Goal: Communication & Community: Answer question/provide support

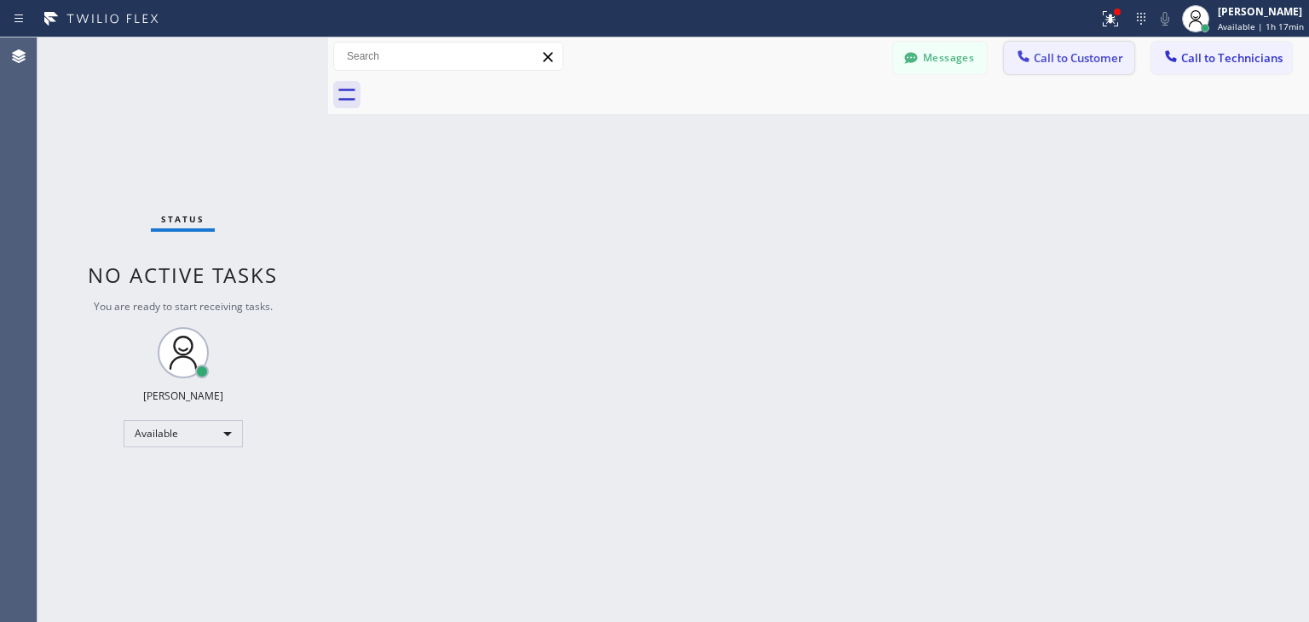
drag, startPoint x: 1137, startPoint y: 42, endPoint x: 1112, endPoint y: 60, distance: 31.2
click at [1112, 60] on div "Messages Call to Customer Call to Technicians Outbound call Location Search loc…" at bounding box center [1101, 57] width 416 height 30
click at [1112, 60] on span "Call to Customer" at bounding box center [1077, 57] width 89 height 15
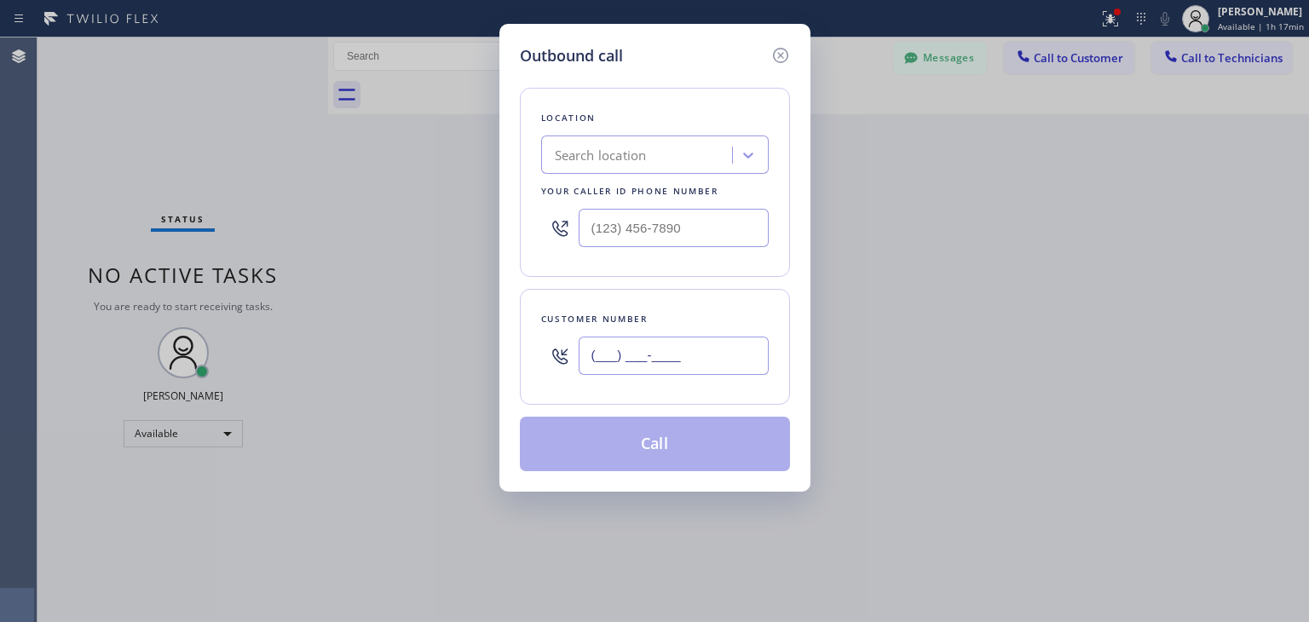
paste input "408) 393-3932"
click at [682, 371] on input "(___) ___-____" at bounding box center [673, 356] width 190 height 38
type input "[PHONE_NUMBER]"
paste input "Thermador Repair Group [GEOGRAPHIC_DATA]"
click at [671, 143] on div "Search location" at bounding box center [639, 156] width 186 height 30
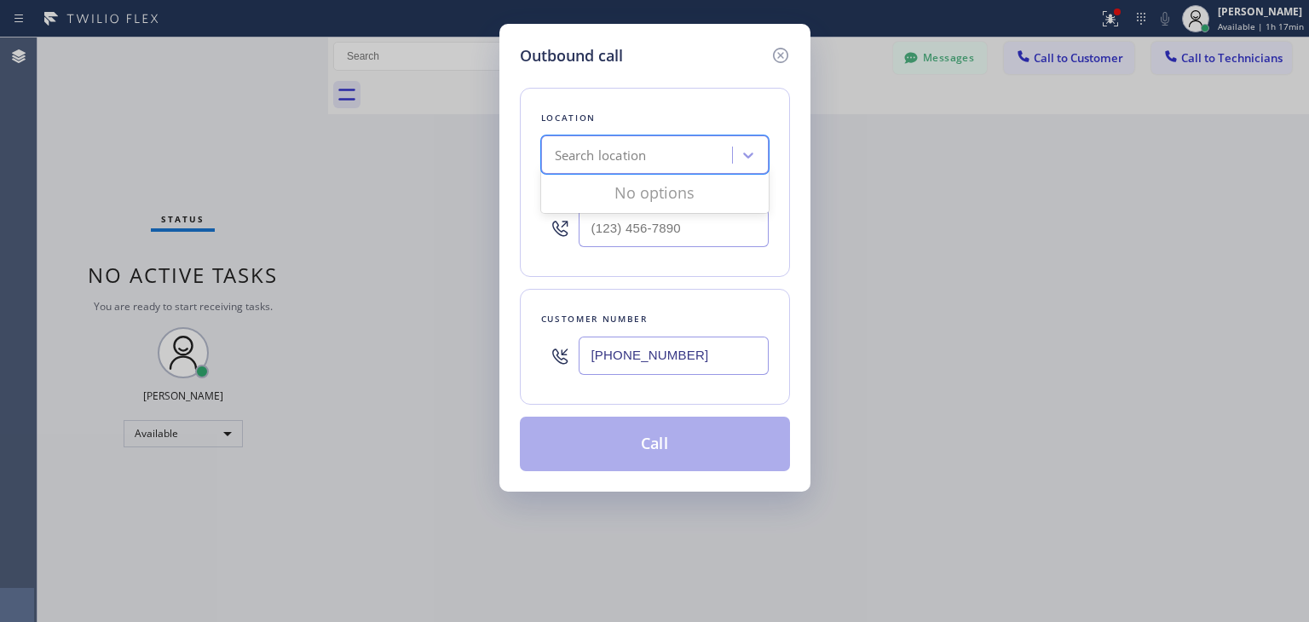
type input "Thermador Repair Group [GEOGRAPHIC_DATA]"
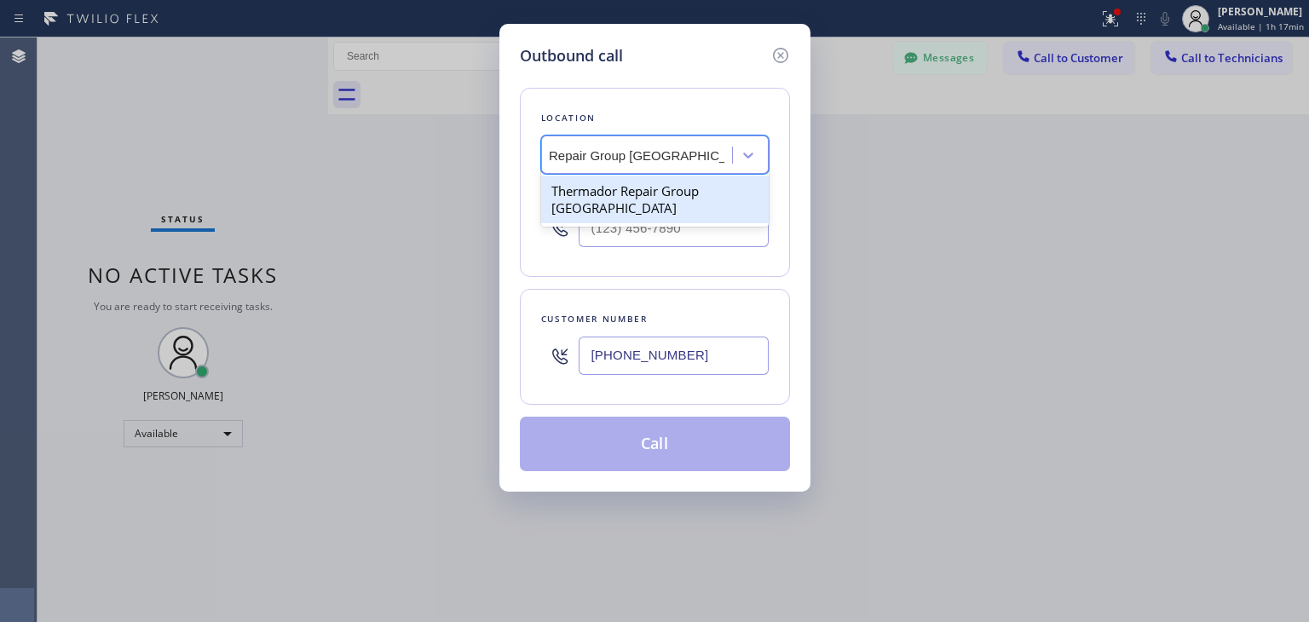
click at [666, 182] on div "Thermador Repair Group [GEOGRAPHIC_DATA]" at bounding box center [654, 199] width 227 height 48
type input "[PHONE_NUMBER]"
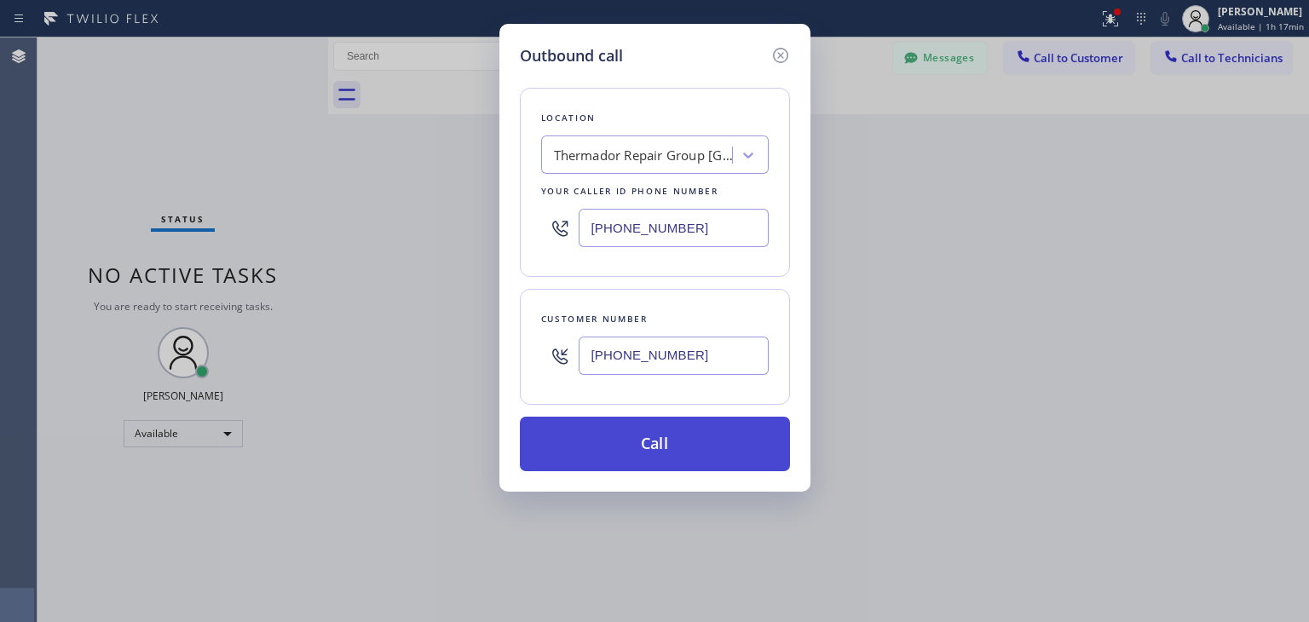
click at [701, 456] on button "Call" at bounding box center [655, 444] width 270 height 55
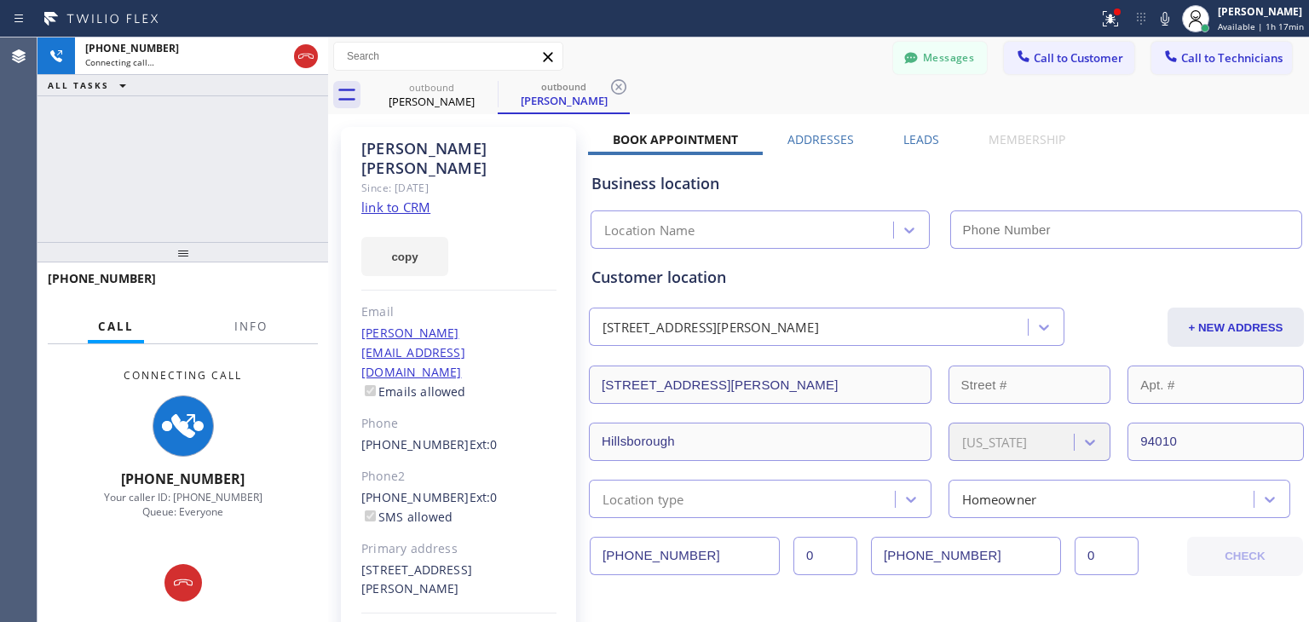
type input "[PHONE_NUMBER]"
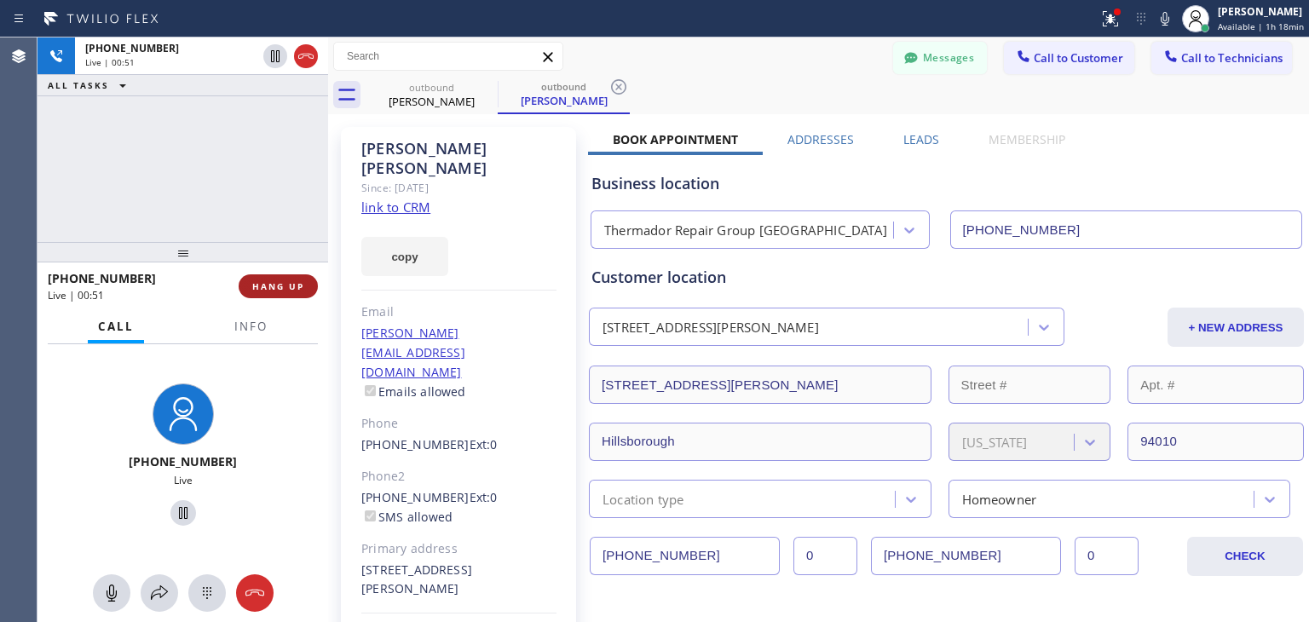
click at [286, 279] on button "HANG UP" at bounding box center [278, 286] width 79 height 24
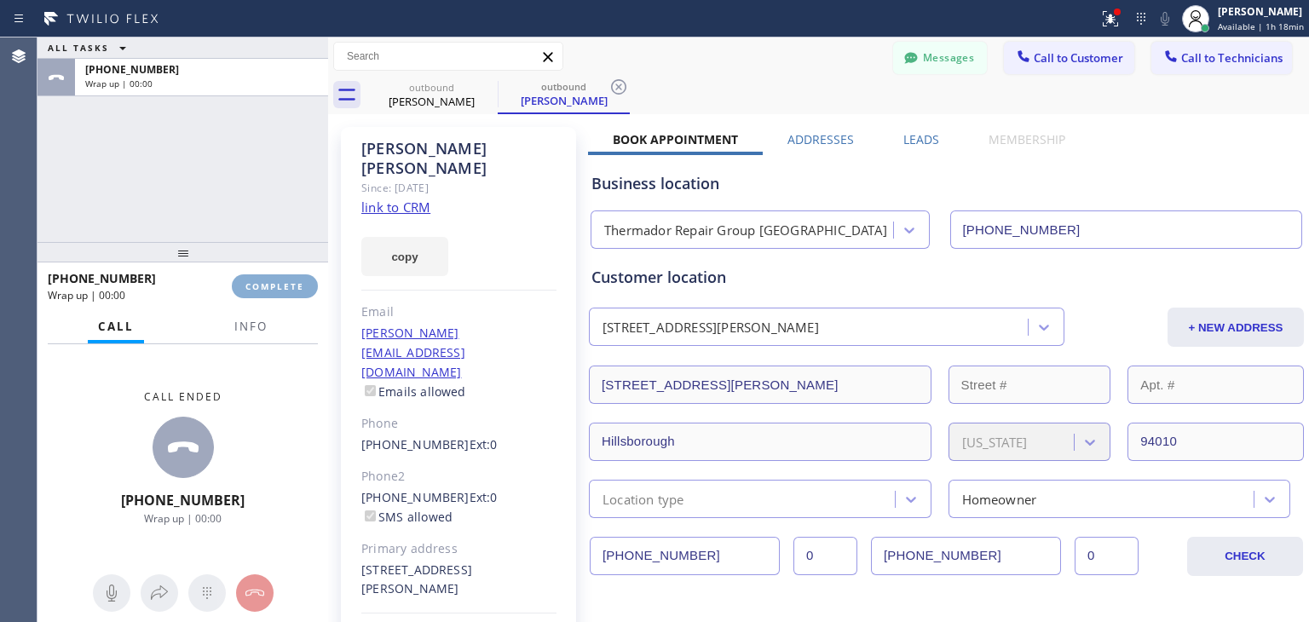
click at [286, 279] on button "COMPLETE" at bounding box center [275, 286] width 86 height 24
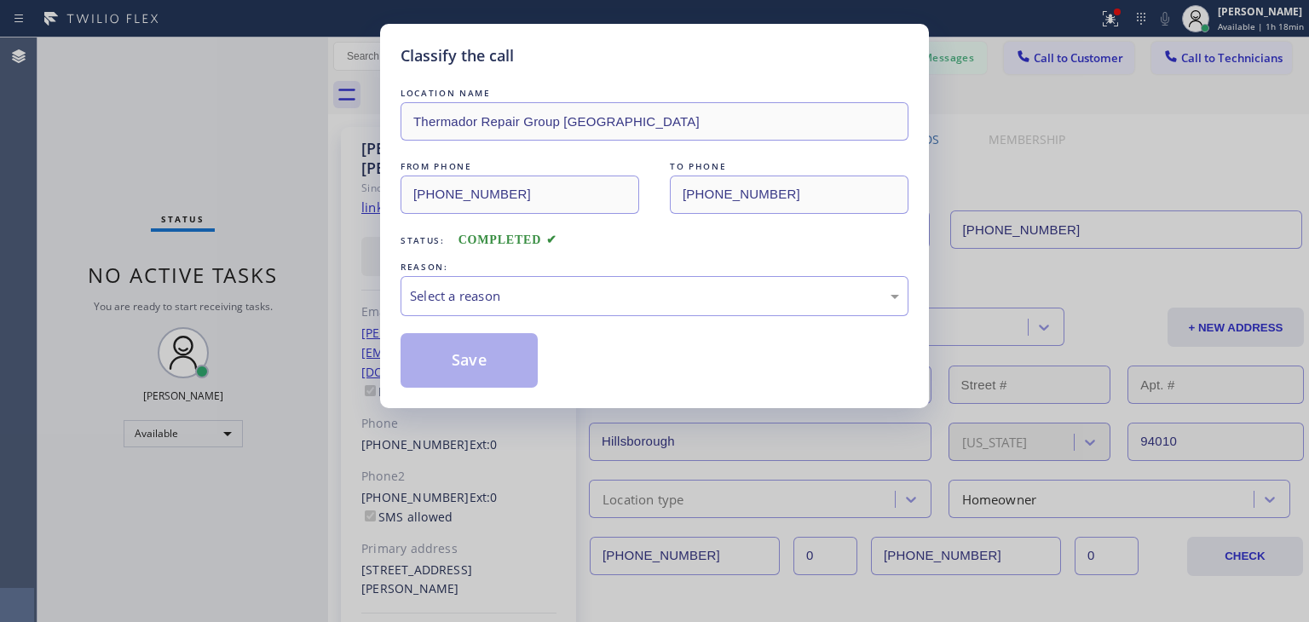
click at [551, 270] on div "REASON:" at bounding box center [654, 267] width 508 height 18
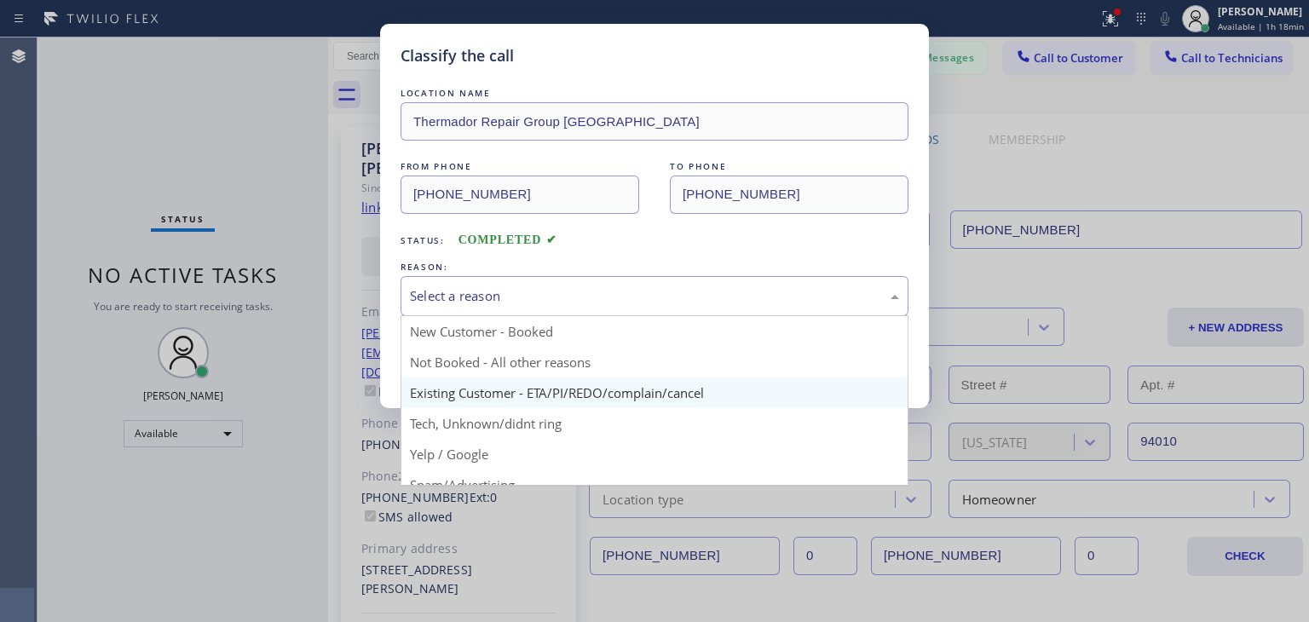
drag, startPoint x: 549, startPoint y: 307, endPoint x: 556, endPoint y: 377, distance: 71.1
click at [556, 316] on div "Select a reason New Customer - Booked Not Booked - All other reasons Existing C…" at bounding box center [654, 296] width 508 height 40
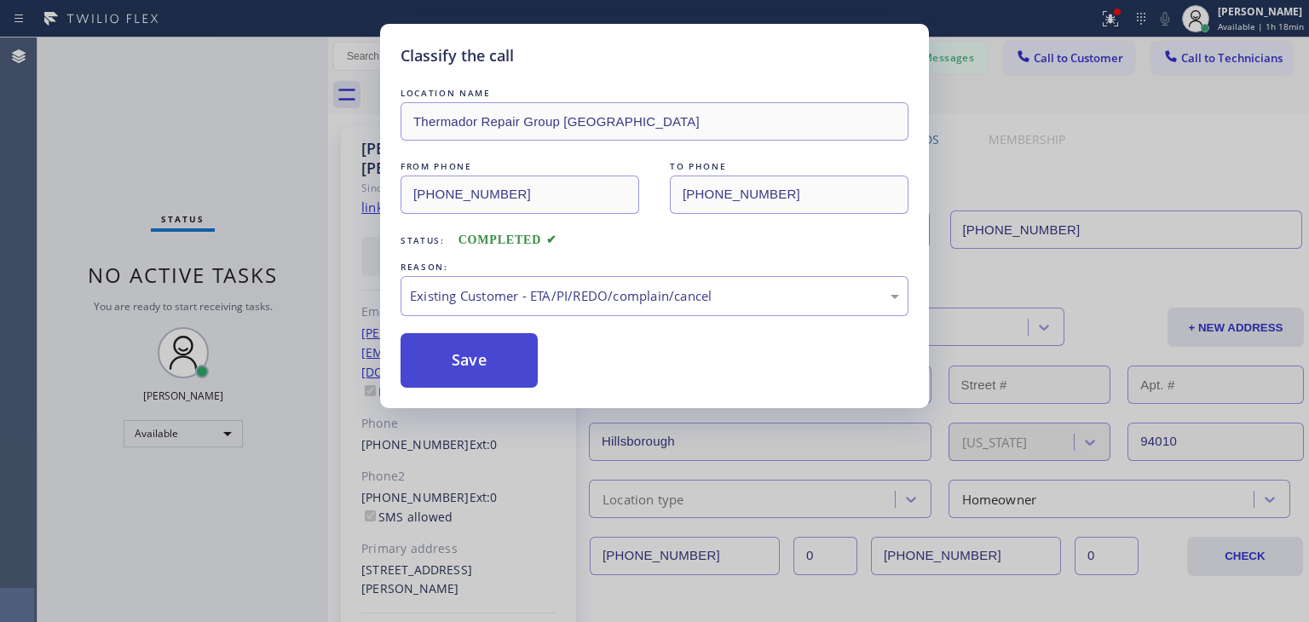
drag, startPoint x: 556, startPoint y: 377, endPoint x: 492, endPoint y: 352, distance: 69.6
click at [492, 352] on button "Save" at bounding box center [468, 360] width 137 height 55
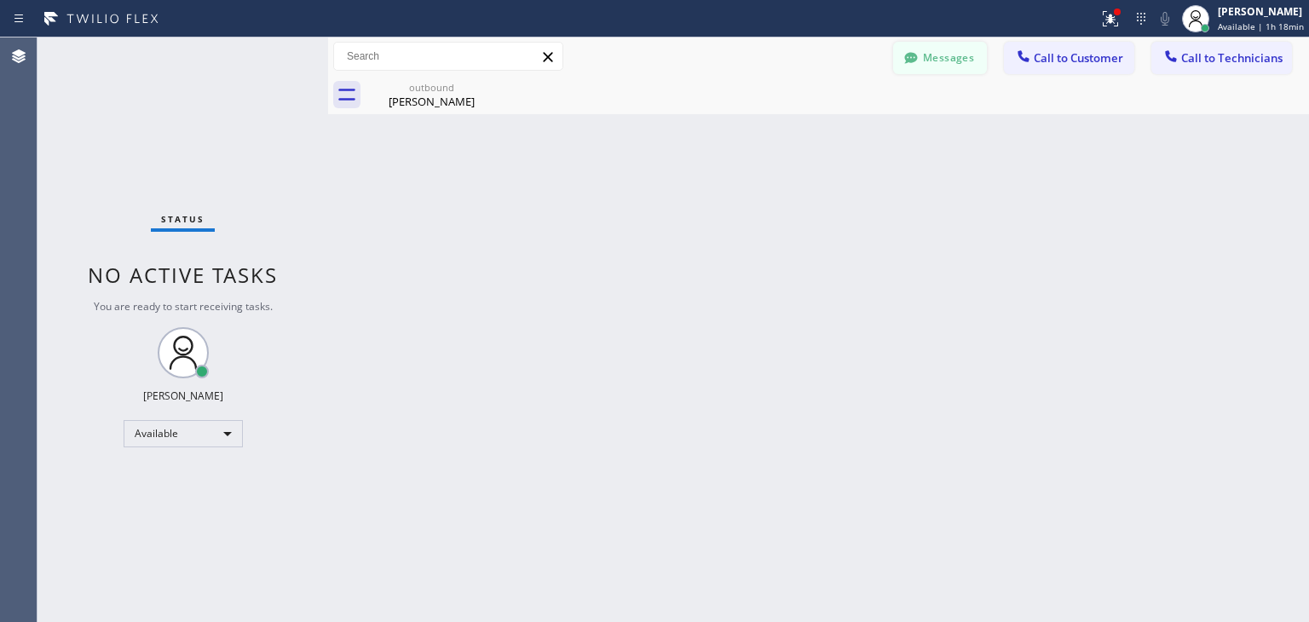
click at [935, 71] on button "Messages" at bounding box center [940, 58] width 94 height 32
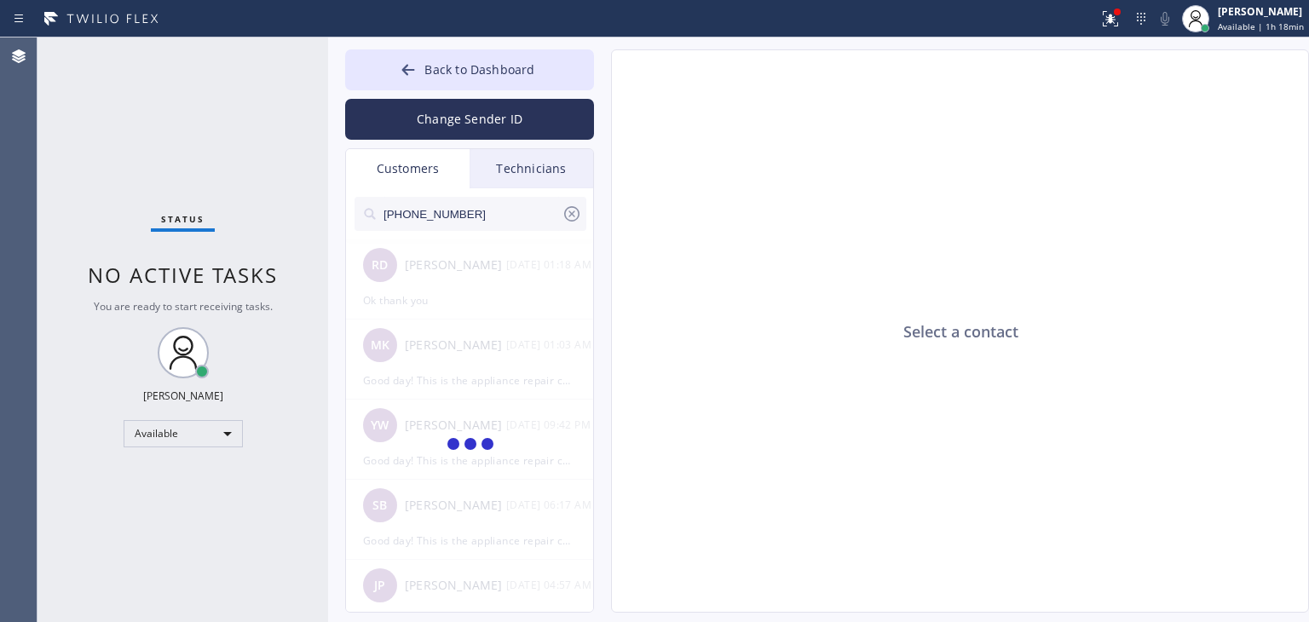
click at [493, 215] on input "[PHONE_NUMBER]" at bounding box center [472, 214] width 180 height 34
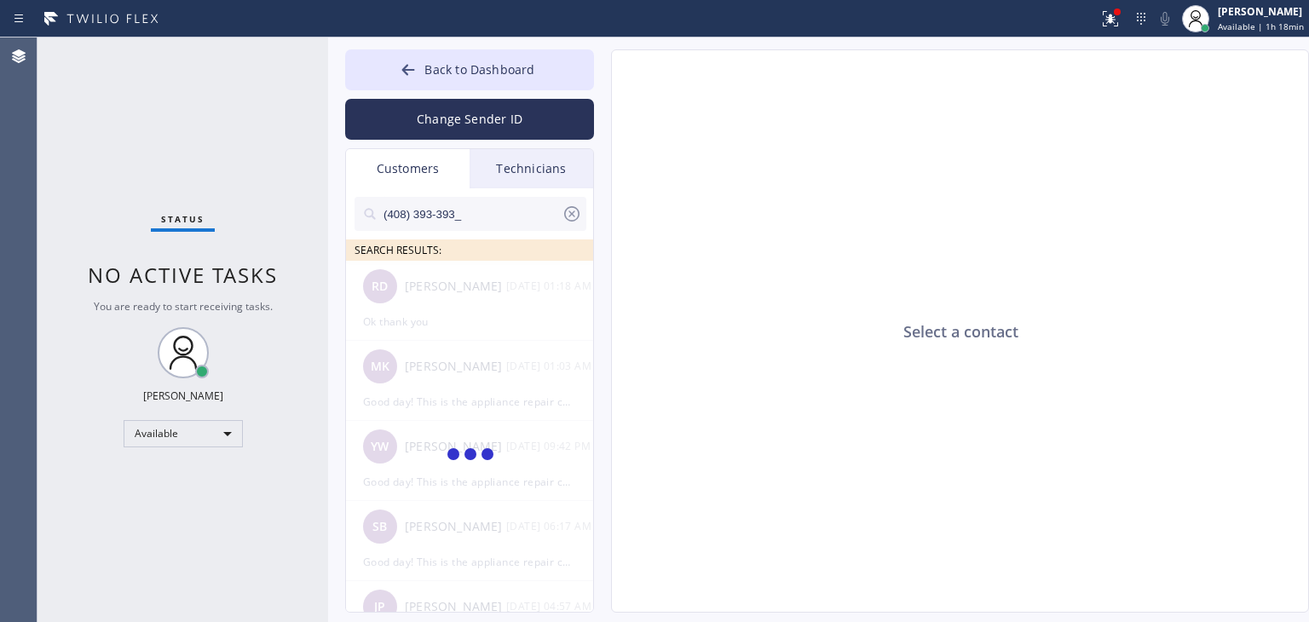
click at [493, 215] on input "(408) 393-393_" at bounding box center [472, 214] width 180 height 34
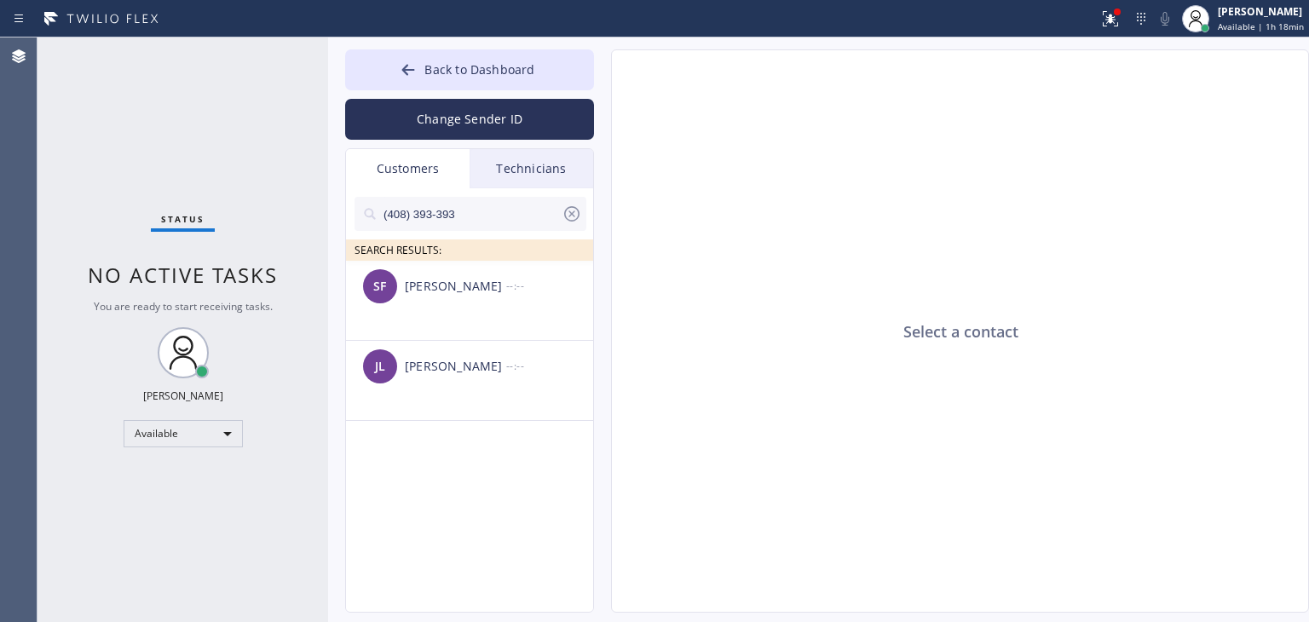
type input "(408) 393-393"
click at [455, 311] on div "SF [PERSON_NAME] --:--" at bounding box center [470, 286] width 249 height 51
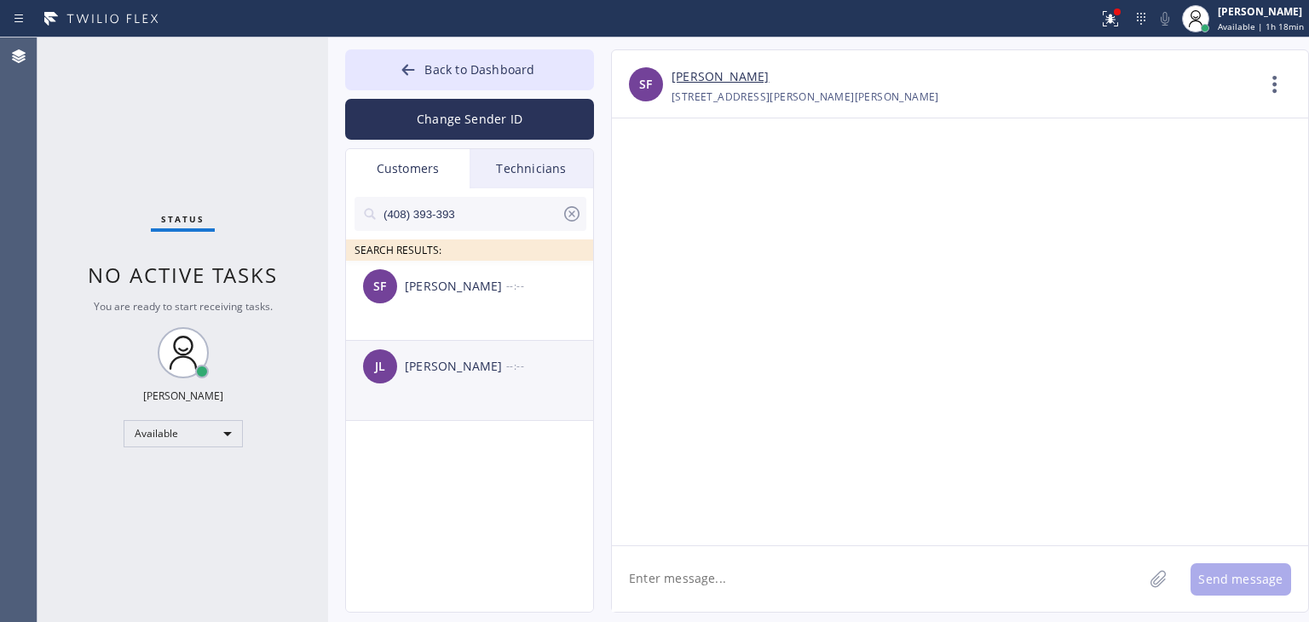
click at [480, 362] on div "[PERSON_NAME]" at bounding box center [455, 367] width 101 height 20
click at [727, 600] on textarea at bounding box center [877, 579] width 531 height 66
paste textarea "[PHONE_NUMBER] ([PERSON_NAME] )"
paste textarea "Thermador Repair Group [GEOGRAPHIC_DATA]"
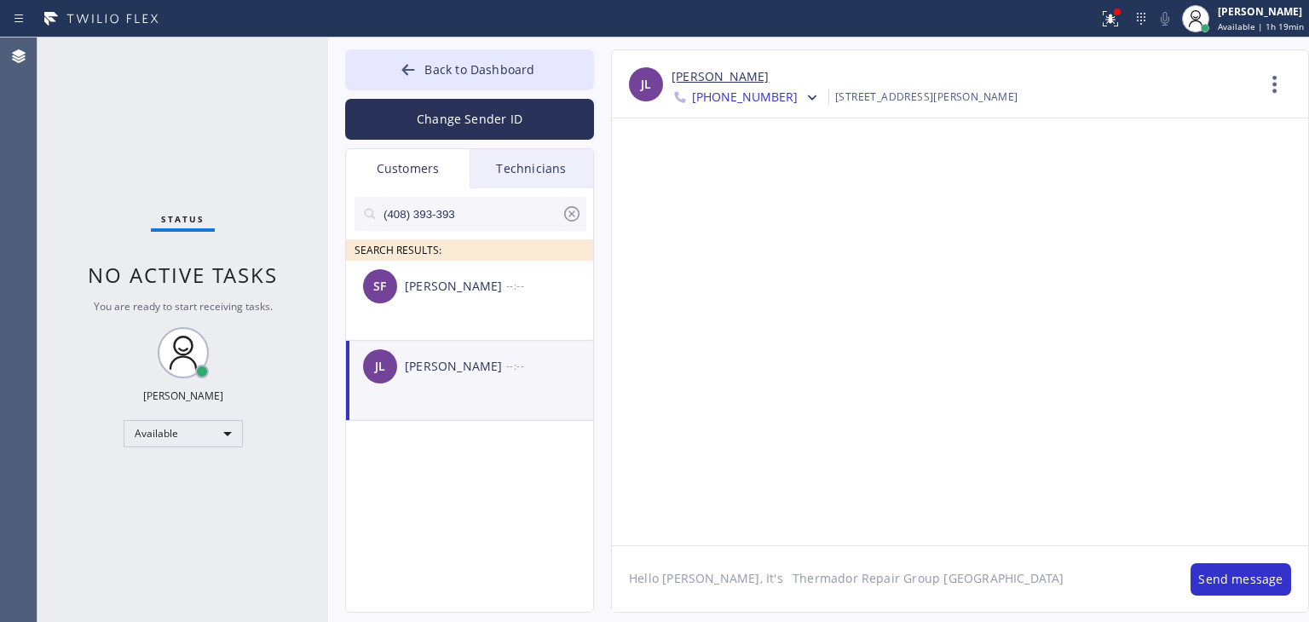
click at [757, 595] on textarea "Hello [PERSON_NAME], It's Thermador Repair Group [GEOGRAPHIC_DATA]" at bounding box center [892, 579] width 561 height 66
click at [972, 584] on textarea "Hello [PERSON_NAME], It's Thermador Repair Group [GEOGRAPHIC_DATA]" at bounding box center [892, 579] width 561 height 66
click at [1079, 601] on textarea "Hello [PERSON_NAME], It's Thermador Repair Group [GEOGRAPHIC_DATA] about your […" at bounding box center [892, 579] width 561 height 66
click at [1129, 595] on textarea "Hello [PERSON_NAME], It's Thermador Repair Group [GEOGRAPHIC_DATA] about your […" at bounding box center [892, 579] width 561 height 66
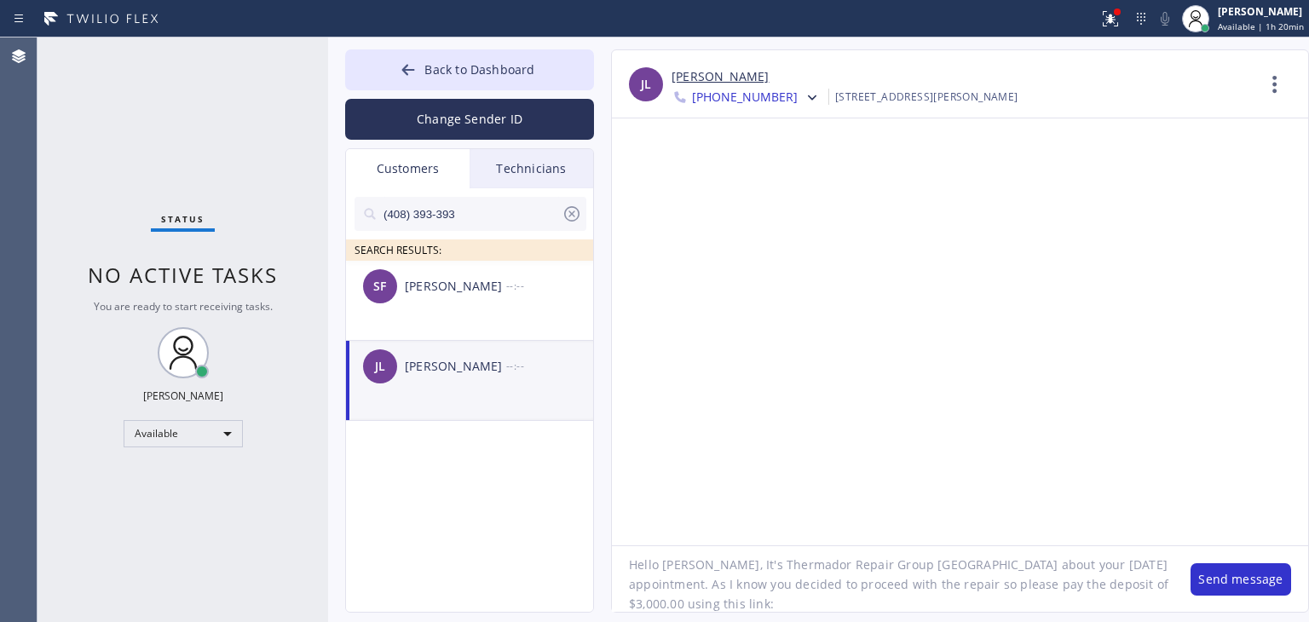
paste textarea "[URL][DOMAIN_NAME]"
click at [776, 597] on textarea "Hello [PERSON_NAME], It's Thermador Repair Group [GEOGRAPHIC_DATA] about your […" at bounding box center [892, 579] width 561 height 66
click at [1071, 604] on textarea "Hello [PERSON_NAME], It's Thermador Repair Group [GEOGRAPHIC_DATA] about your […" at bounding box center [892, 579] width 561 height 66
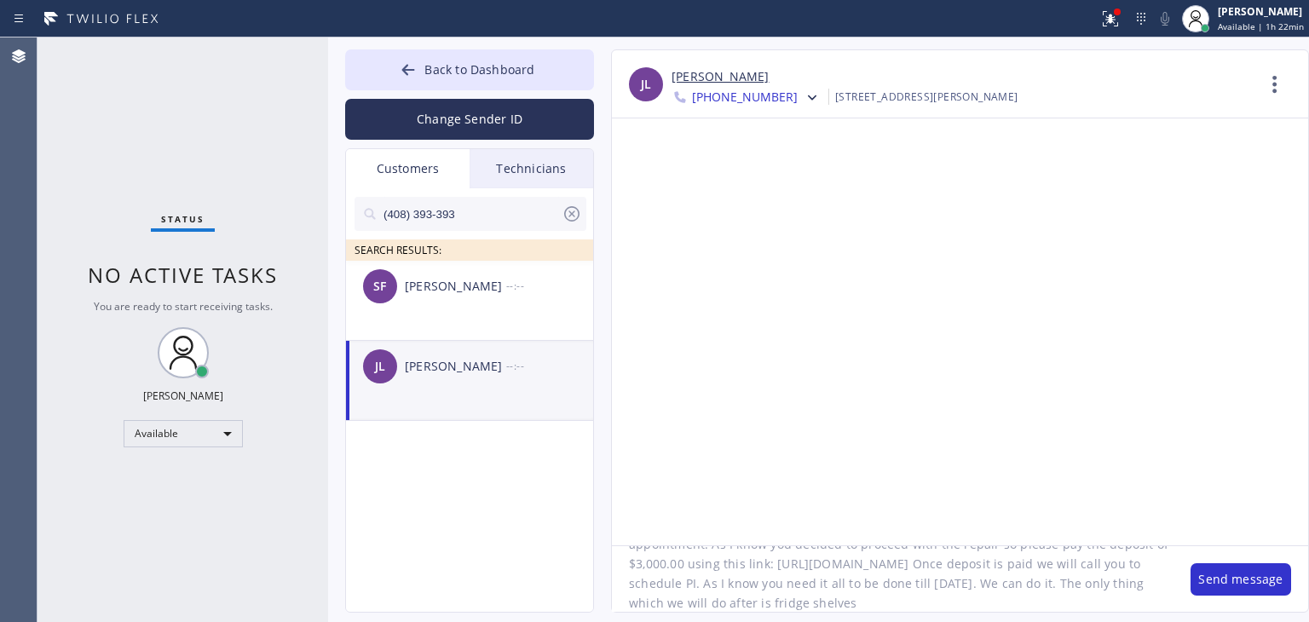
click at [1075, 607] on textarea "Hello [PERSON_NAME], It's Thermador Repair Group [GEOGRAPHIC_DATA] about your […" at bounding box center [892, 579] width 561 height 66
type textarea "Hello [PERSON_NAME], It's Thermador Repair Group [GEOGRAPHIC_DATA] about your […"
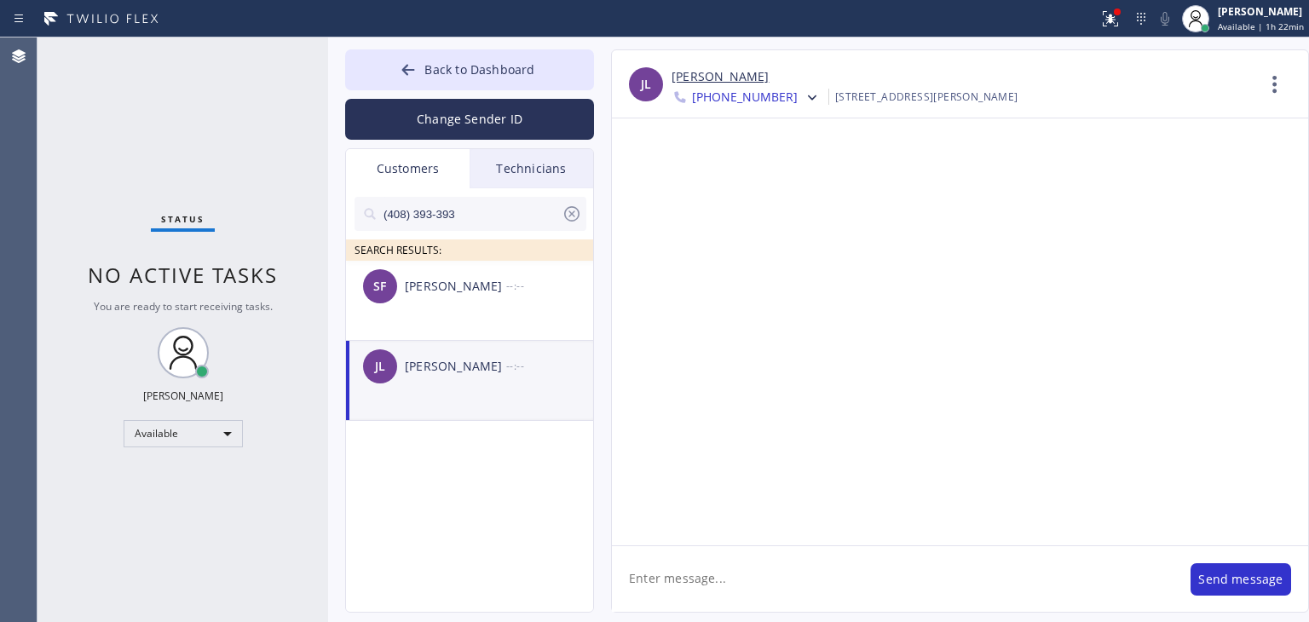
scroll to position [0, 0]
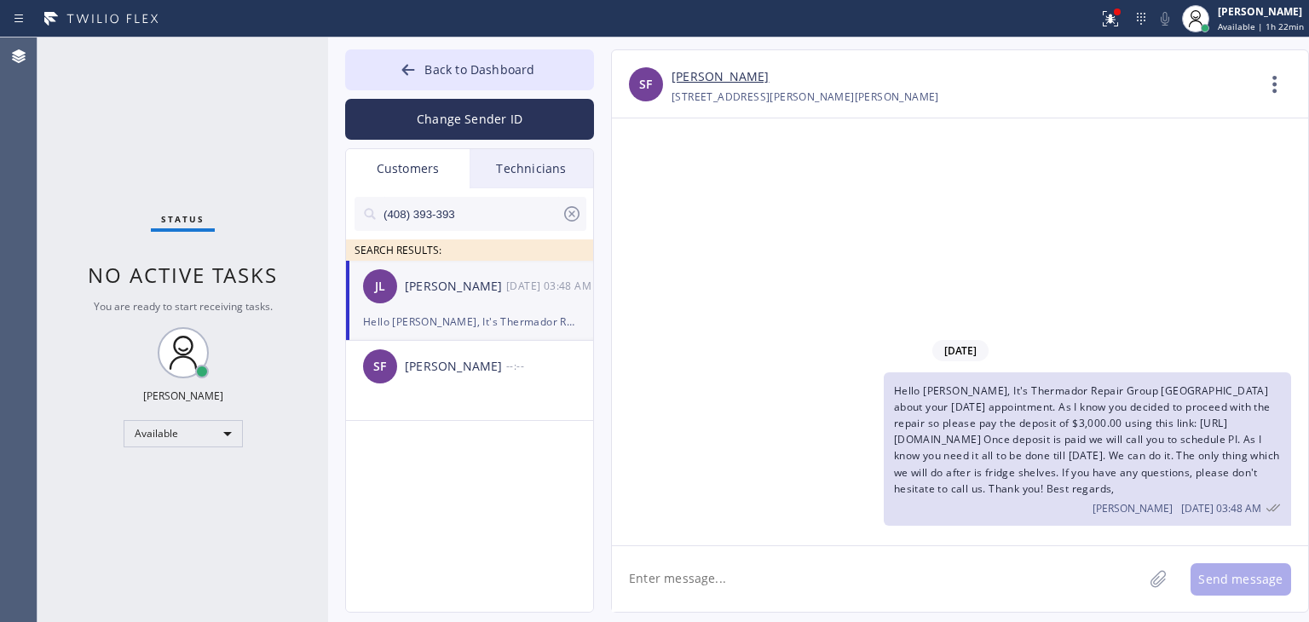
click at [1020, 452] on span "Hello [PERSON_NAME], It's Thermador Repair Group [GEOGRAPHIC_DATA] about your […" at bounding box center [1087, 439] width 386 height 112
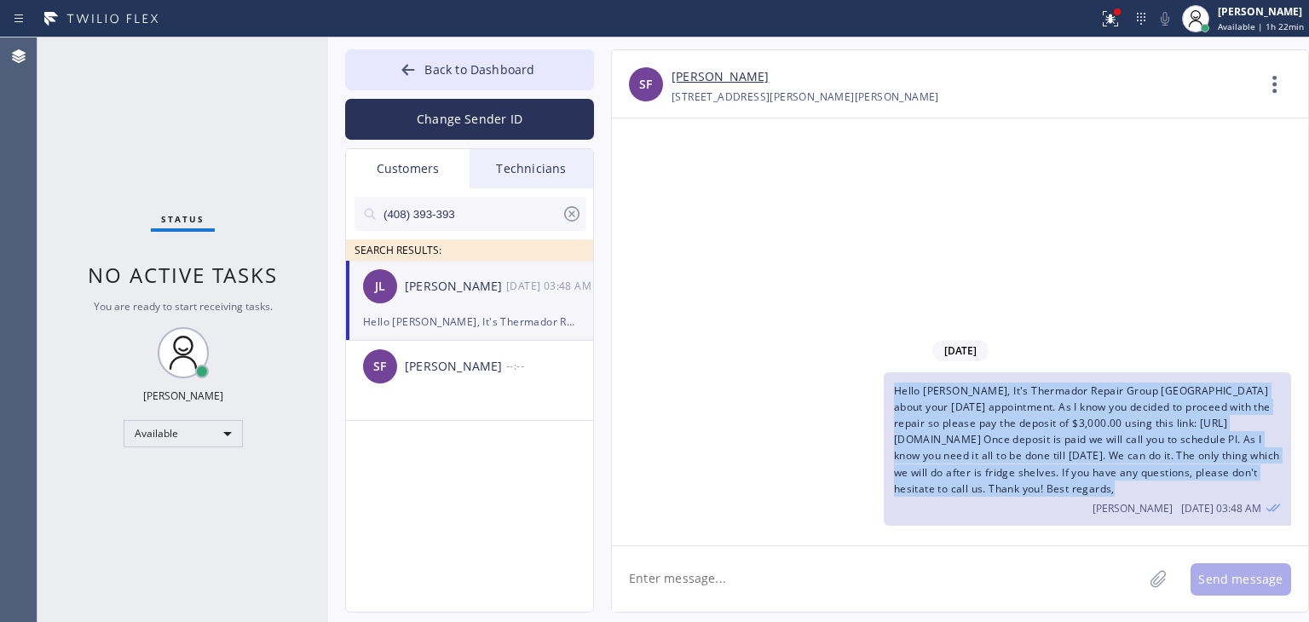
click at [1020, 452] on span "Hello [PERSON_NAME], It's Thermador Repair Group [GEOGRAPHIC_DATA] about your […" at bounding box center [1087, 439] width 386 height 112
copy span "Hello [PERSON_NAME], It's Thermador Repair Group [GEOGRAPHIC_DATA] about your […"
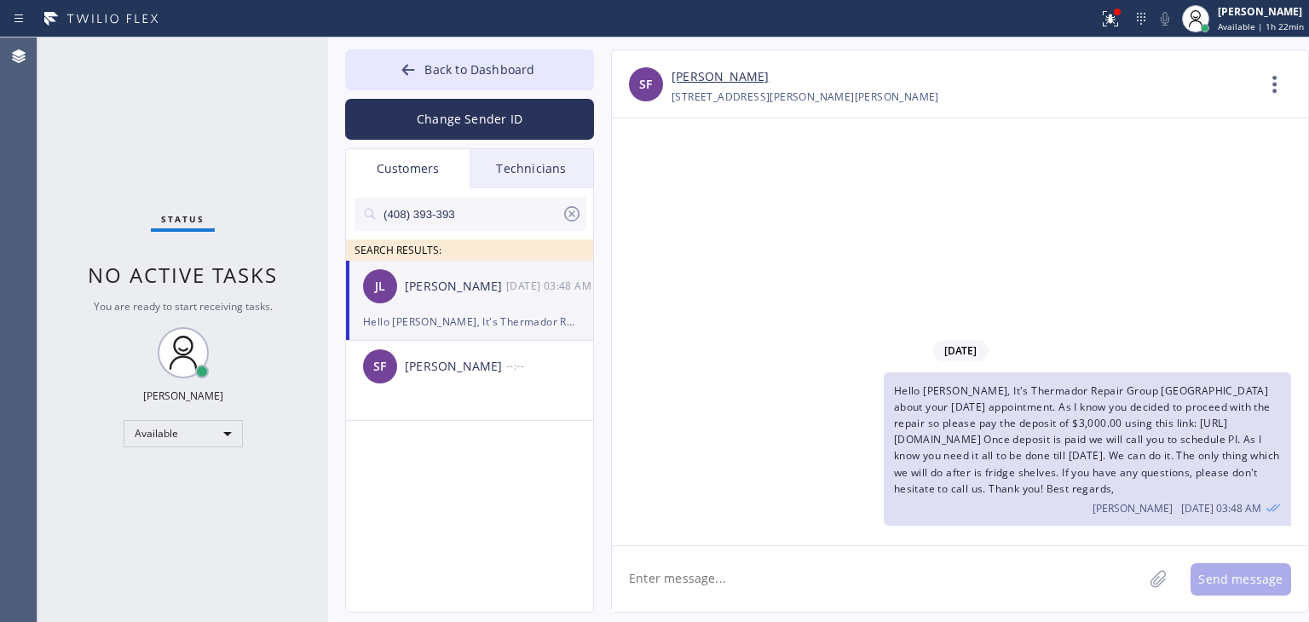
click at [468, 300] on div "[PERSON_NAME] [DATE] 03:48 AM" at bounding box center [470, 286] width 249 height 51
click at [803, 95] on icon at bounding box center [811, 97] width 17 height 17
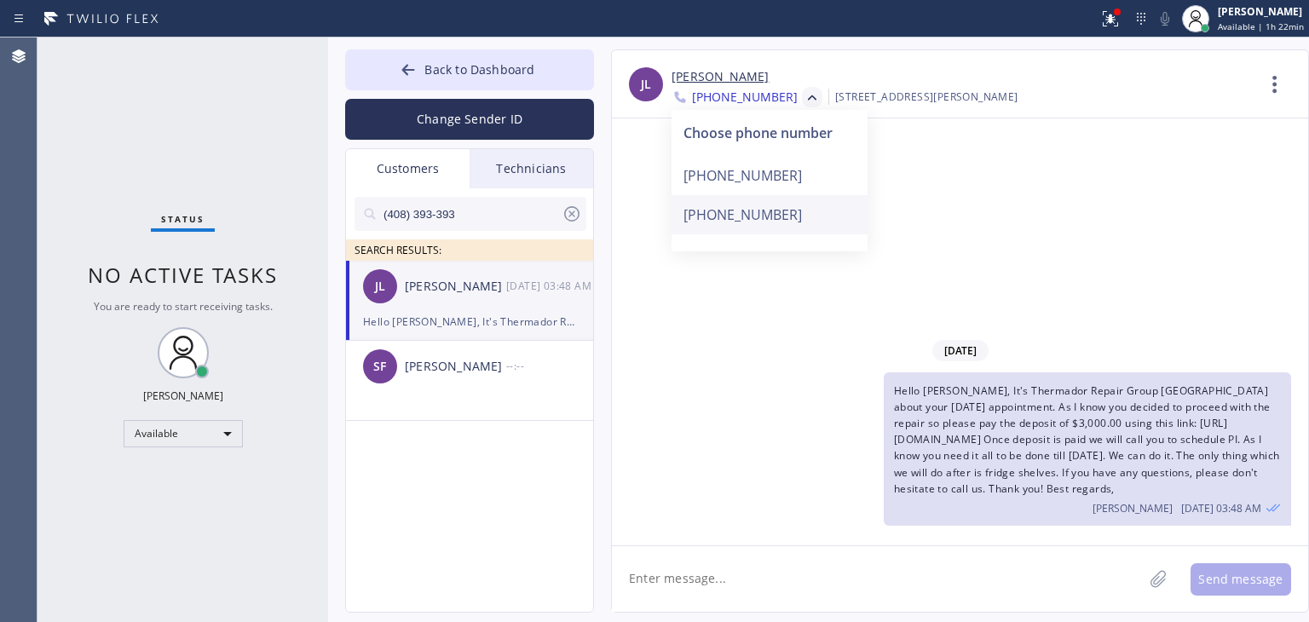
click at [767, 202] on div "[PHONE_NUMBER]" at bounding box center [769, 214] width 196 height 39
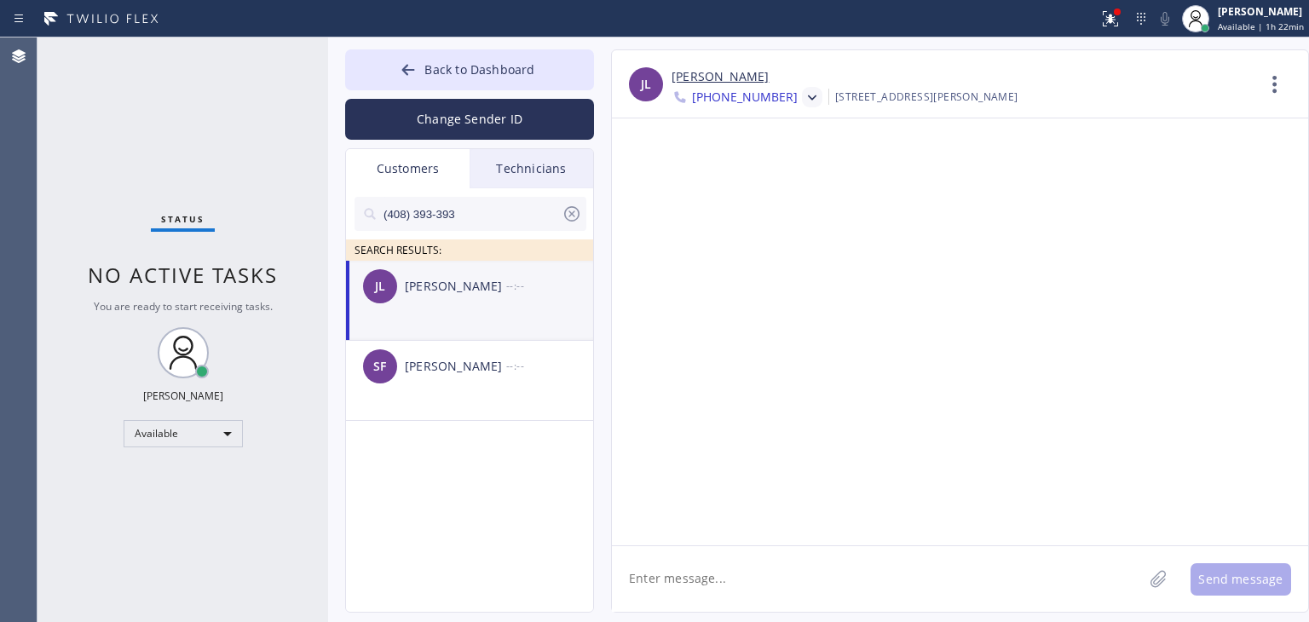
paste textarea "Hello [PERSON_NAME], It's Thermador Repair Group [GEOGRAPHIC_DATA] about your […"
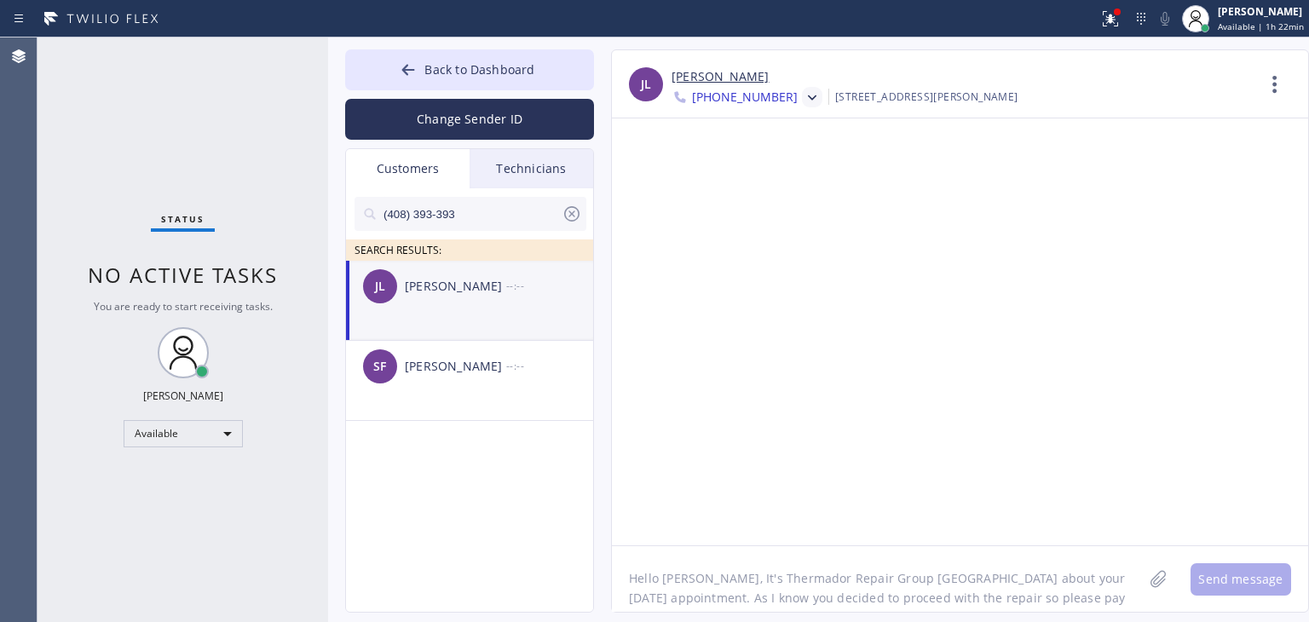
scroll to position [92, 0]
click at [830, 553] on textarea "Hello [PERSON_NAME], It's Thermador Repair Group [GEOGRAPHIC_DATA] about your […" at bounding box center [877, 579] width 531 height 66
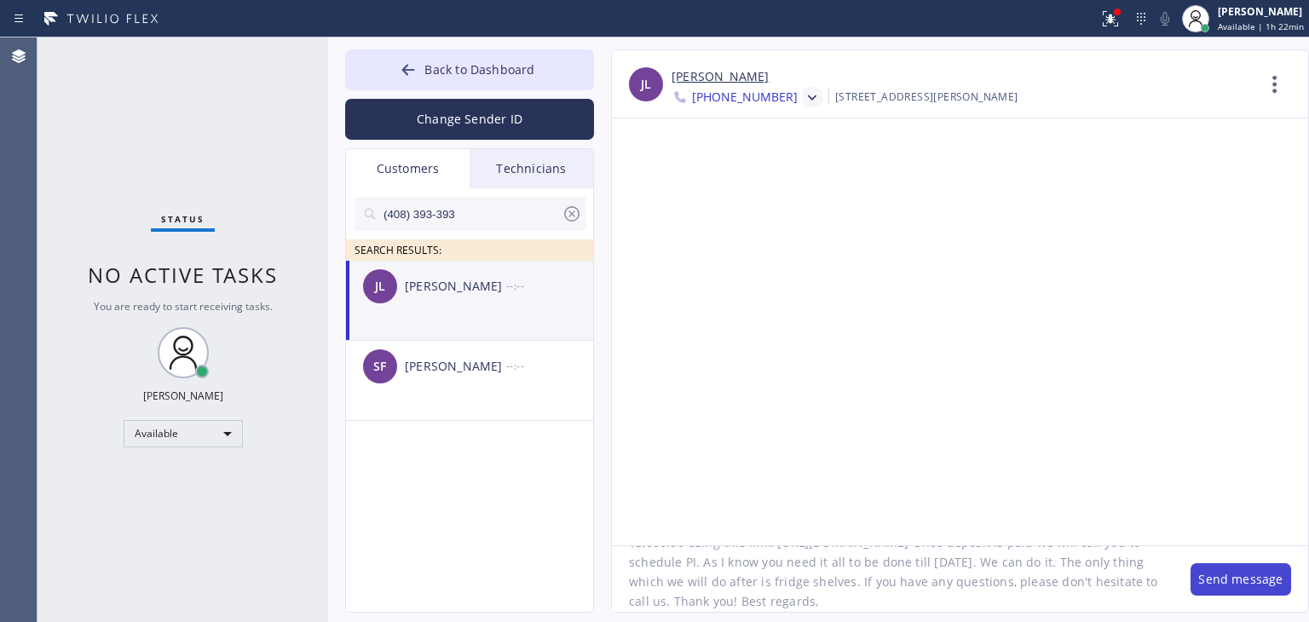
type textarea "Hello [PERSON_NAME], It's Thermador Repair Group [GEOGRAPHIC_DATA] about your […"
click at [1219, 590] on button "Send message" at bounding box center [1240, 579] width 101 height 32
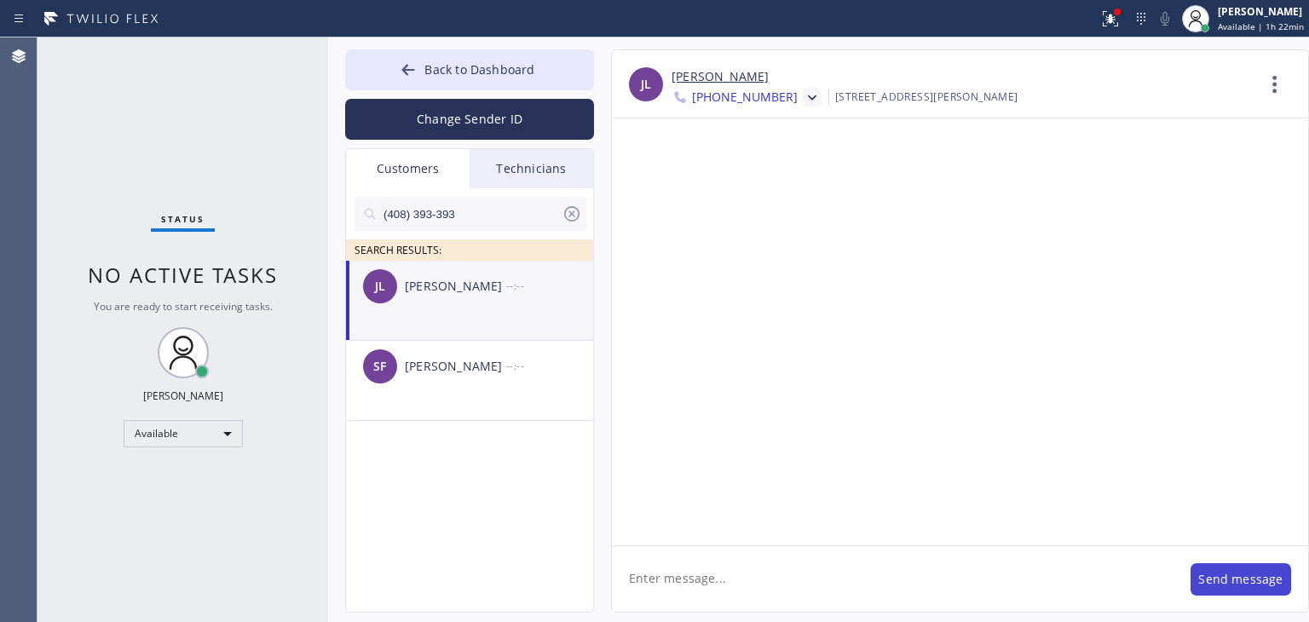
scroll to position [0, 0]
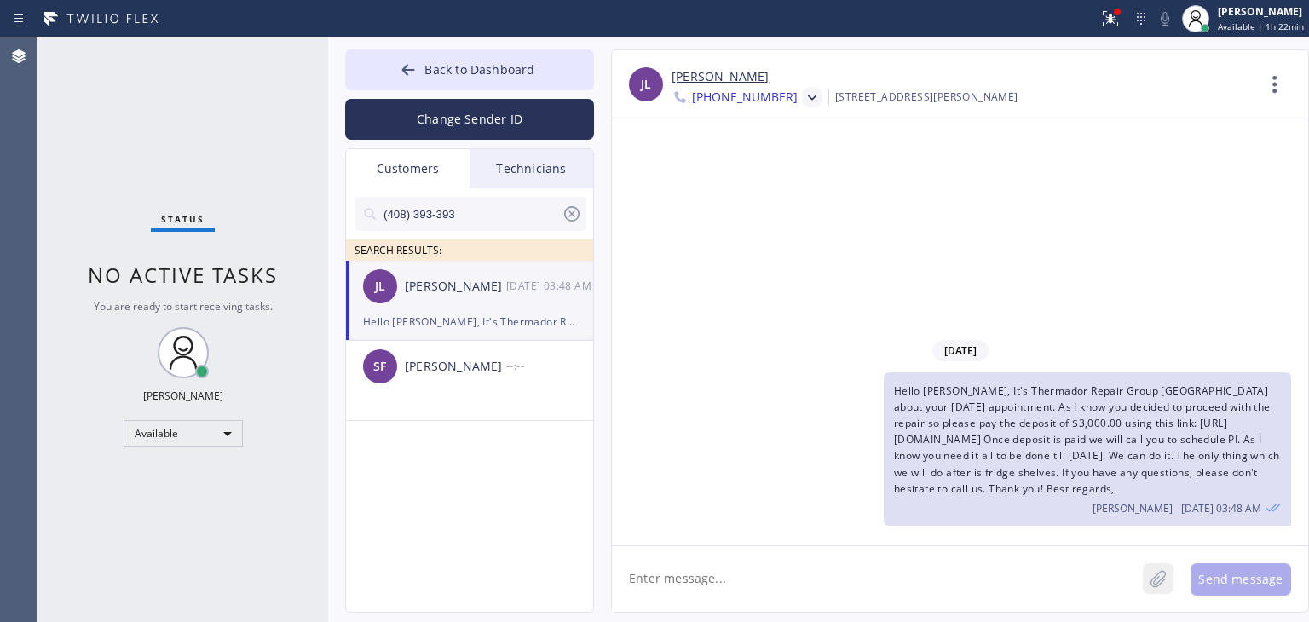
click at [1160, 572] on icon at bounding box center [1157, 578] width 17 height 21
click at [525, 156] on div "Technicians" at bounding box center [531, 168] width 124 height 39
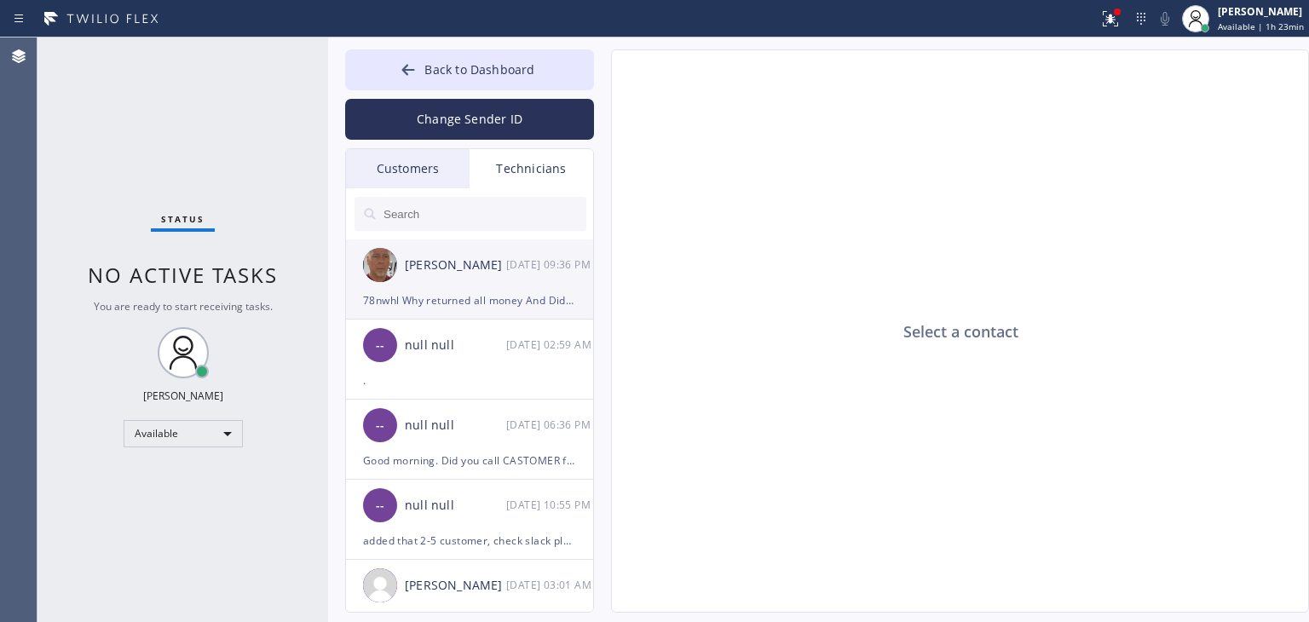
click at [468, 260] on div "[PERSON_NAME]" at bounding box center [455, 266] width 101 height 20
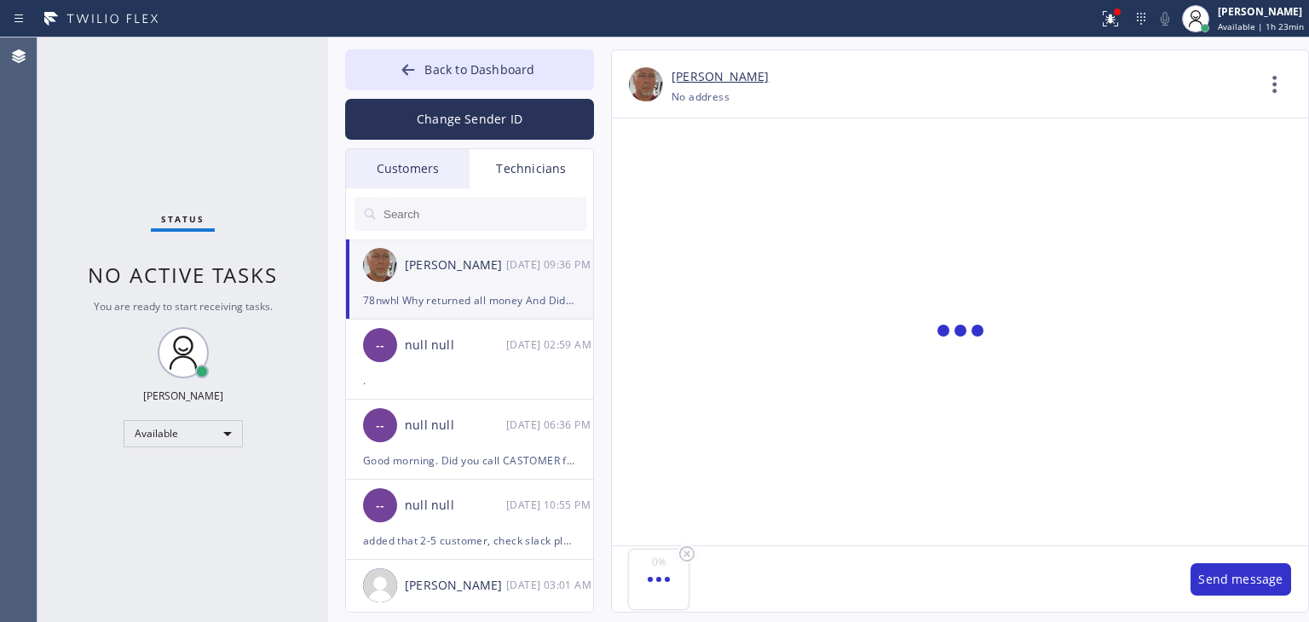
click at [457, 176] on div "Customers" at bounding box center [408, 168] width 124 height 39
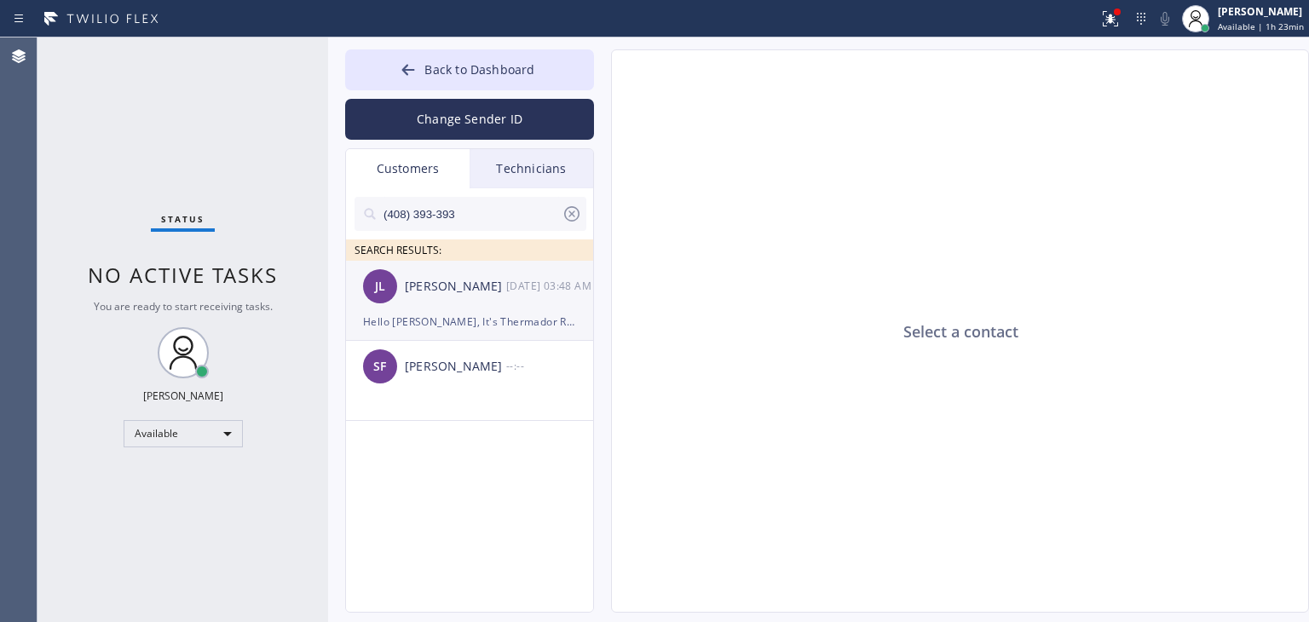
click at [494, 316] on div "Hello [PERSON_NAME], It's Thermador Repair Group [GEOGRAPHIC_DATA] about your […" at bounding box center [469, 322] width 213 height 20
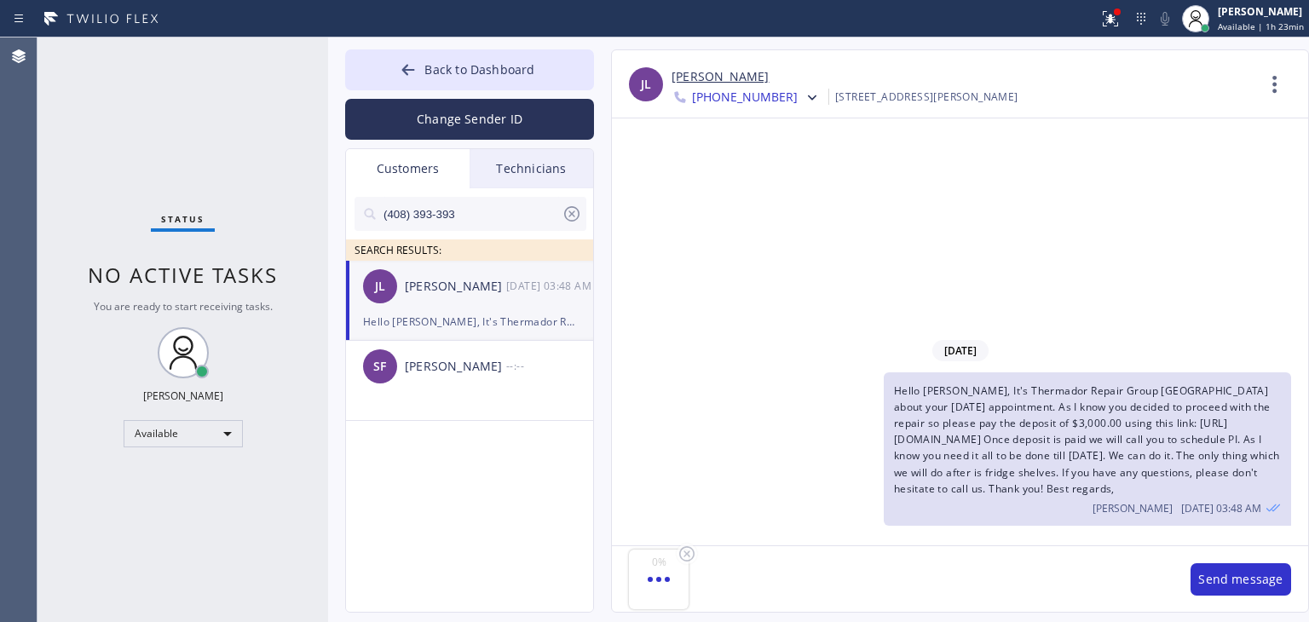
click at [937, 580] on div "0 %" at bounding box center [892, 579] width 561 height 66
click at [682, 553] on icon at bounding box center [686, 554] width 20 height 20
click at [1177, 578] on div "Send message" at bounding box center [960, 578] width 696 height 66
click at [1165, 580] on icon at bounding box center [1157, 578] width 17 height 21
click at [1240, 582] on button "Send message" at bounding box center [1240, 579] width 101 height 32
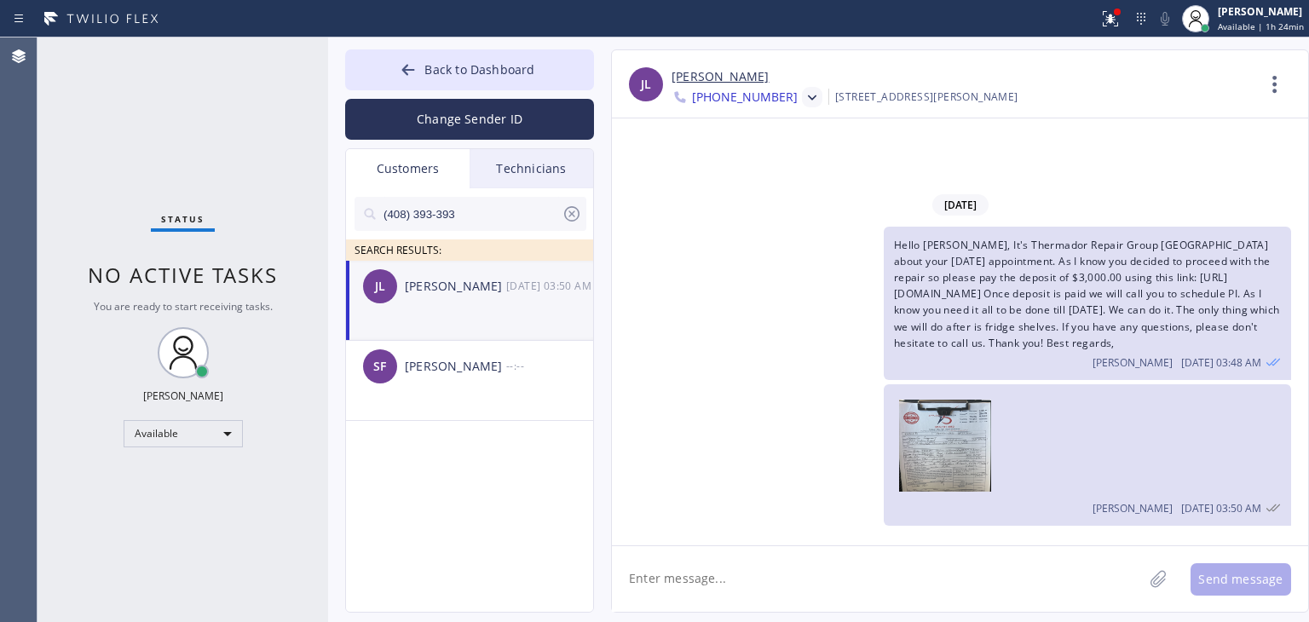
click at [802, 91] on div at bounding box center [812, 97] width 20 height 20
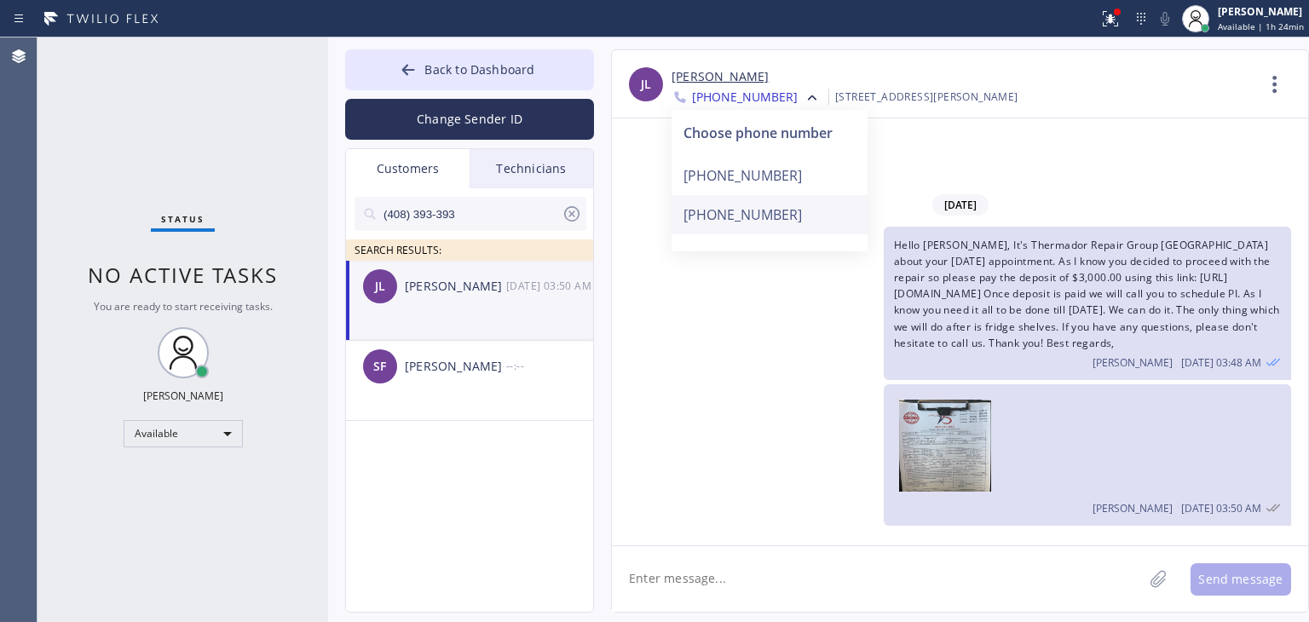
click at [801, 211] on div "[PHONE_NUMBER]" at bounding box center [769, 214] width 196 height 39
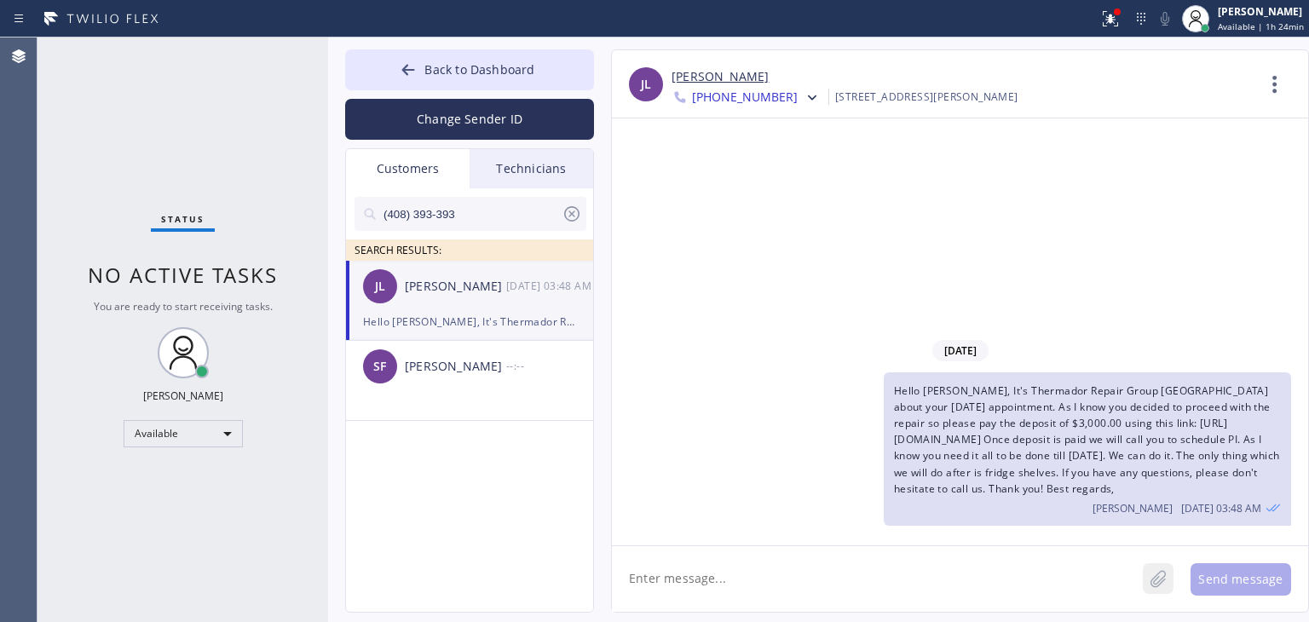
click at [1150, 568] on icon at bounding box center [1157, 578] width 17 height 21
click at [1225, 584] on button "Send message" at bounding box center [1240, 579] width 101 height 32
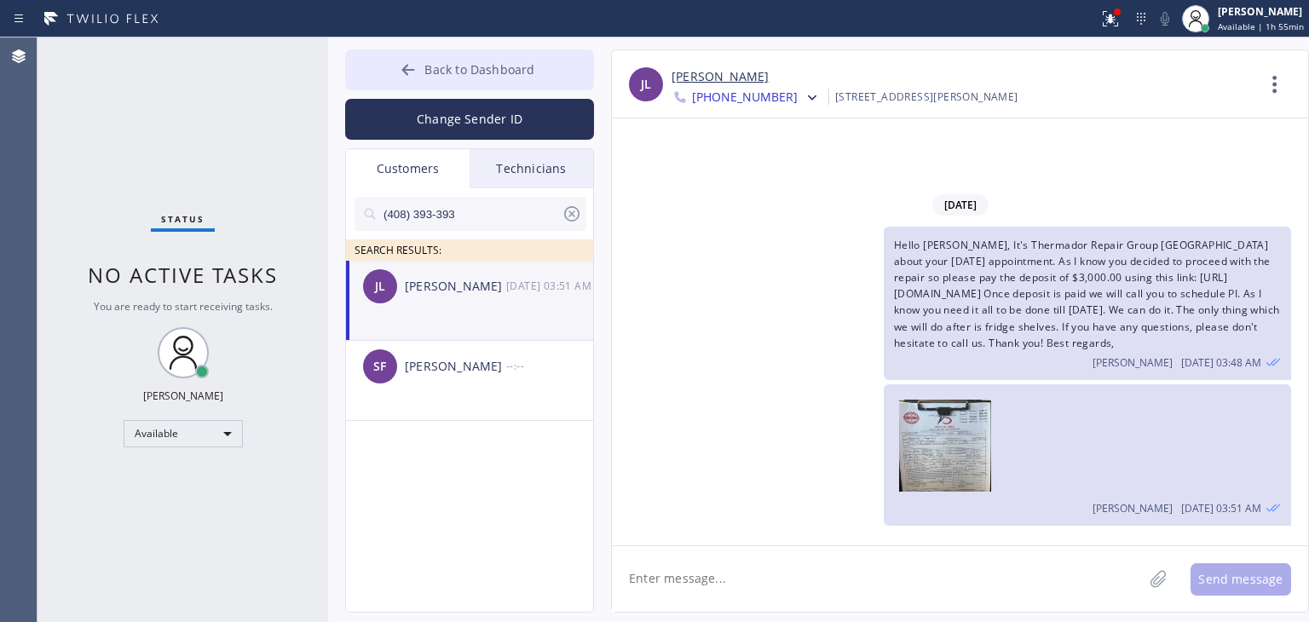
click at [592, 64] on button "Back to Dashboard" at bounding box center [469, 69] width 249 height 41
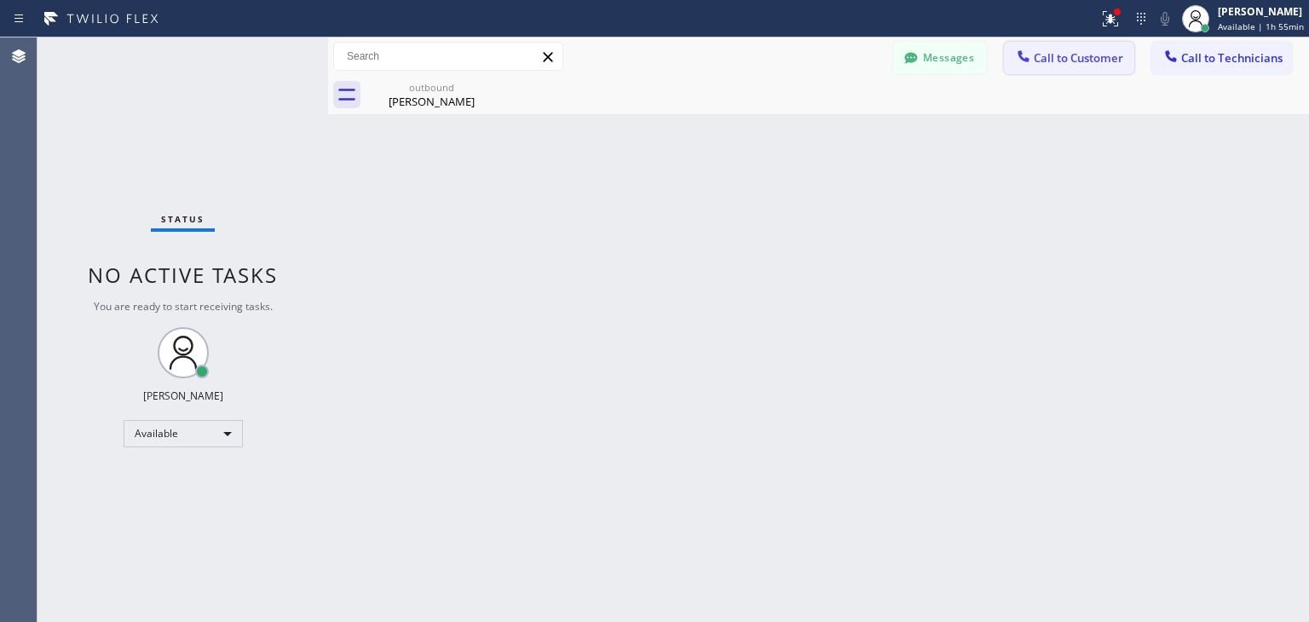
click at [1063, 58] on span "Call to Customer" at bounding box center [1077, 57] width 89 height 15
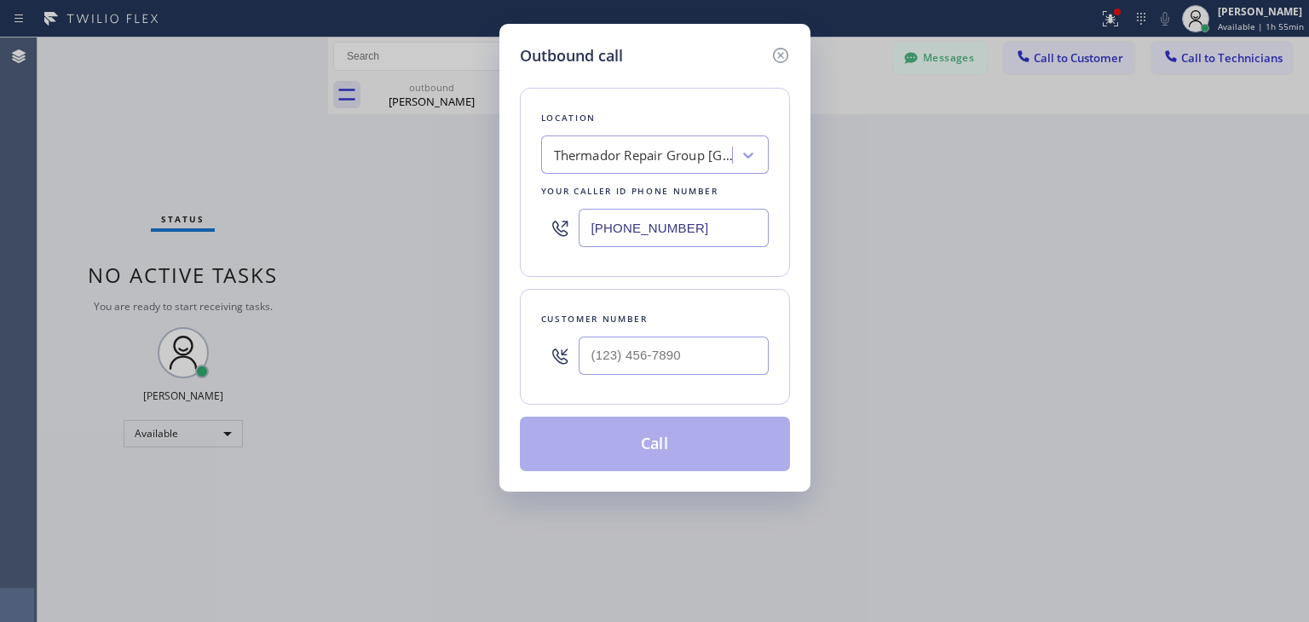
click at [678, 379] on div at bounding box center [673, 355] width 190 height 55
paste input "786) 282-8361"
click at [702, 358] on input "[PHONE_NUMBER]" at bounding box center [673, 356] width 190 height 38
type input "[PHONE_NUMBER]"
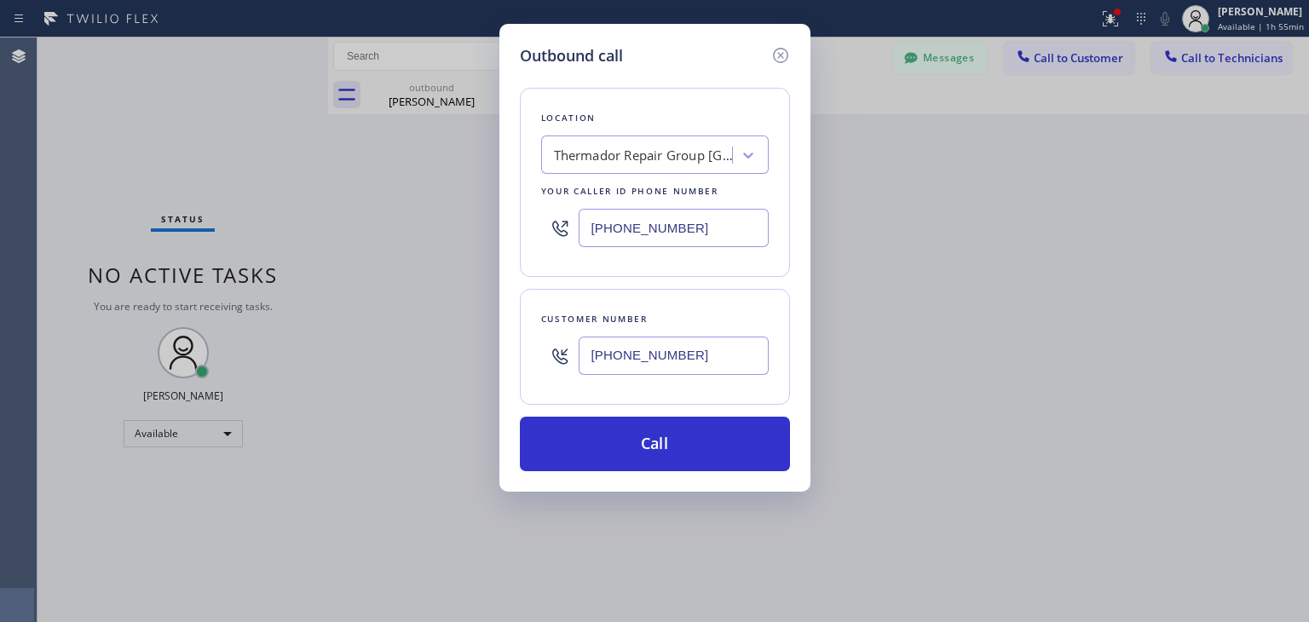
click at [586, 130] on div "Location Thermador Repair Group [GEOGRAPHIC_DATA] Your caller id phone number […" at bounding box center [655, 182] width 270 height 189
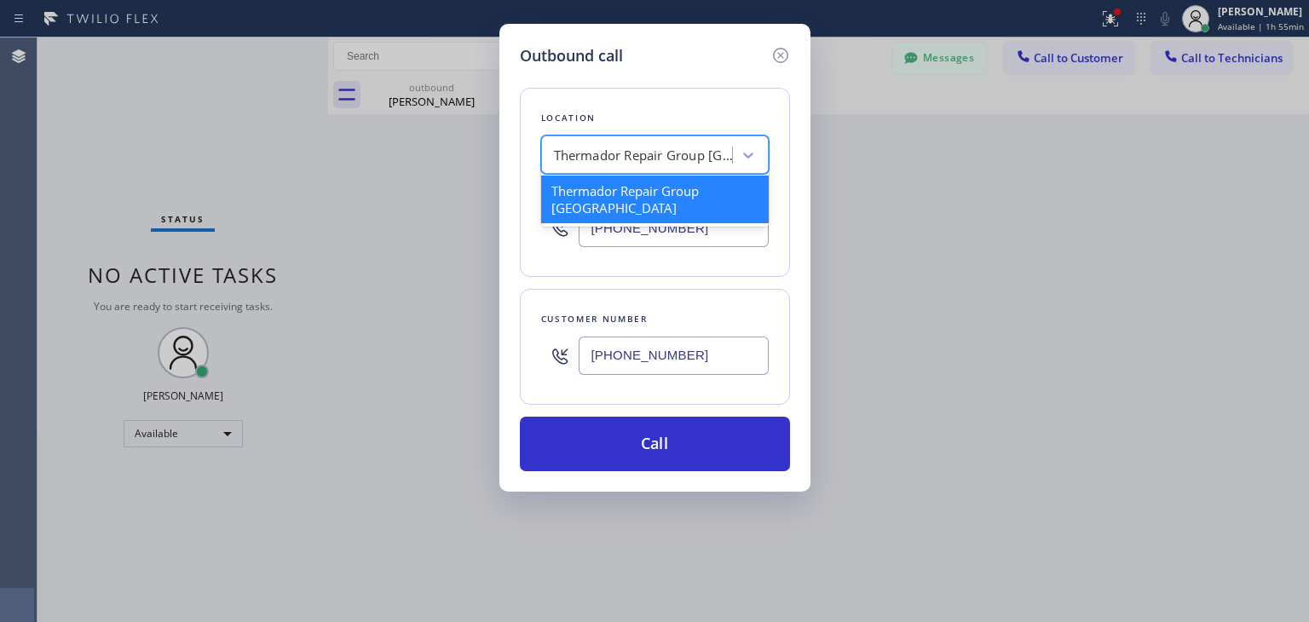
click at [606, 147] on div "Thermador Repair Group [GEOGRAPHIC_DATA]" at bounding box center [643, 156] width 179 height 20
paste input "Thermador Repair Group"
type input "Thermador Repair Group"
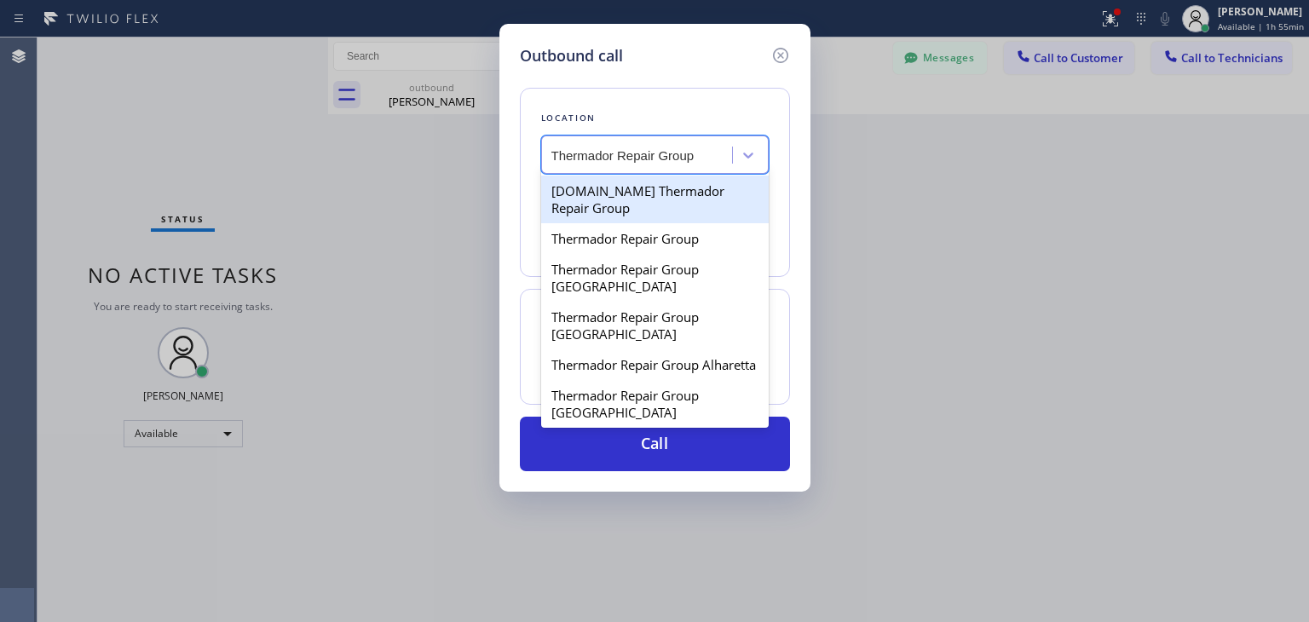
click at [642, 187] on div "[DOMAIN_NAME] Thermador Repair Group" at bounding box center [654, 199] width 227 height 48
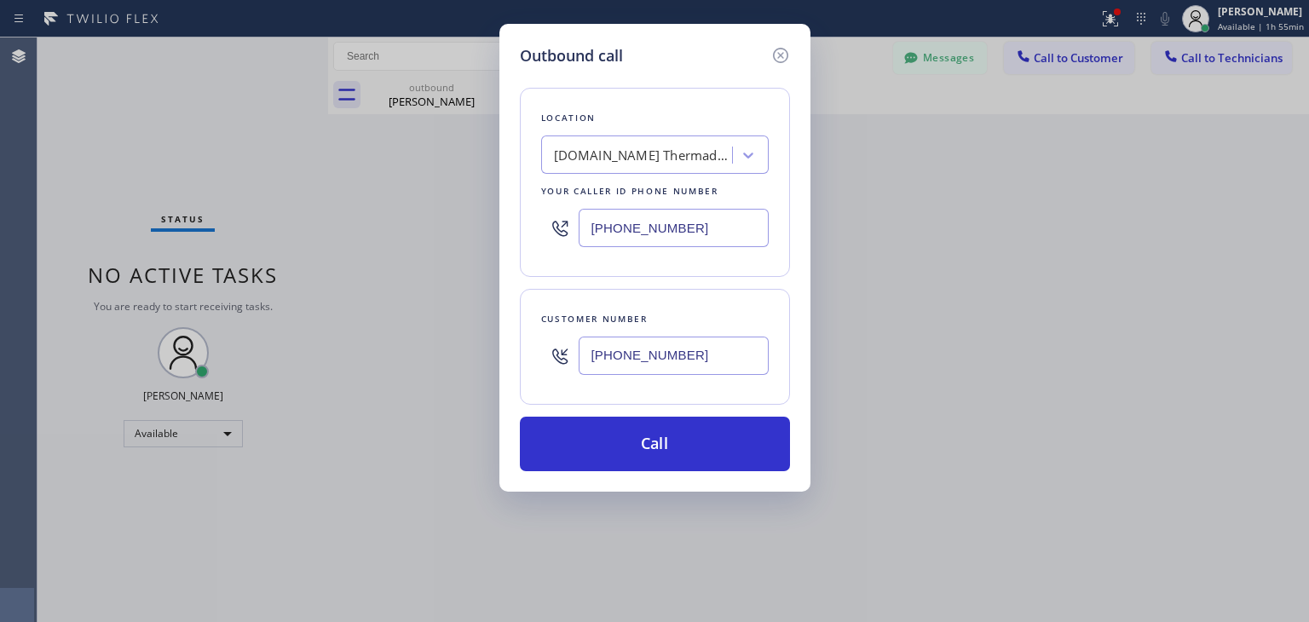
click at [694, 134] on div "Location [DOMAIN_NAME] Thermador Repair Group Your caller id phone number [PHON…" at bounding box center [655, 182] width 270 height 189
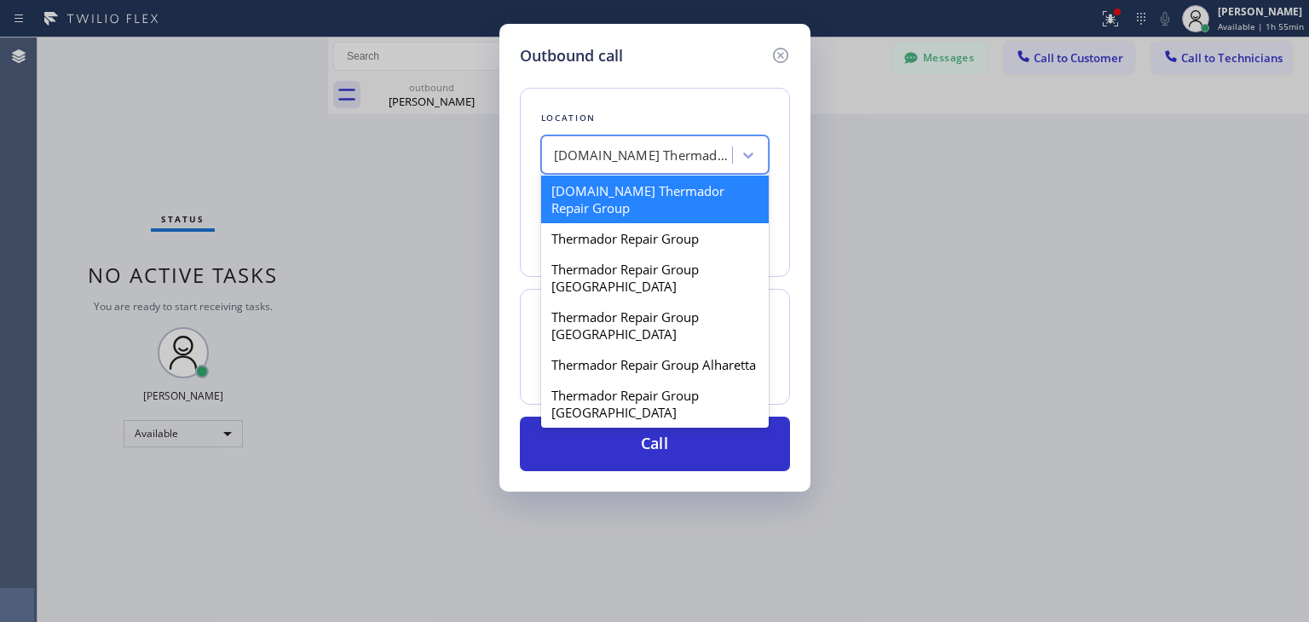
click at [694, 136] on div "[DOMAIN_NAME] Thermador Repair Group" at bounding box center [654, 154] width 227 height 38
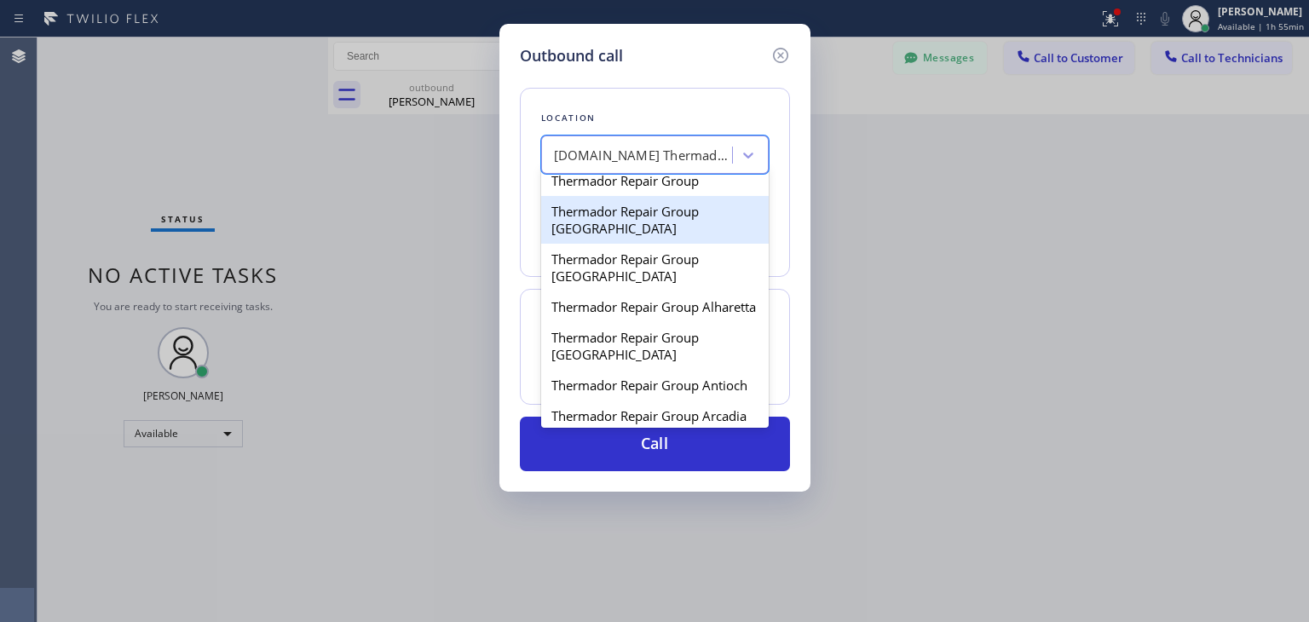
scroll to position [0, 0]
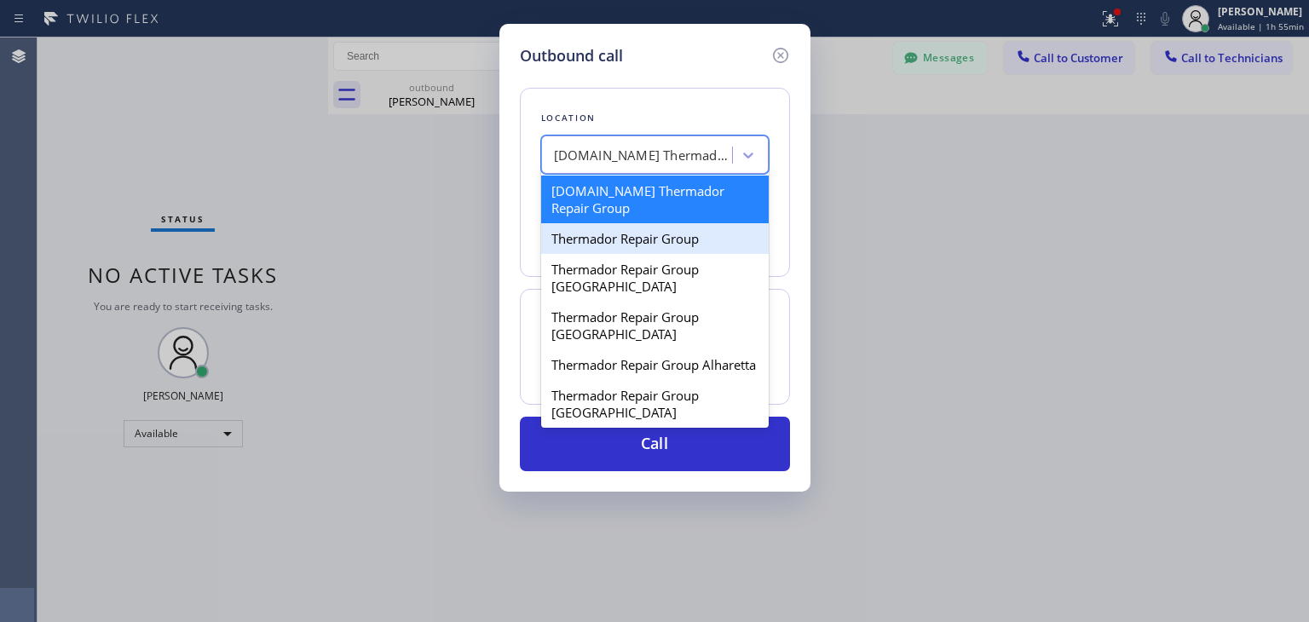
click at [680, 246] on div "Thermador Repair Group" at bounding box center [654, 238] width 227 height 31
type input "[PHONE_NUMBER]"
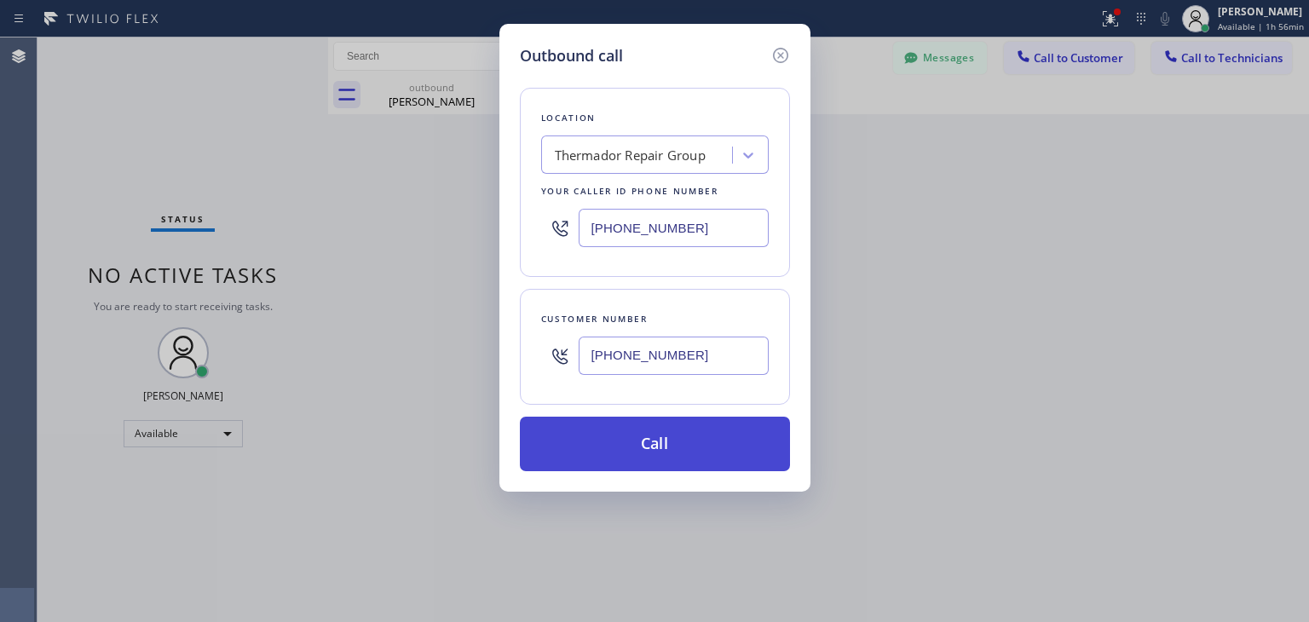
click at [716, 449] on button "Call" at bounding box center [655, 444] width 270 height 55
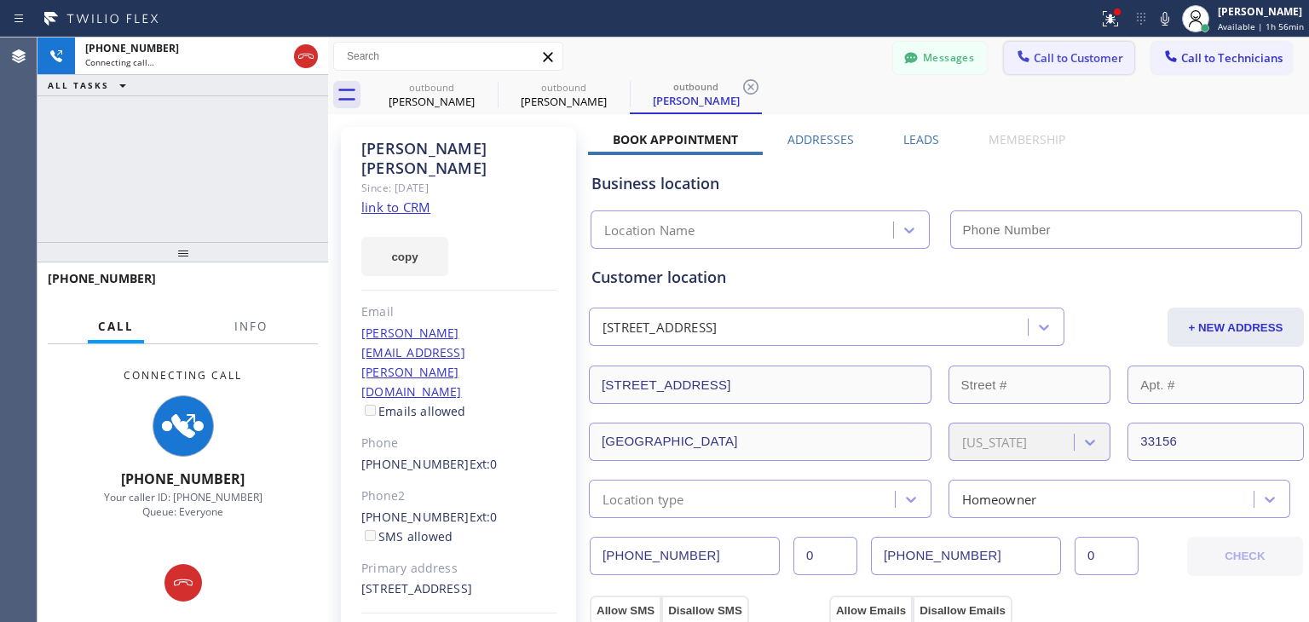
type input "[PHONE_NUMBER]"
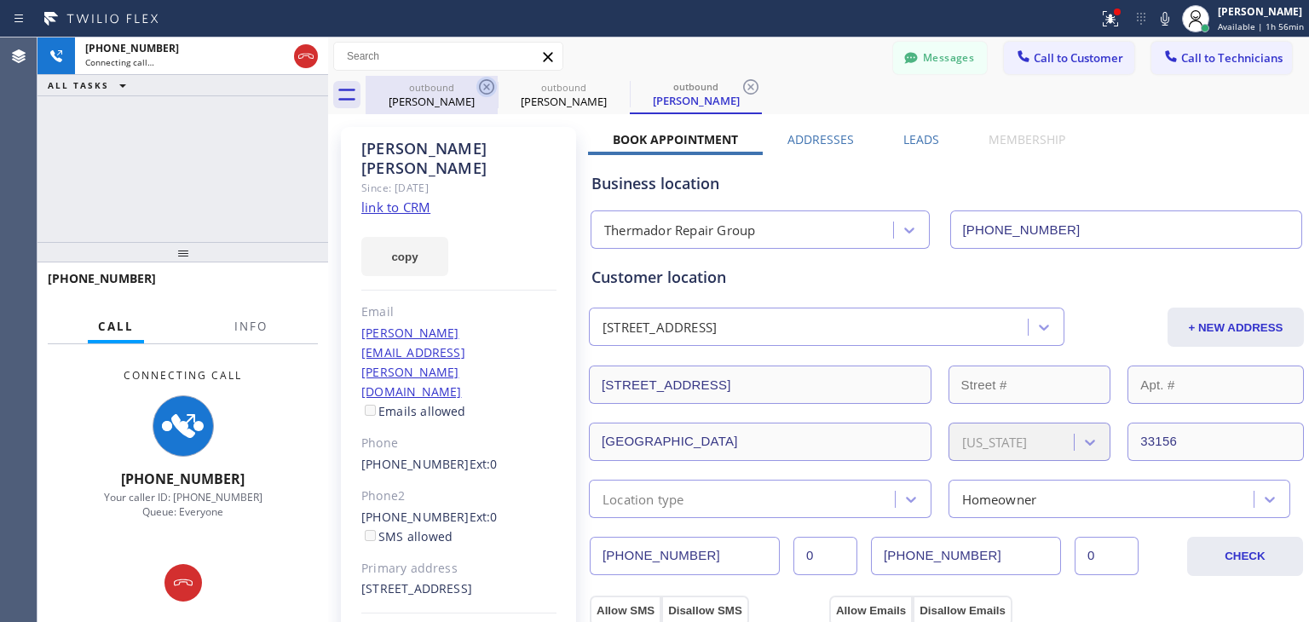
click at [484, 93] on icon at bounding box center [486, 87] width 20 height 20
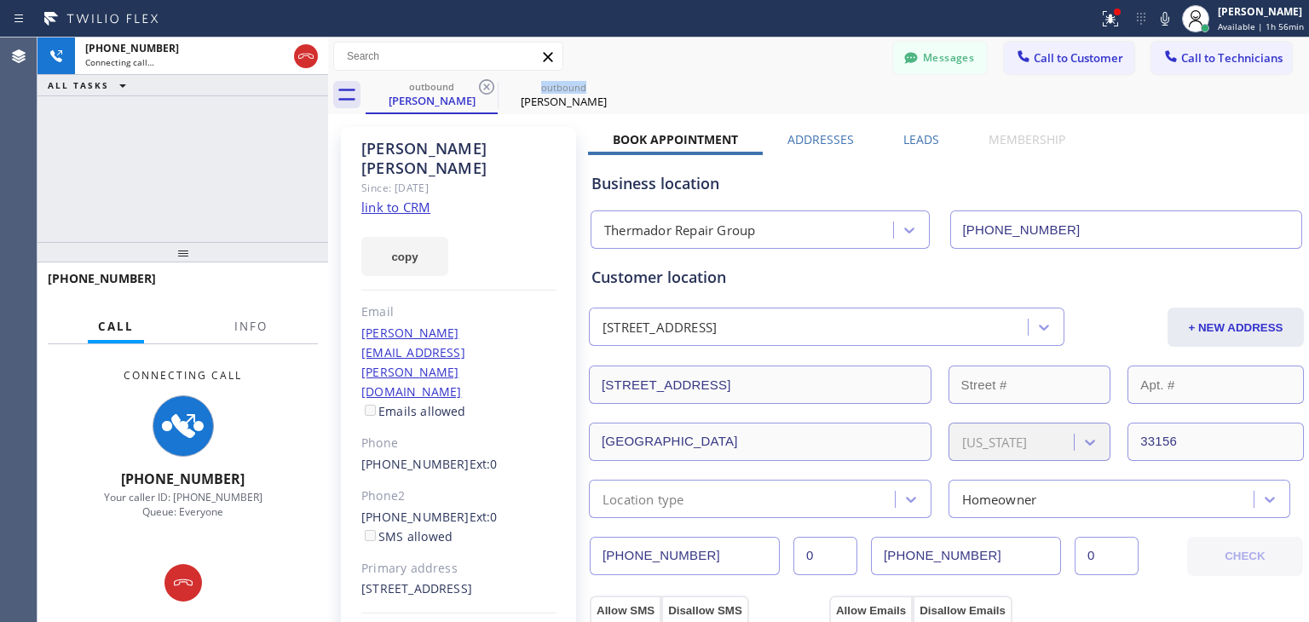
click at [484, 93] on icon at bounding box center [486, 87] width 20 height 20
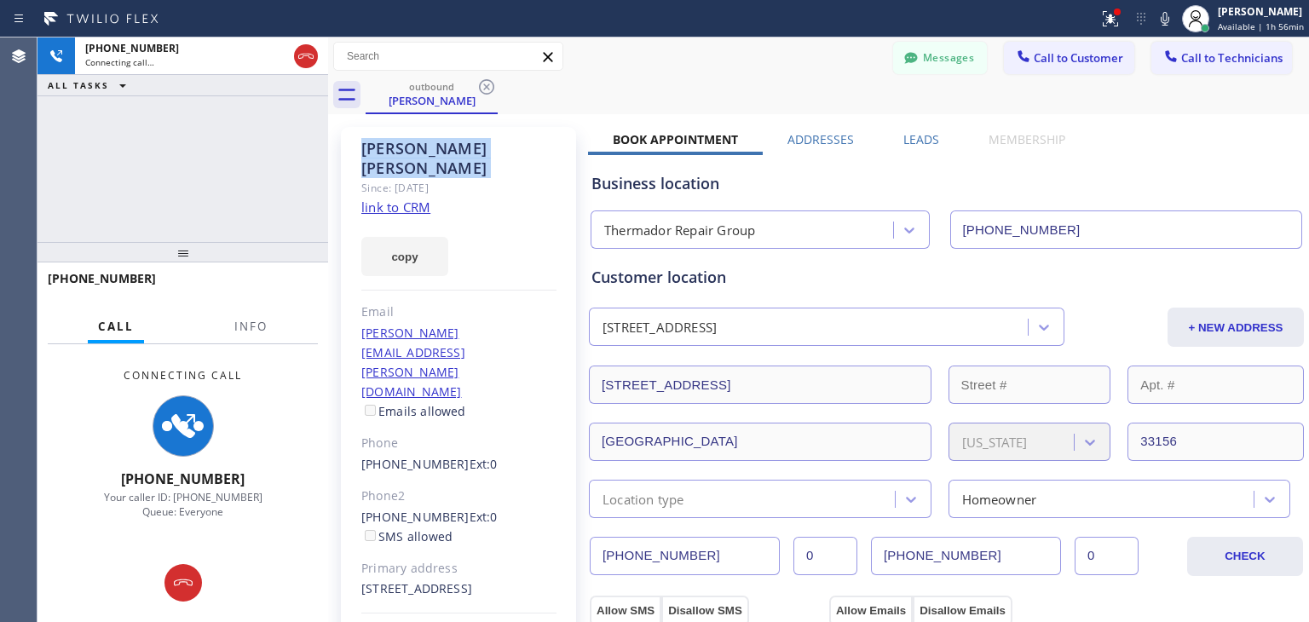
click at [484, 93] on icon at bounding box center [486, 87] width 20 height 20
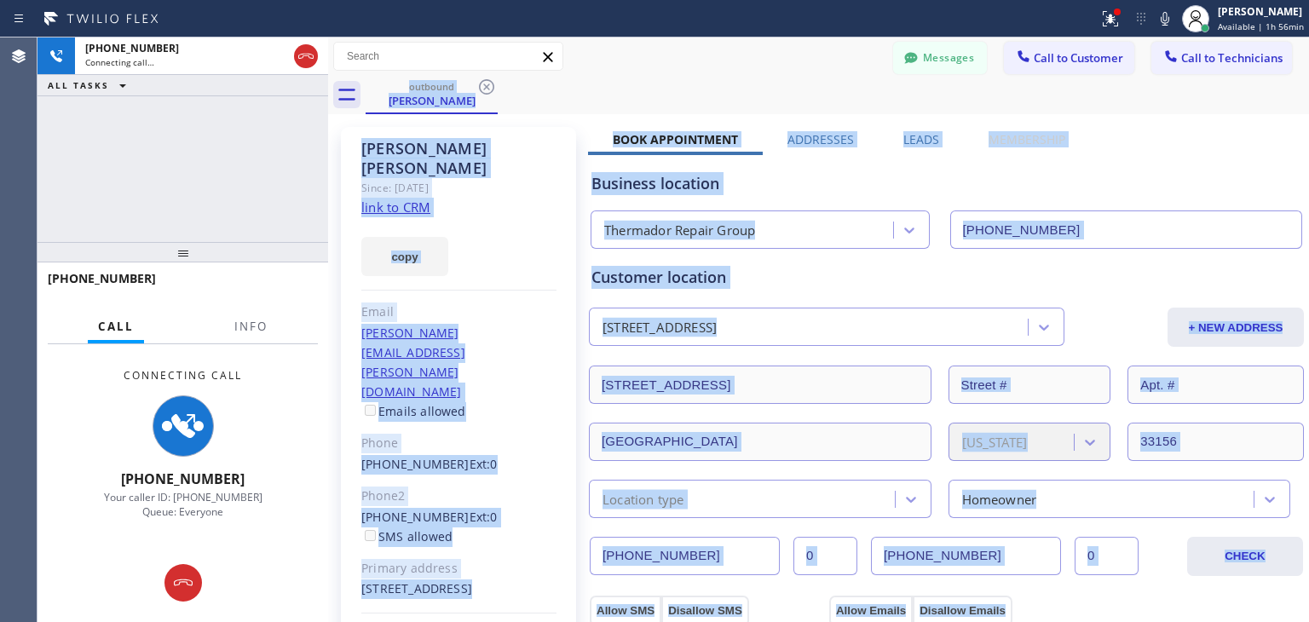
click at [484, 93] on div "outbound [PERSON_NAME]" at bounding box center [836, 95] width 943 height 38
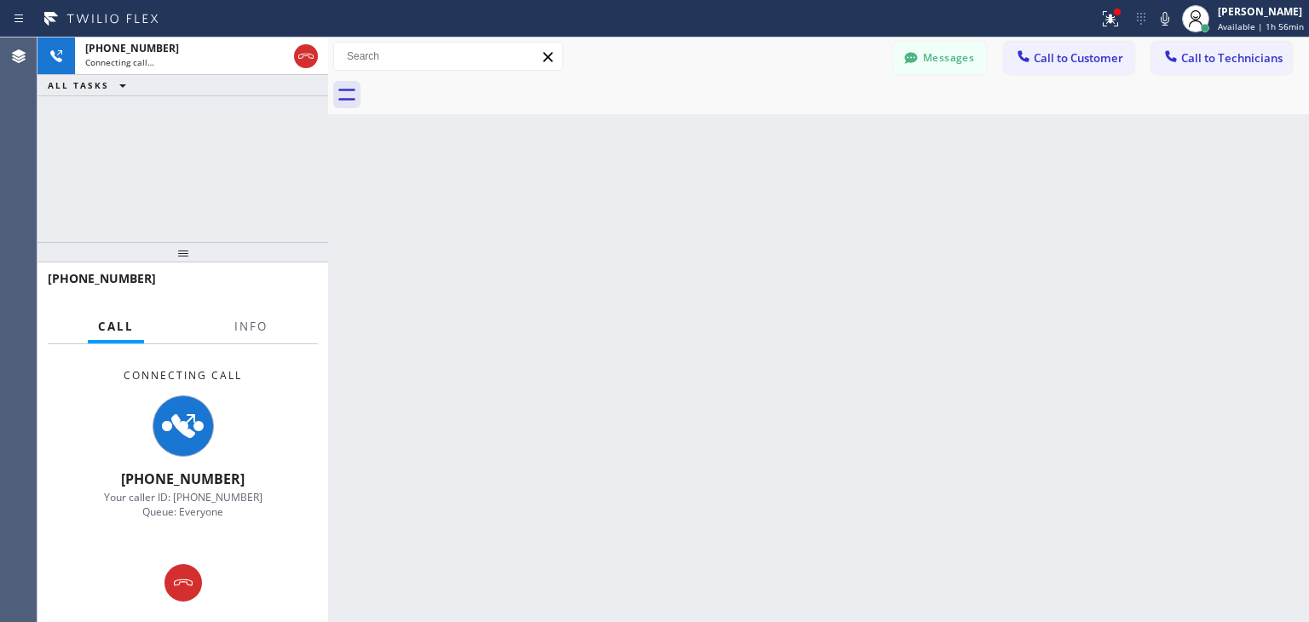
click at [484, 93] on div at bounding box center [836, 95] width 943 height 38
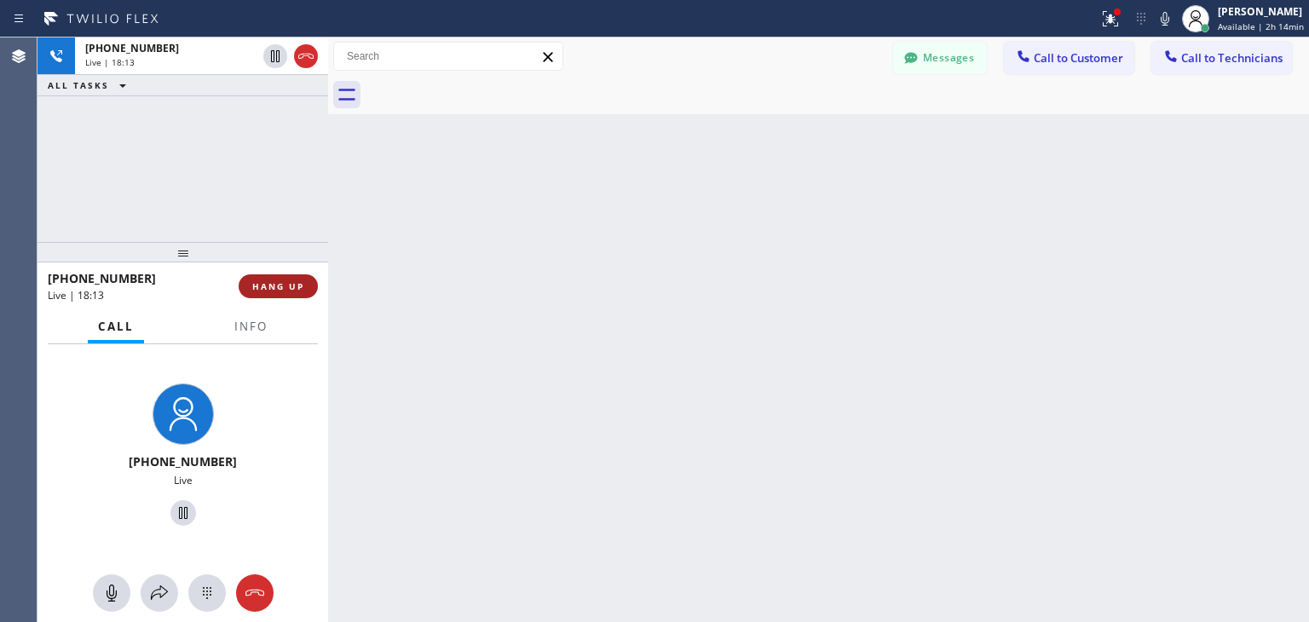
click at [302, 280] on span "HANG UP" at bounding box center [278, 286] width 52 height 12
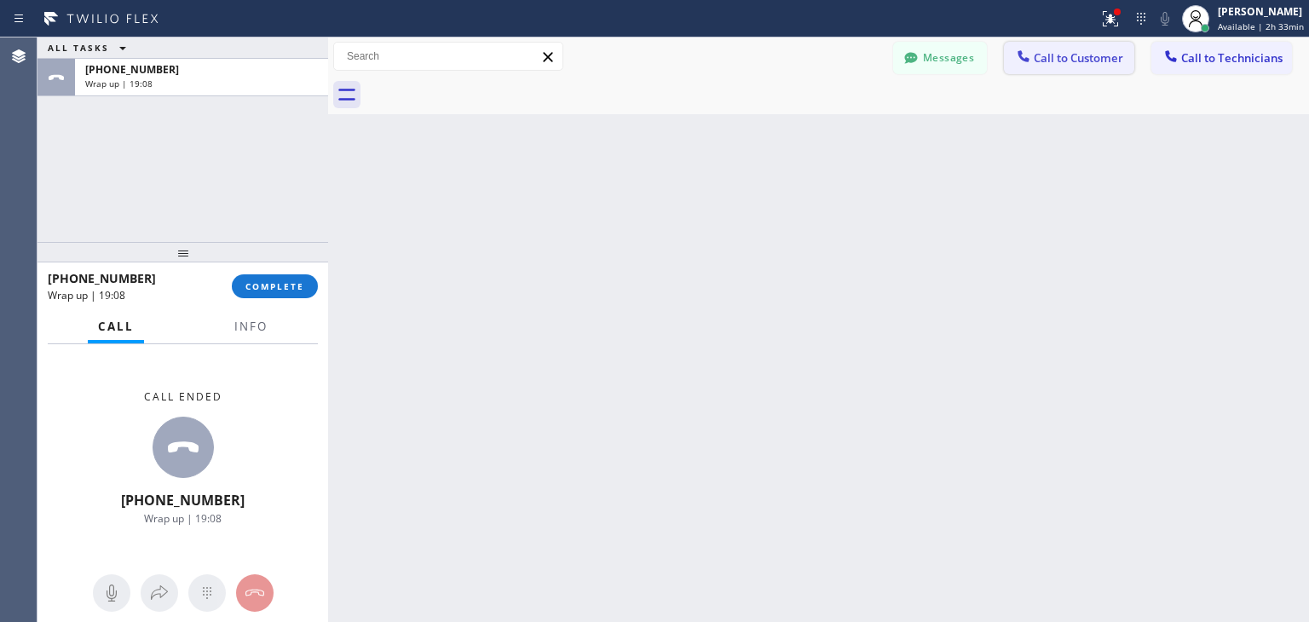
click at [1035, 59] on span "Call to Customer" at bounding box center [1077, 57] width 89 height 15
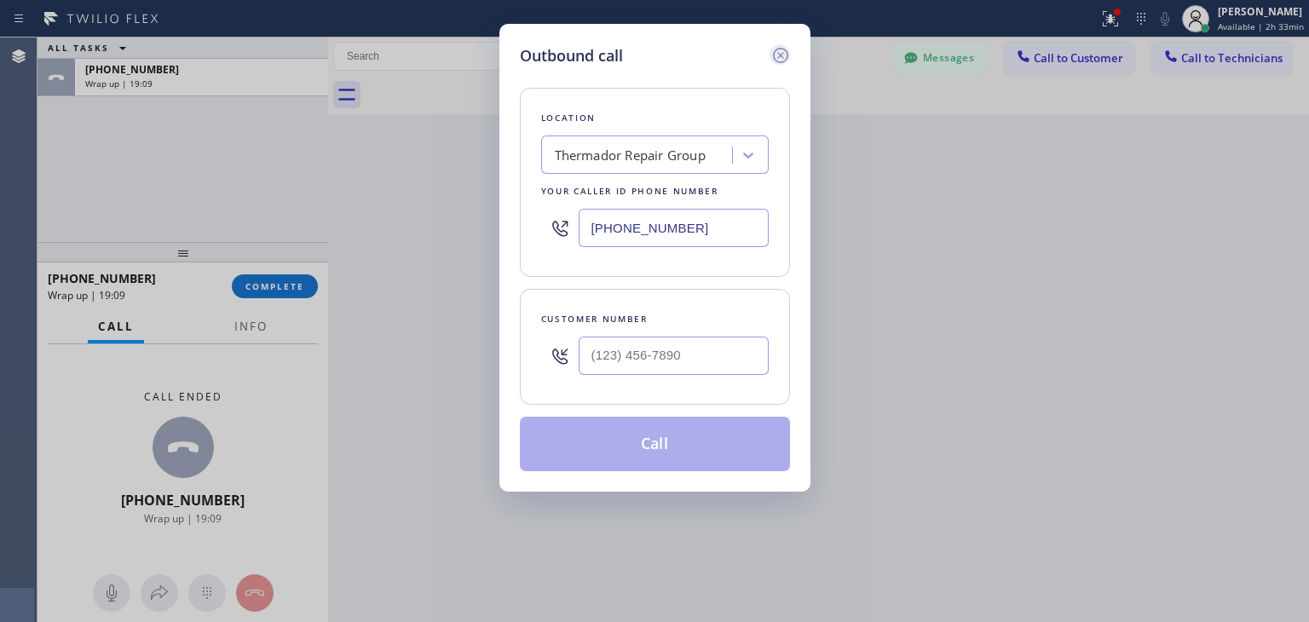
click at [778, 62] on icon at bounding box center [780, 55] width 20 height 20
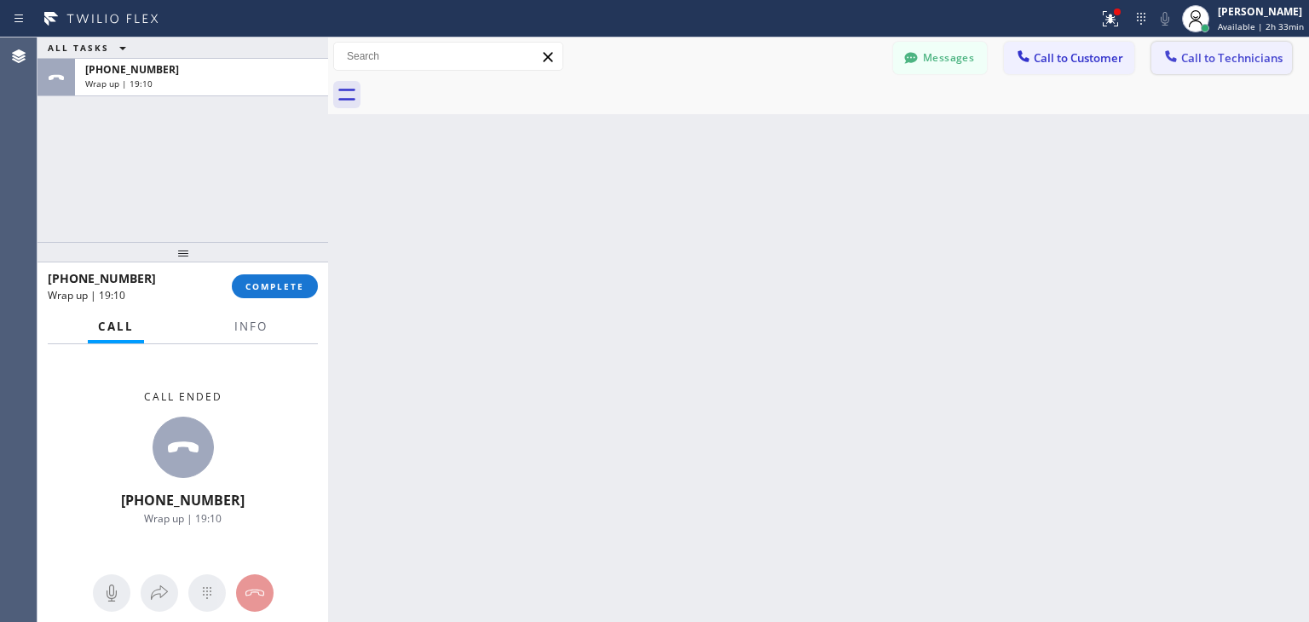
click at [1281, 69] on button "Call to Technicians" at bounding box center [1221, 58] width 141 height 32
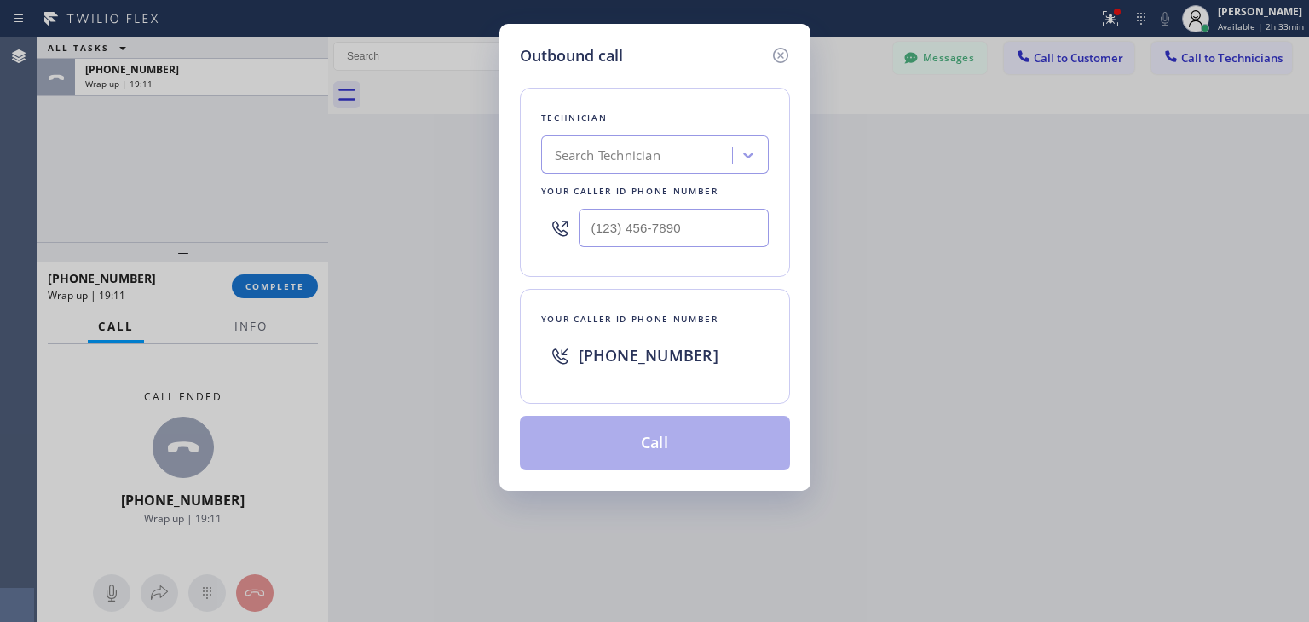
click at [668, 162] on div "Search Technician" at bounding box center [639, 156] width 186 height 30
type input "ы"
type input "[PERSON_NAME]"
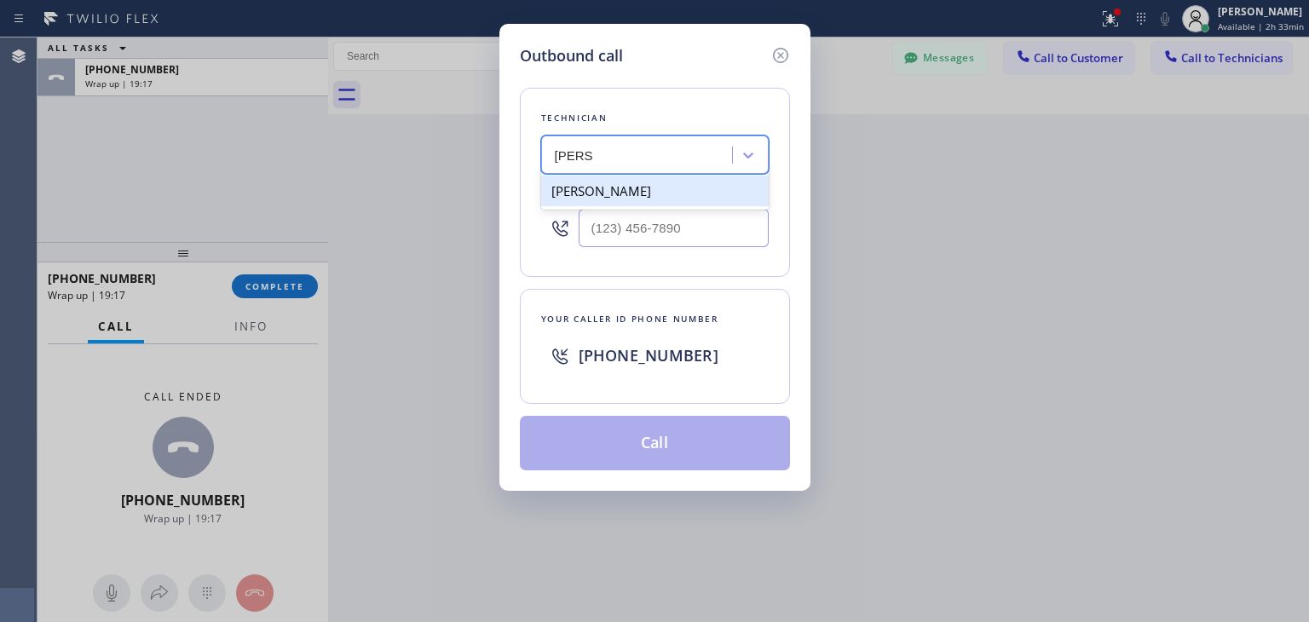
click at [666, 193] on div "[PERSON_NAME]" at bounding box center [654, 190] width 227 height 31
type input "[PHONE_NUMBER]"
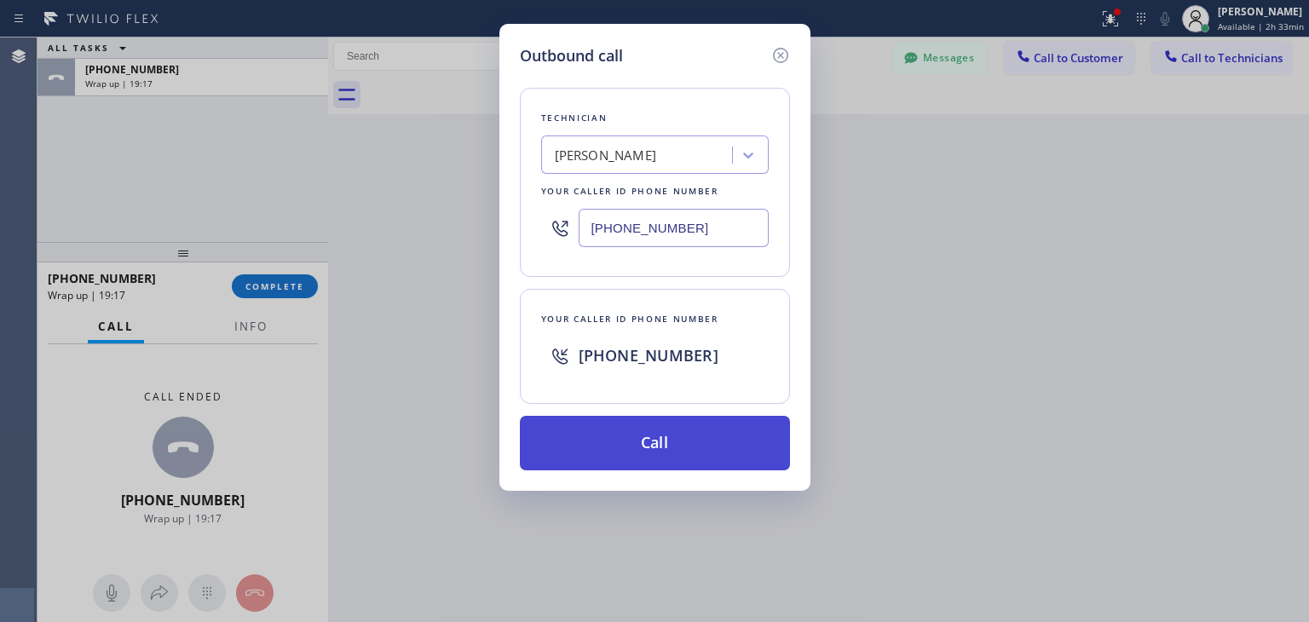
click at [646, 450] on button "Call" at bounding box center [655, 443] width 270 height 55
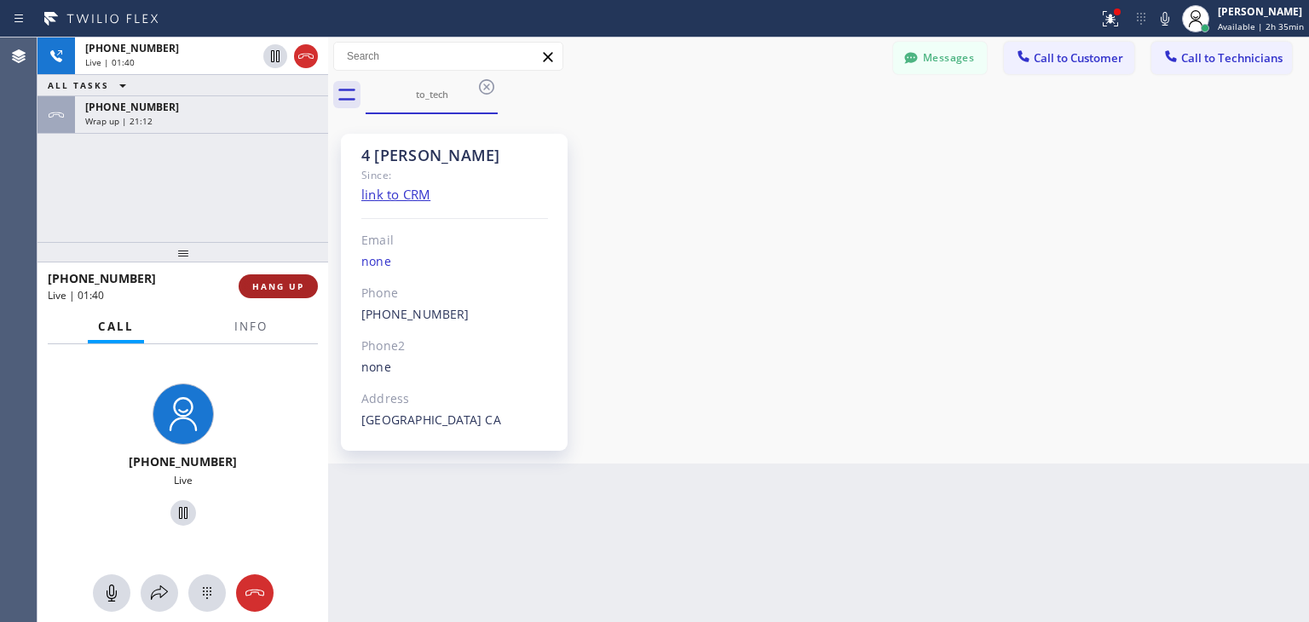
click at [298, 282] on span "HANG UP" at bounding box center [278, 286] width 52 height 12
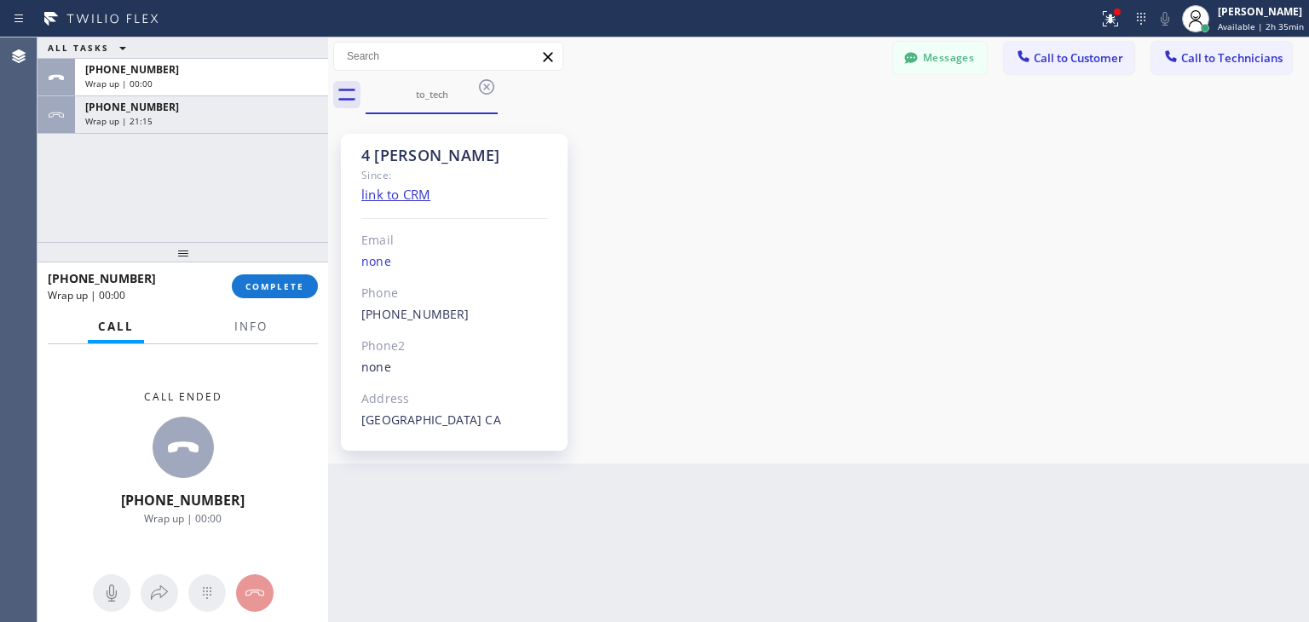
click at [292, 273] on div "[PHONE_NUMBER] Wrap up | 00:00 COMPLETE" at bounding box center [183, 286] width 270 height 44
click at [293, 280] on div "[PHONE_NUMBER] Wrap up | 00:00 COMPLETE" at bounding box center [183, 286] width 270 height 44
click at [293, 280] on span "COMPLETE" at bounding box center [274, 286] width 59 height 12
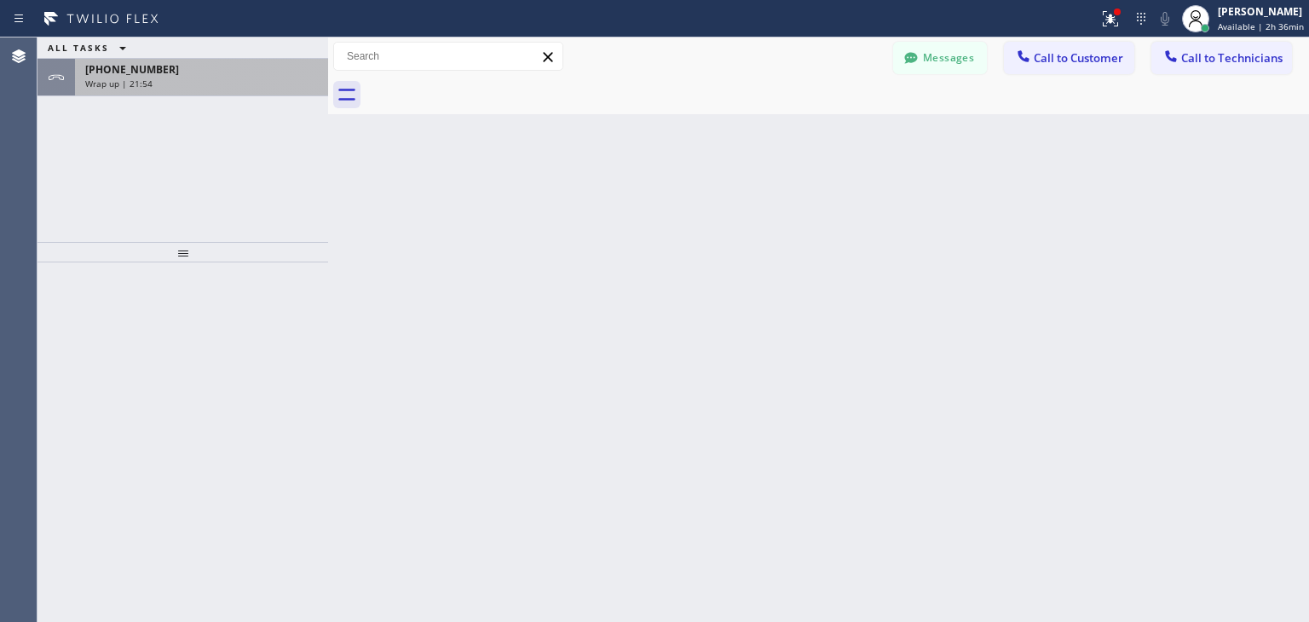
drag, startPoint x: 312, startPoint y: 107, endPoint x: 290, endPoint y: 89, distance: 28.5
click at [290, 89] on div "ALL TASKS ALL TASKS ACTIVE TASKS TASKS IN WRAP UP [PHONE_NUMBER] Wrap up | 21:54" at bounding box center [182, 139] width 291 height 204
click at [290, 89] on div "[PHONE_NUMBER] Wrap up | 21:54" at bounding box center [198, 77] width 246 height 37
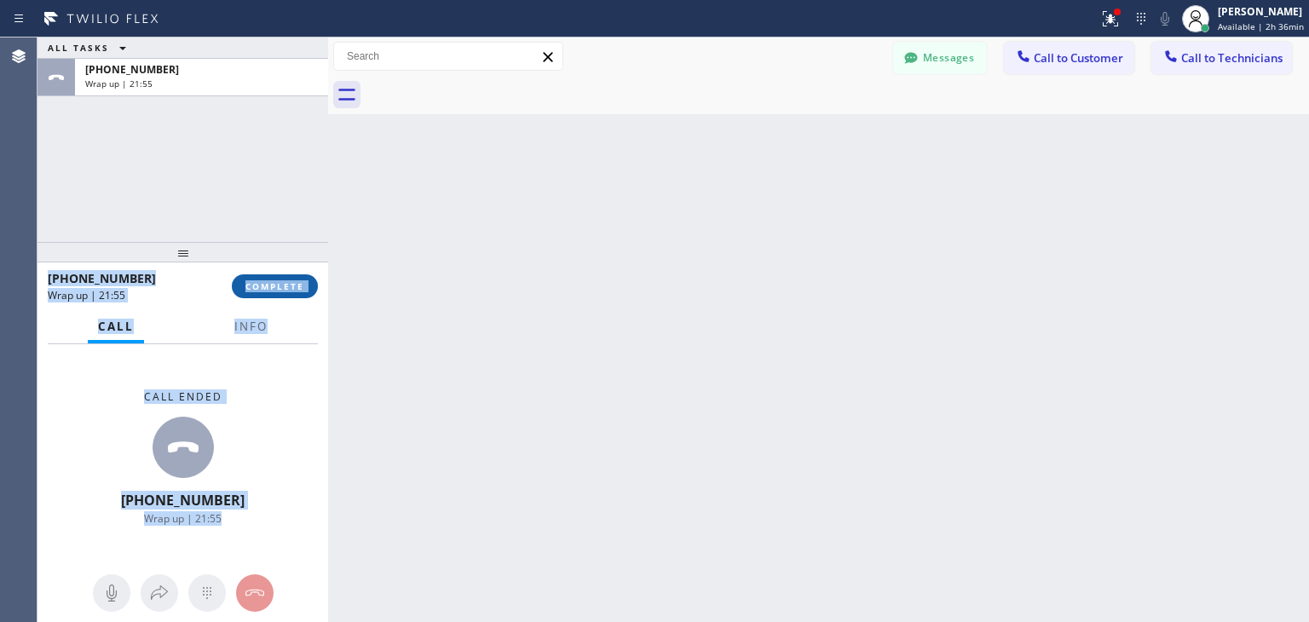
click at [290, 275] on button "COMPLETE" at bounding box center [275, 286] width 86 height 24
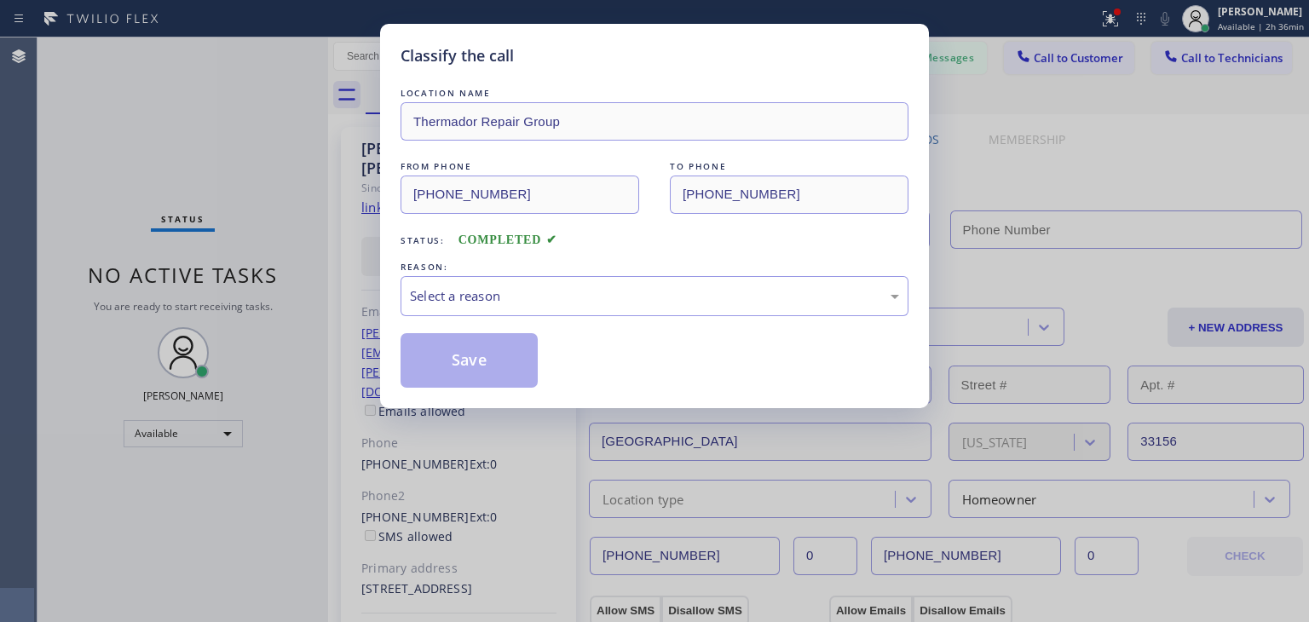
click at [1203, 76] on div "Classify the call LOCATION NAME Thermador Repair Group FROM PHONE [PHONE_NUMBER…" at bounding box center [654, 311] width 1309 height 622
type input "[PHONE_NUMBER]"
drag, startPoint x: 788, startPoint y: 314, endPoint x: 817, endPoint y: 285, distance: 41.6
click at [817, 285] on div "Select a reason" at bounding box center [654, 296] width 508 height 40
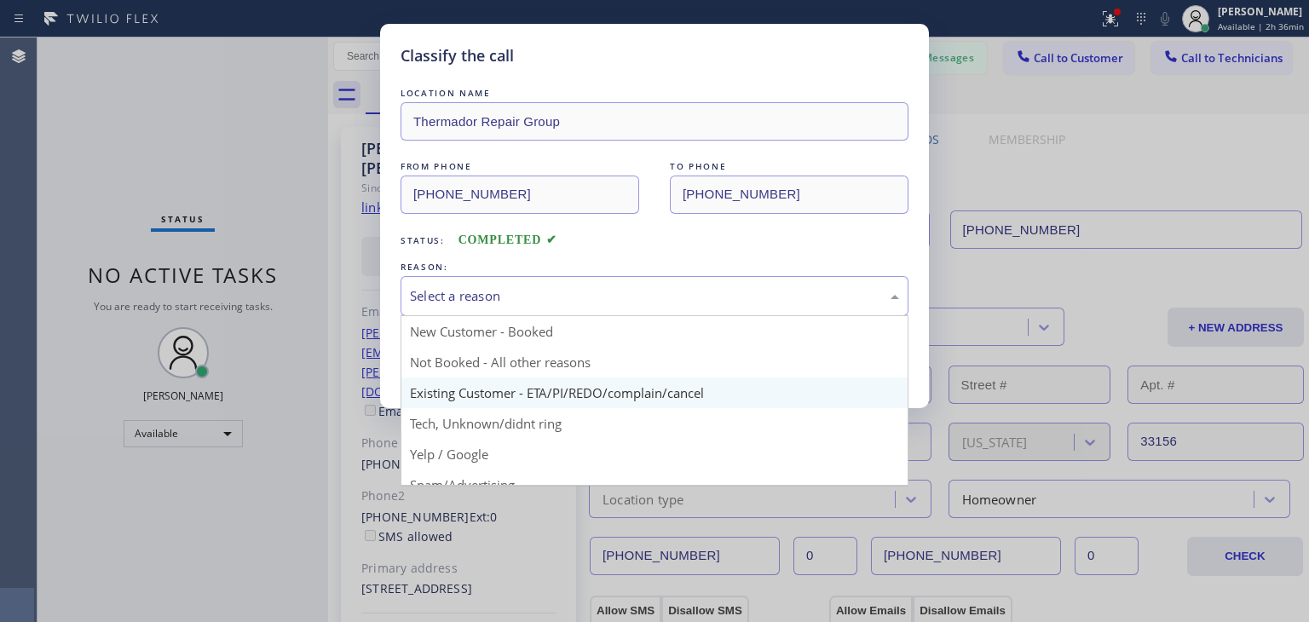
drag, startPoint x: 817, startPoint y: 285, endPoint x: 682, endPoint y: 398, distance: 175.9
click at [682, 316] on div "Select a reason New Customer - Booked Not Booked - All other reasons Existing C…" at bounding box center [654, 296] width 508 height 40
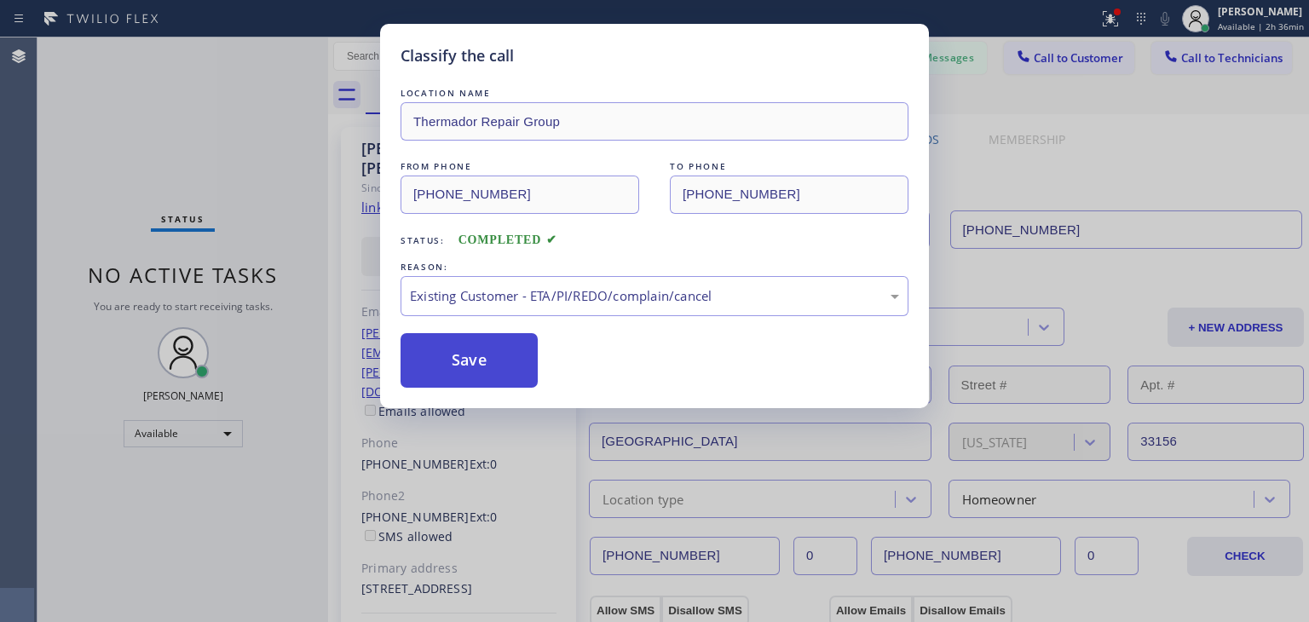
click at [487, 375] on button "Save" at bounding box center [468, 360] width 137 height 55
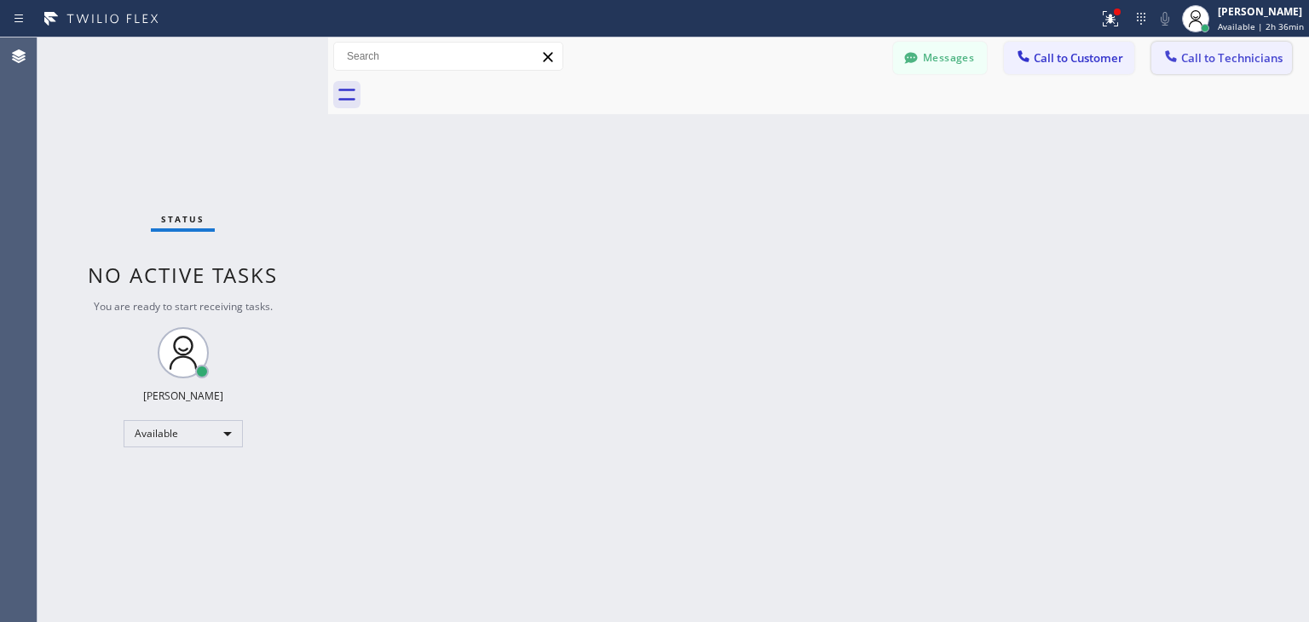
click at [1263, 49] on button "Call to Technicians" at bounding box center [1221, 58] width 141 height 32
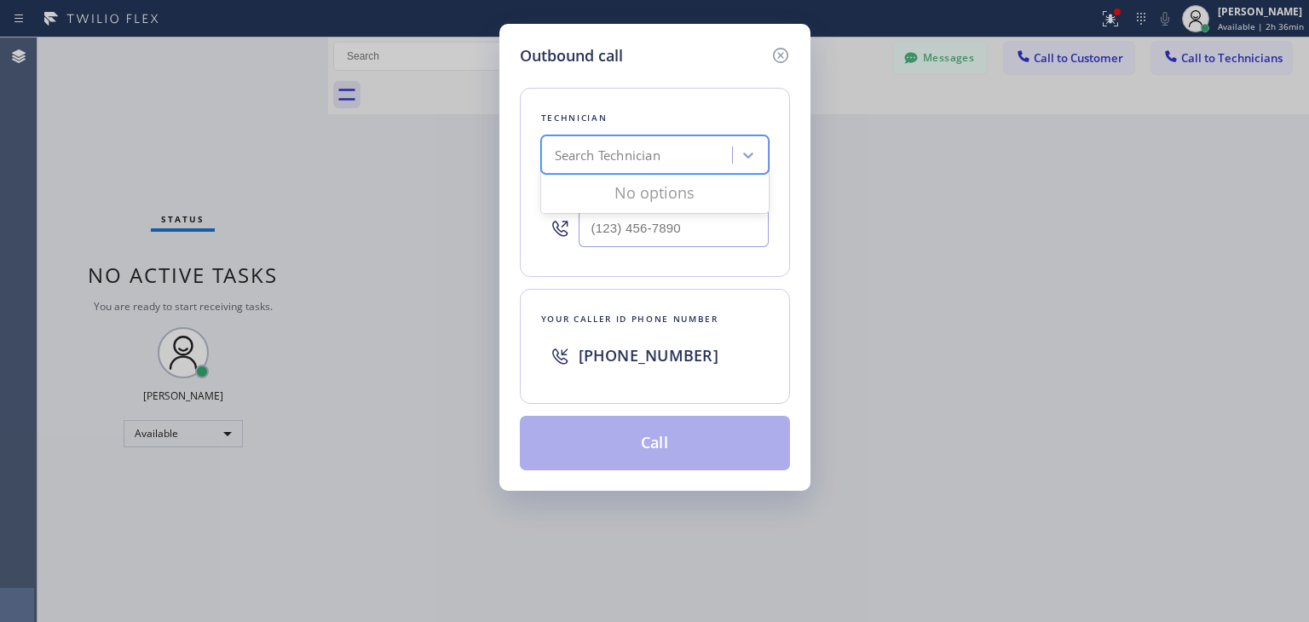
click at [705, 165] on div "Search Technician" at bounding box center [639, 156] width 186 height 30
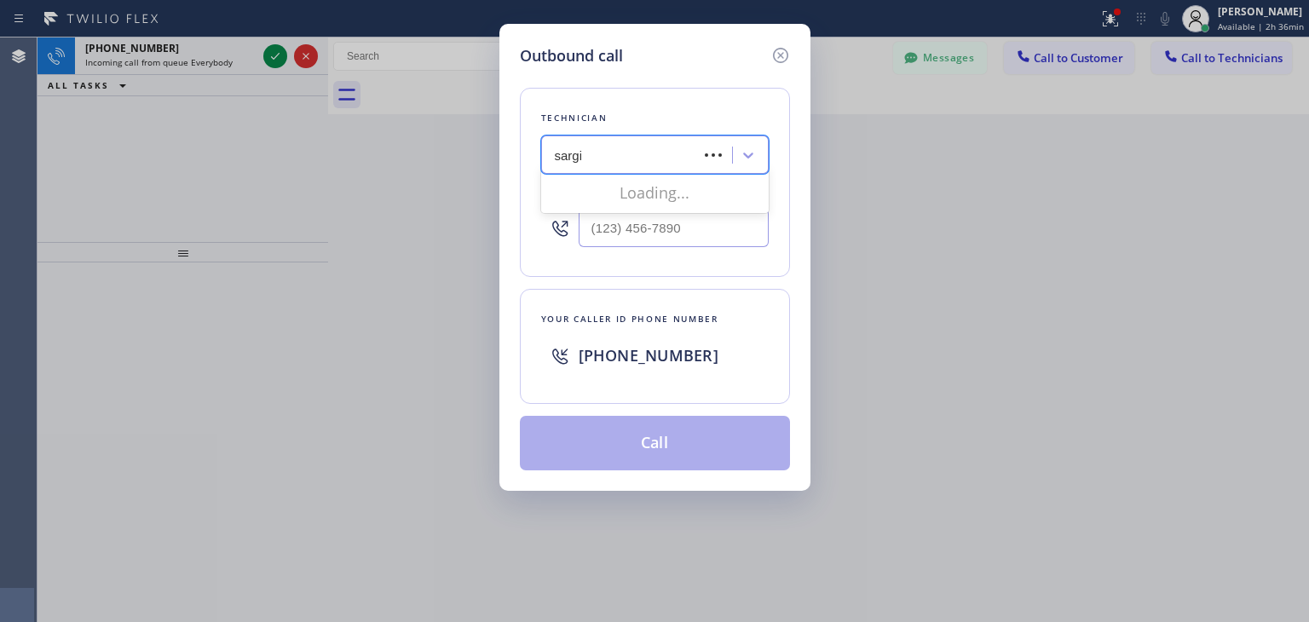
type input "[PERSON_NAME]"
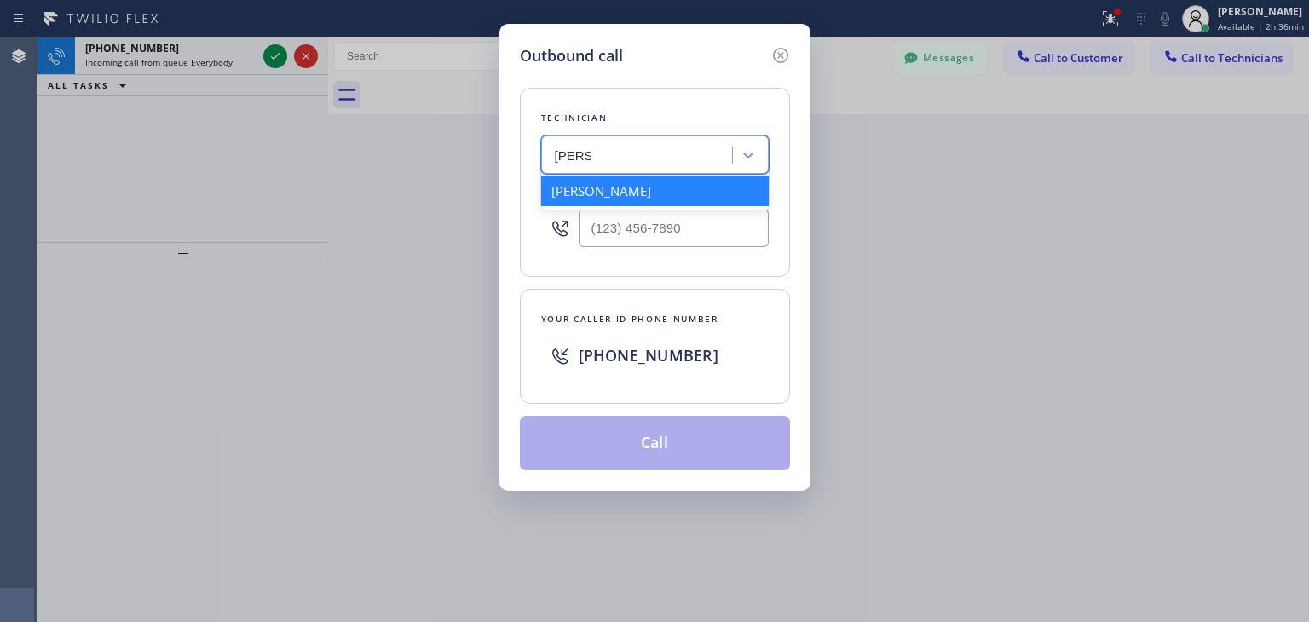
click at [678, 186] on div "[PERSON_NAME]" at bounding box center [654, 190] width 227 height 31
type input "[PHONE_NUMBER]"
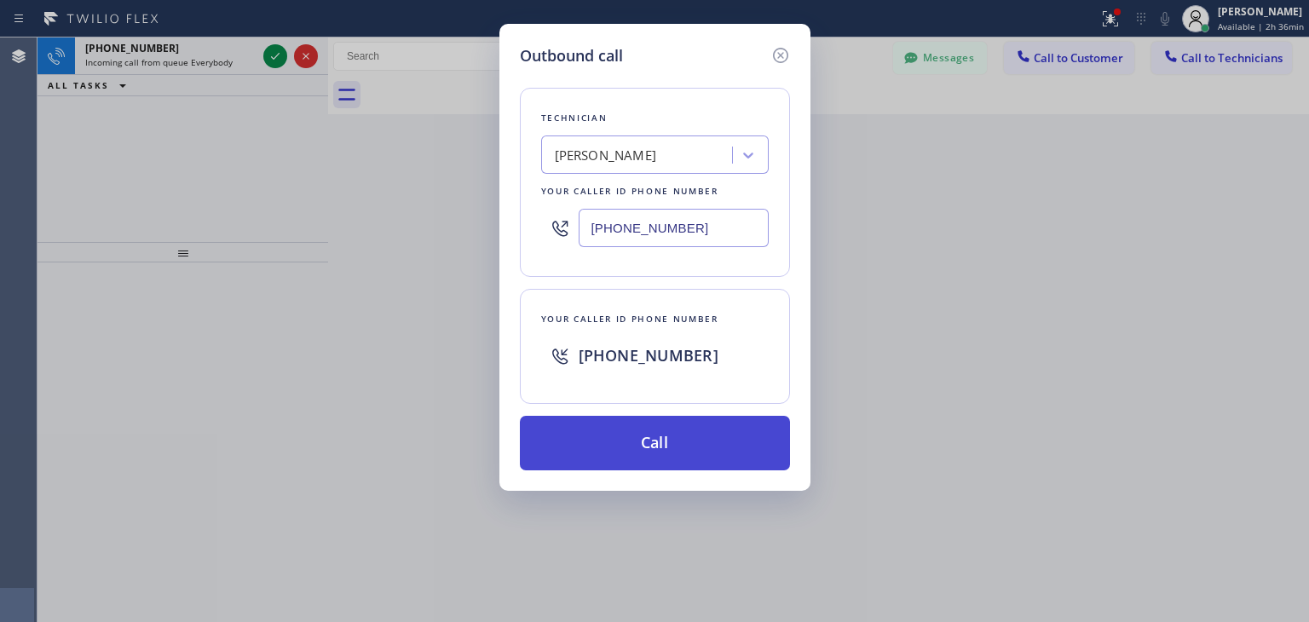
click at [649, 430] on button "Call" at bounding box center [655, 443] width 270 height 55
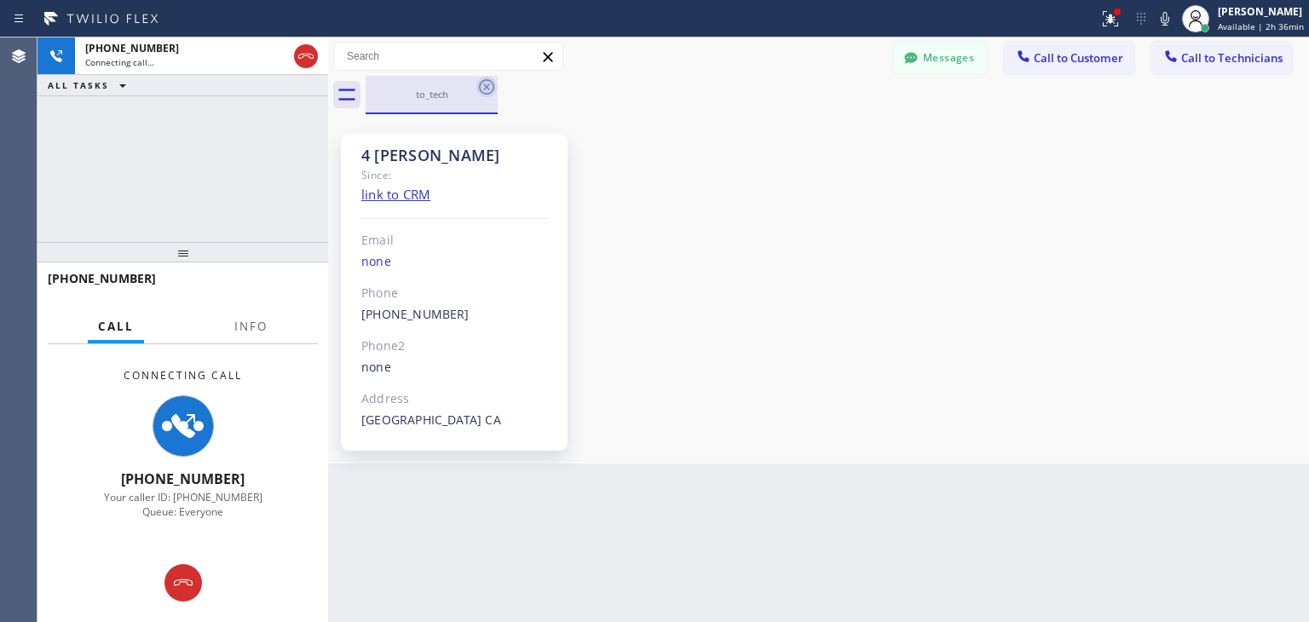
drag, startPoint x: 475, startPoint y: 95, endPoint x: 494, endPoint y: 91, distance: 19.9
click at [494, 91] on div "to_tech" at bounding box center [431, 95] width 132 height 38
click at [494, 91] on icon at bounding box center [486, 87] width 20 height 20
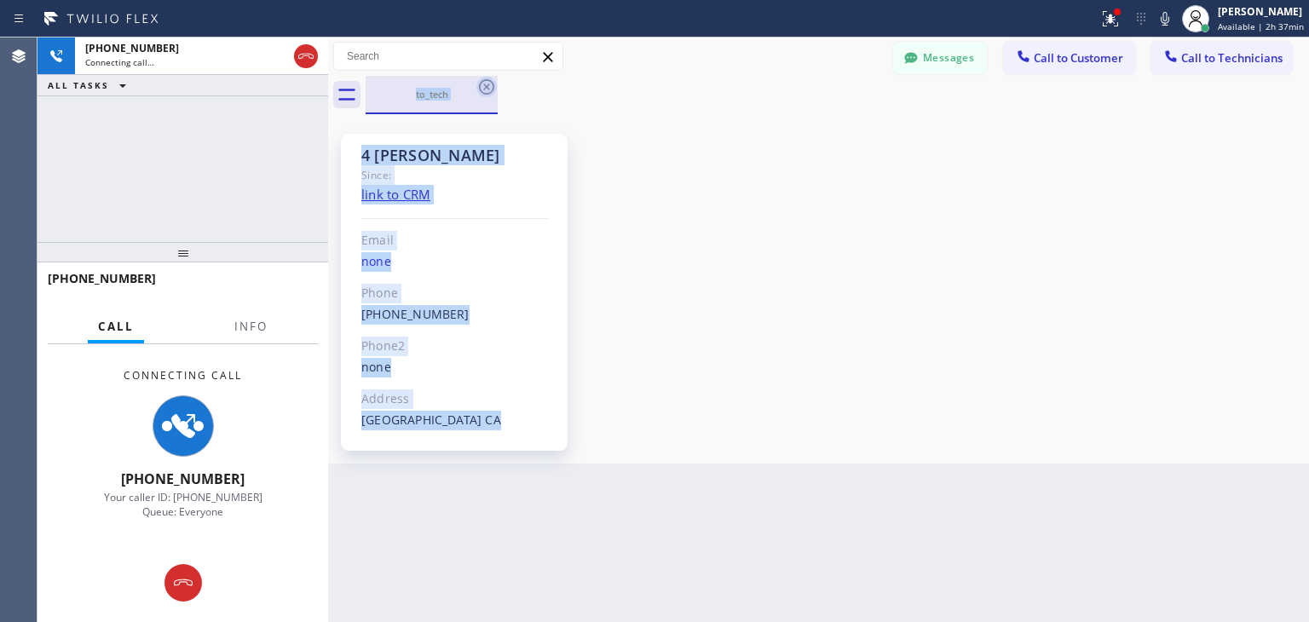
click at [494, 91] on div "to_tech" at bounding box center [836, 95] width 943 height 38
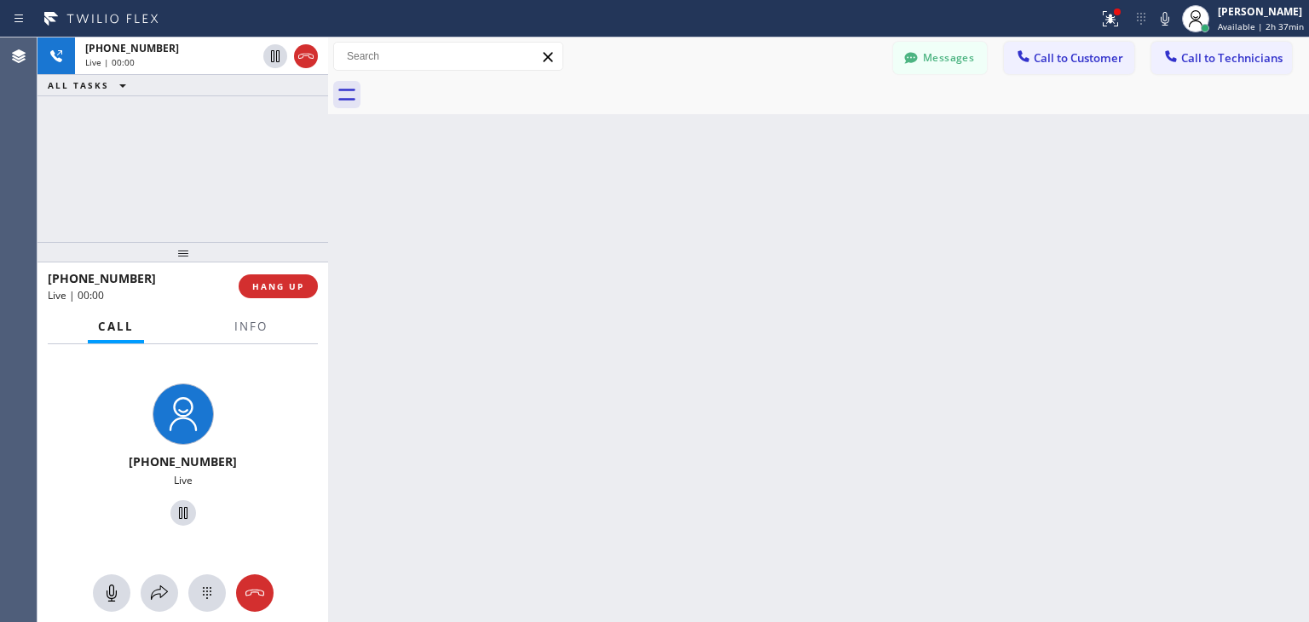
drag, startPoint x: 494, startPoint y: 91, endPoint x: 918, endPoint y: 566, distance: 636.0
click at [918, 566] on div "Back to Dashboard Change Sender ID Customers Technicians (408) 393-393 SEARCH R…" at bounding box center [818, 329] width 981 height 584
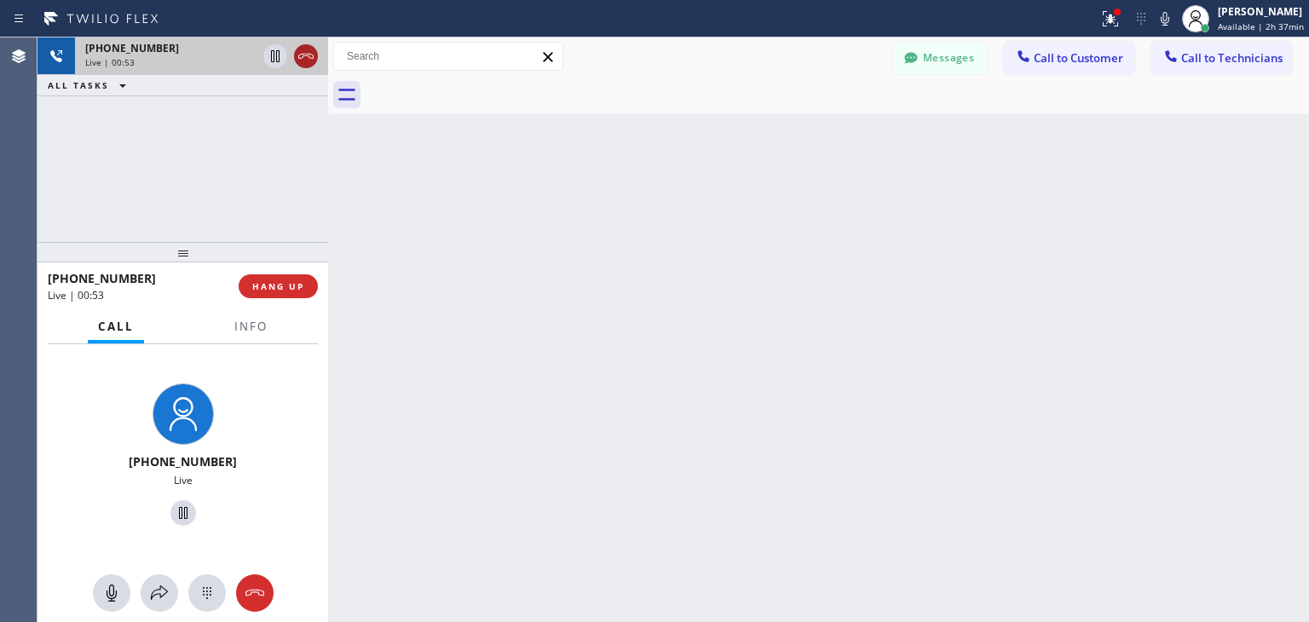
click at [307, 66] on icon at bounding box center [306, 56] width 20 height 20
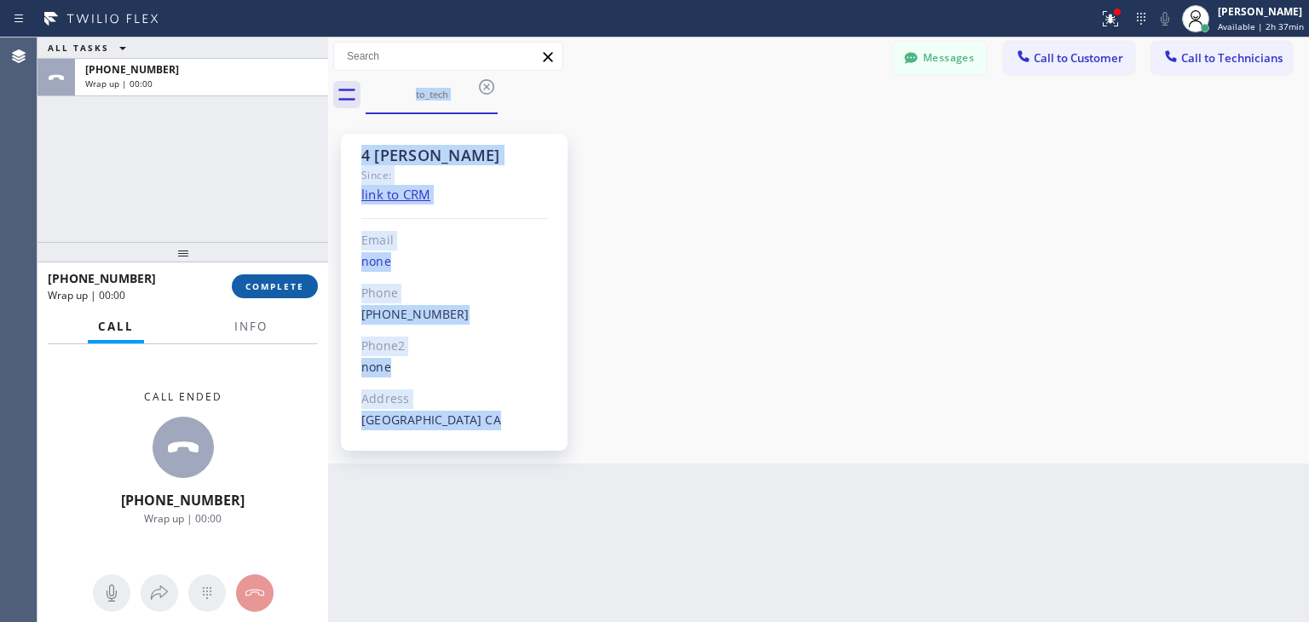
click at [276, 291] on span "COMPLETE" at bounding box center [274, 286] width 59 height 12
click at [1029, 621] on html "Status report Issues detected These issues could affect your workflow. Please c…" at bounding box center [654, 311] width 1309 height 622
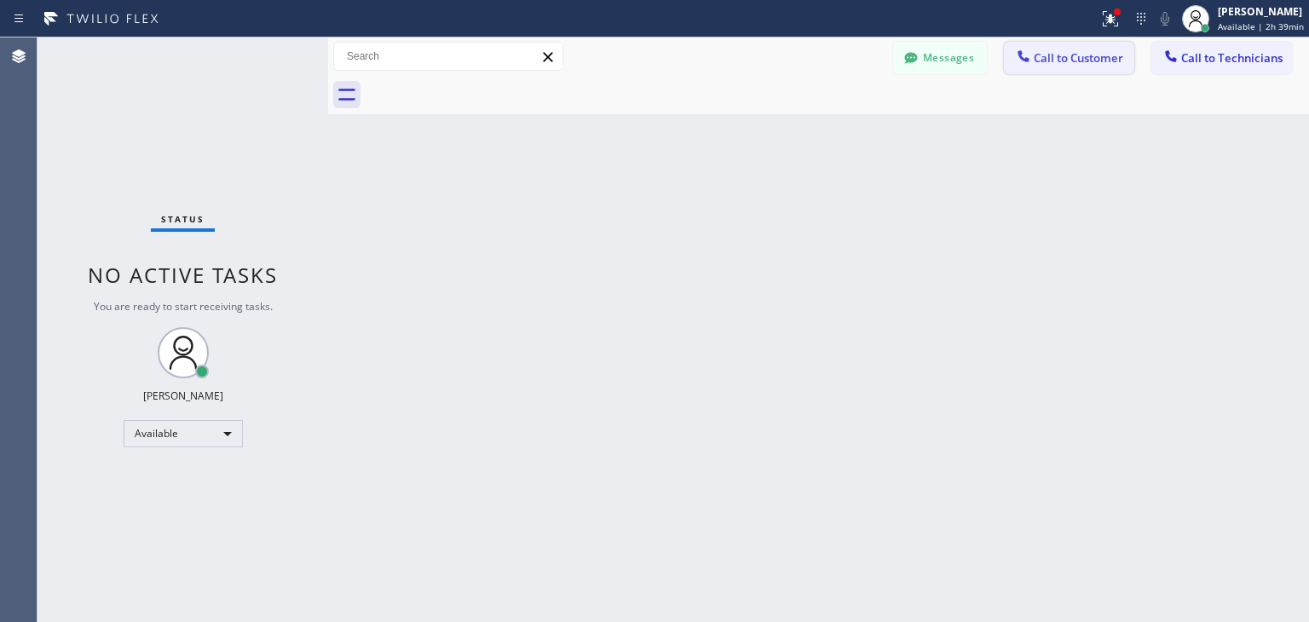
click at [1082, 55] on span "Call to Customer" at bounding box center [1077, 57] width 89 height 15
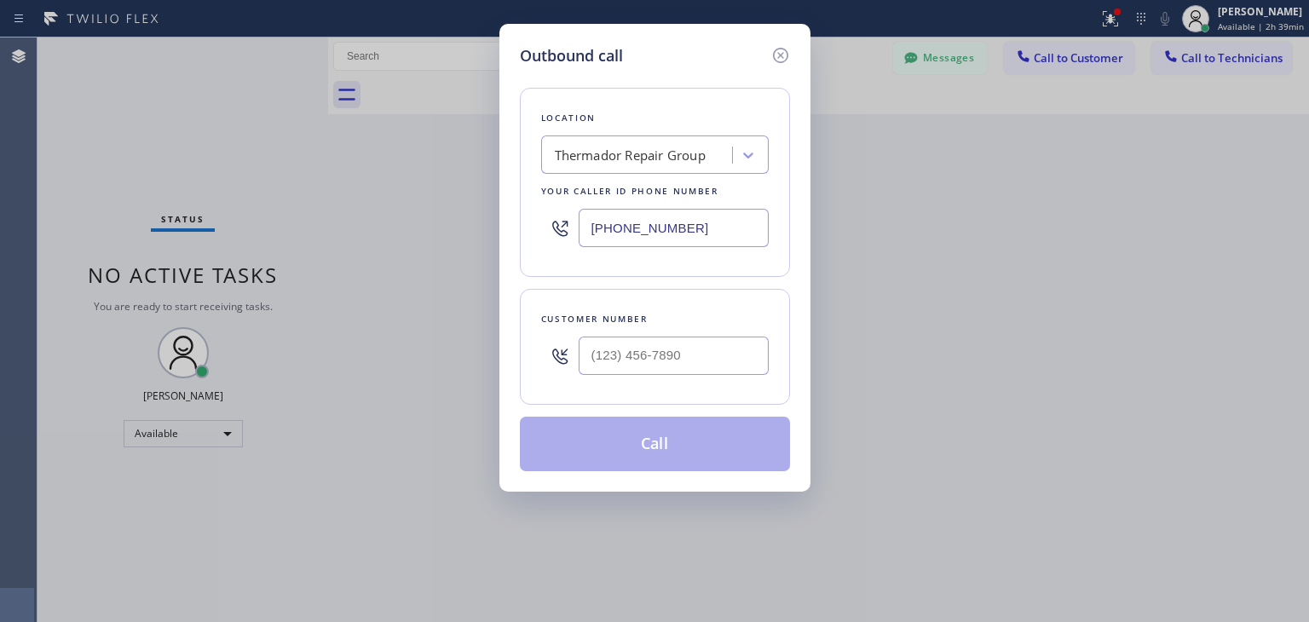
click at [661, 332] on div at bounding box center [673, 355] width 190 height 55
paste input "213) 359-3439"
click at [664, 355] on input "[PHONE_NUMBER]" at bounding box center [673, 356] width 190 height 38
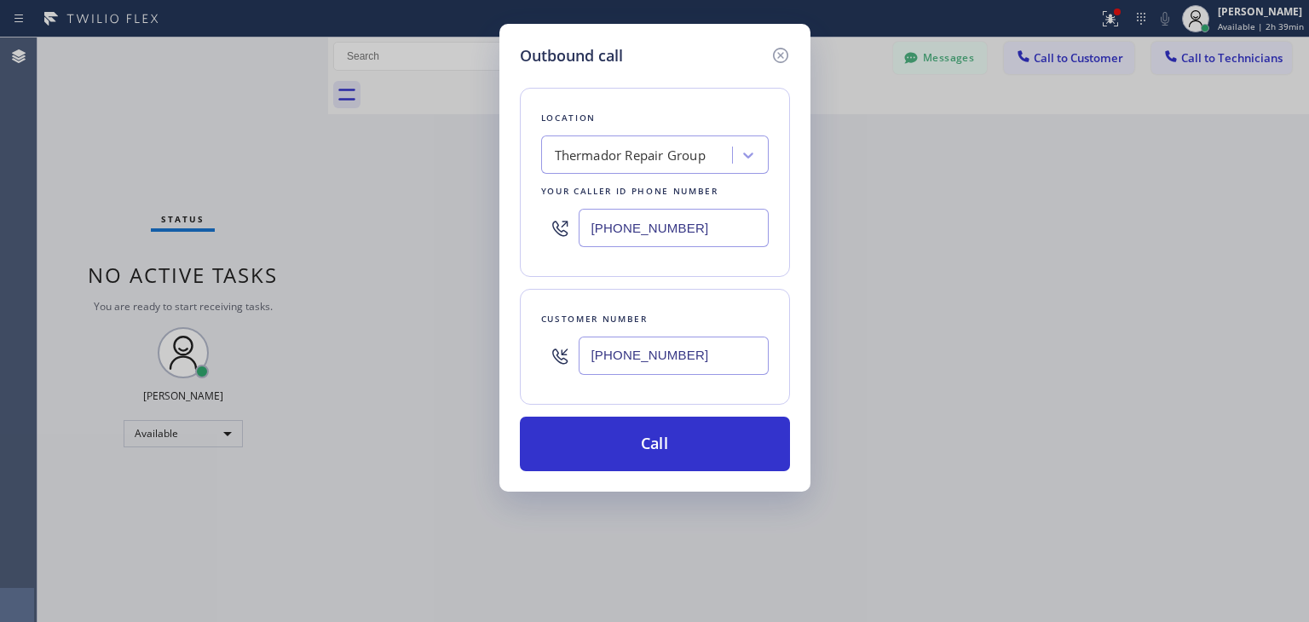
type input "[PHONE_NUMBER]"
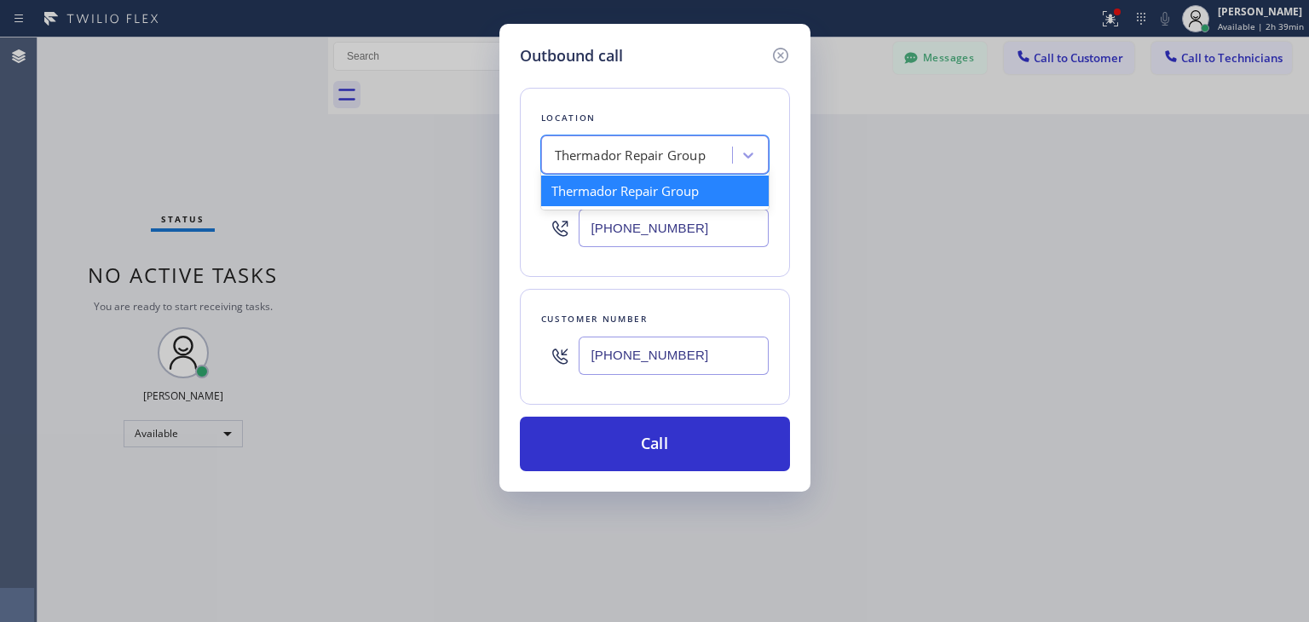
paste input "5 Star Appliance Repair [PERSON_NAME]"
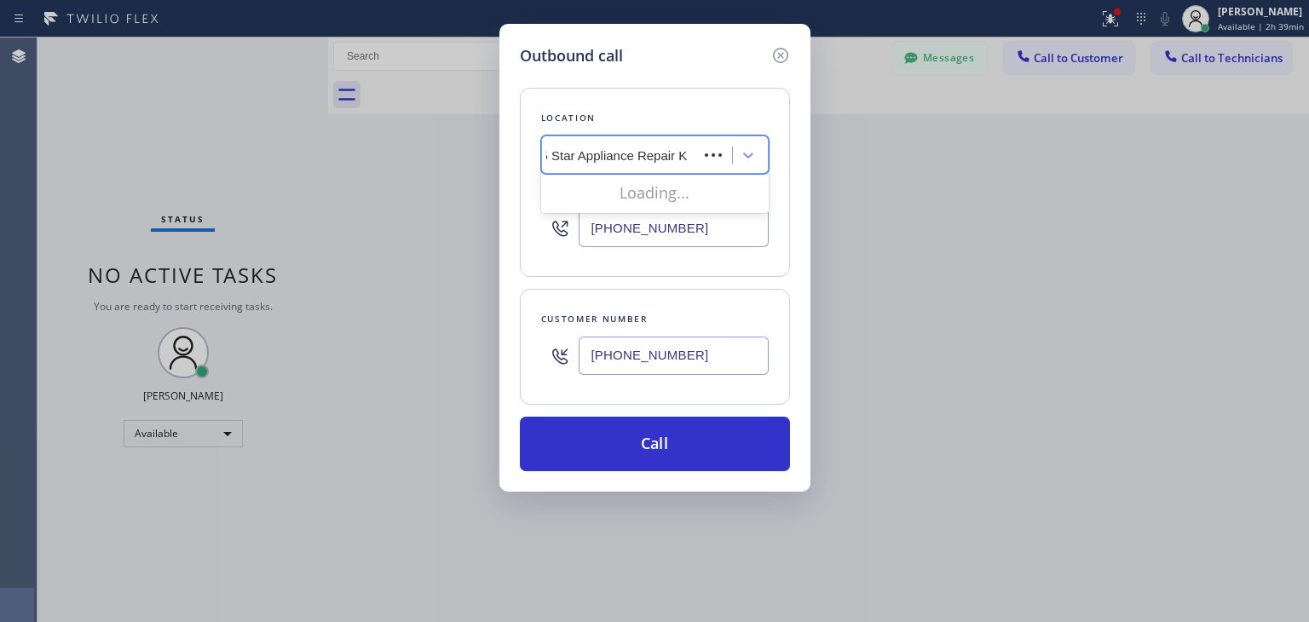
scroll to position [0, 3]
type input "5 Star Appliance Repair"
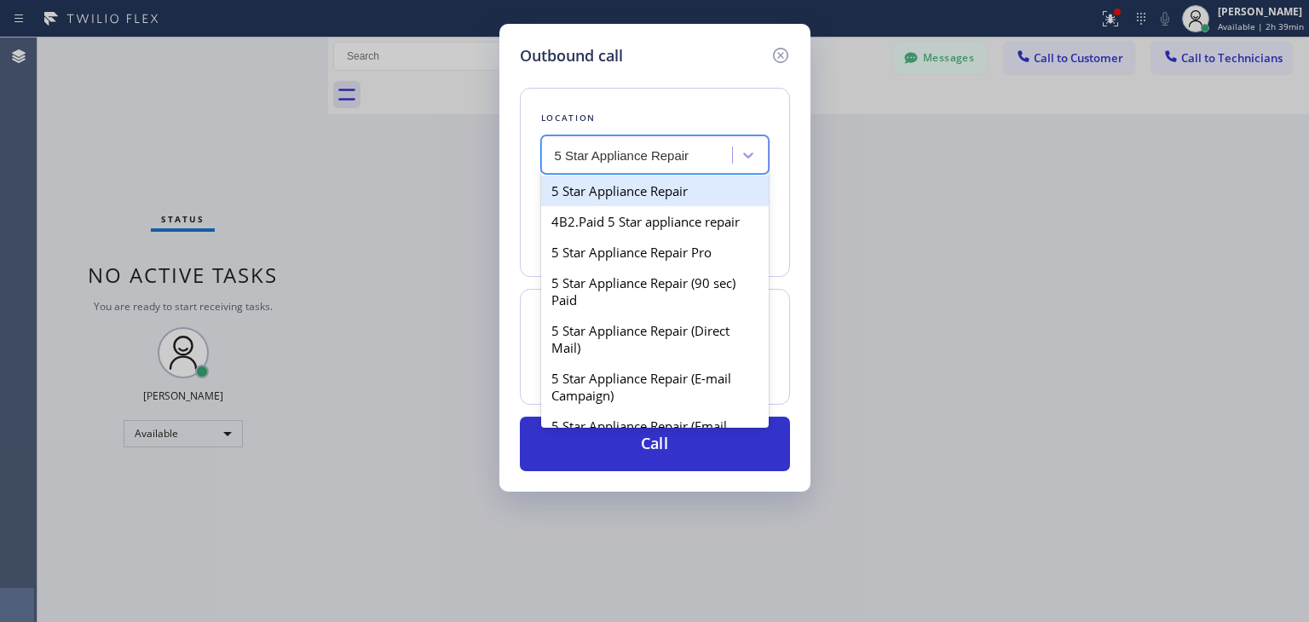
click at [682, 188] on div "5 Star Appliance Repair" at bounding box center [654, 190] width 227 height 31
type input "[PHONE_NUMBER]"
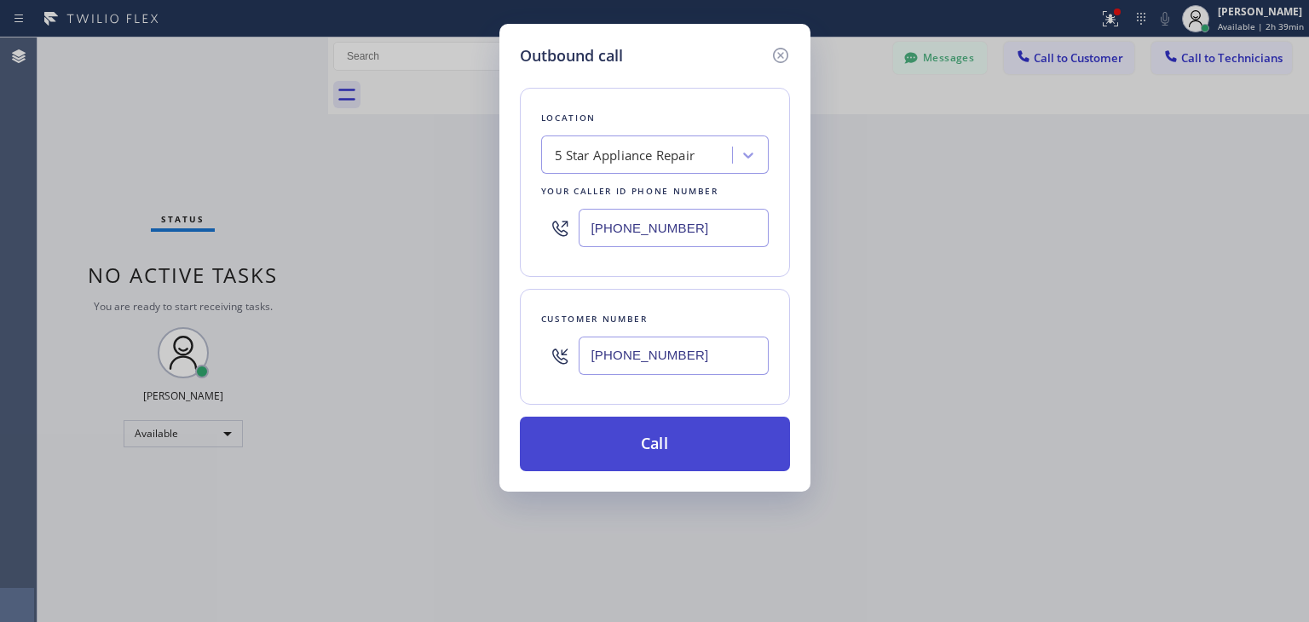
click at [663, 434] on button "Call" at bounding box center [655, 444] width 270 height 55
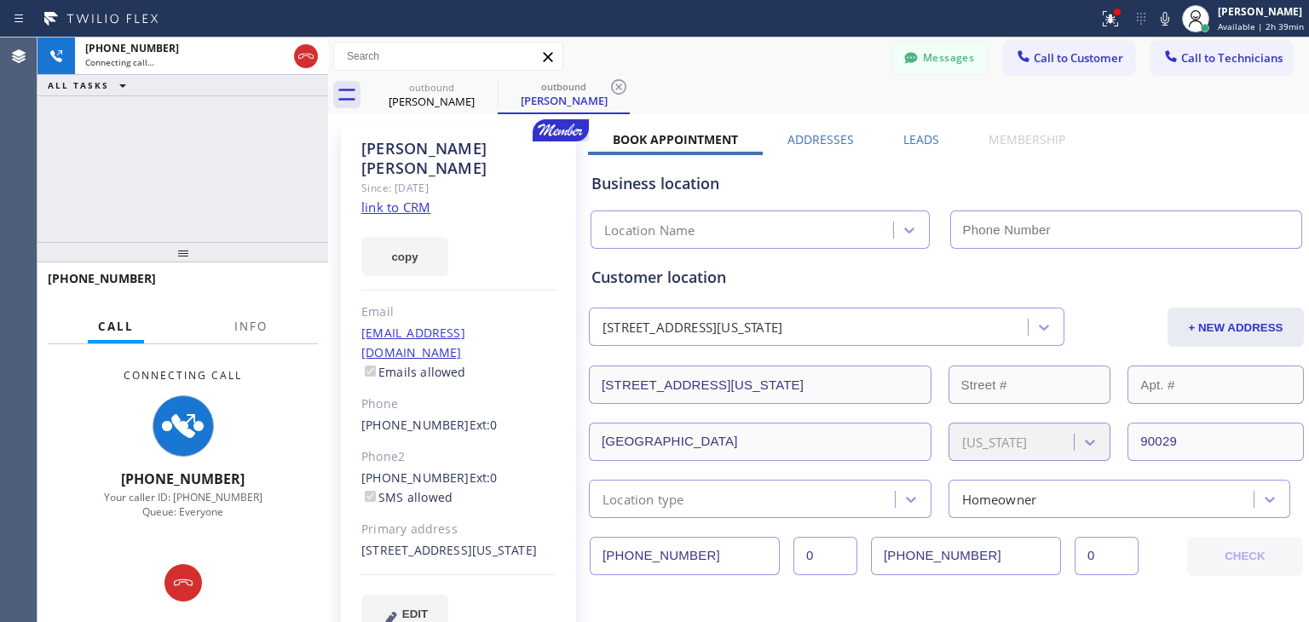
type input "[PHONE_NUMBER]"
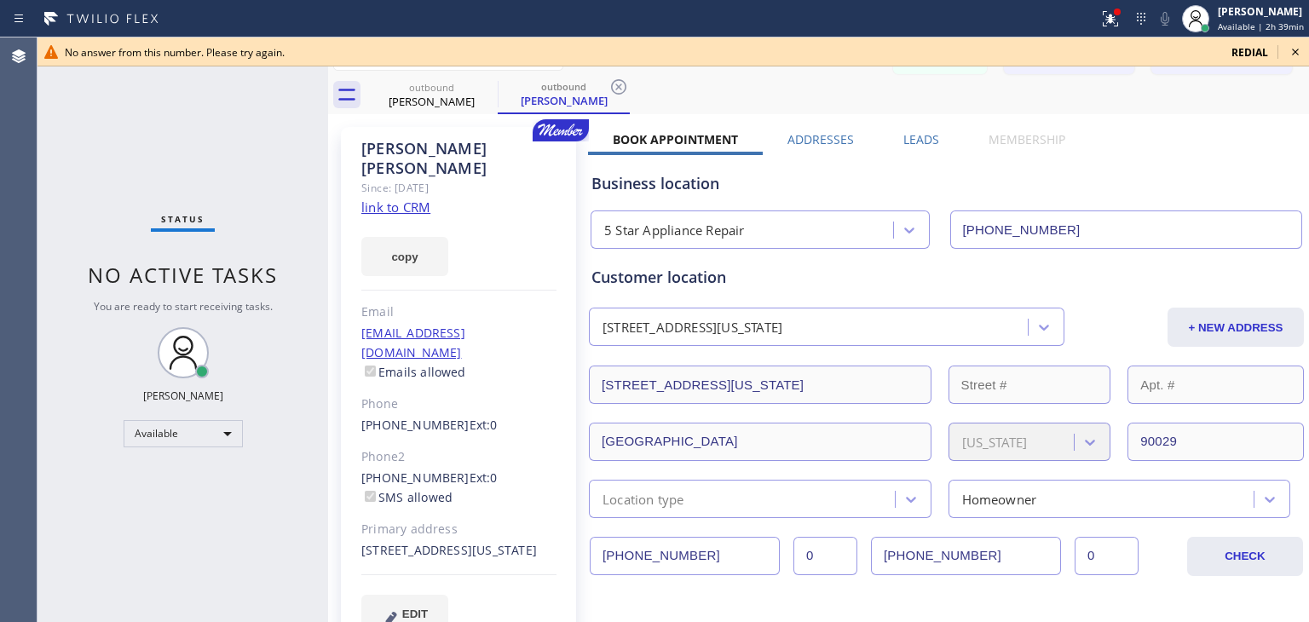
click at [1296, 59] on icon at bounding box center [1295, 52] width 20 height 20
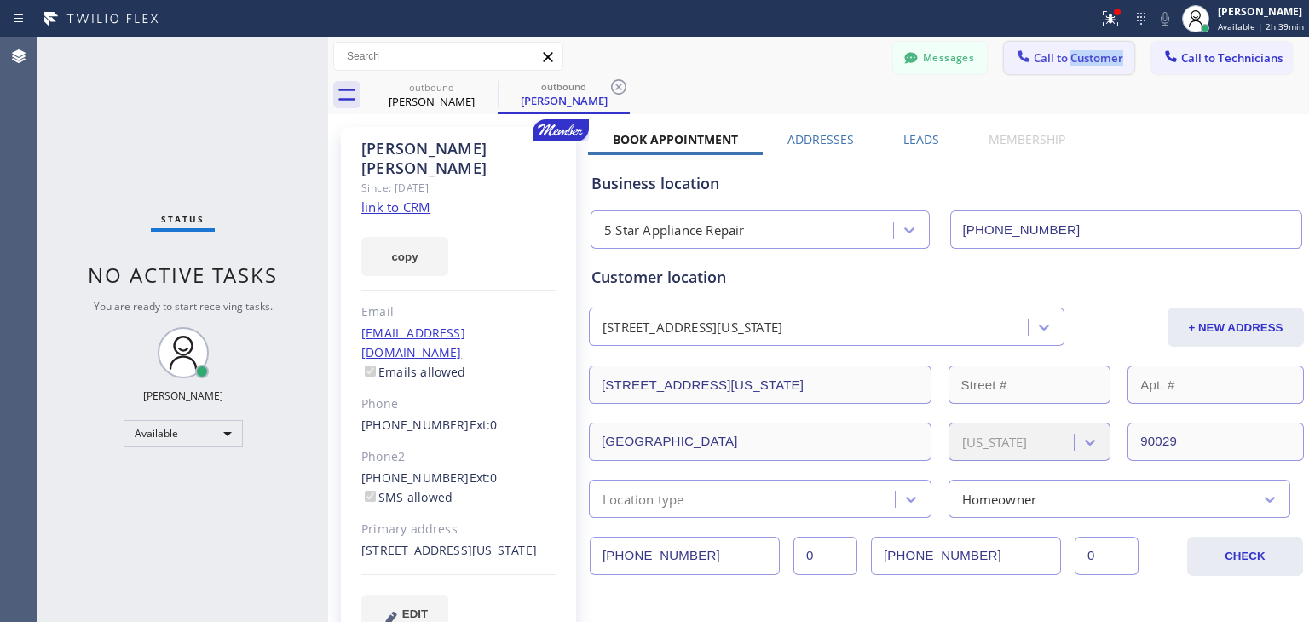
drag, startPoint x: 1124, startPoint y: 66, endPoint x: 1053, endPoint y: 55, distance: 71.4
click at [1053, 55] on div "Messages Call to Customer Call to Technicians Outbound call Location 5 Star App…" at bounding box center [1101, 57] width 416 height 30
click at [1053, 55] on span "Call to Customer" at bounding box center [1077, 57] width 89 height 15
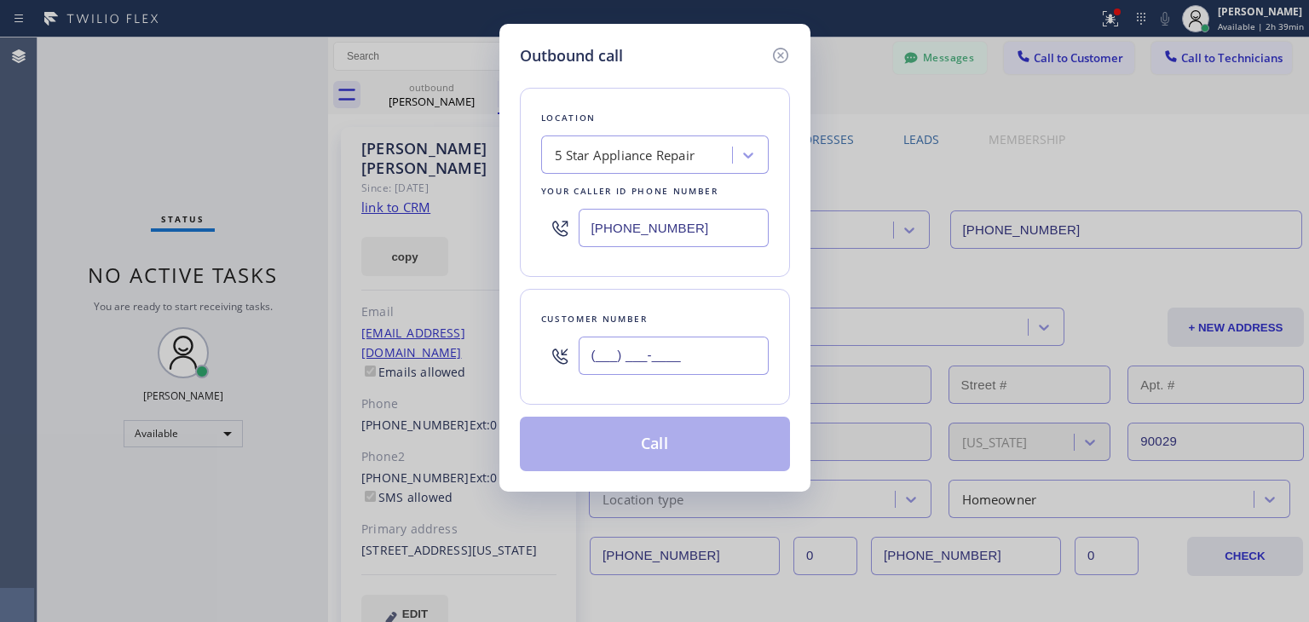
click at [712, 362] on input "(___) ___-____" at bounding box center [673, 356] width 190 height 38
paste input "213) 359-3439"
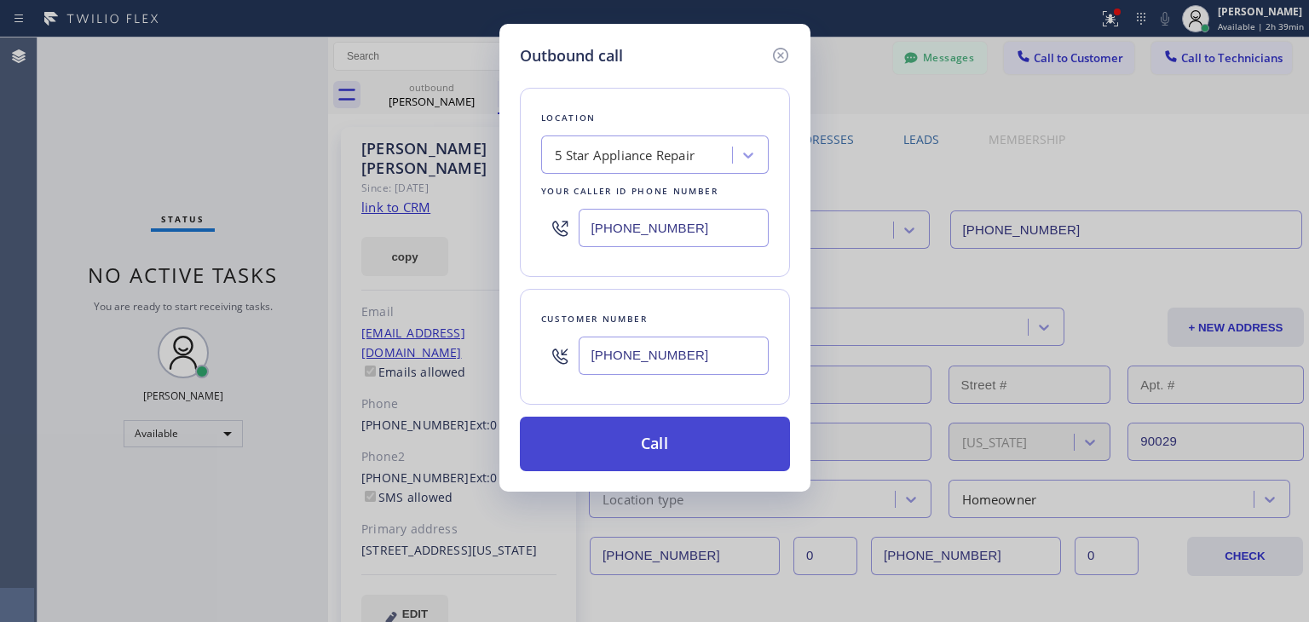
type input "[PHONE_NUMBER]"
click at [674, 433] on button "Call" at bounding box center [655, 444] width 270 height 55
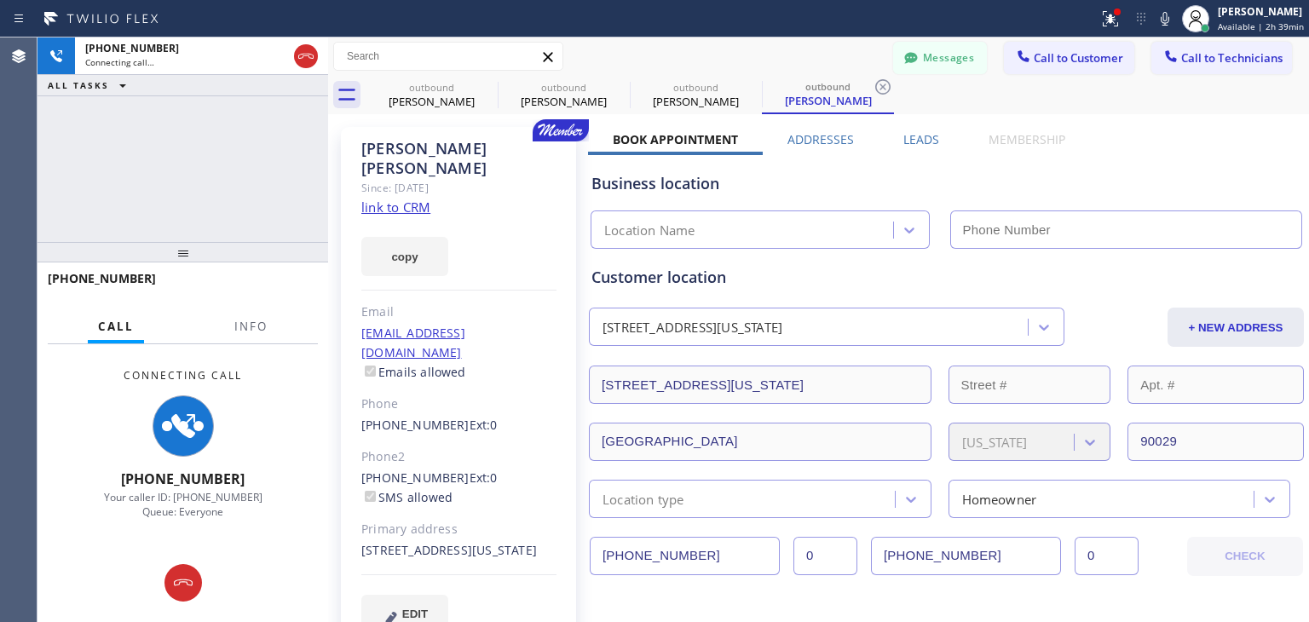
type input "[PHONE_NUMBER]"
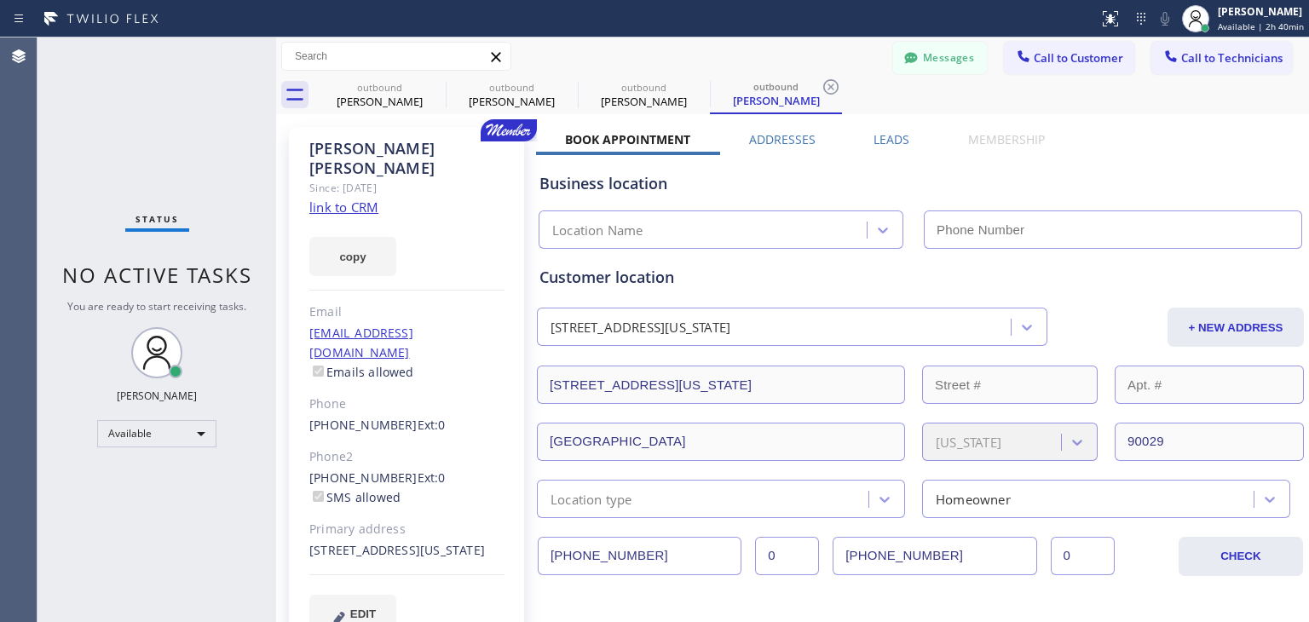
type input "[PHONE_NUMBER]"
click at [1056, 46] on button "Call to Customer" at bounding box center [1069, 58] width 130 height 32
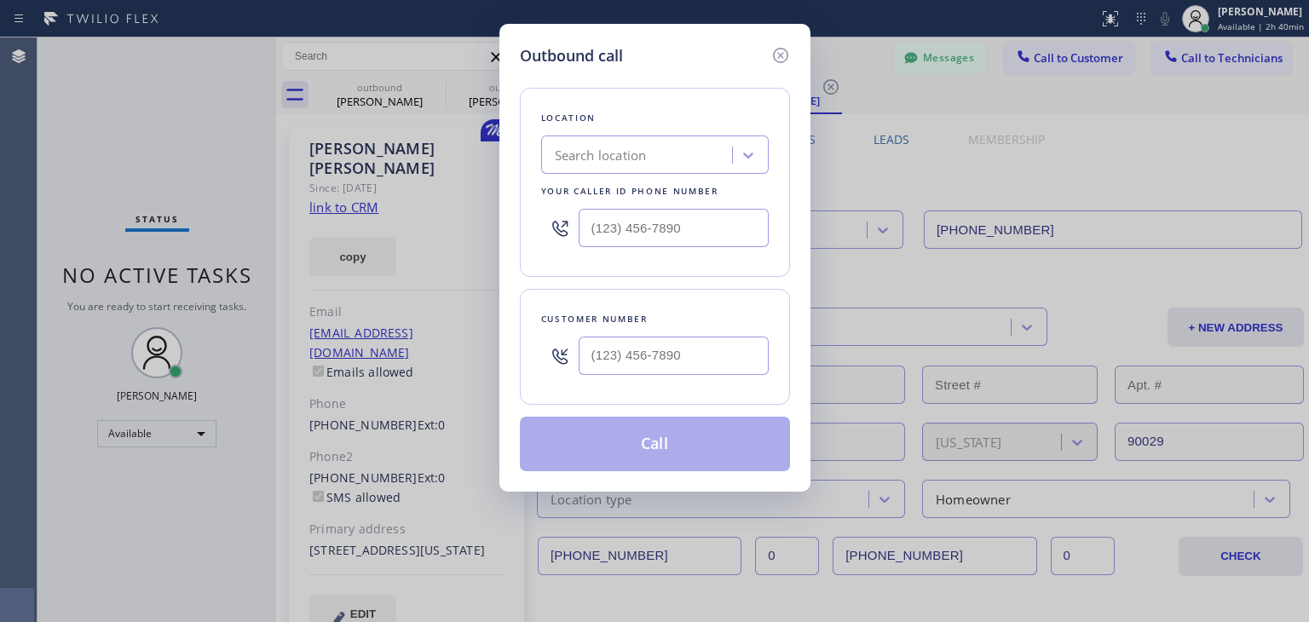
drag, startPoint x: 636, startPoint y: 375, endPoint x: 662, endPoint y: 360, distance: 30.1
click at [662, 360] on div at bounding box center [673, 355] width 190 height 55
paste input "323) 335-0393"
click at [662, 360] on input "[PHONE_NUMBER]" at bounding box center [673, 356] width 190 height 38
type input "[PHONE_NUMBER]"
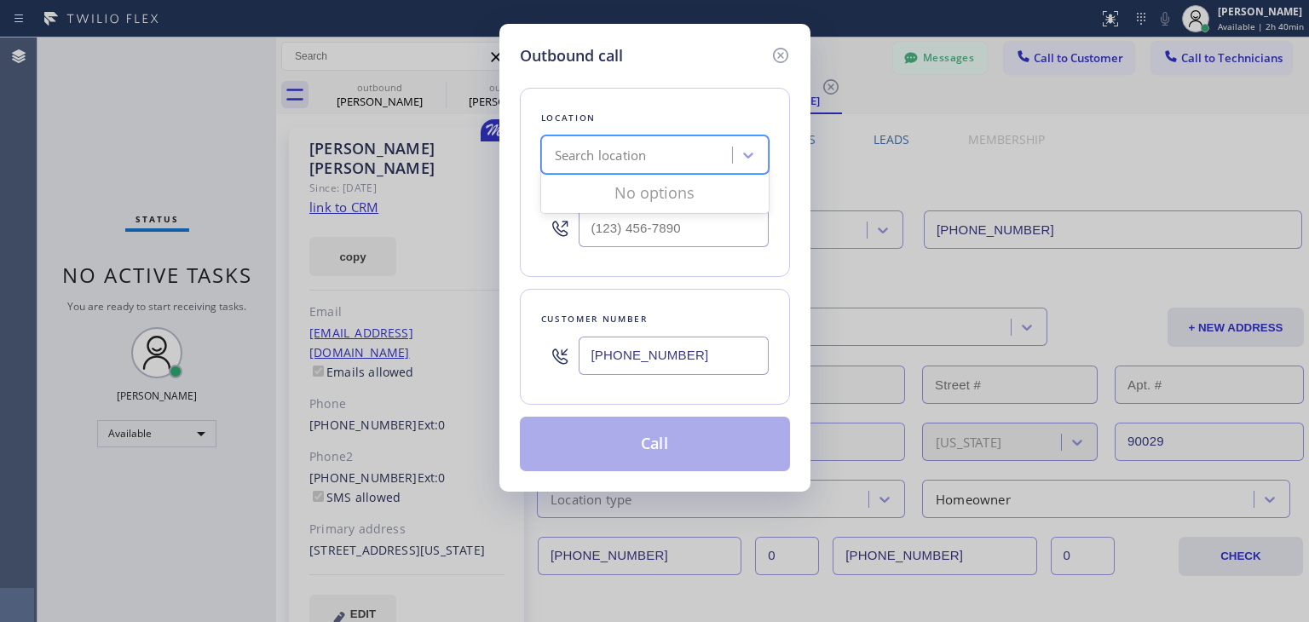
paste input "5 Star Appliance Repair"
type input "5 Star Appliance Repair"
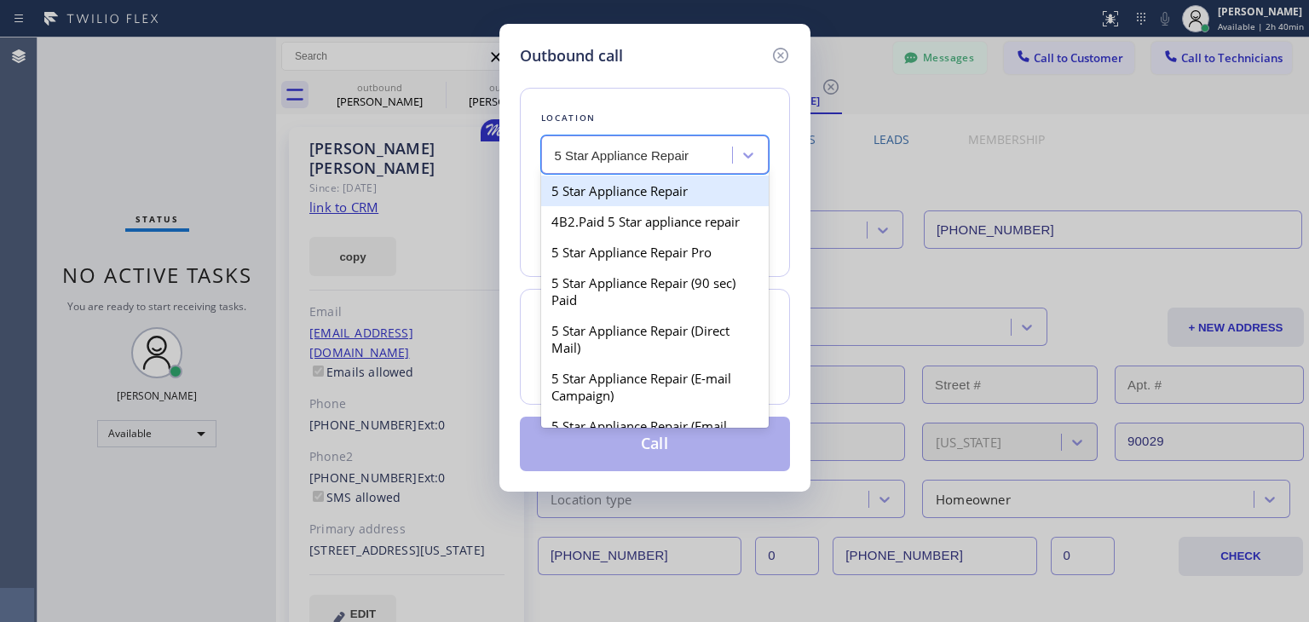
click at [677, 188] on div "5 Star Appliance Repair" at bounding box center [654, 190] width 227 height 31
type input "[PHONE_NUMBER]"
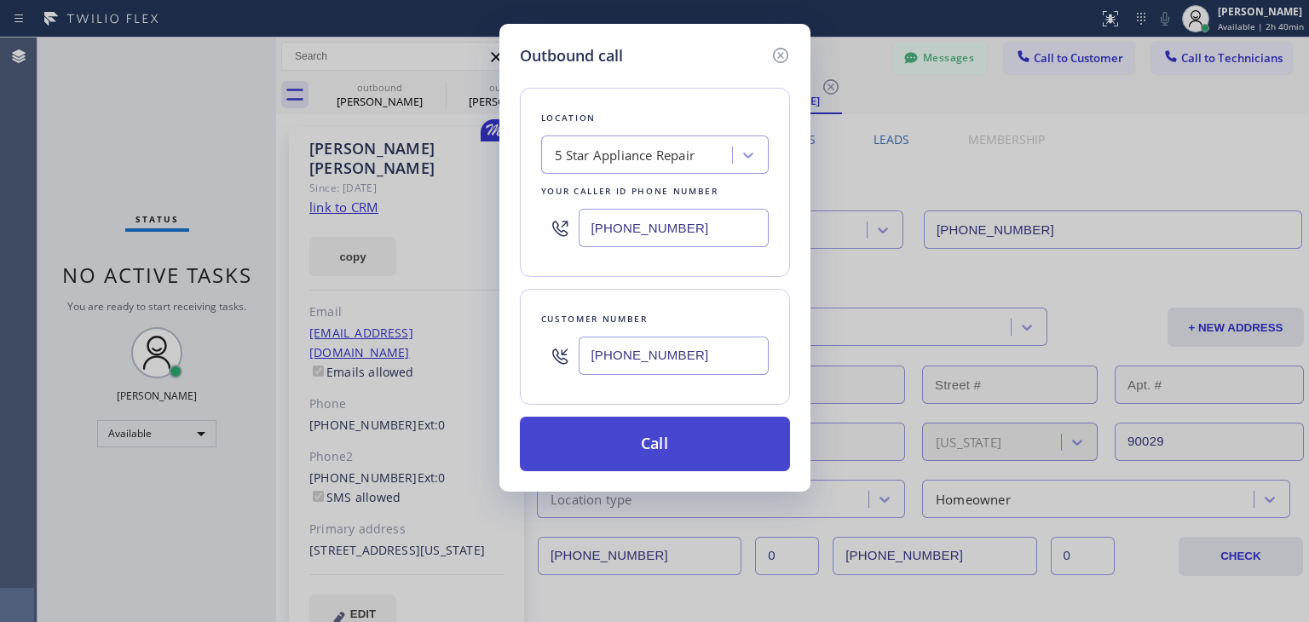
click at [689, 427] on button "Call" at bounding box center [655, 444] width 270 height 55
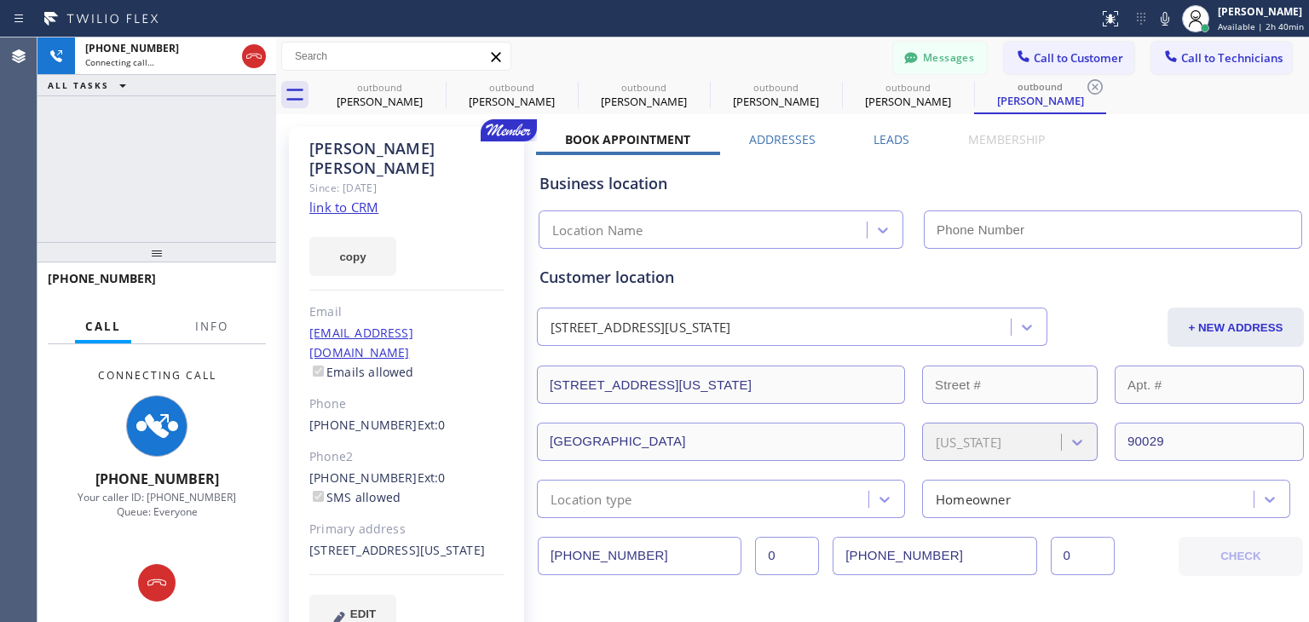
type input "[PHONE_NUMBER]"
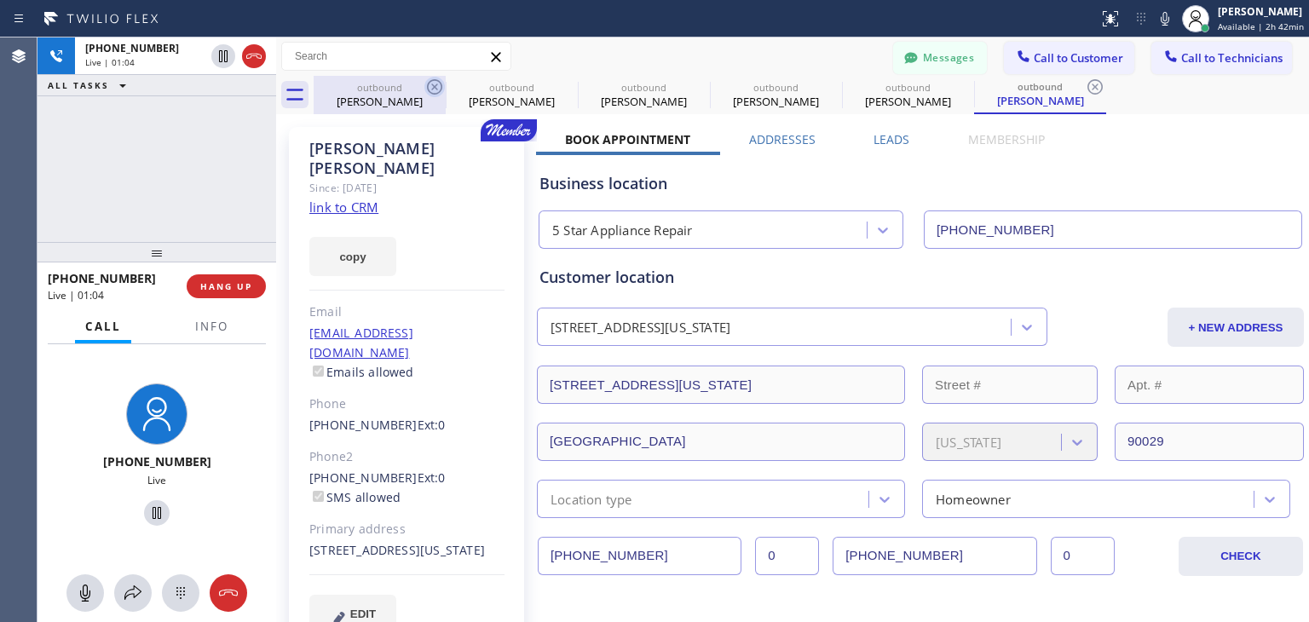
click at [431, 89] on icon at bounding box center [434, 86] width 15 height 15
click at [0, 0] on icon at bounding box center [0, 0] width 0 height 0
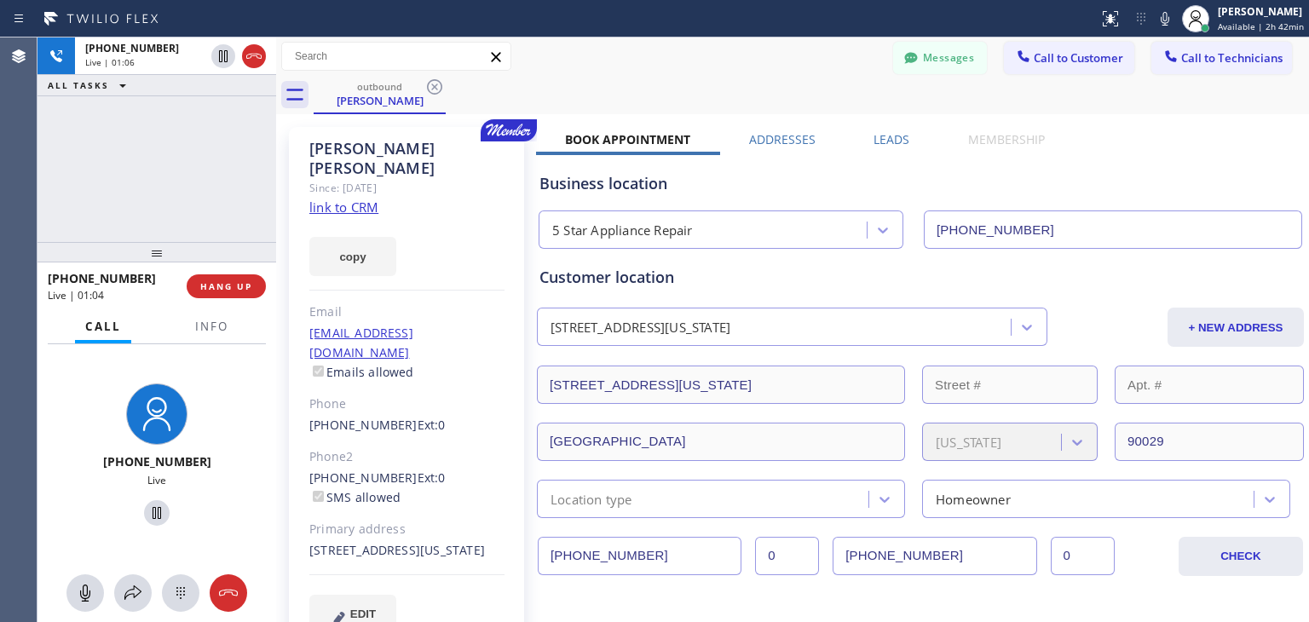
click at [431, 89] on icon at bounding box center [434, 86] width 15 height 15
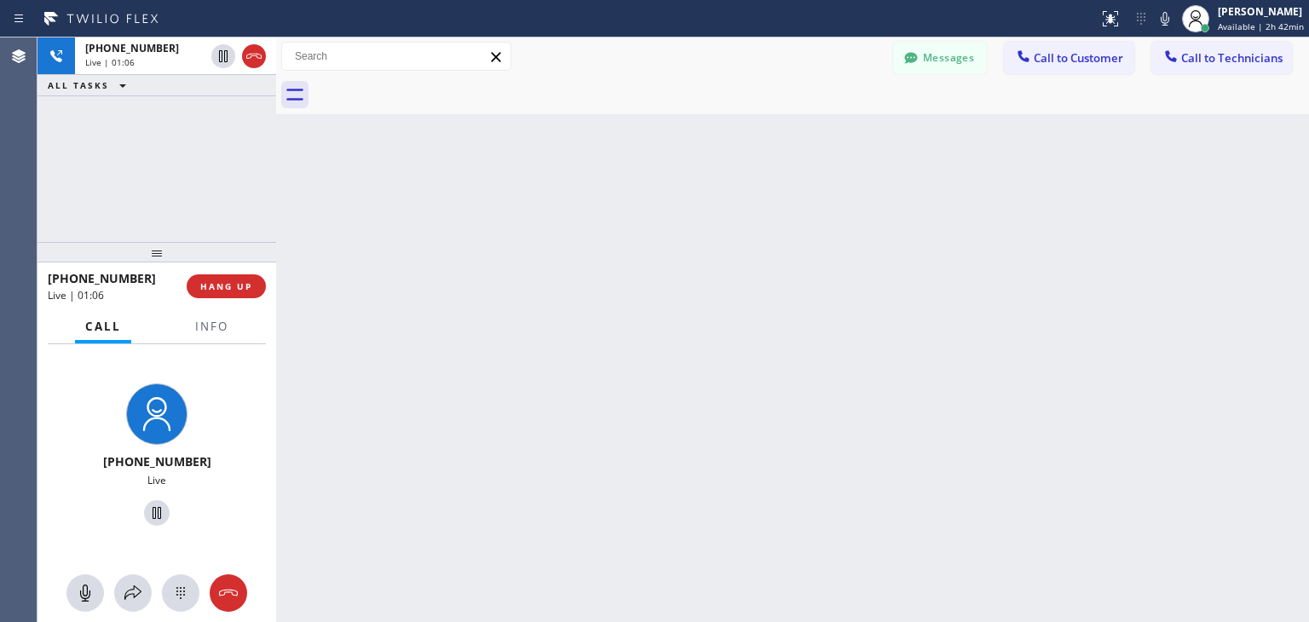
click at [431, 89] on div at bounding box center [811, 95] width 995 height 38
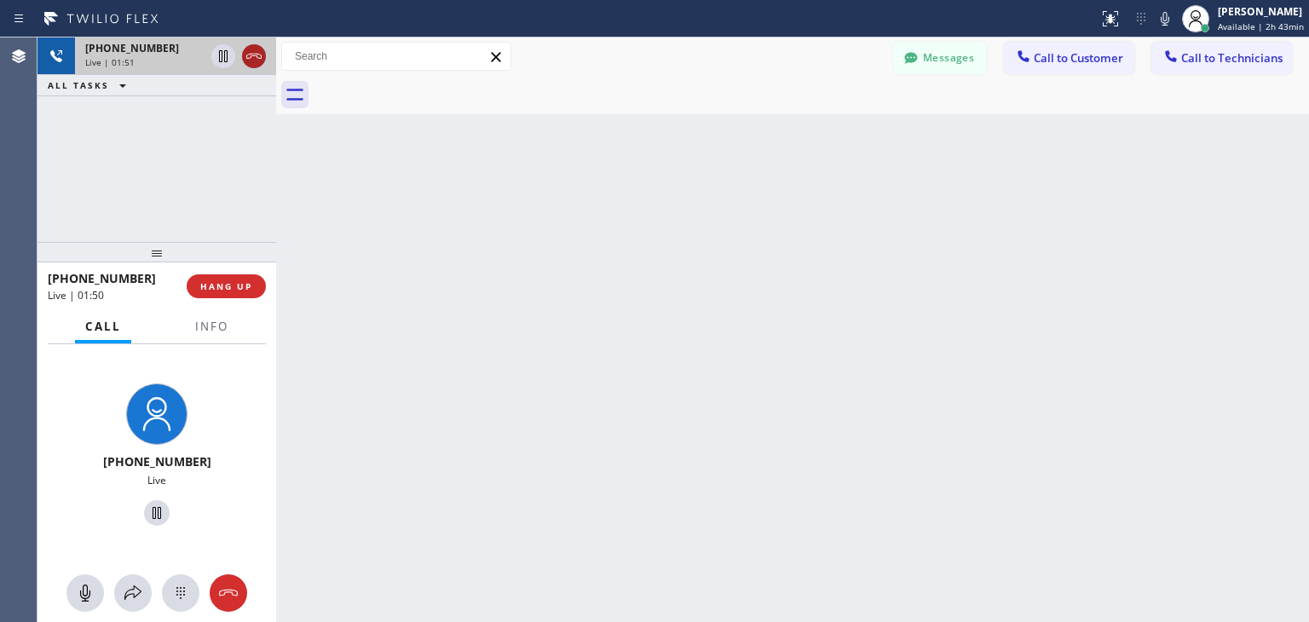
click at [256, 63] on icon at bounding box center [254, 56] width 20 height 20
click at [256, 63] on div "Live | 01:51" at bounding box center [175, 62] width 181 height 12
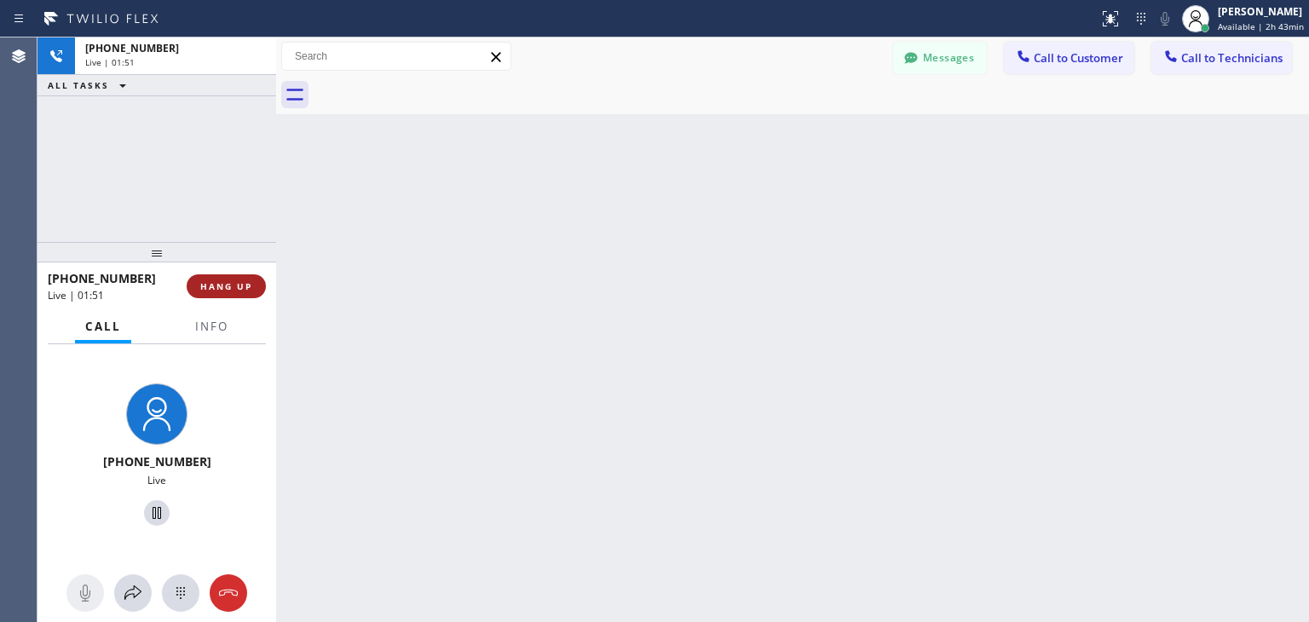
drag, startPoint x: 256, startPoint y: 63, endPoint x: 246, endPoint y: 297, distance: 234.5
click at [246, 297] on div "+13233350393 Live | 01:51 ALL TASKS ALL TASKS ACTIVE TASKS TASKS IN WRAP UP +13…" at bounding box center [156, 329] width 239 height 584
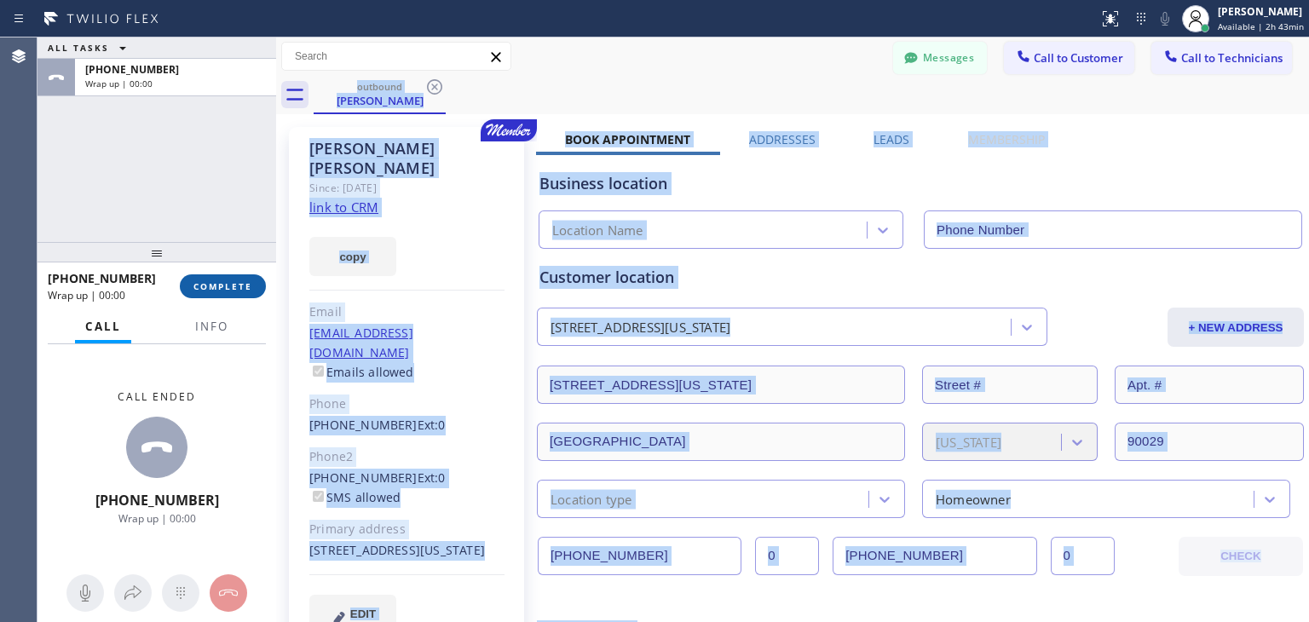
click at [246, 297] on button "COMPLETE" at bounding box center [223, 286] width 86 height 24
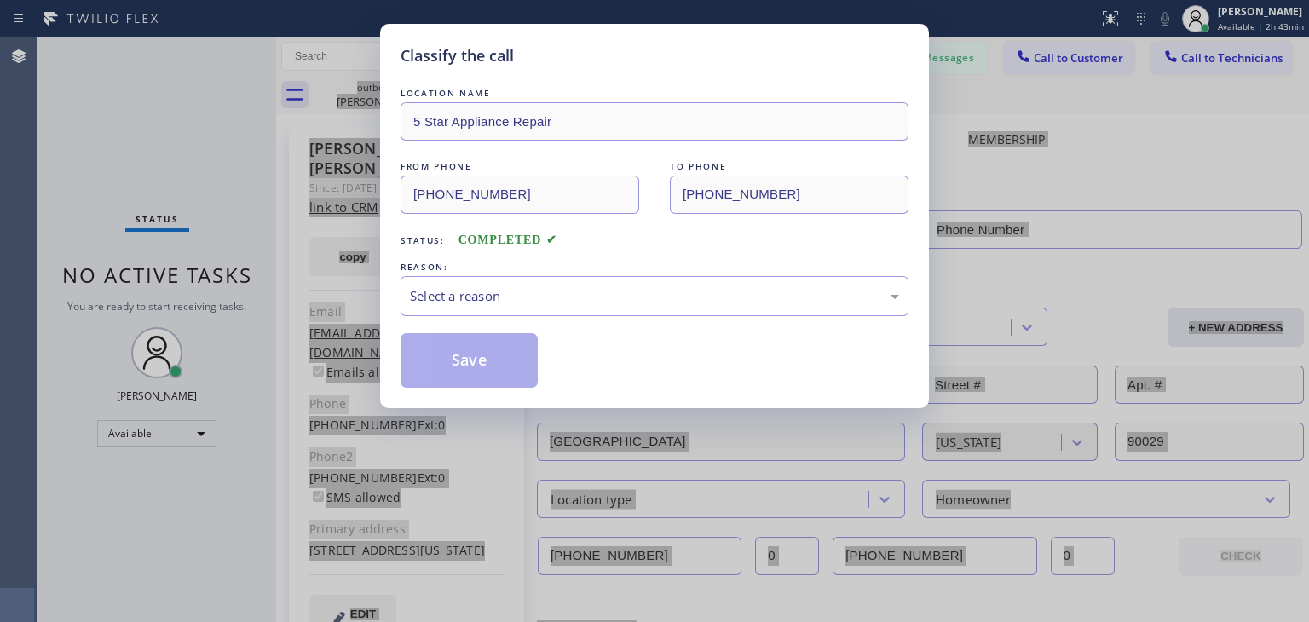
type input "[PHONE_NUMBER]"
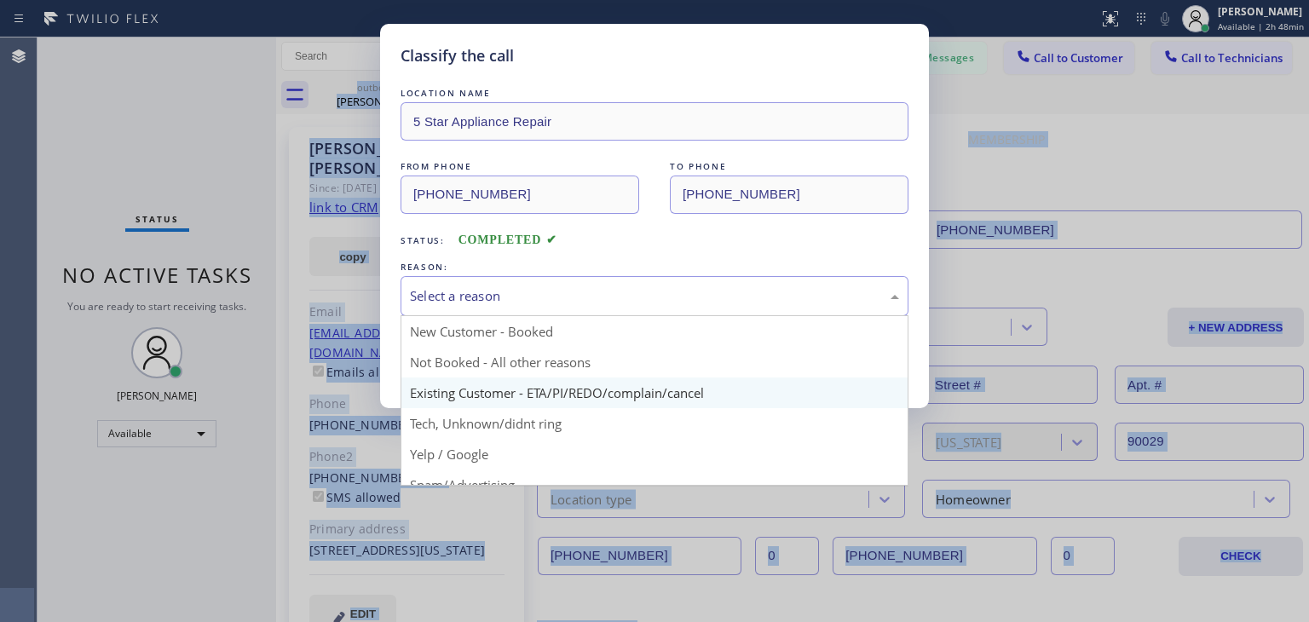
drag, startPoint x: 771, startPoint y: 300, endPoint x: 703, endPoint y: 393, distance: 115.2
click at [703, 316] on div "Select a reason New Customer - Booked Not Booked - All other reasons Existing C…" at bounding box center [654, 296] width 508 height 40
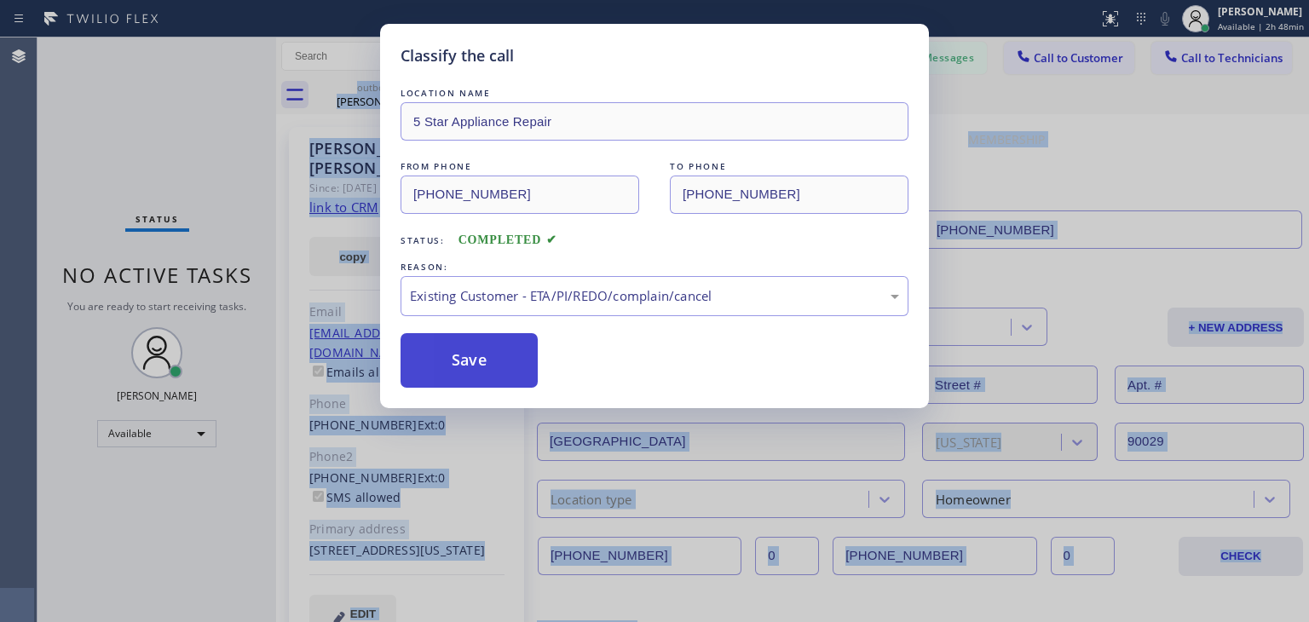
click at [461, 371] on button "Save" at bounding box center [468, 360] width 137 height 55
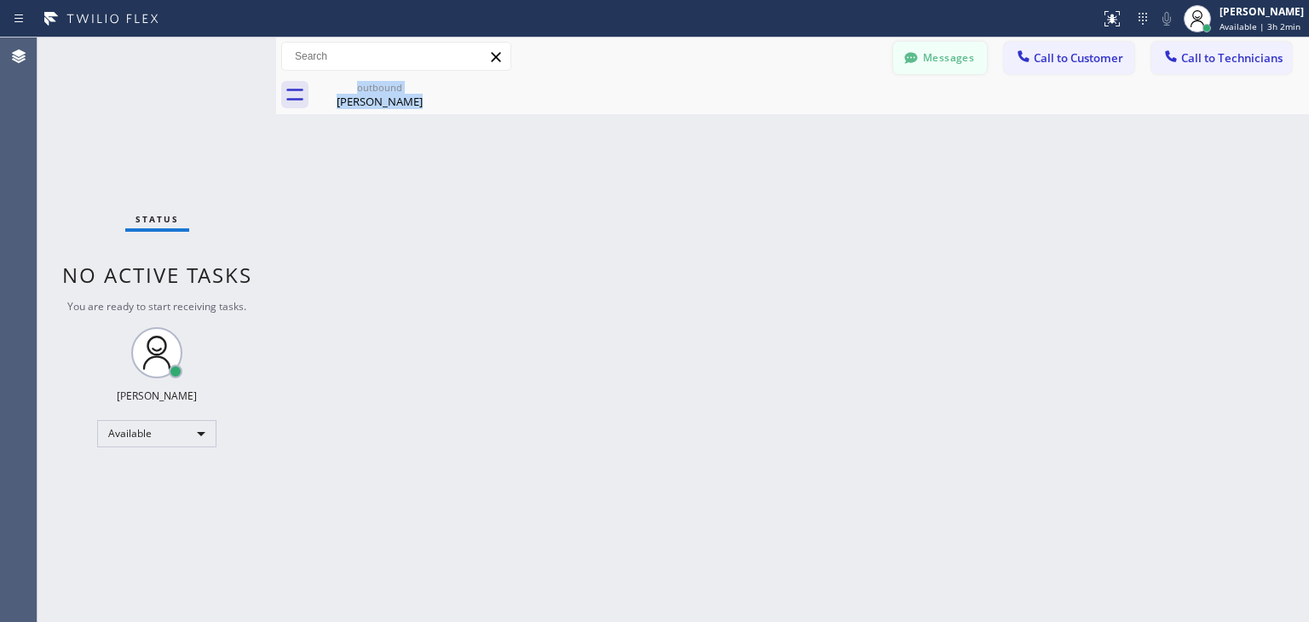
click at [951, 57] on button "Messages" at bounding box center [940, 58] width 94 height 32
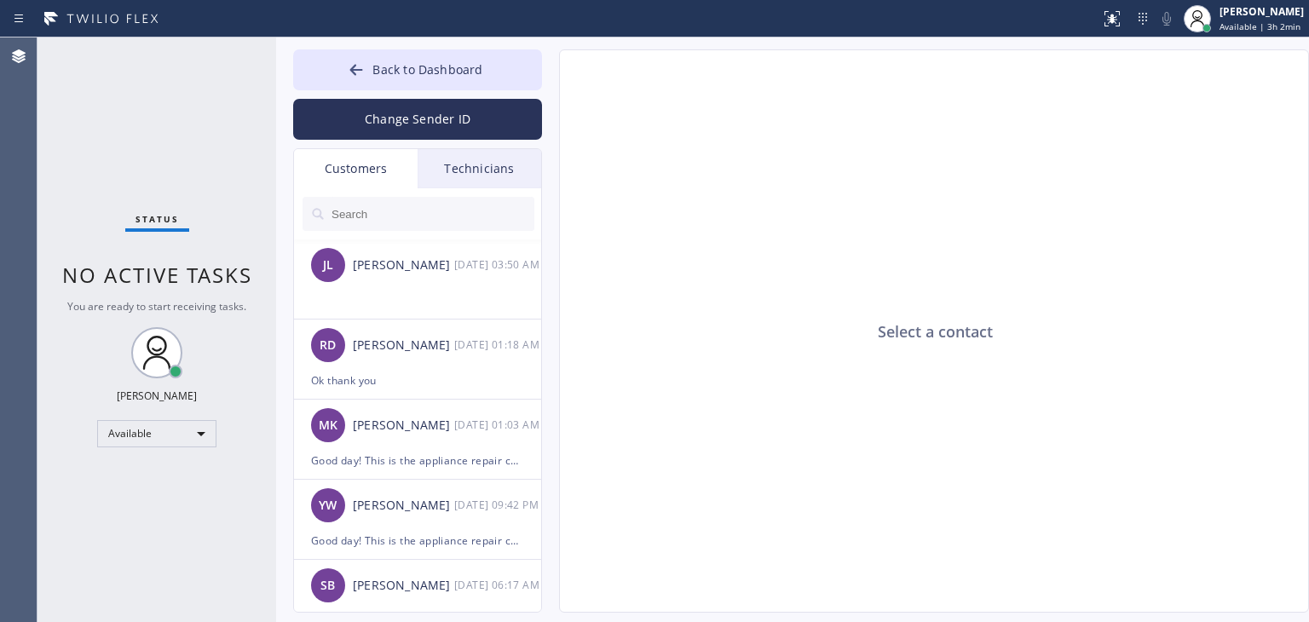
click at [425, 158] on div "Technicians" at bounding box center [479, 168] width 124 height 39
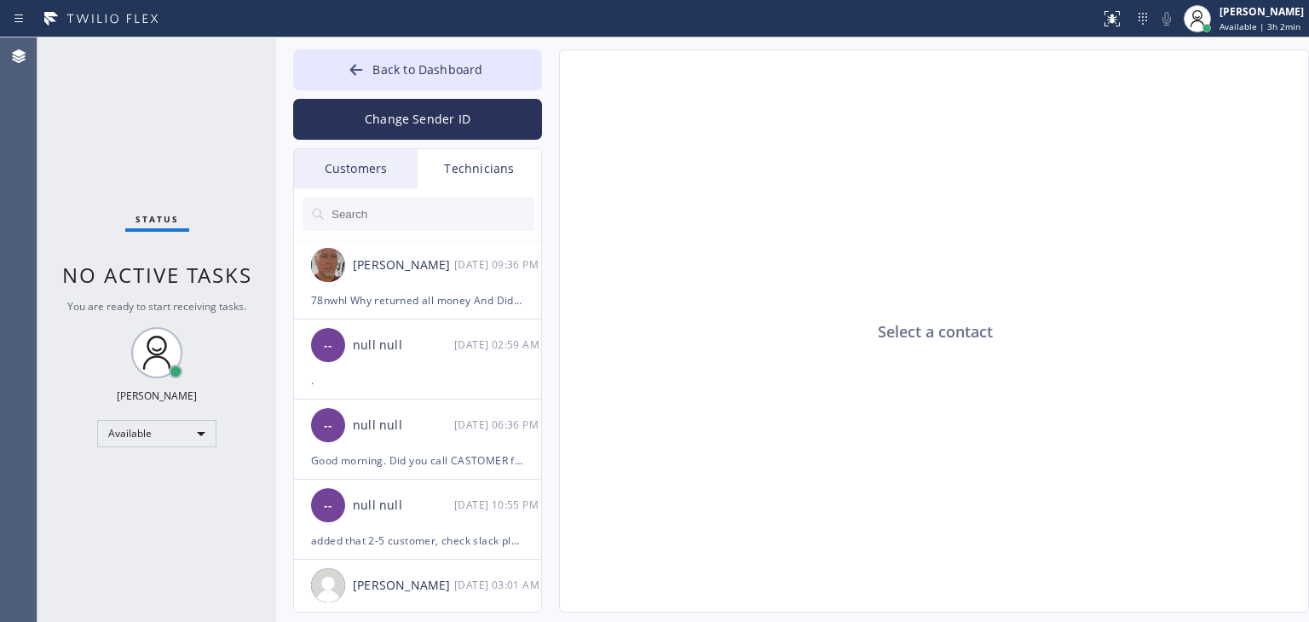
click at [388, 161] on div "Customers" at bounding box center [356, 168] width 124 height 39
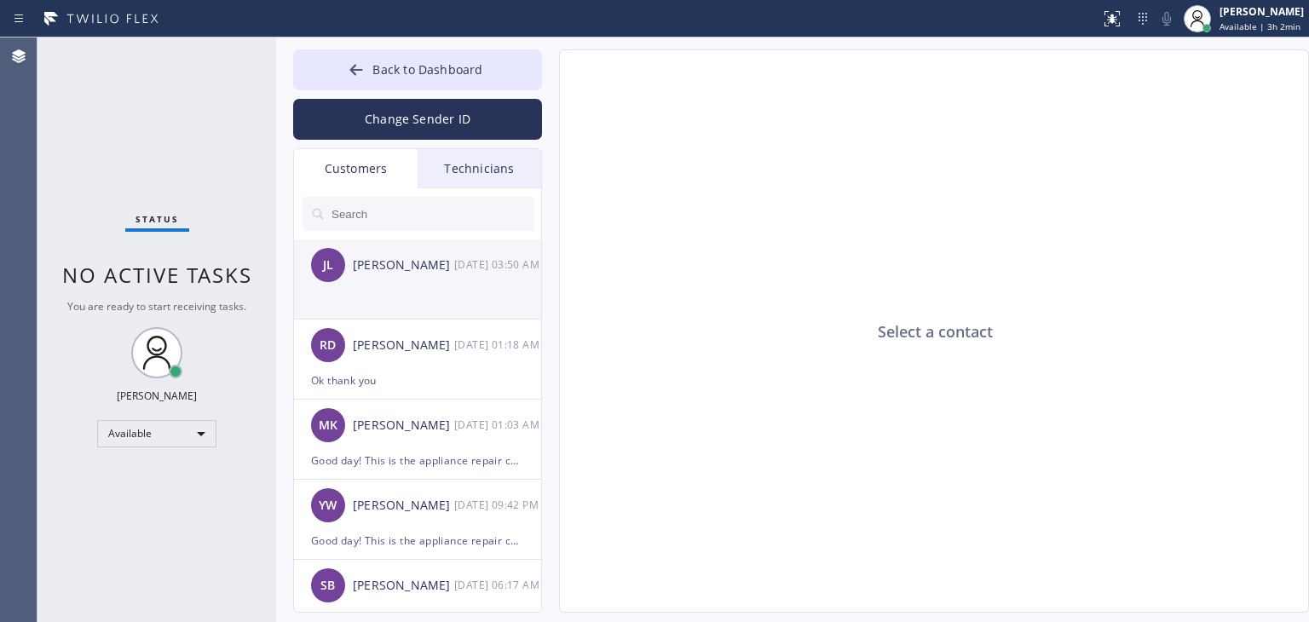
click at [472, 241] on div "JL Jennifer Laurence 08/28 03:50 AM" at bounding box center [418, 264] width 249 height 51
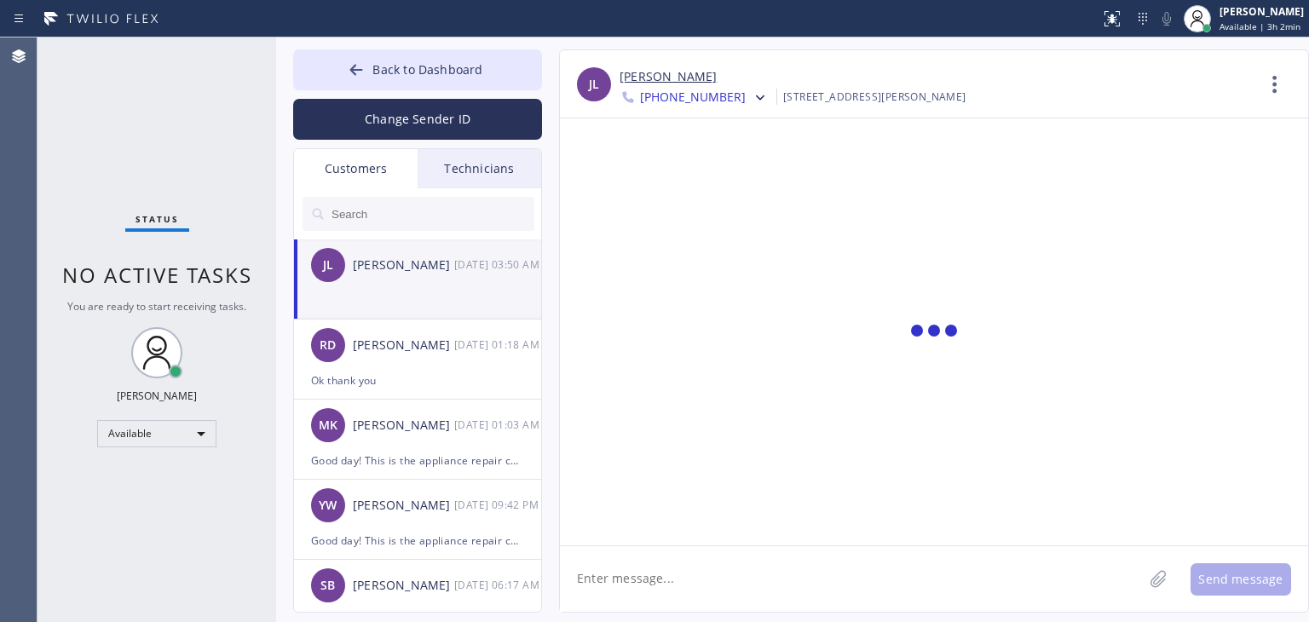
click at [472, 241] on div "JL Jennifer Laurence 08/28 03:50 AM" at bounding box center [418, 264] width 249 height 51
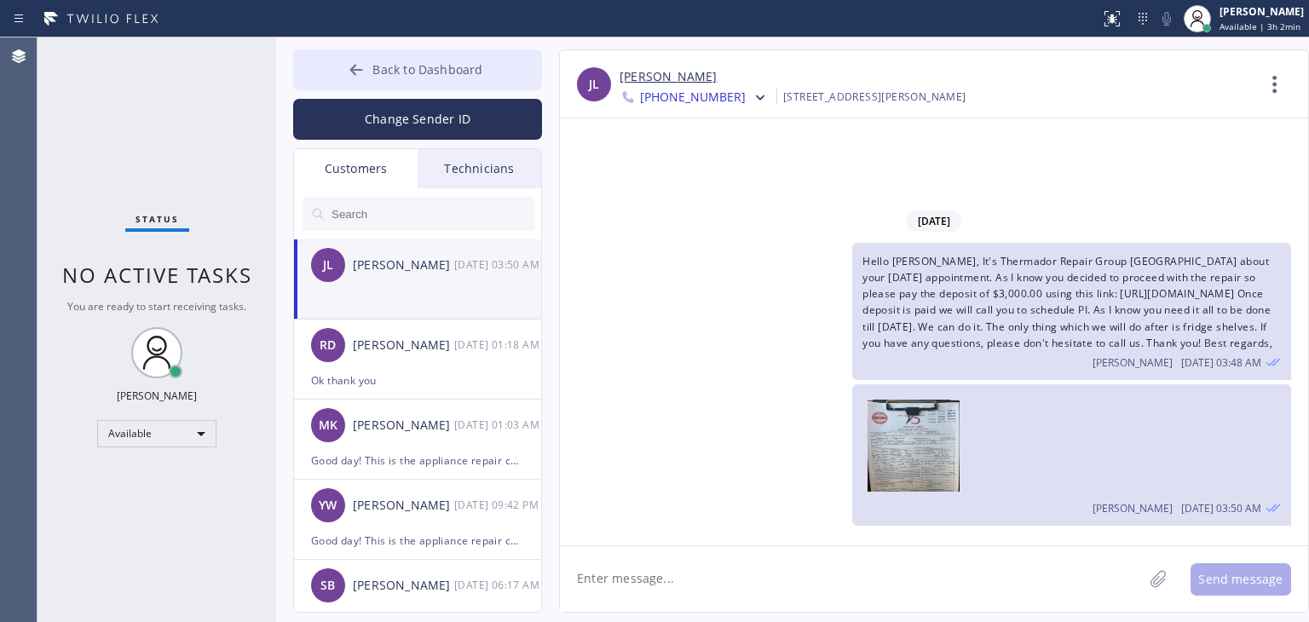
click at [515, 60] on button "Back to Dashboard" at bounding box center [417, 69] width 249 height 41
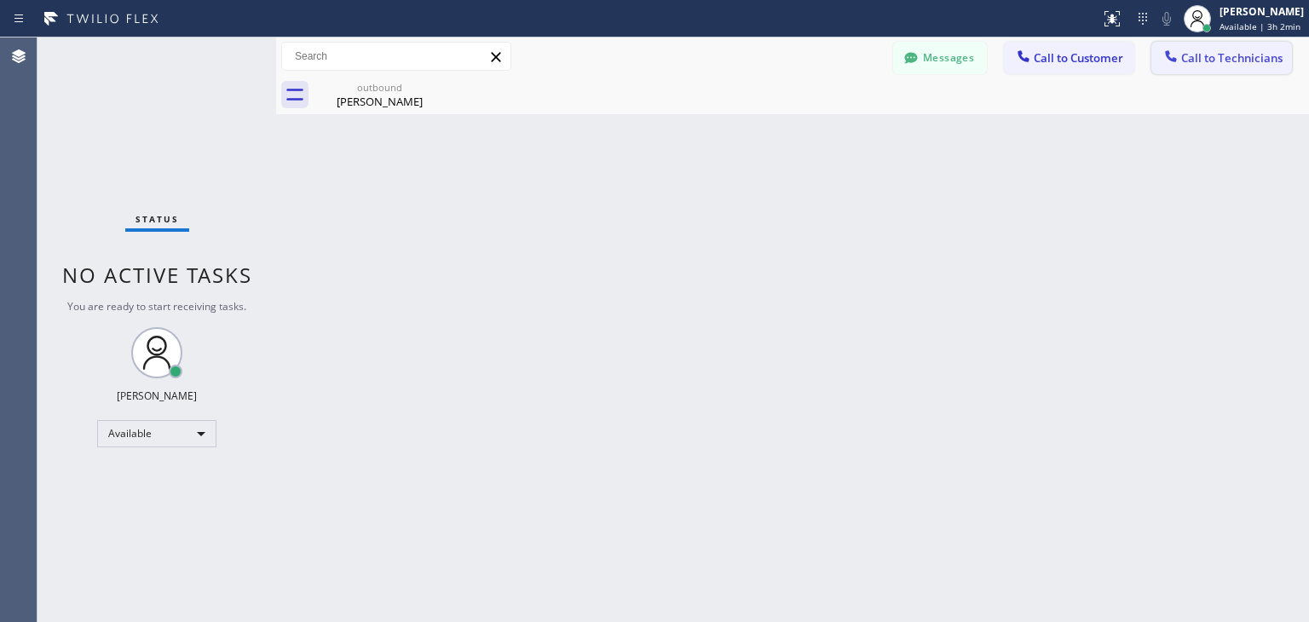
click at [1207, 59] on span "Call to Technicians" at bounding box center [1231, 57] width 101 height 15
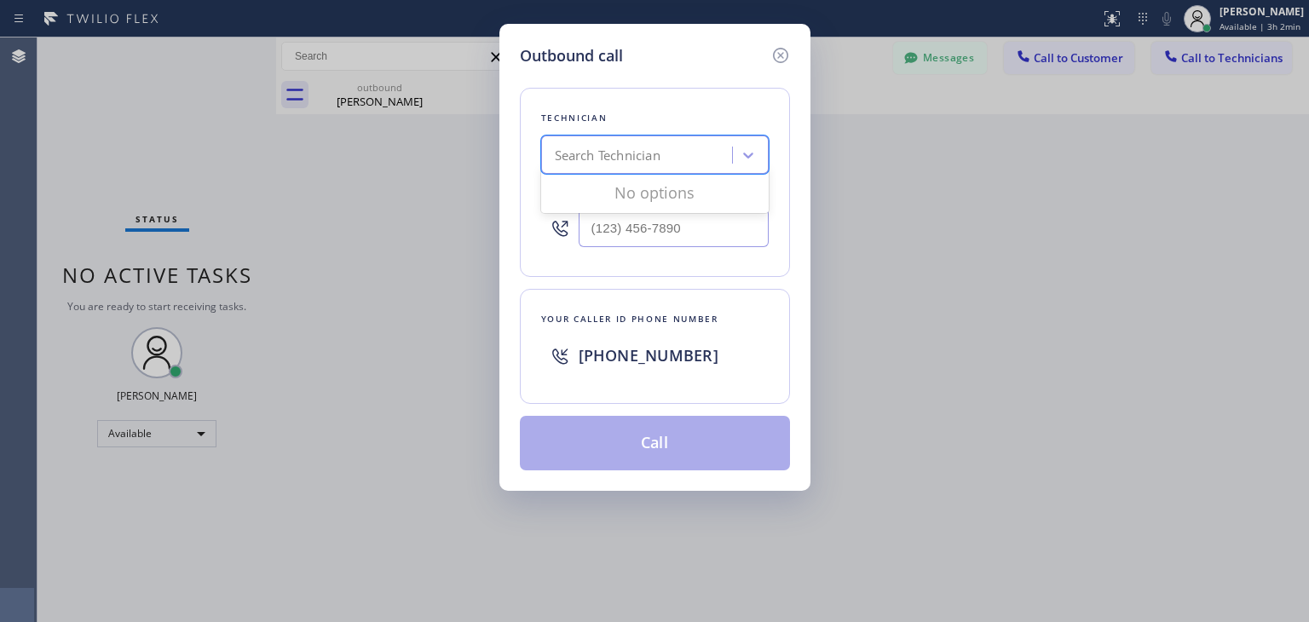
click at [627, 137] on div "Search Technician" at bounding box center [654, 154] width 227 height 38
click at [767, 63] on div "Outbound call" at bounding box center [655, 55] width 270 height 23
click at [770, 62] on icon at bounding box center [780, 55] width 20 height 20
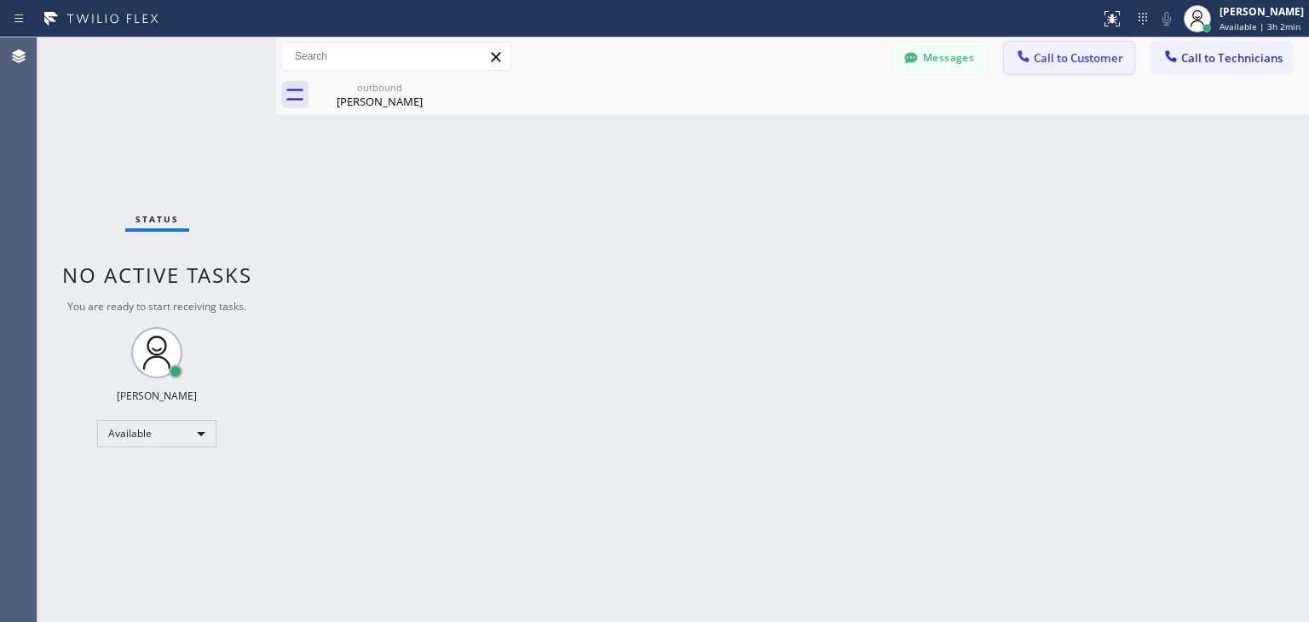
click at [1077, 73] on button "Call to Customer" at bounding box center [1069, 58] width 130 height 32
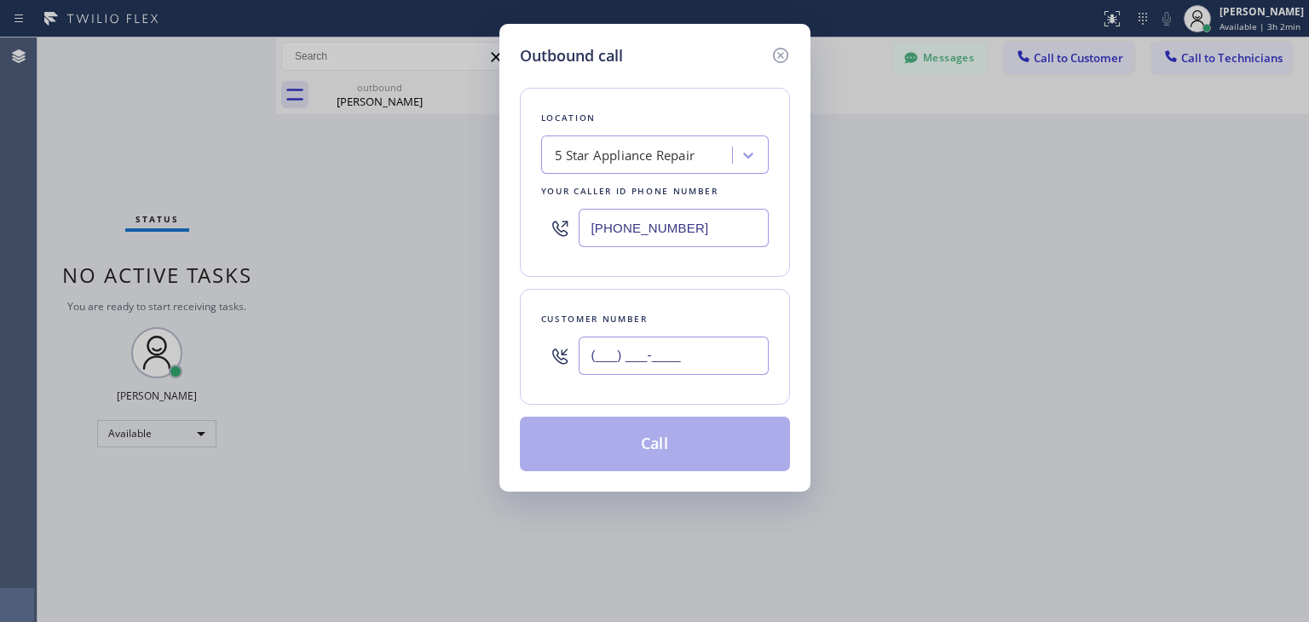
paste input "408) 393-3932"
click at [653, 355] on input "[PHONE_NUMBER]" at bounding box center [673, 356] width 190 height 38
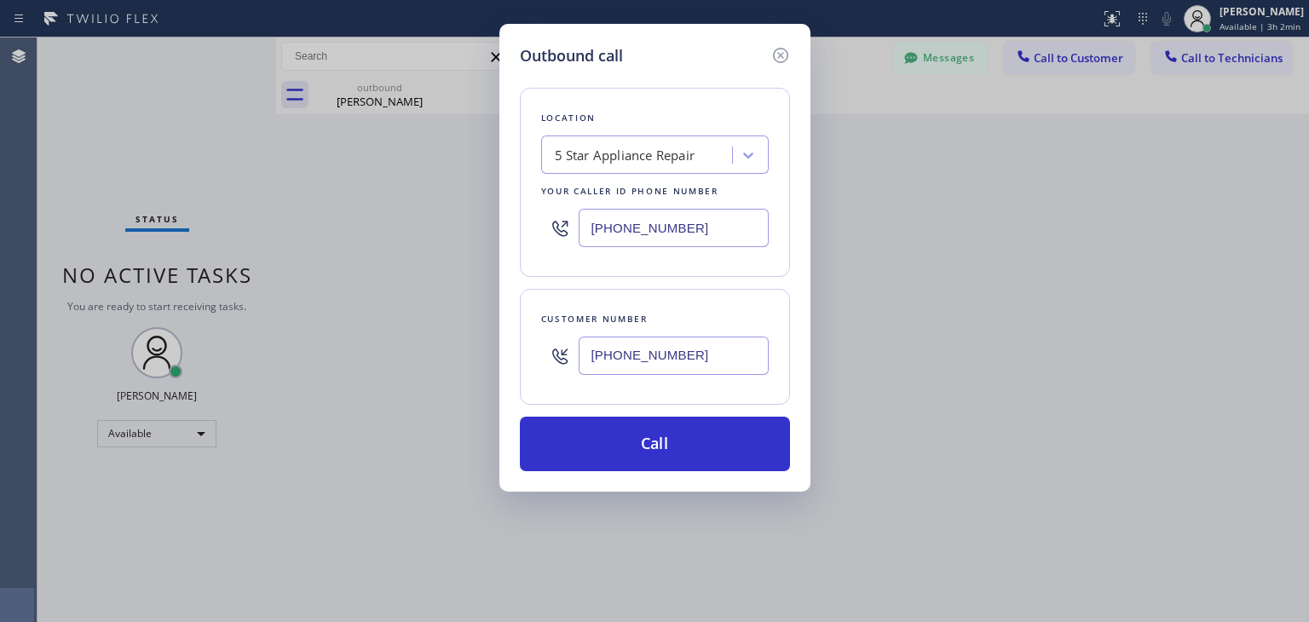
type input "[PHONE_NUMBER]"
click at [644, 134] on div "Location 5 Star Appliance Repair Your caller id phone number (855) 731-4952" at bounding box center [655, 182] width 270 height 189
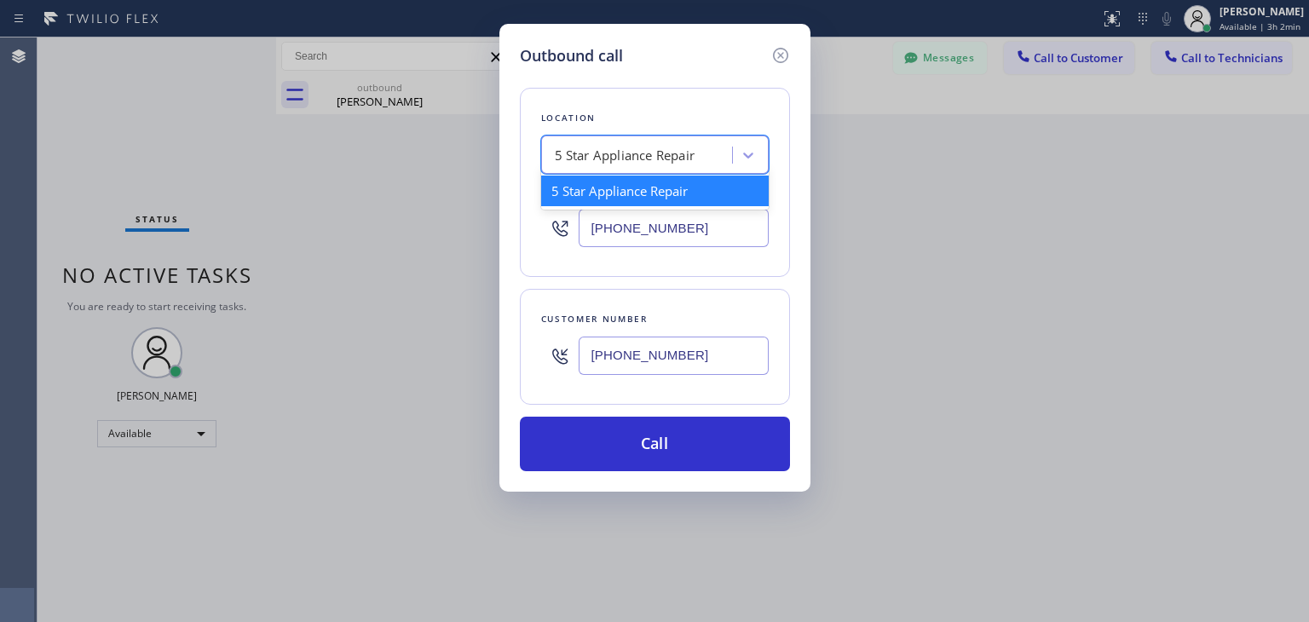
paste input "Thermador Repair Group [GEOGRAPHIC_DATA]"
type input "Thermador Repair Group [GEOGRAPHIC_DATA]"
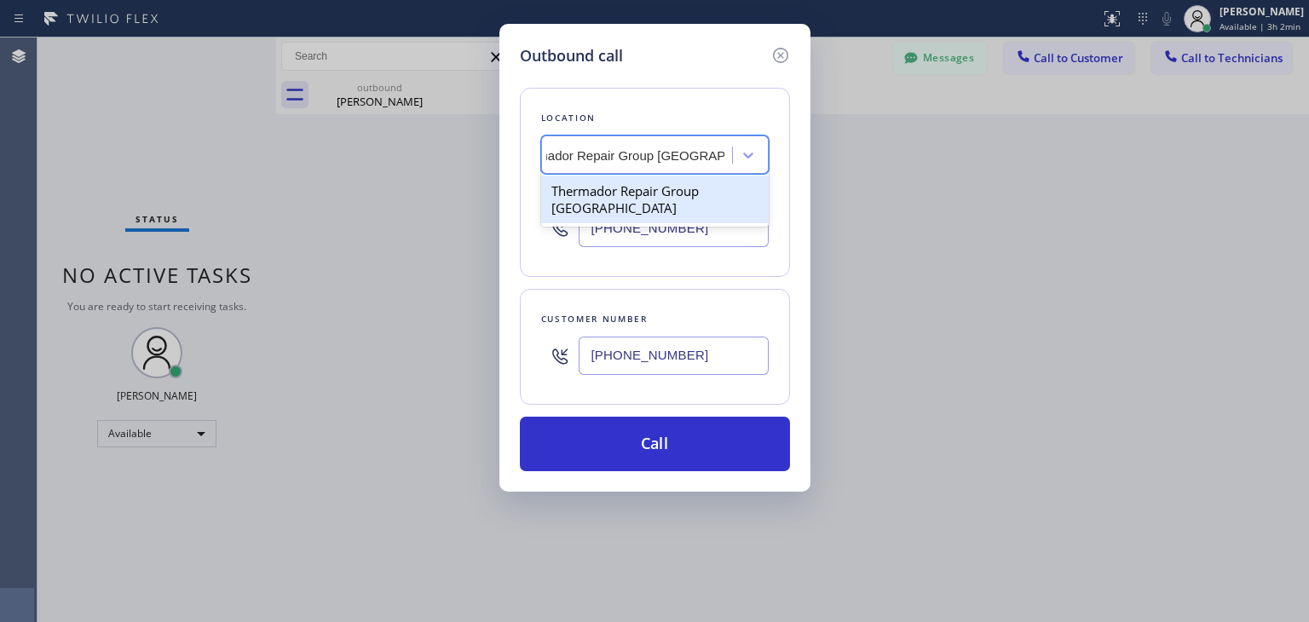
click at [675, 208] on div "Thermador Repair Group [GEOGRAPHIC_DATA]" at bounding box center [654, 199] width 227 height 48
type input "[PHONE_NUMBER]"
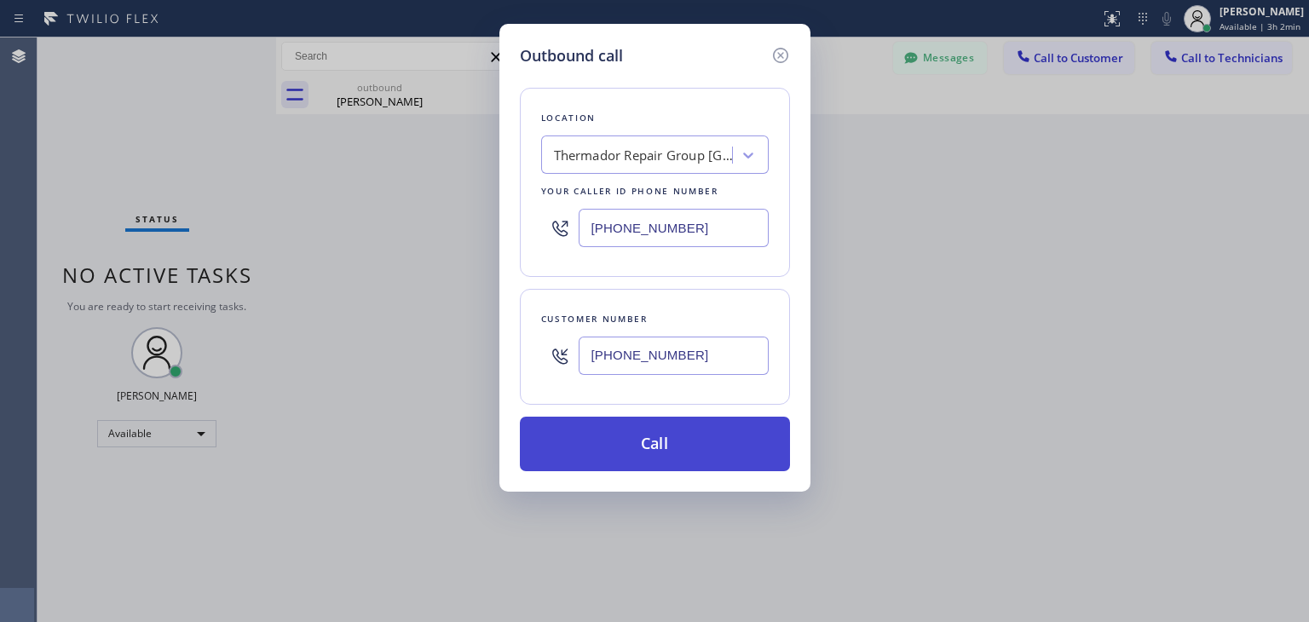
click at [684, 420] on button "Call" at bounding box center [655, 444] width 270 height 55
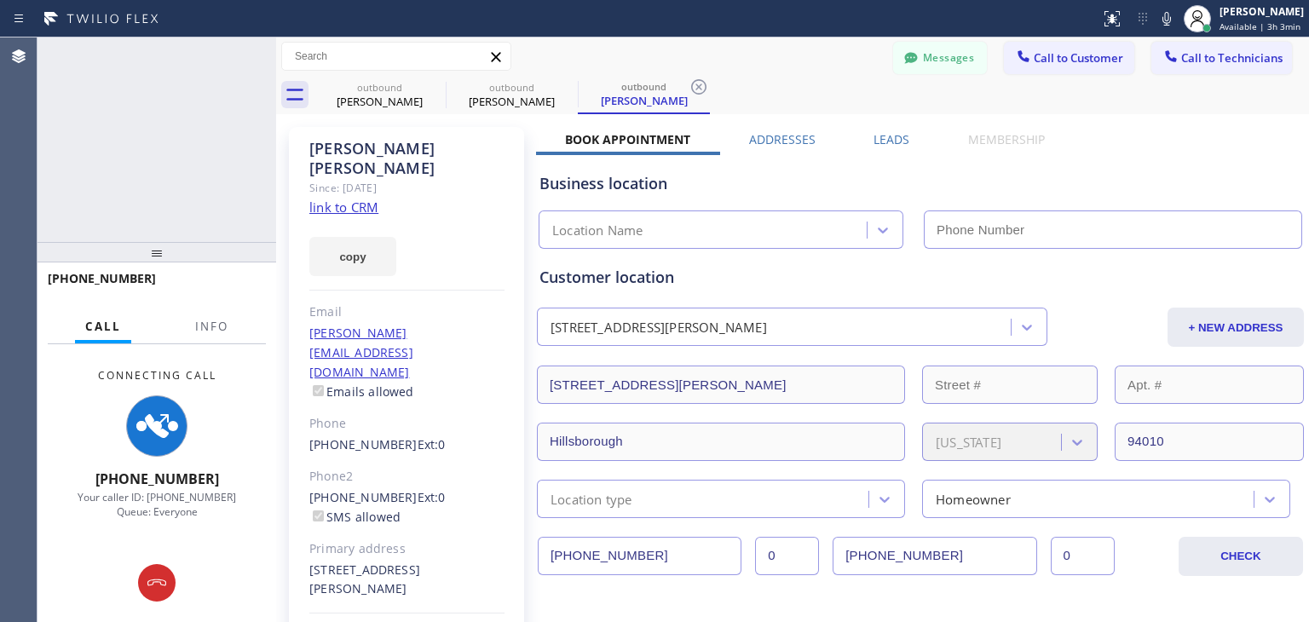
type input "[PHONE_NUMBER]"
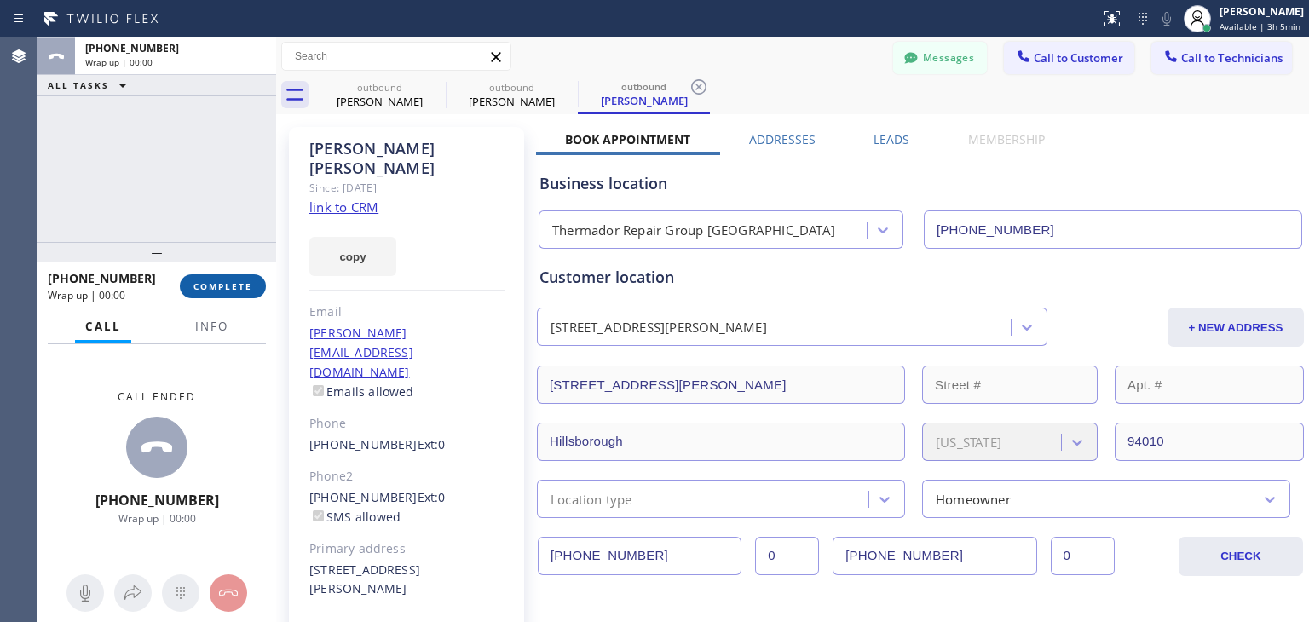
click at [226, 279] on button "COMPLETE" at bounding box center [223, 286] width 86 height 24
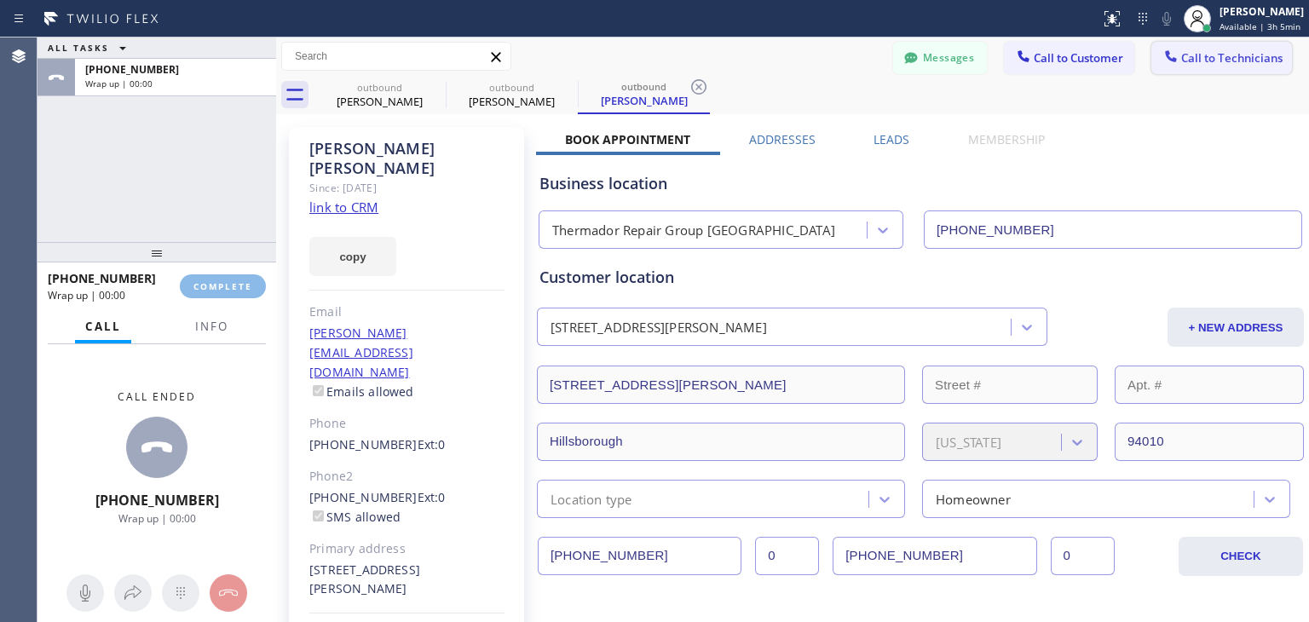
click at [1193, 60] on span "Call to Technicians" at bounding box center [1231, 57] width 101 height 15
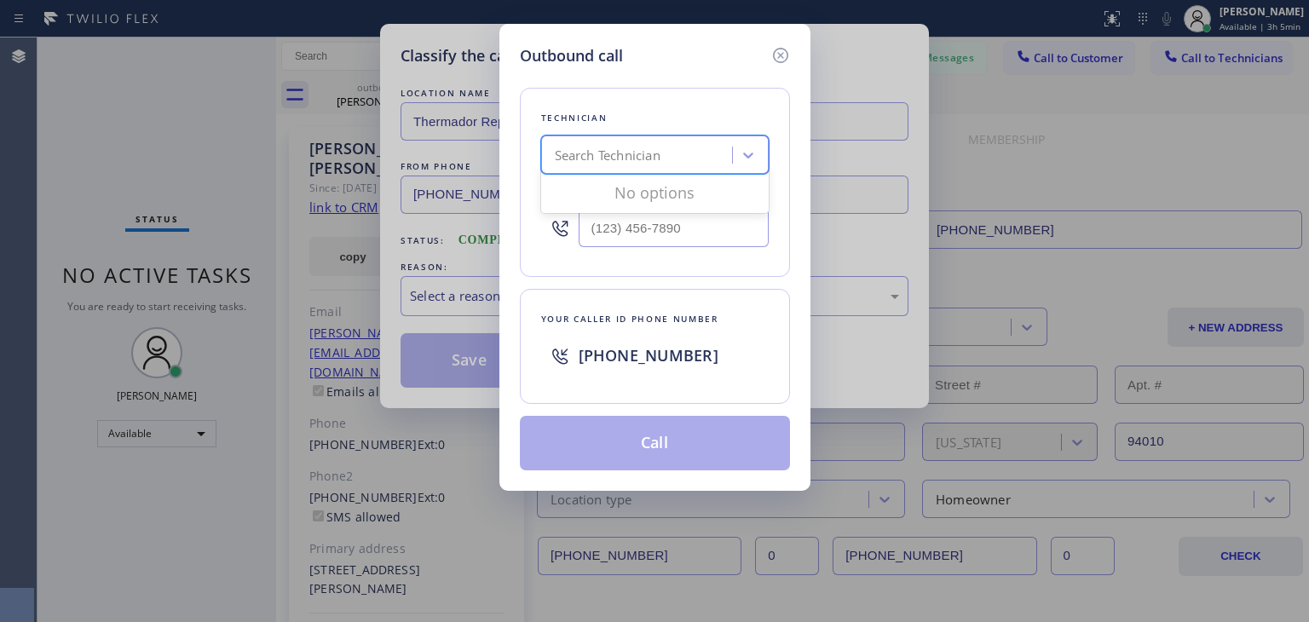
click at [713, 141] on div "Search Technician" at bounding box center [639, 156] width 186 height 30
type input "ф"
type input "щ"
type input "oliver"
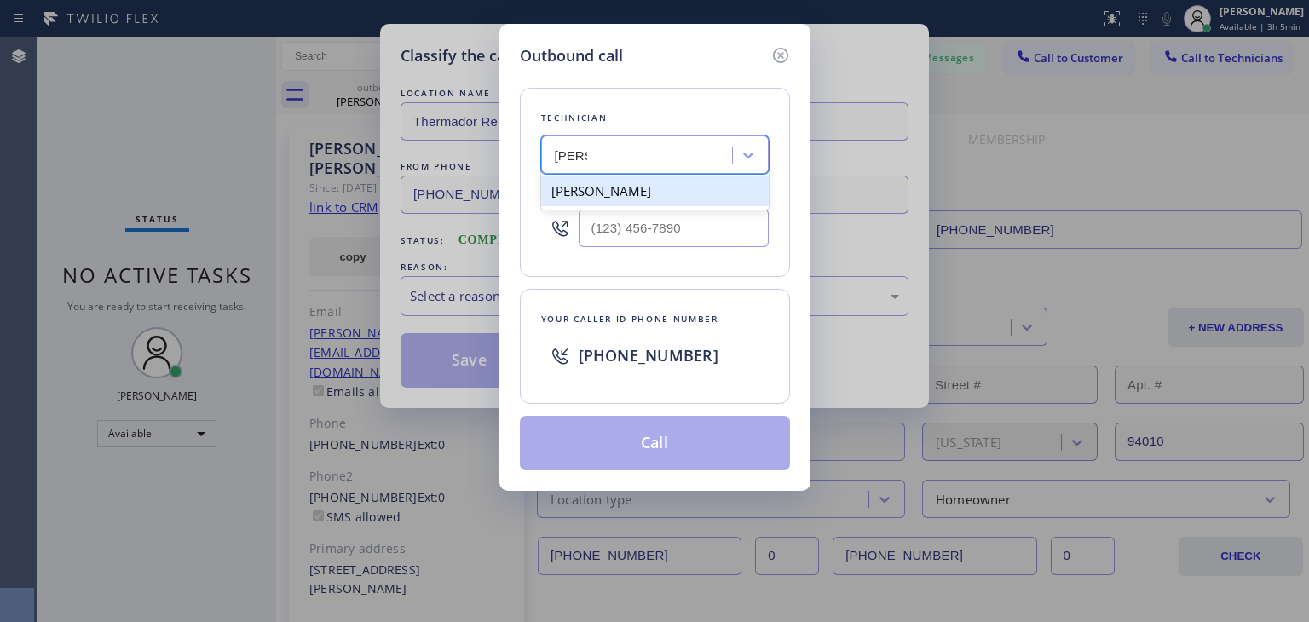
click at [668, 191] on div "Oleg Merkushev" at bounding box center [654, 190] width 227 height 31
type input "(323) 688-8262"
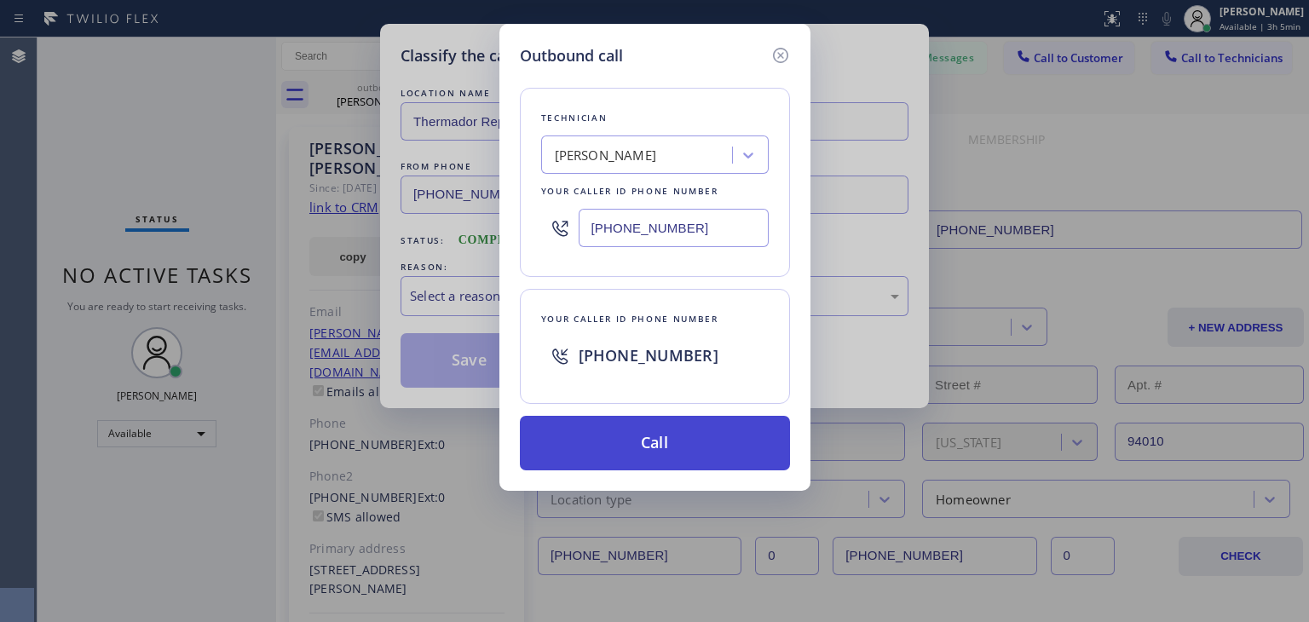
click at [665, 420] on button "Call" at bounding box center [655, 443] width 270 height 55
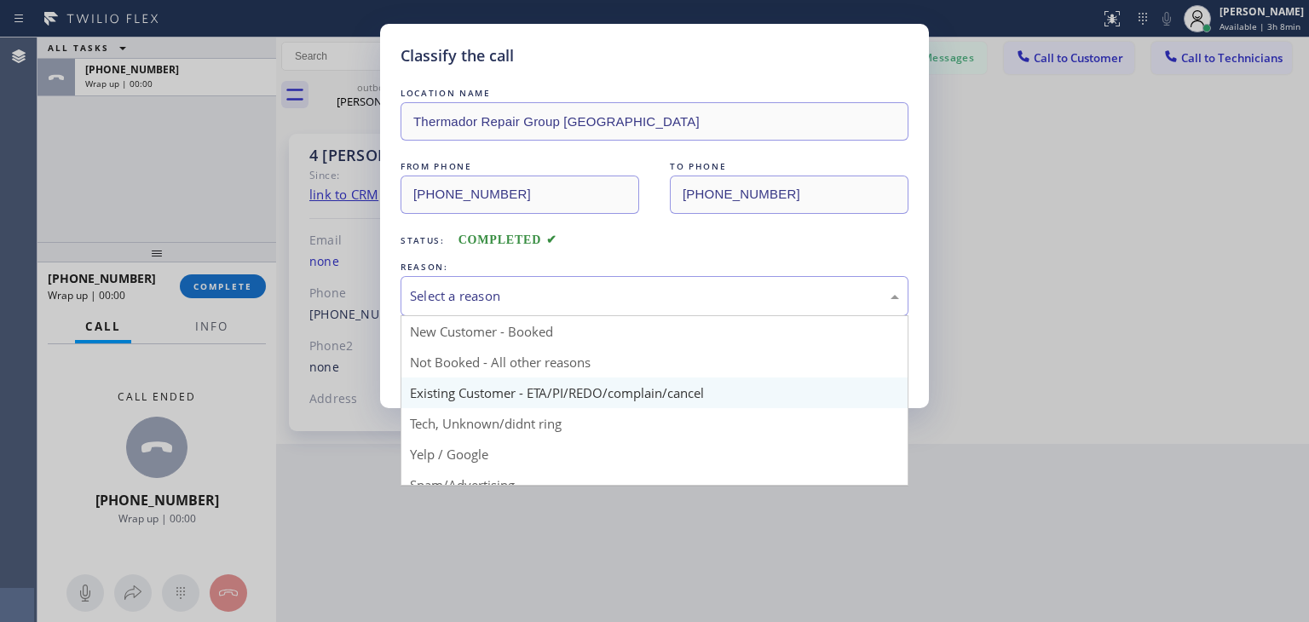
drag, startPoint x: 552, startPoint y: 285, endPoint x: 583, endPoint y: 402, distance: 120.7
click at [583, 316] on div "Select a reason New Customer - Booked Not Booked - All other reasons Existing C…" at bounding box center [654, 296] width 508 height 40
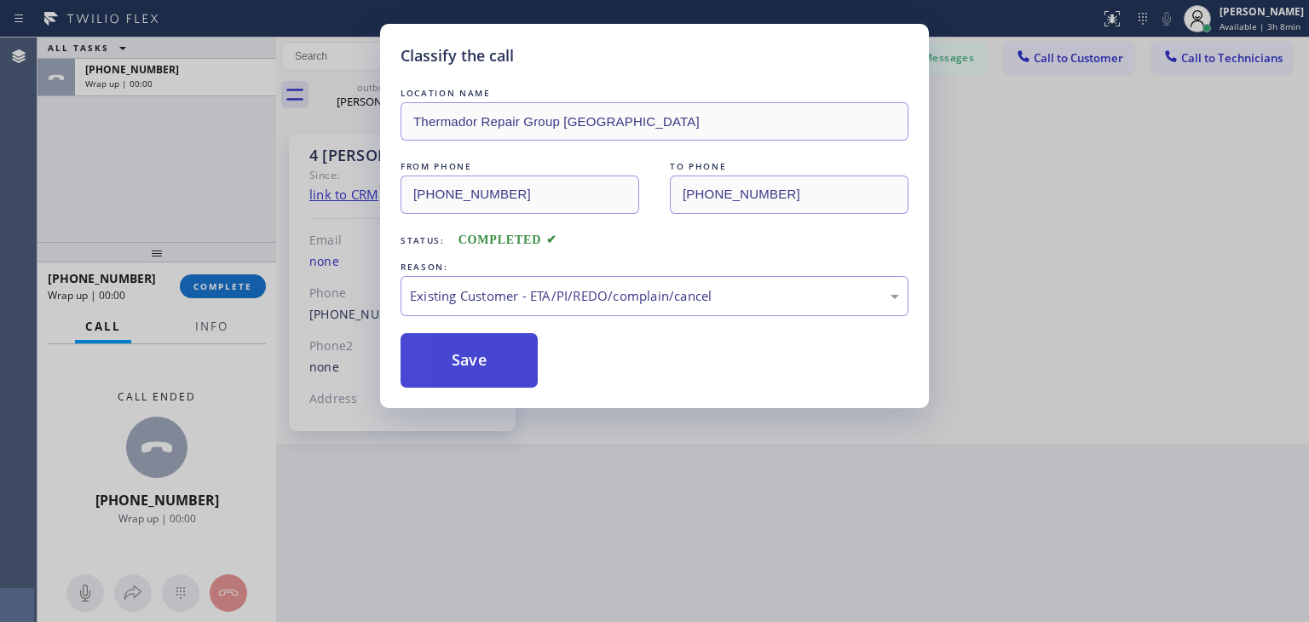
drag, startPoint x: 583, startPoint y: 402, endPoint x: 447, endPoint y: 372, distance: 138.7
click at [447, 372] on button "Save" at bounding box center [468, 360] width 137 height 55
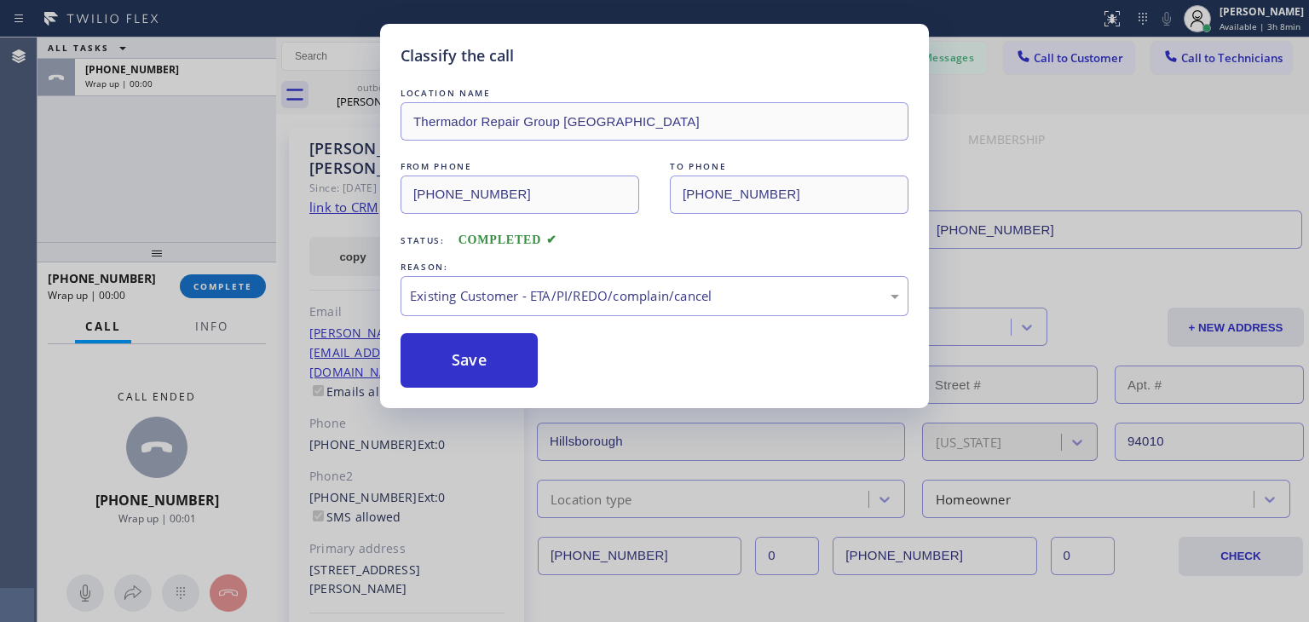
click at [221, 291] on div "Classify the call LOCATION NAME Thermador Repair Group Menlo Park FROM PHONE (6…" at bounding box center [654, 311] width 1309 height 622
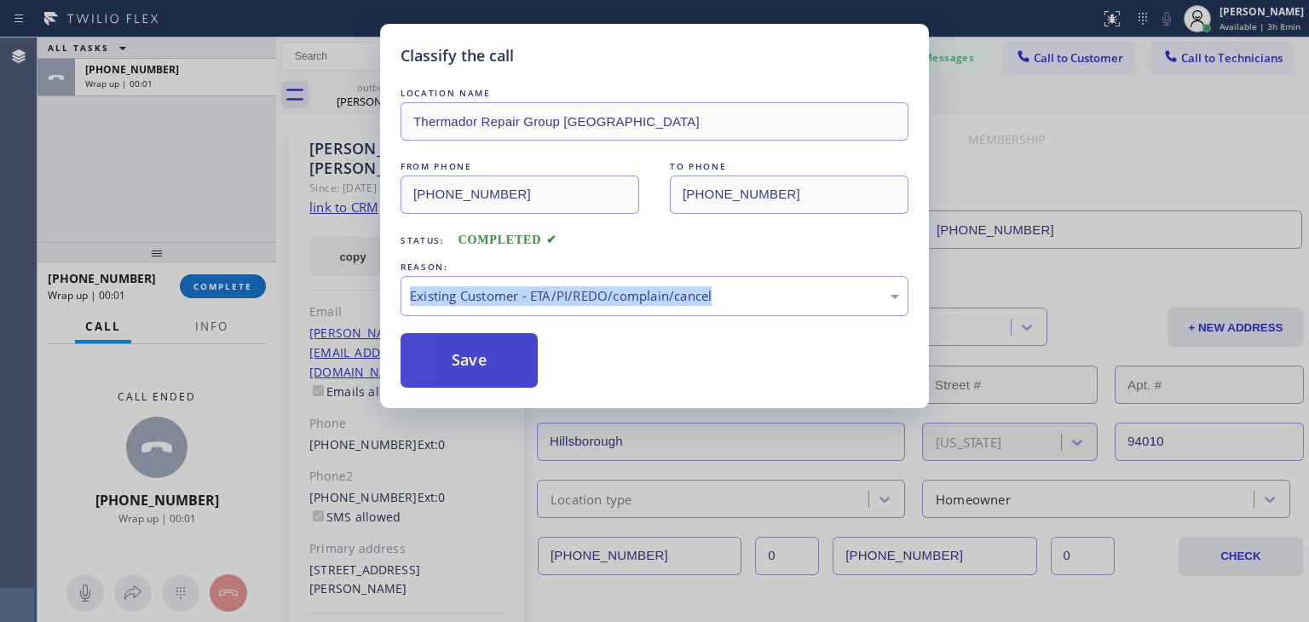
drag, startPoint x: 221, startPoint y: 291, endPoint x: 526, endPoint y: 338, distance: 307.7
click at [526, 338] on div "Classify the call LOCATION NAME Thermador Repair Group Menlo Park FROM PHONE (6…" at bounding box center [654, 311] width 1309 height 622
click at [526, 338] on button "Save" at bounding box center [468, 360] width 137 height 55
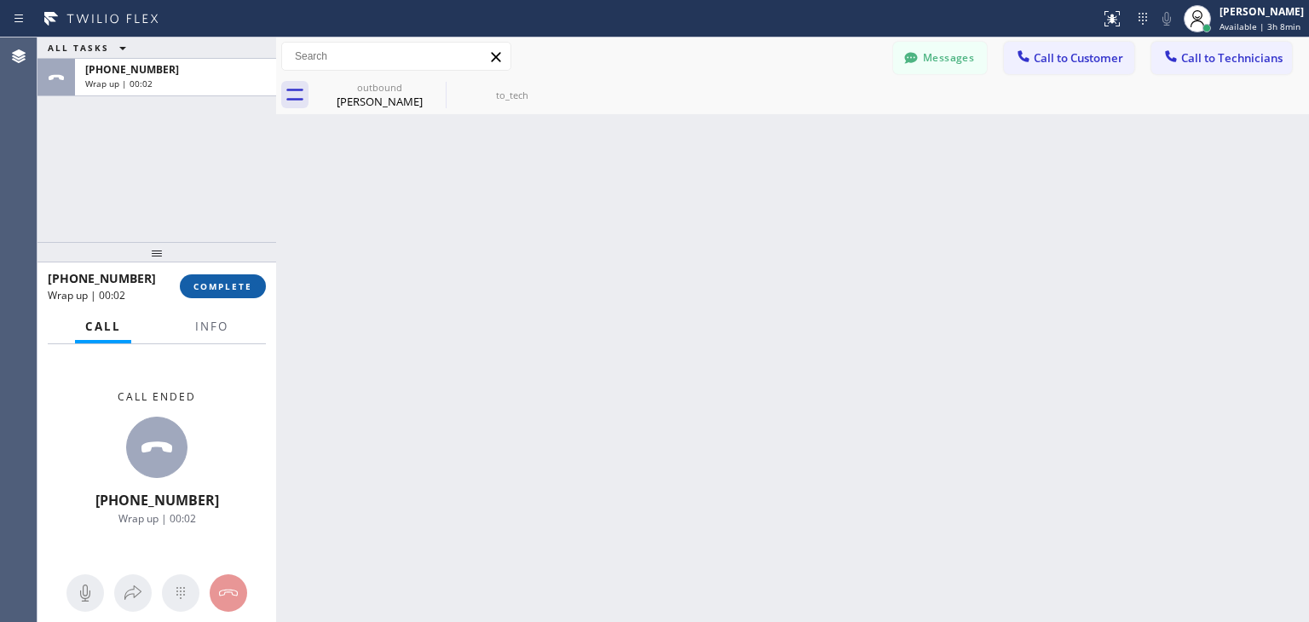
click at [210, 290] on span "COMPLETE" at bounding box center [222, 286] width 59 height 12
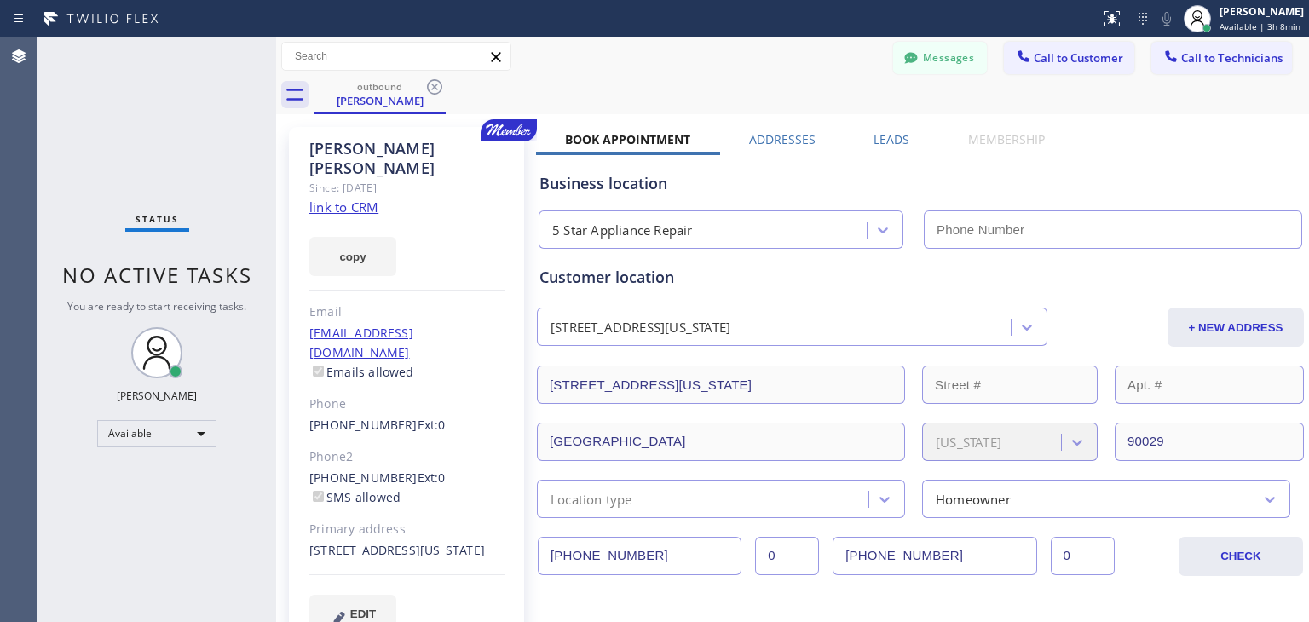
type input "[PHONE_NUMBER]"
click at [903, 70] on button "Messages" at bounding box center [940, 58] width 94 height 32
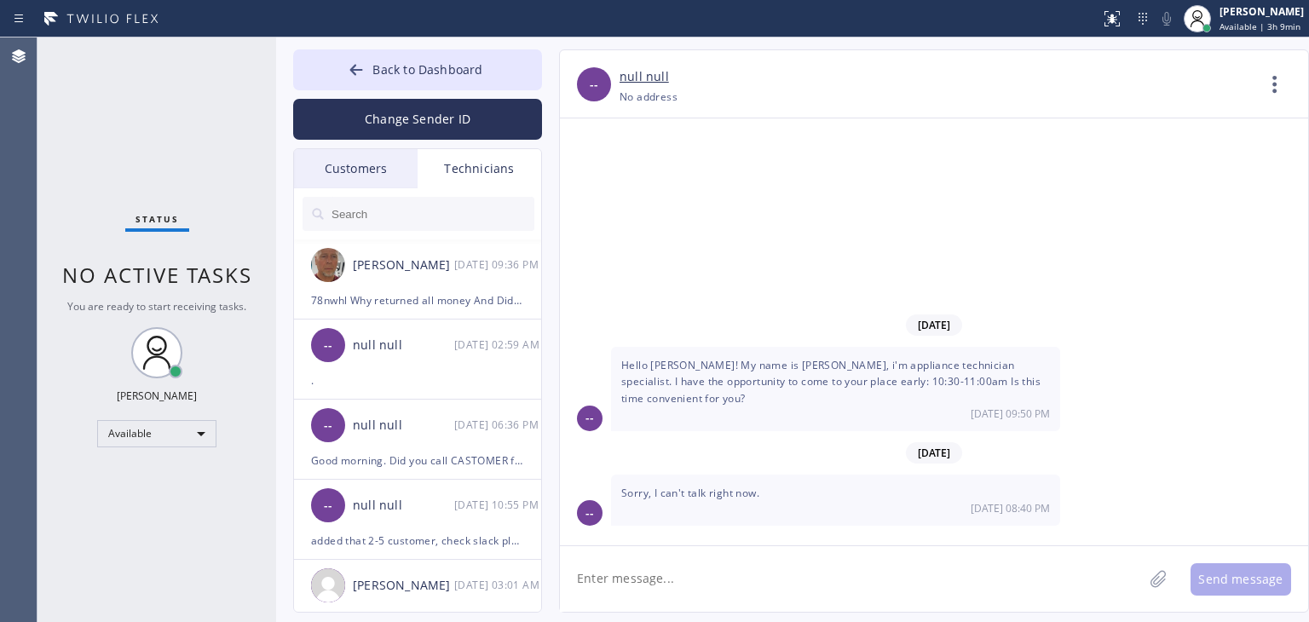
drag, startPoint x: 375, startPoint y: 189, endPoint x: 395, endPoint y: 150, distance: 44.2
click at [395, 150] on div "Customers Technicians JL Jennifer Laurence 08/28 03:50 AM RD Rachel Dubes 08/28…" at bounding box center [417, 380] width 249 height 464
click at [395, 150] on div "Customers" at bounding box center [356, 168] width 124 height 39
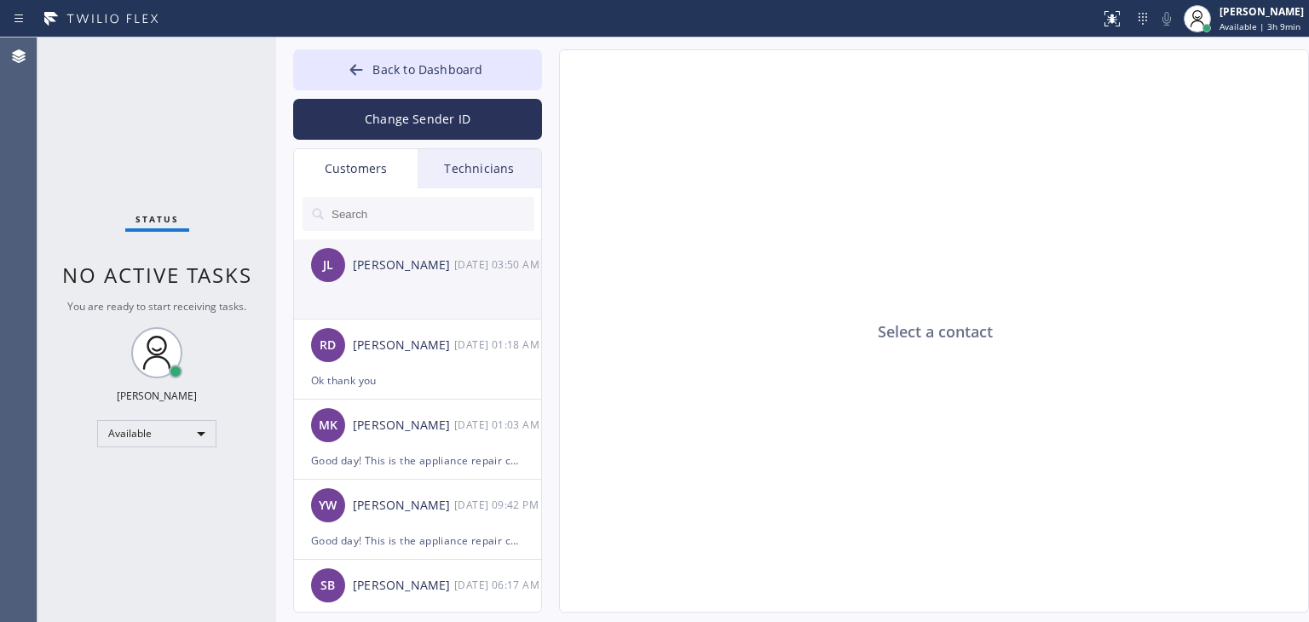
click at [465, 319] on li "JL Jennifer Laurence 08/28 03:50 AM" at bounding box center [418, 359] width 249 height 80
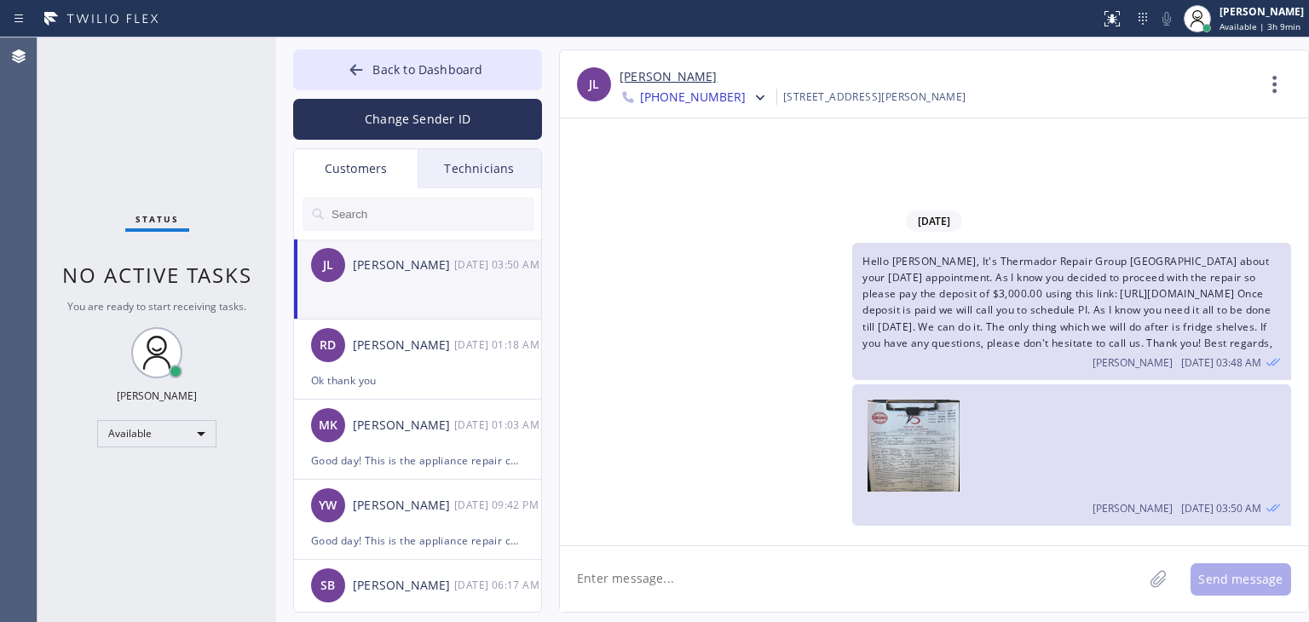
click at [1097, 273] on span "Hello [PERSON_NAME], It's Thermador Repair Group [GEOGRAPHIC_DATA] about your […" at bounding box center [1067, 302] width 410 height 96
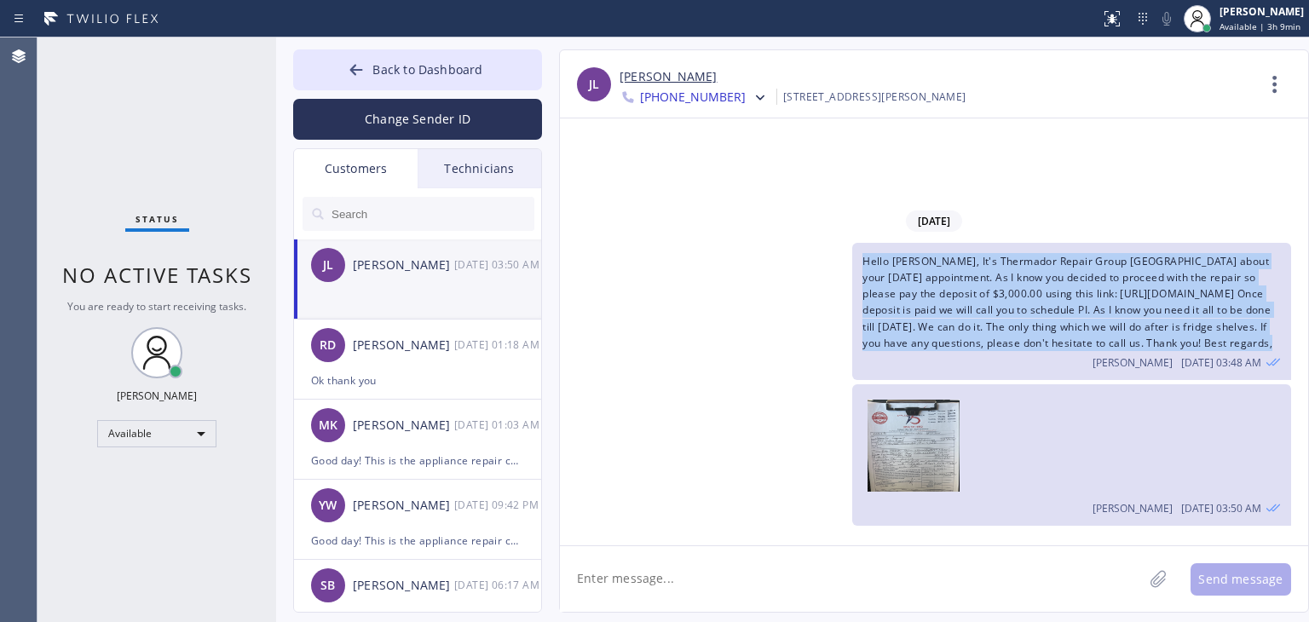
click at [1097, 273] on span "Hello [PERSON_NAME], It's Thermador Repair Group [GEOGRAPHIC_DATA] about your […" at bounding box center [1067, 302] width 410 height 96
copy span "Hello [PERSON_NAME], It's Thermador Repair Group [GEOGRAPHIC_DATA] about your […"
click at [1097, 273] on span "Hello [PERSON_NAME], It's Thermador Repair Group [GEOGRAPHIC_DATA] about your […" at bounding box center [1067, 302] width 410 height 96
click at [907, 438] on img at bounding box center [913, 451] width 92 height 102
click at [421, 68] on span "Back to Dashboard" at bounding box center [427, 69] width 110 height 16
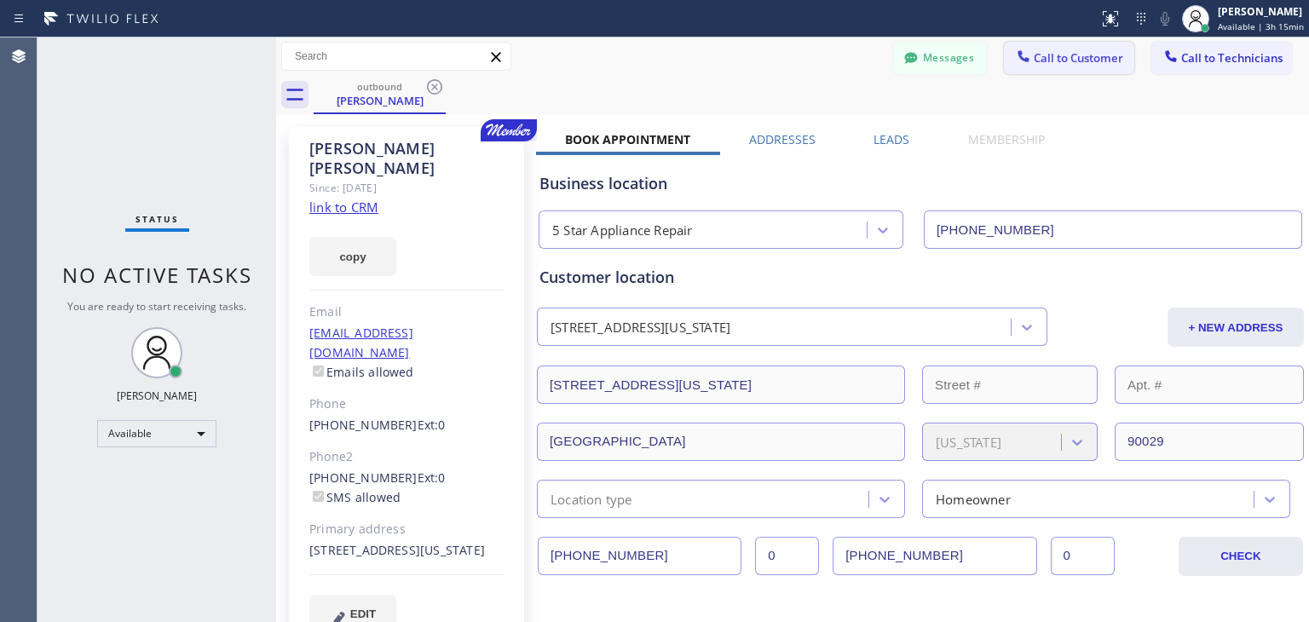
click at [1061, 69] on button "Call to Customer" at bounding box center [1069, 58] width 130 height 32
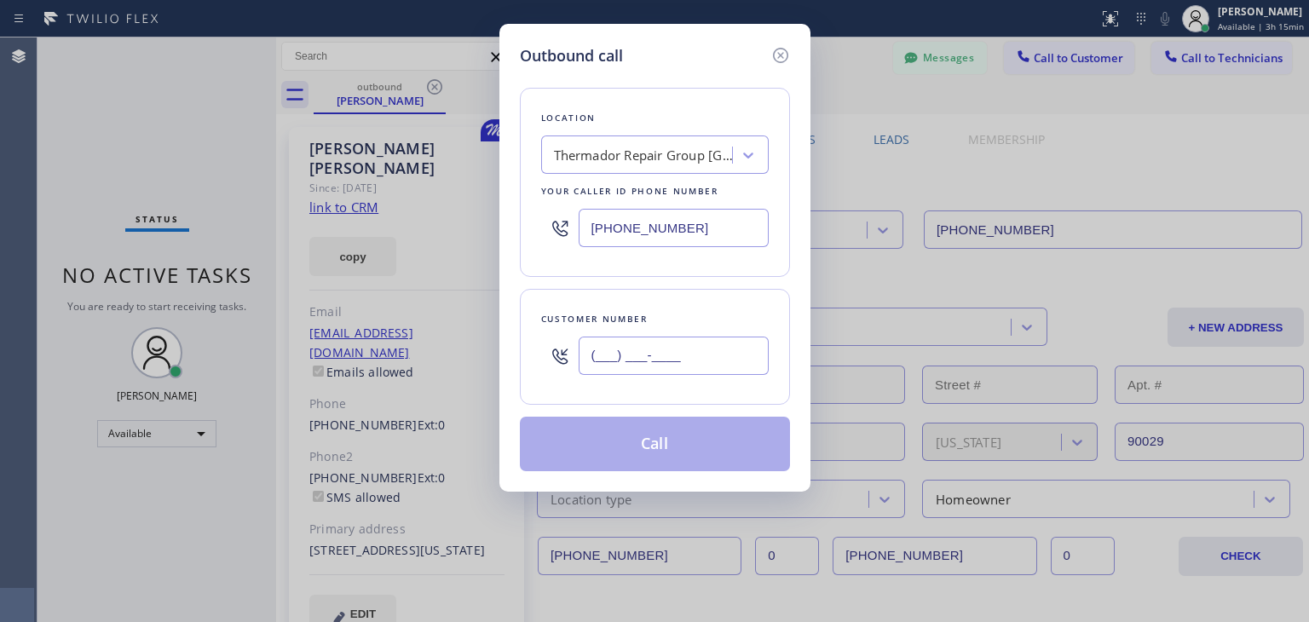
paste input "408) 393-3932"
click at [654, 342] on input "[PHONE_NUMBER]" at bounding box center [673, 356] width 190 height 38
type input "[PHONE_NUMBER]"
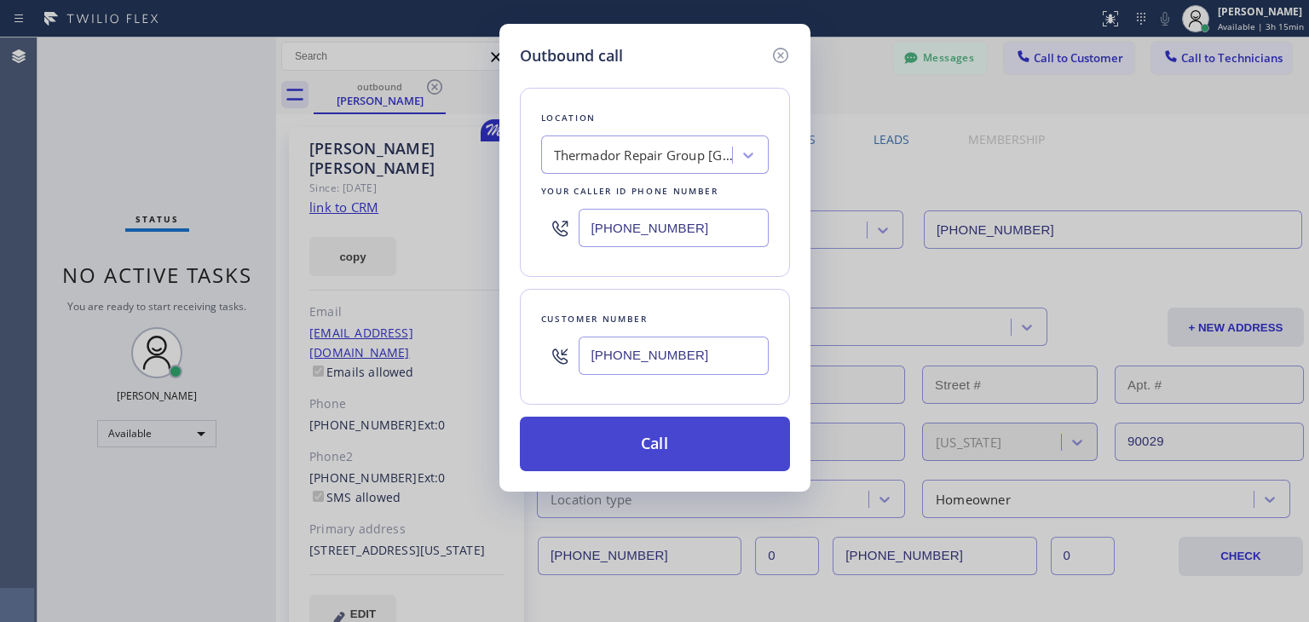
click at [661, 424] on button "Call" at bounding box center [655, 444] width 270 height 55
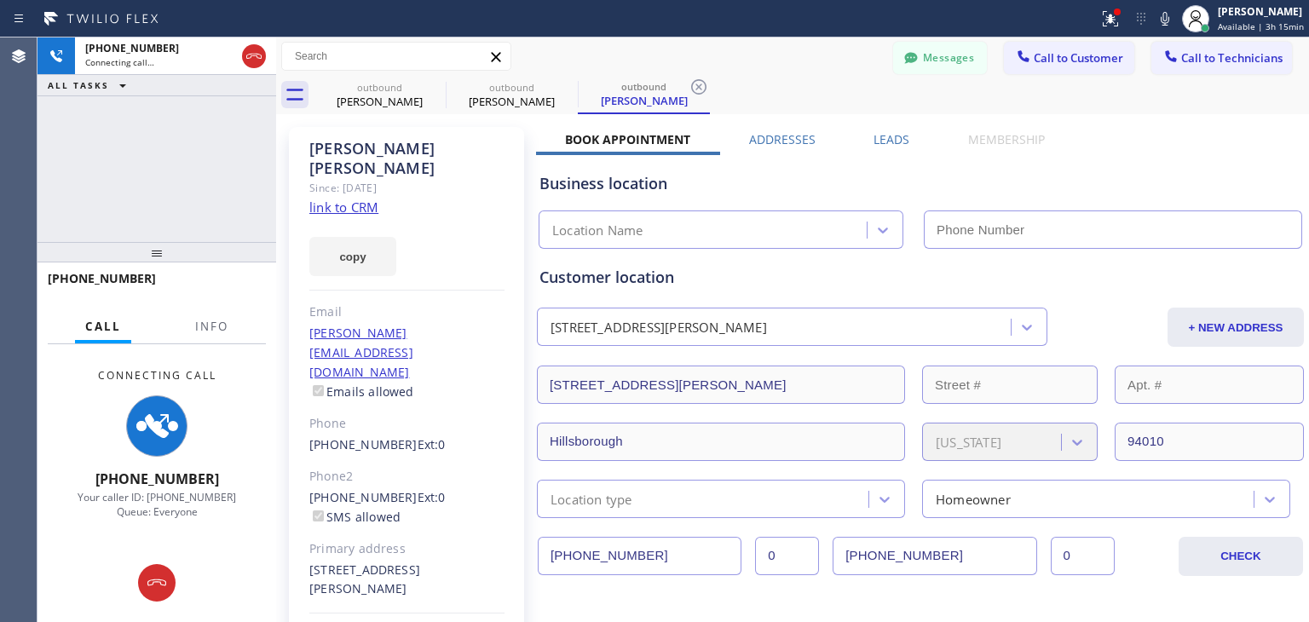
type input "[PHONE_NUMBER]"
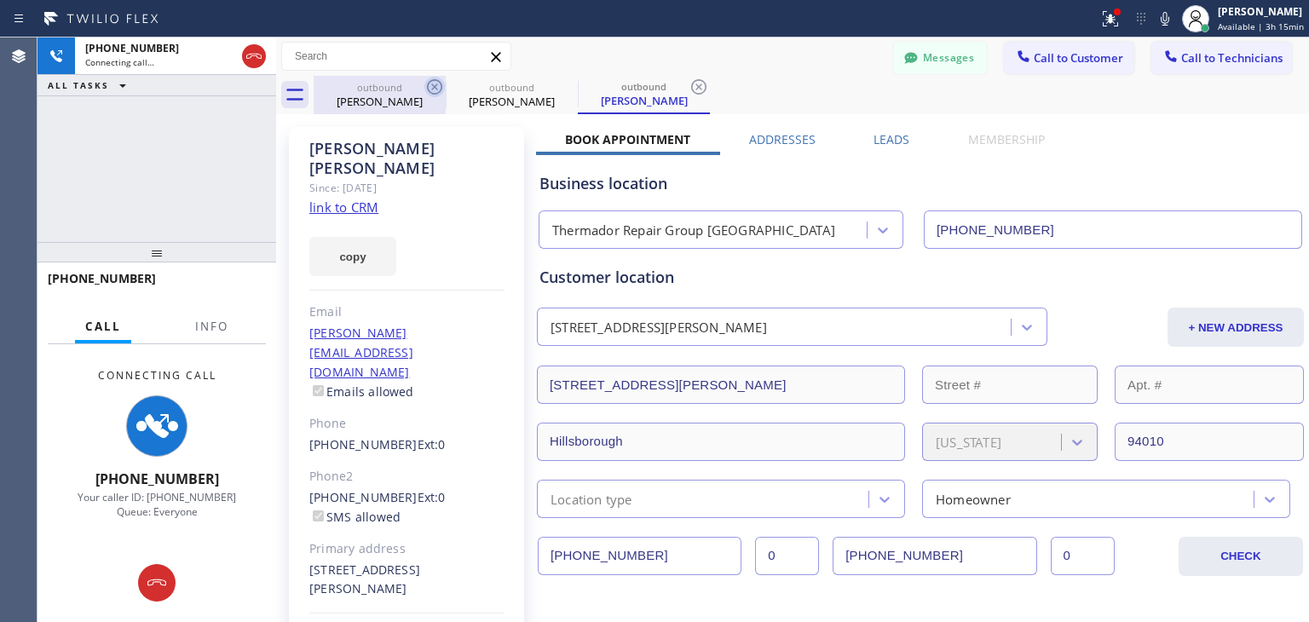
click at [434, 96] on icon at bounding box center [434, 87] width 20 height 20
click at [0, 0] on icon at bounding box center [0, 0] width 0 height 0
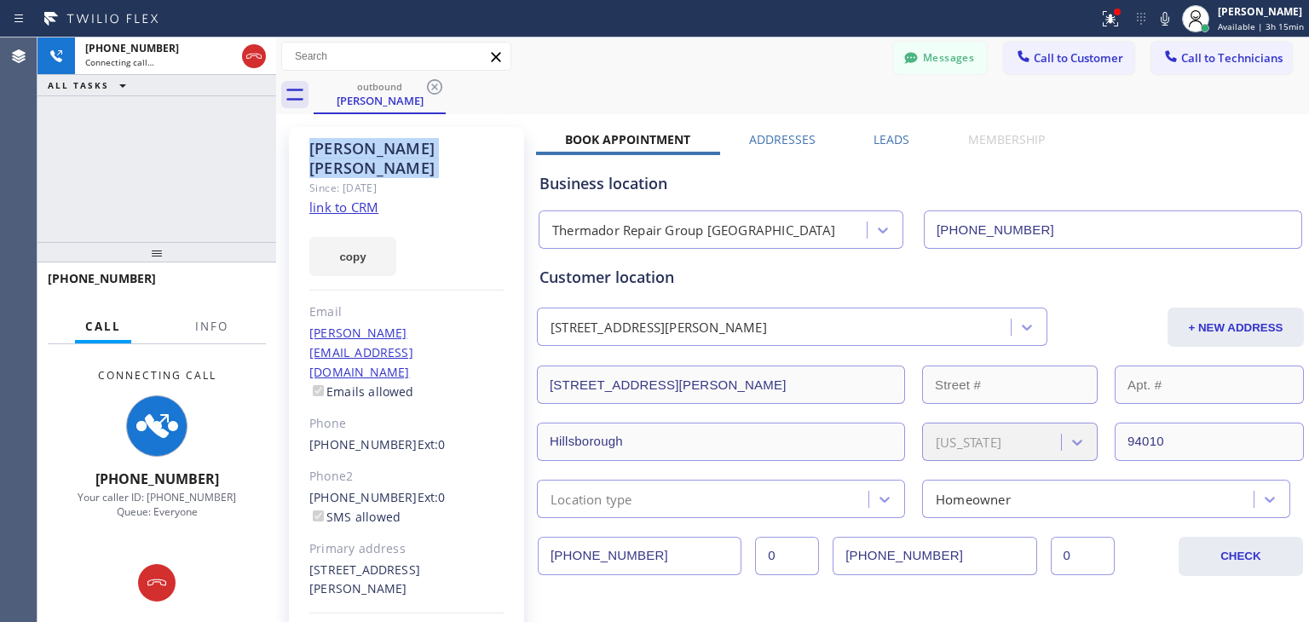
click at [434, 96] on icon at bounding box center [434, 87] width 20 height 20
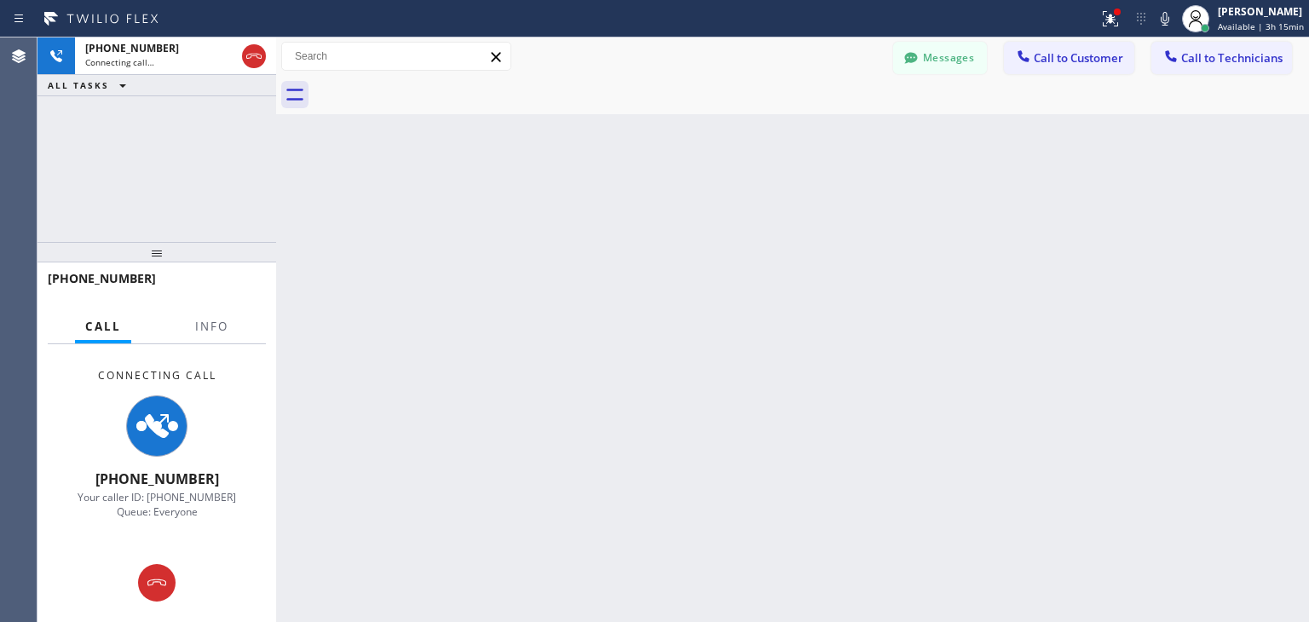
click at [434, 96] on div at bounding box center [811, 95] width 995 height 38
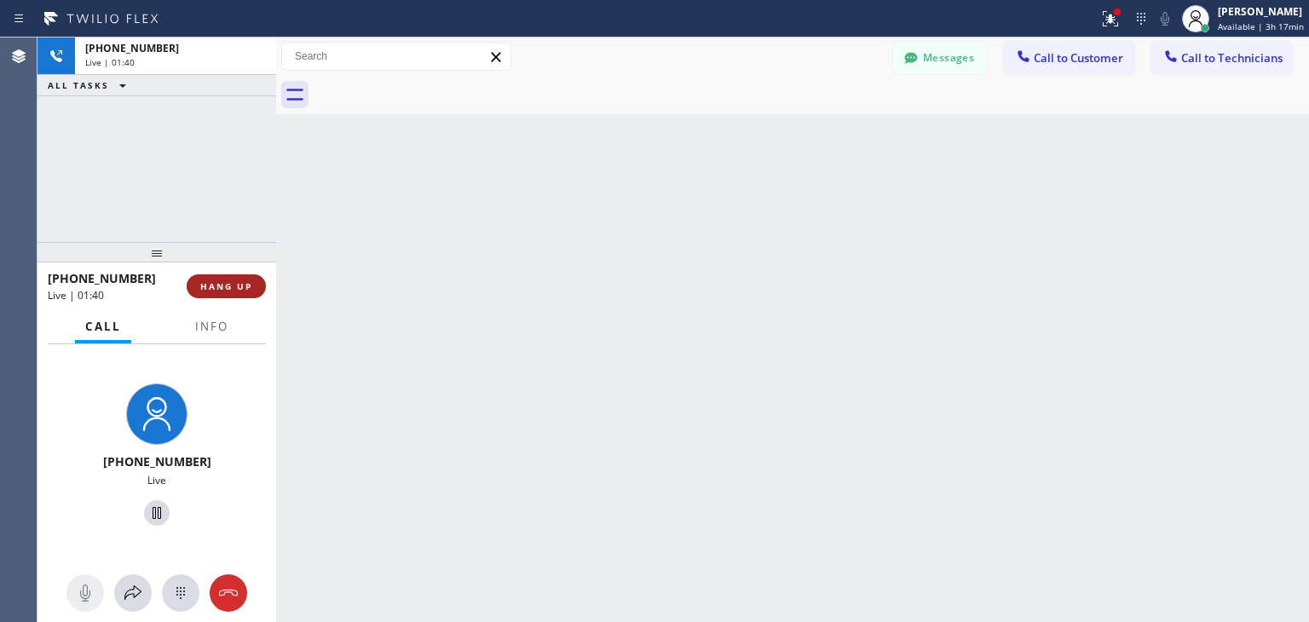
click at [237, 282] on span "HANG UP" at bounding box center [226, 286] width 52 height 12
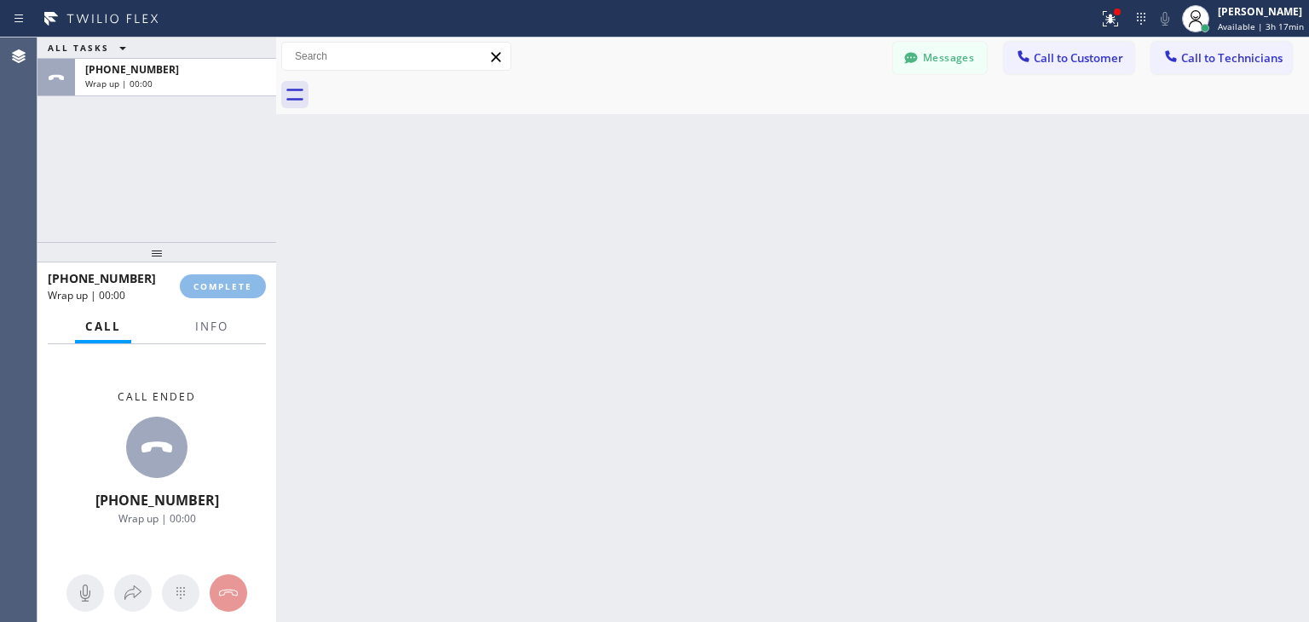
click at [923, 486] on div "ALL TASKS ALL TASKS ACTIVE TASKS TASKS IN WRAP UP +14083933932 Wrap up | 00:00 …" at bounding box center [672, 329] width 1271 height 584
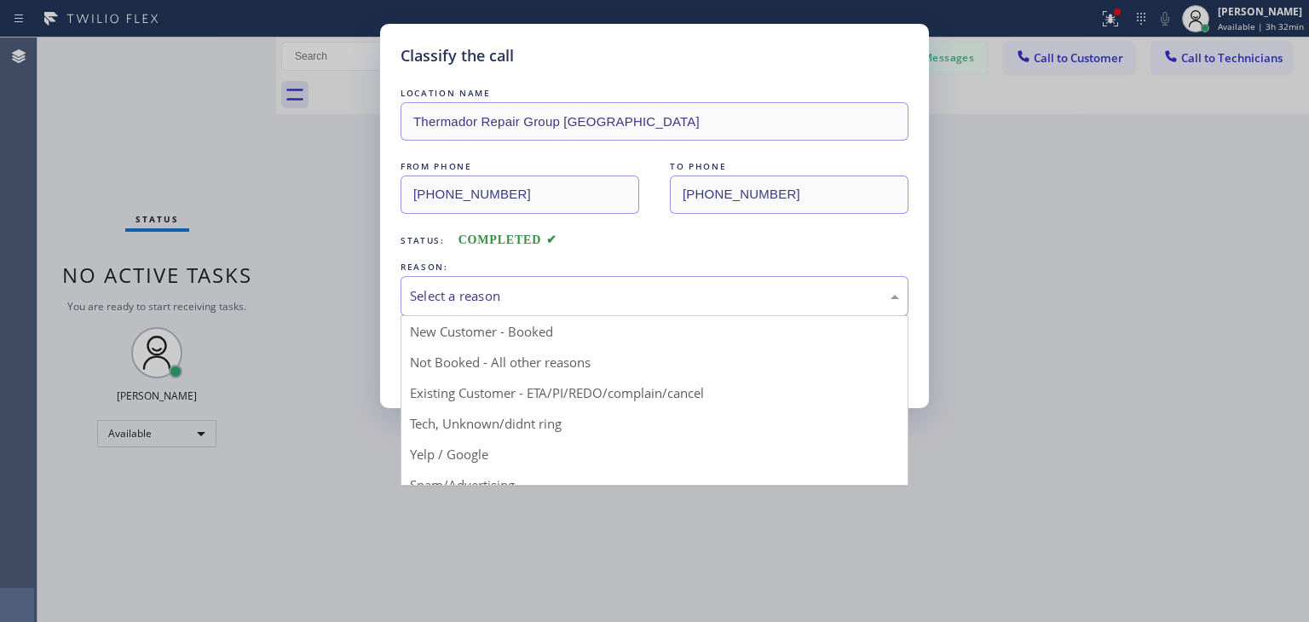
click at [763, 280] on div "Select a reason" at bounding box center [654, 296] width 508 height 40
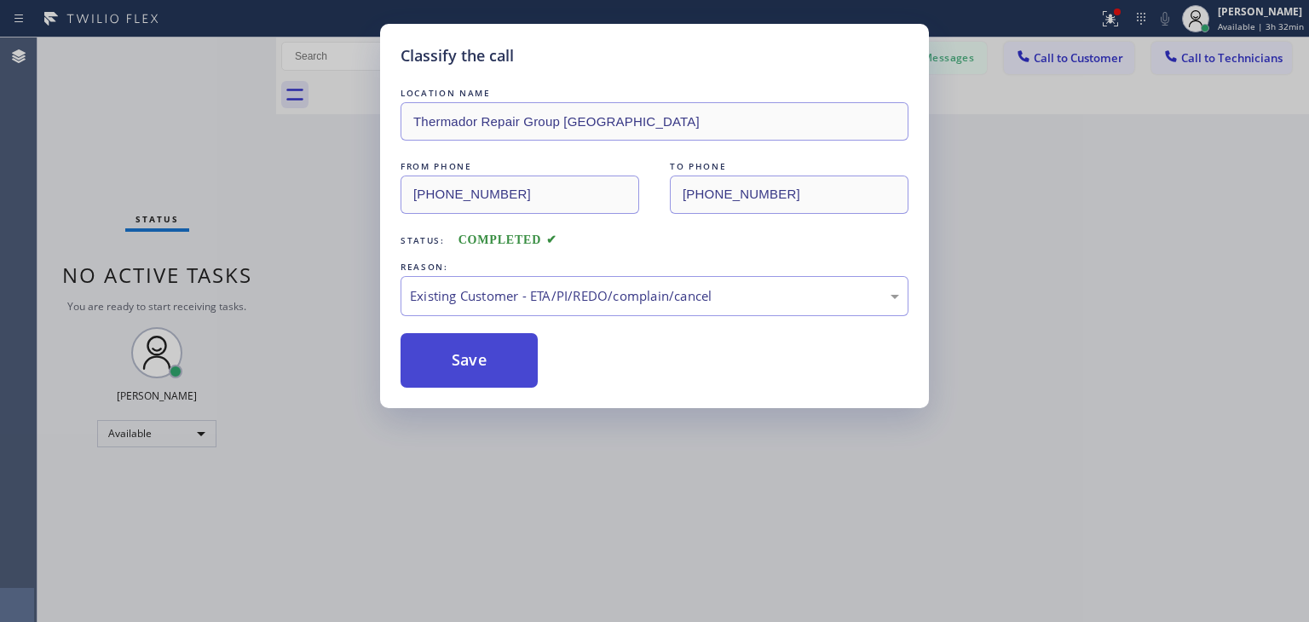
click at [490, 377] on button "Save" at bounding box center [468, 360] width 137 height 55
click at [1083, 51] on div "Classify the call LOCATION NAME Thermador Repair Group Menlo Park FROM PHONE (6…" at bounding box center [654, 311] width 1309 height 622
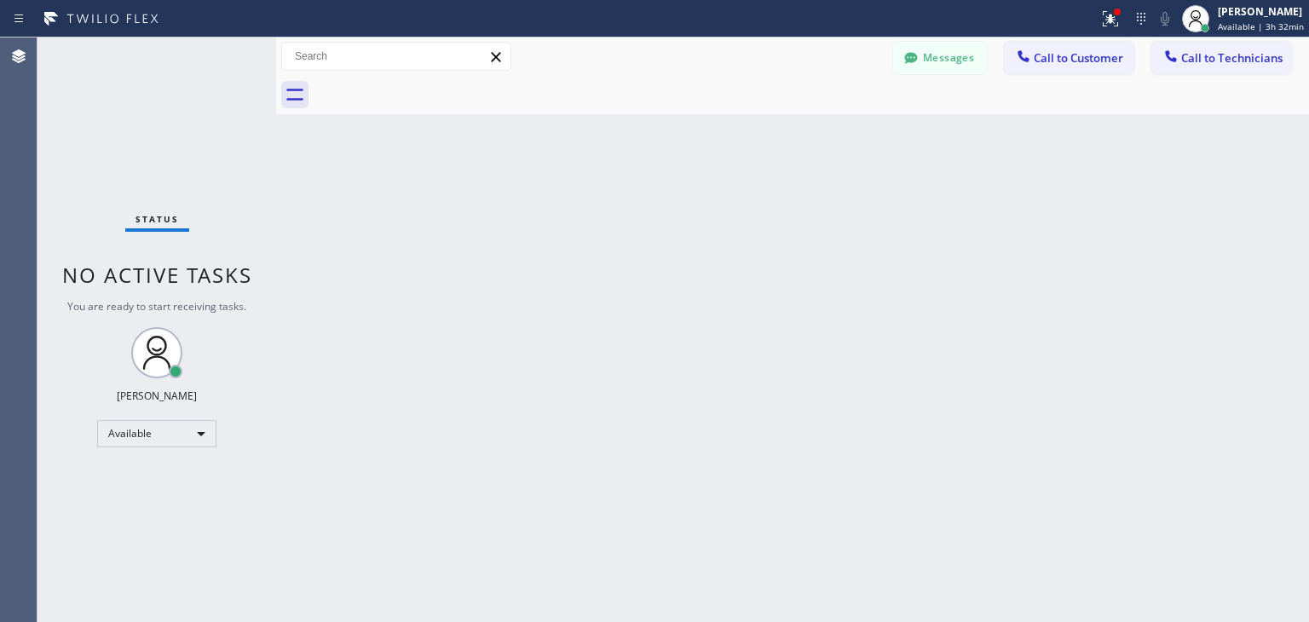
click at [1079, 57] on span "Call to Customer" at bounding box center [1077, 57] width 89 height 15
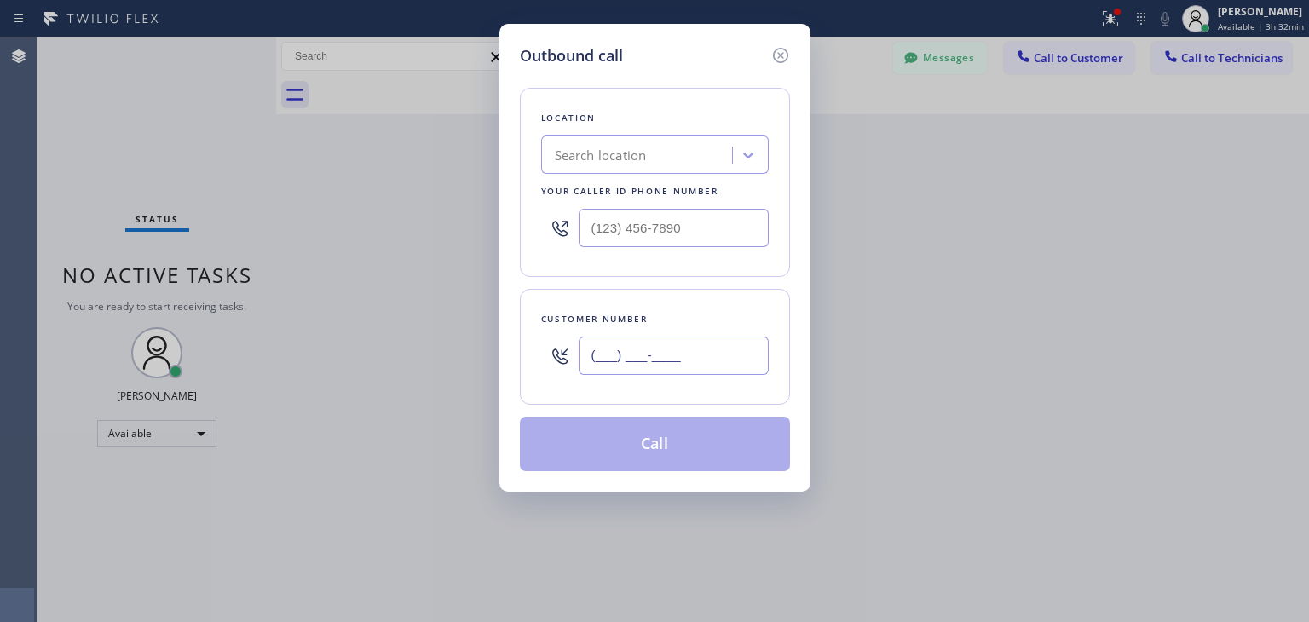
paste input "760) 655-9310"
click at [702, 370] on input "(760) 655-9310" at bounding box center [673, 356] width 190 height 38
type input "(760) 655-9310"
paste input "5 star appliance"
type input "5 star appliance"
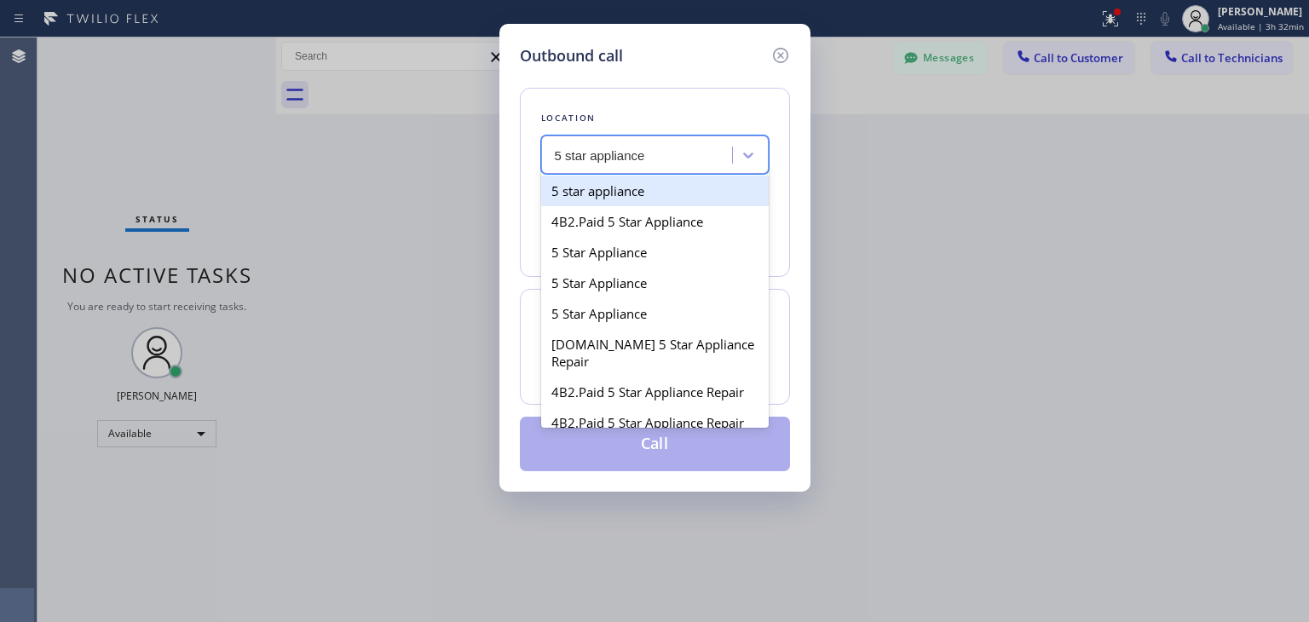
click at [677, 193] on div "5 star appliance" at bounding box center [654, 190] width 227 height 31
type input "(213) 687-2604"
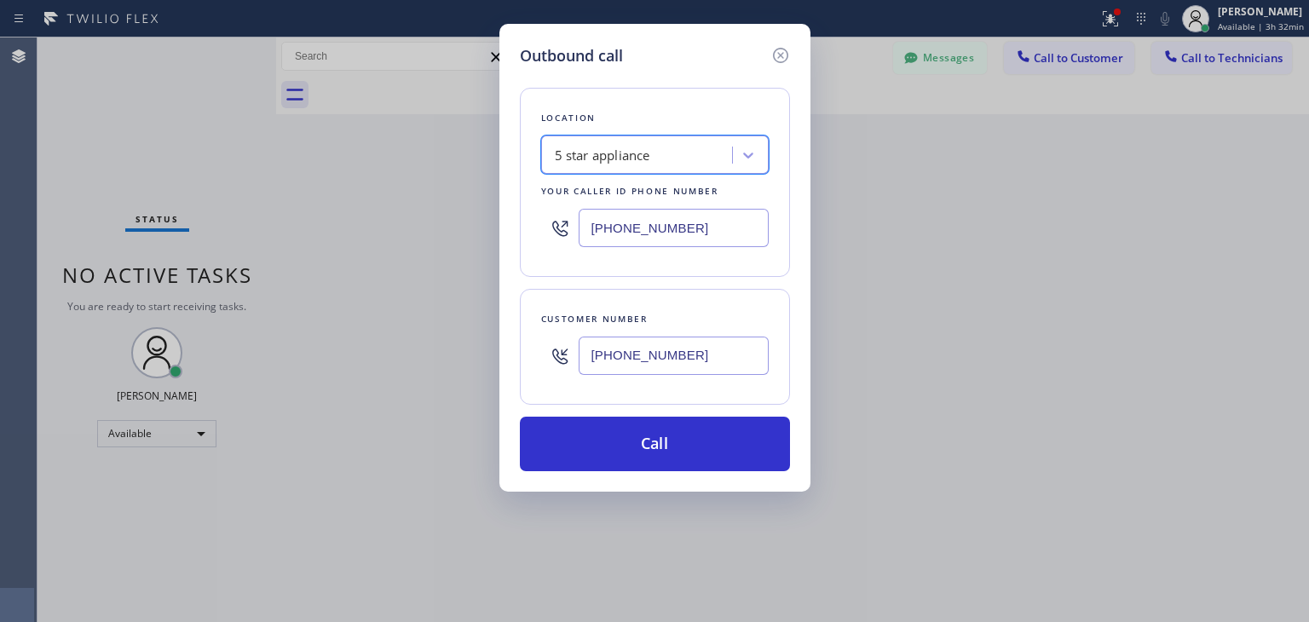
click at [661, 481] on div "Outbound call Location option 5 star appliance, selected. 100 results available…" at bounding box center [654, 258] width 311 height 468
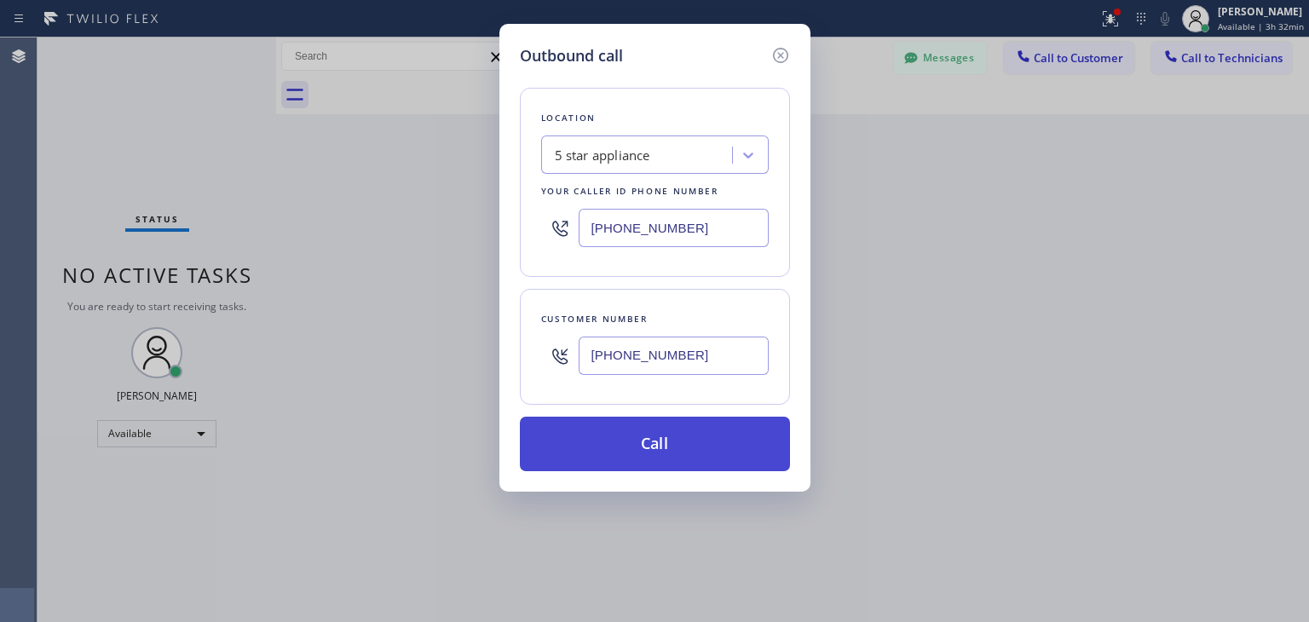
drag, startPoint x: 675, startPoint y: 471, endPoint x: 722, endPoint y: 435, distance: 59.0
click at [722, 435] on div "Outbound call Location 5 star appliance Your caller id phone number (213) 687-2…" at bounding box center [654, 258] width 311 height 468
click at [722, 435] on button "Call" at bounding box center [655, 444] width 270 height 55
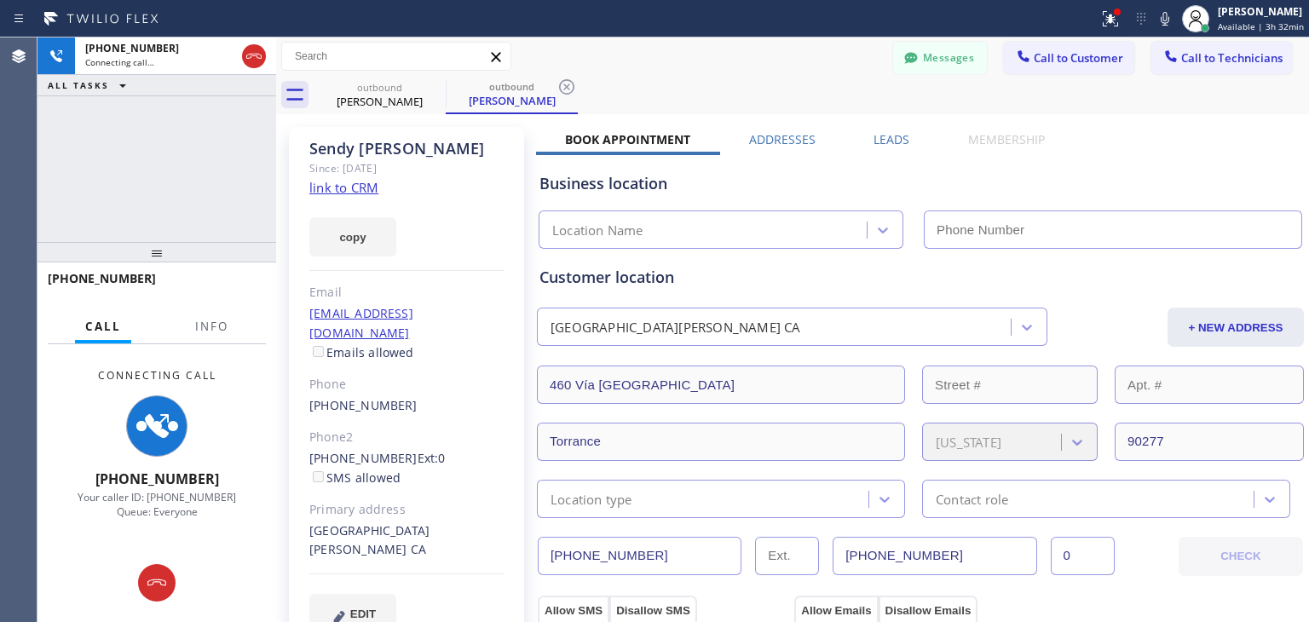
type input "(213) 687-2604"
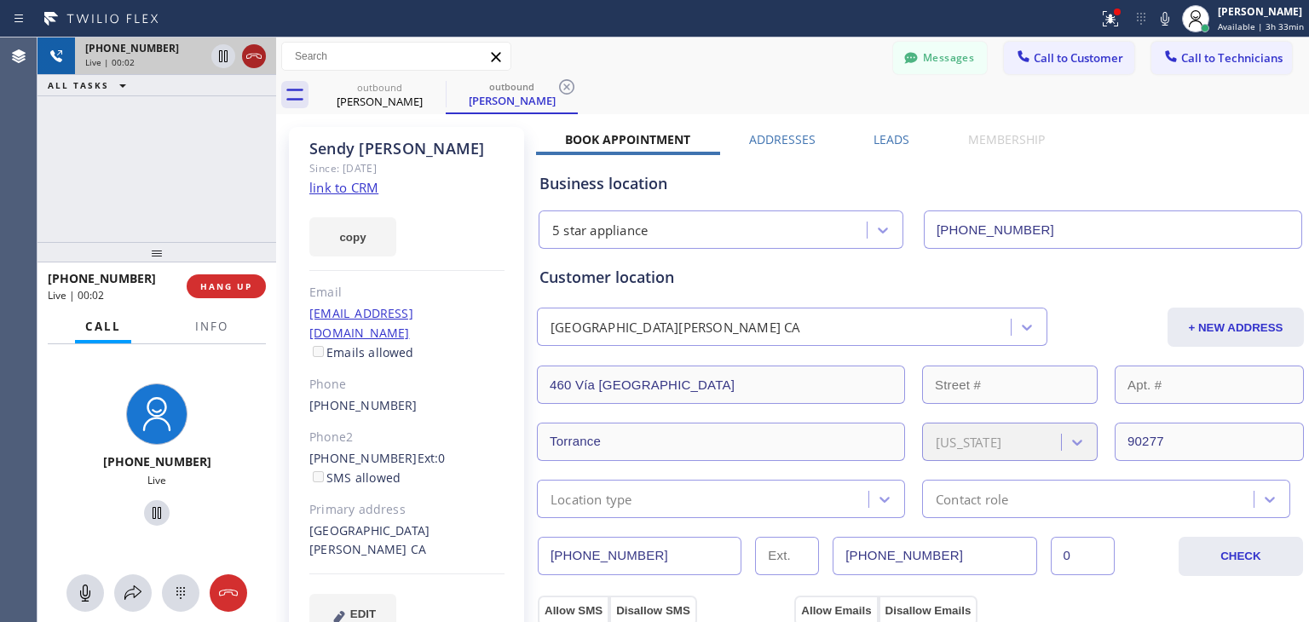
click at [258, 52] on icon at bounding box center [254, 56] width 20 height 20
click at [258, 52] on div "+17606559310" at bounding box center [175, 48] width 181 height 14
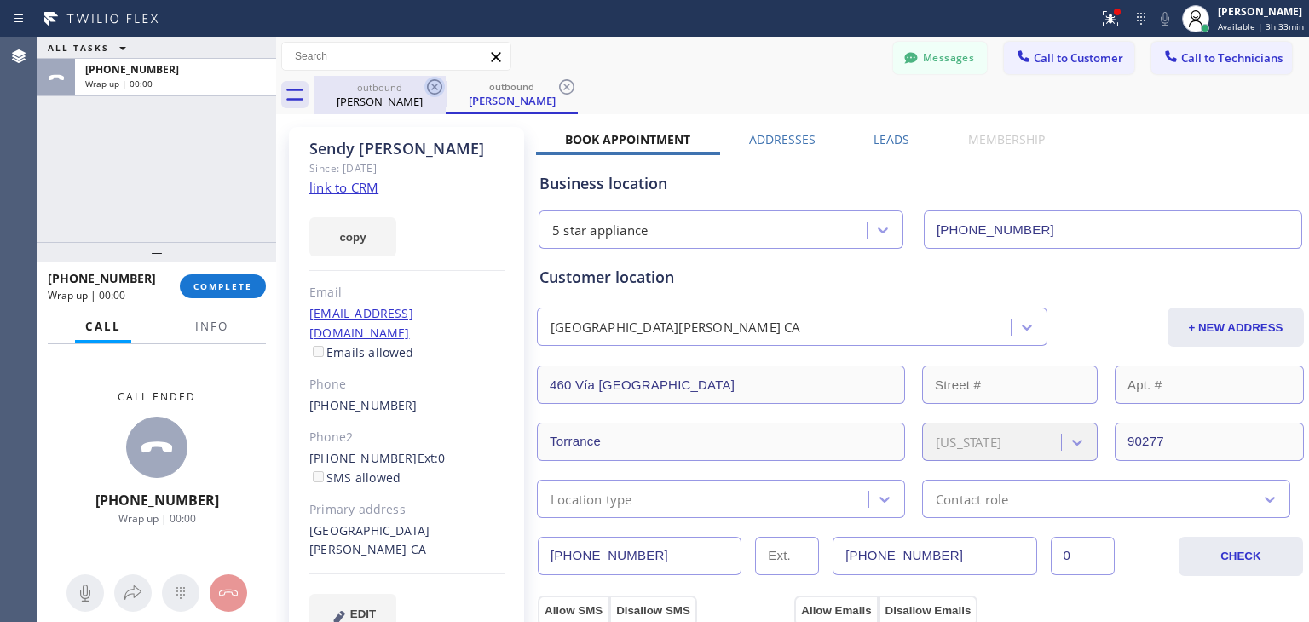
drag, startPoint x: 258, startPoint y: 52, endPoint x: 430, endPoint y: 80, distance: 174.4
click at [430, 80] on icon at bounding box center [434, 86] width 15 height 15
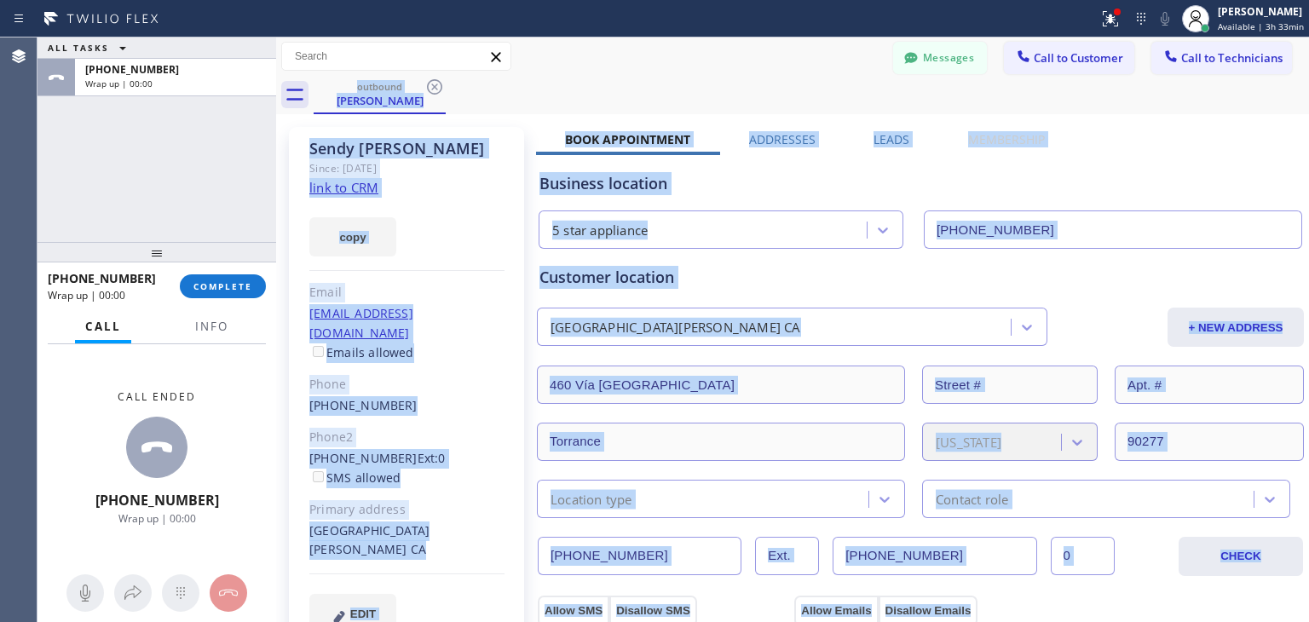
click at [430, 80] on div "outbound Sendy Hartwell" at bounding box center [811, 95] width 995 height 38
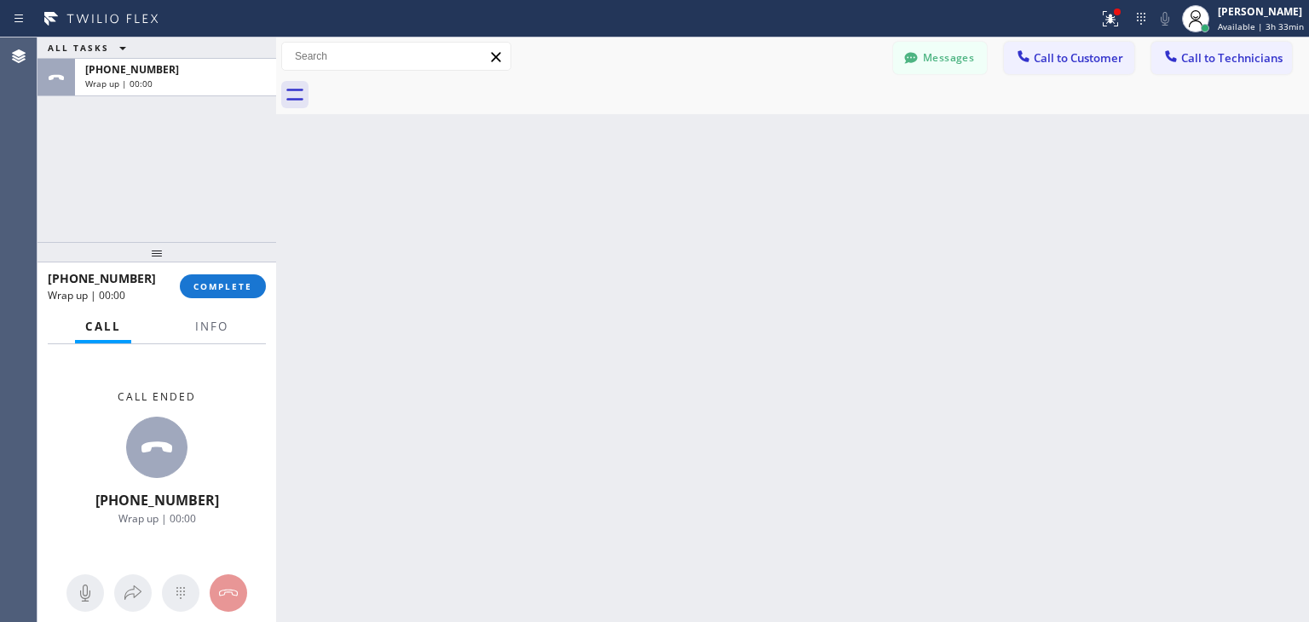
click at [430, 80] on div at bounding box center [811, 95] width 995 height 38
click at [1096, 45] on button "Call to Customer" at bounding box center [1069, 58] width 130 height 32
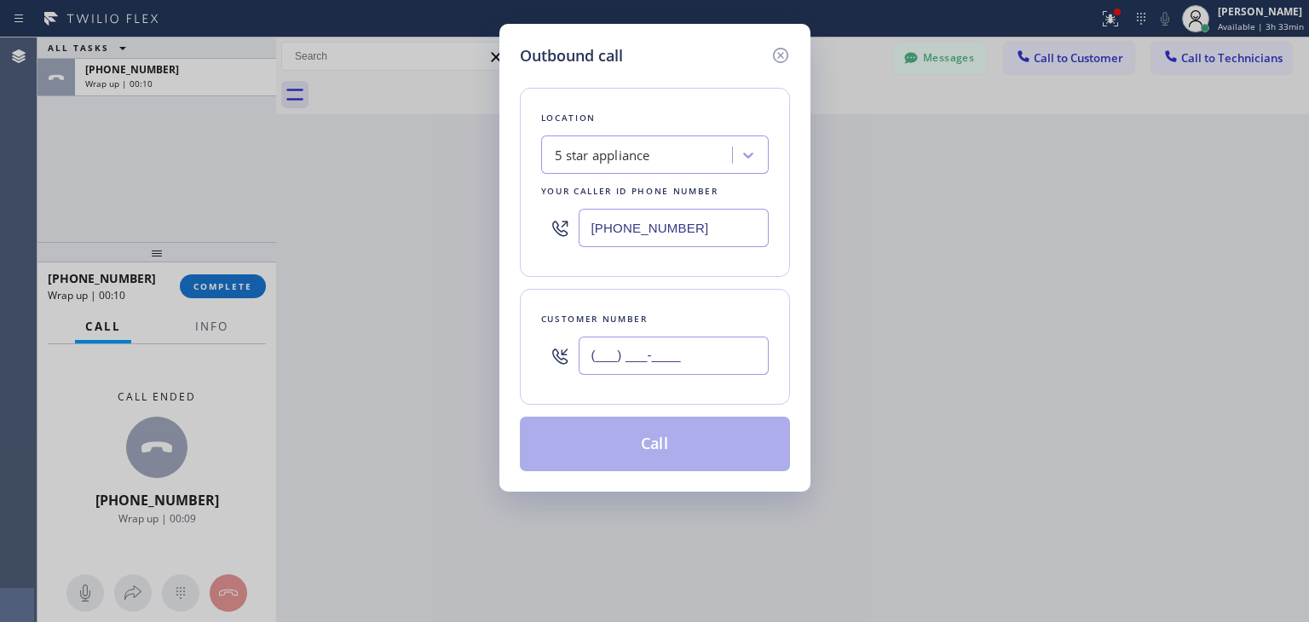
paste input "760) 655-9310"
click at [676, 342] on input "(760) 655-9310" at bounding box center [673, 356] width 190 height 38
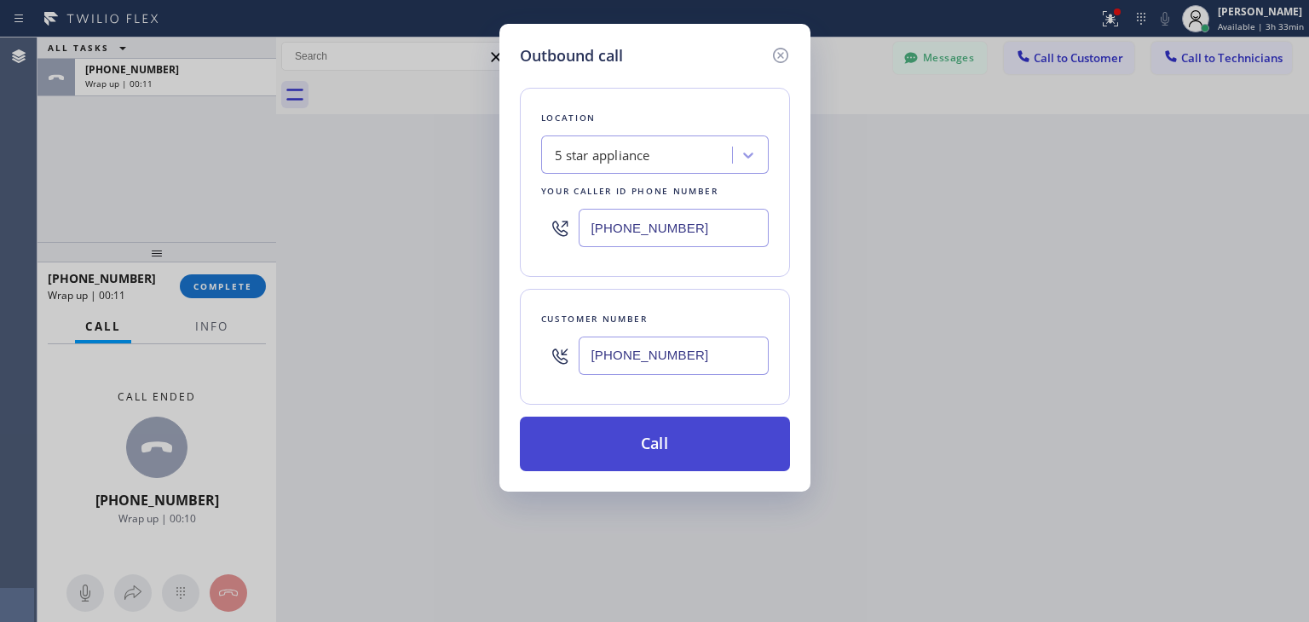
type input "(760) 655-9310"
click at [646, 432] on button "Call" at bounding box center [655, 444] width 270 height 55
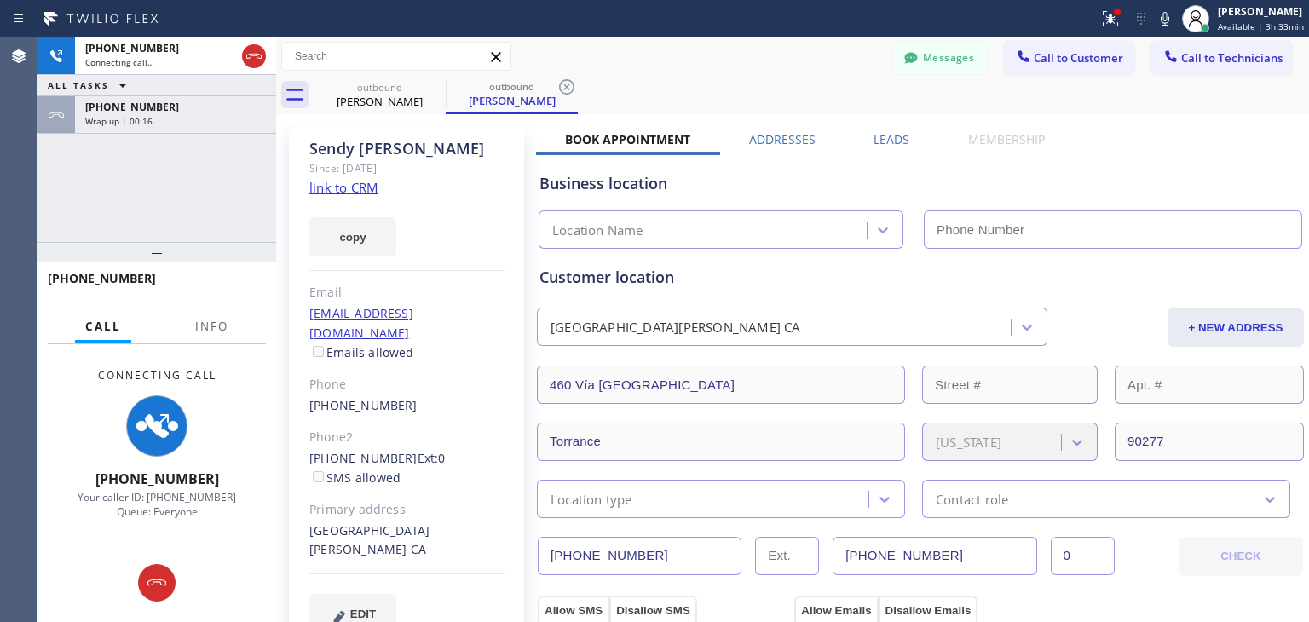
type input "(213) 687-2604"
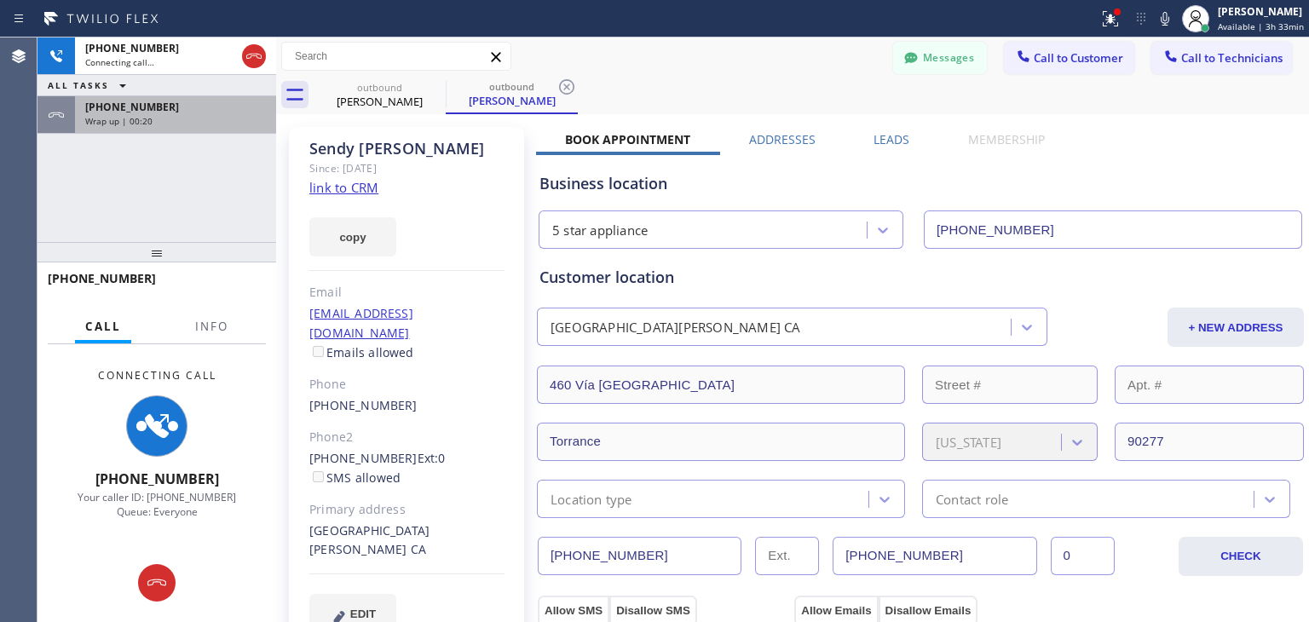
click at [225, 102] on div "+17606559310" at bounding box center [175, 107] width 181 height 14
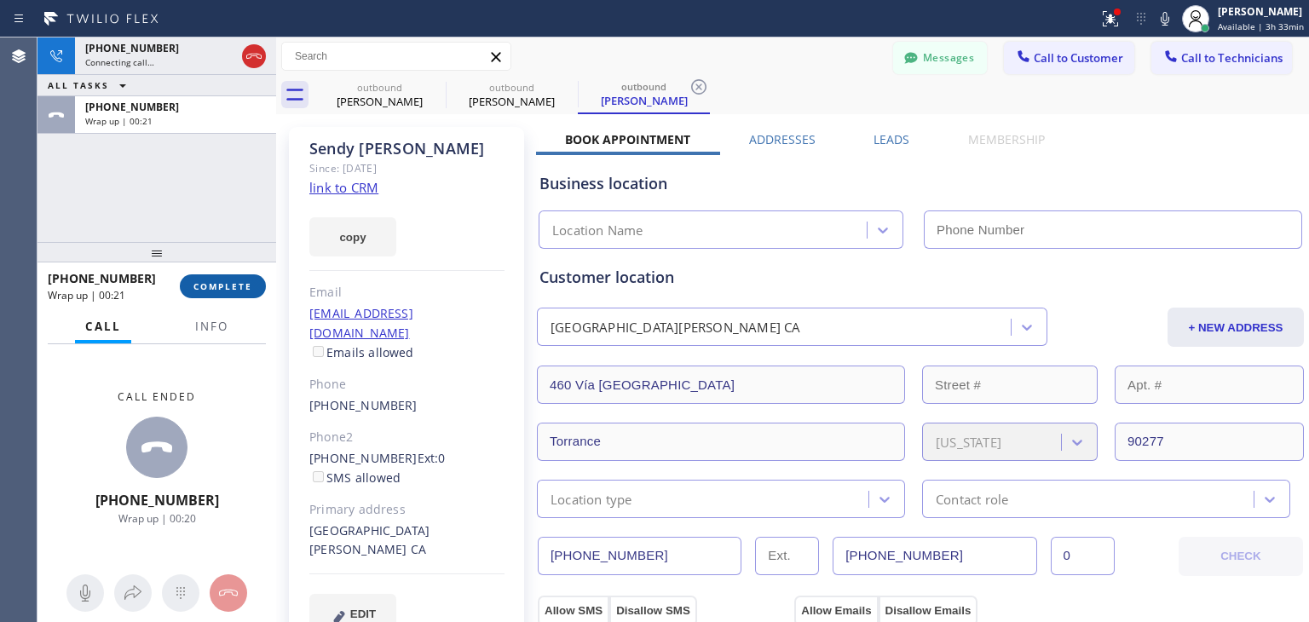
click at [239, 297] on button "COMPLETE" at bounding box center [223, 286] width 86 height 24
type input "(213) 687-2604"
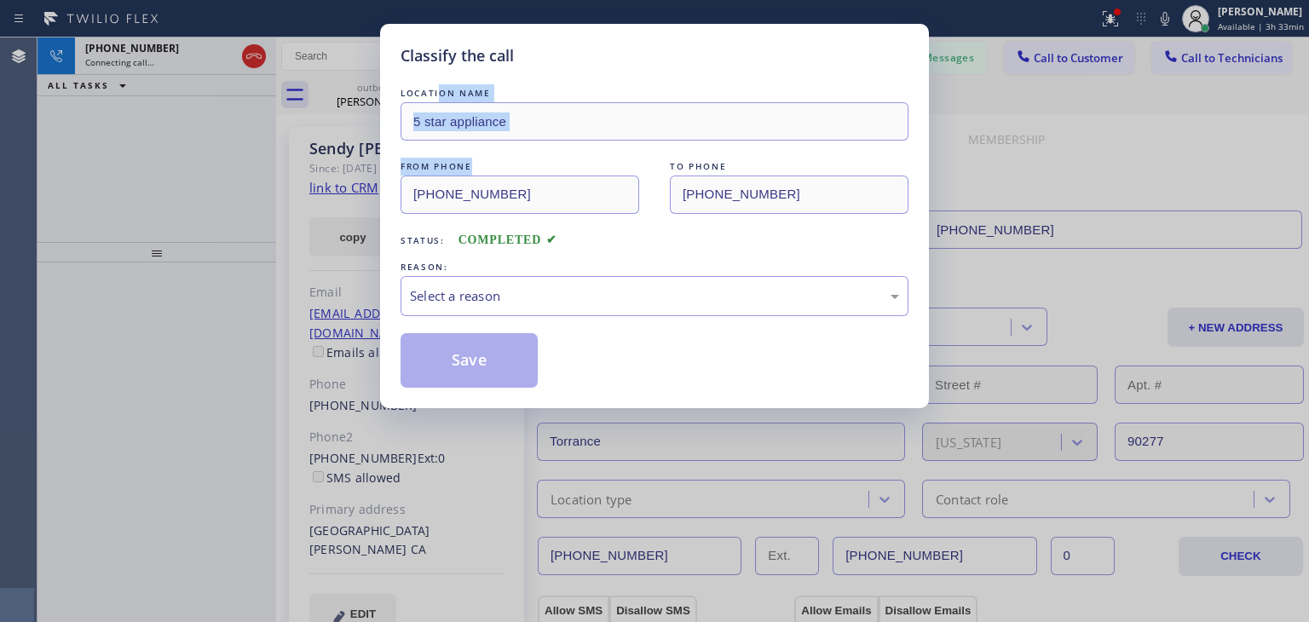
click at [496, 243] on div "LOCATION NAME 5 star appliance FROM PHONE (213) 687-2604 TO PHONE (760) 655-931…" at bounding box center [654, 235] width 508 height 303
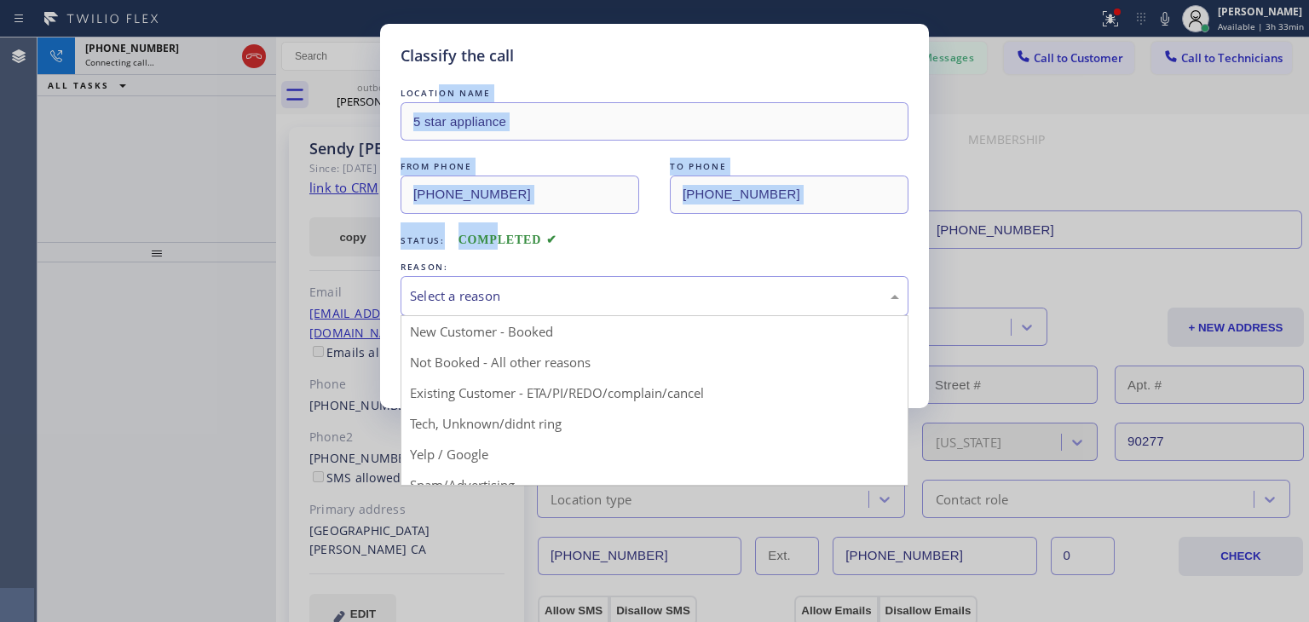
click at [519, 295] on div "Select a reason" at bounding box center [654, 296] width 489 height 20
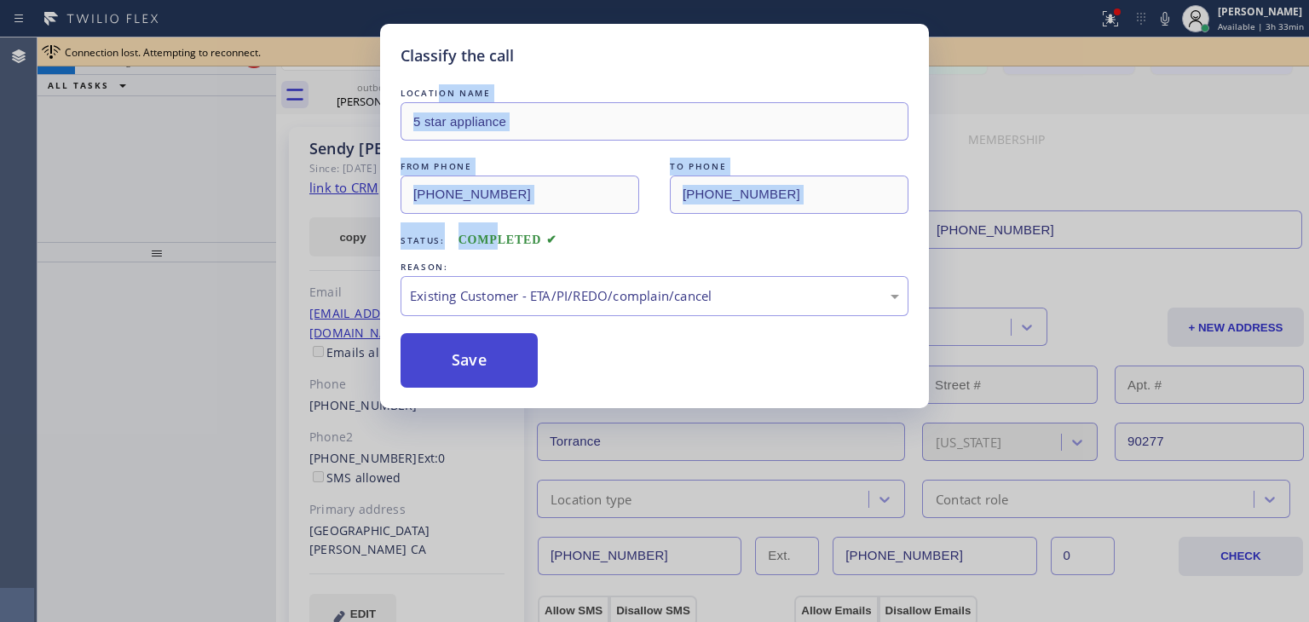
click at [492, 359] on button "Save" at bounding box center [468, 360] width 137 height 55
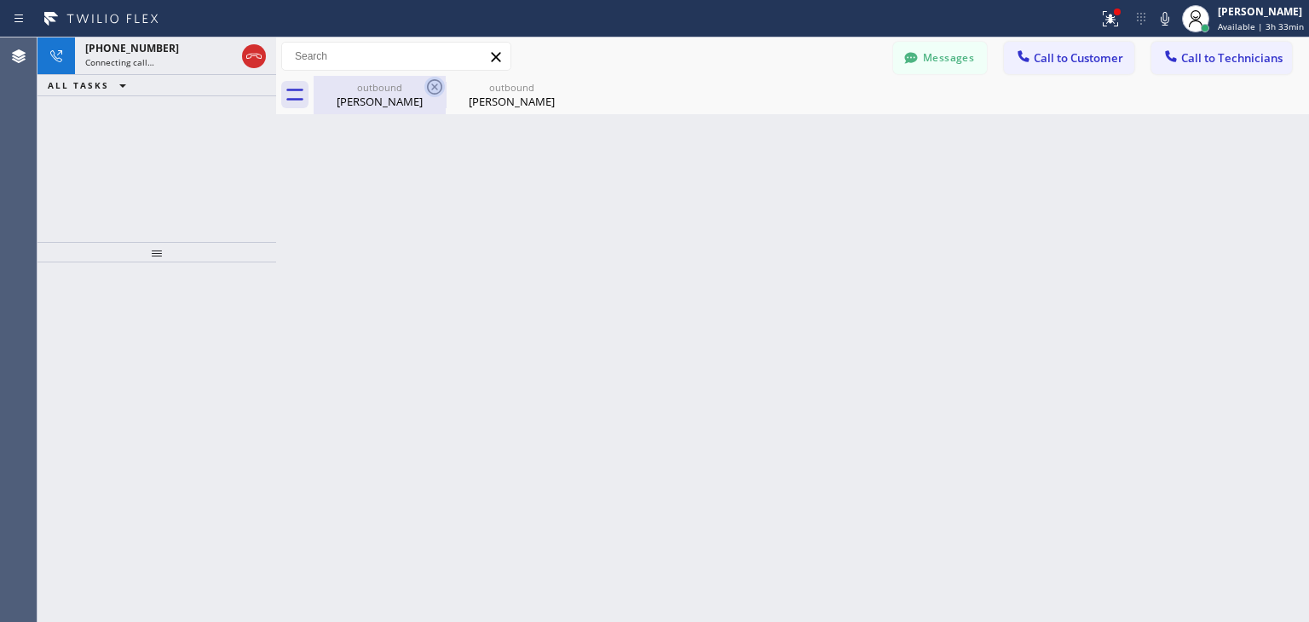
click at [438, 90] on icon at bounding box center [434, 87] width 20 height 20
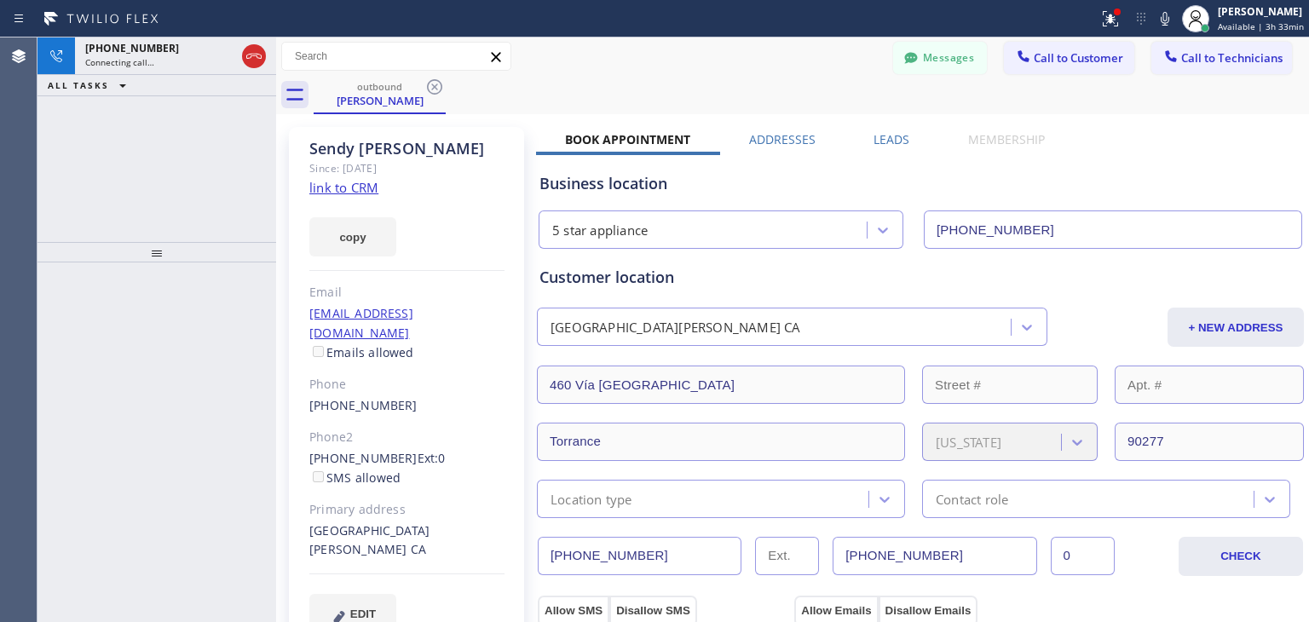
click at [438, 90] on icon at bounding box center [434, 87] width 20 height 20
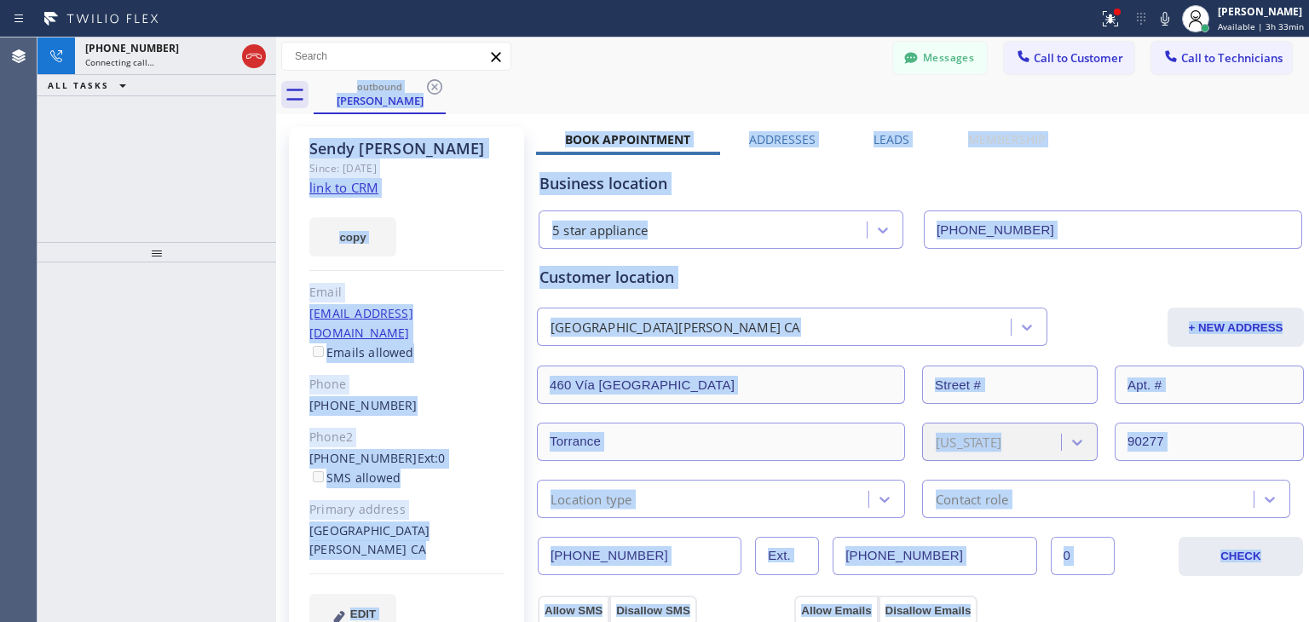
click at [438, 90] on div "outbound Sendy Hartwell" at bounding box center [811, 95] width 995 height 38
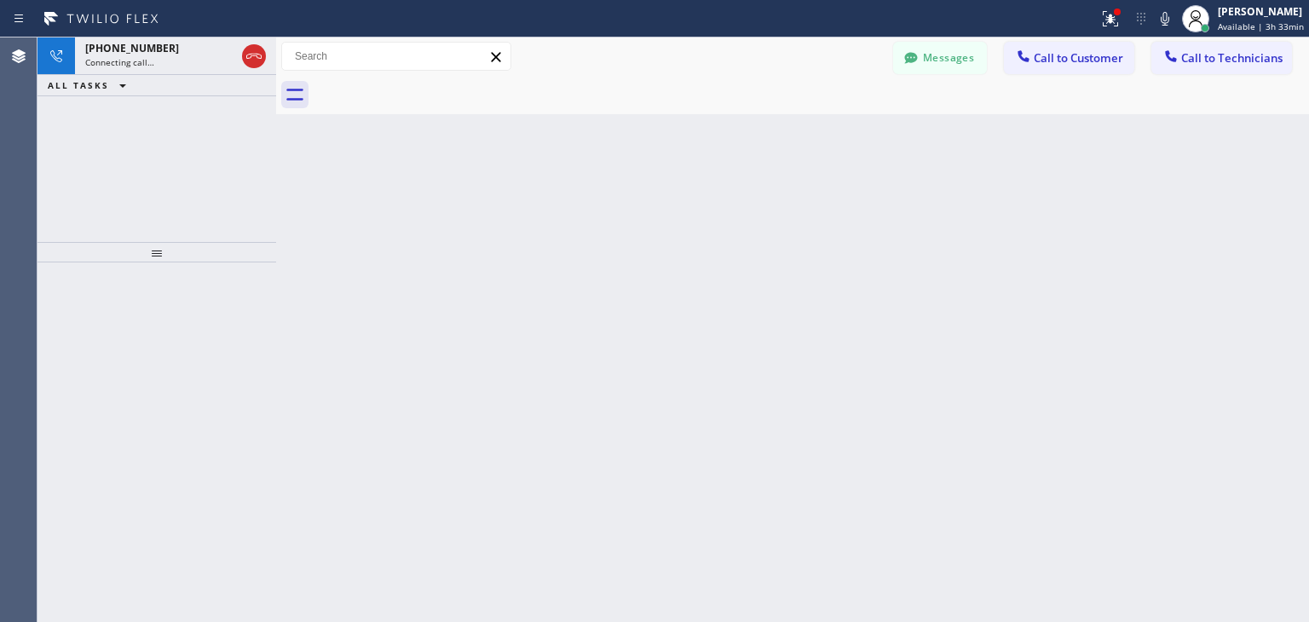
click at [438, 90] on div at bounding box center [811, 95] width 995 height 38
click at [981, 51] on button "Messages" at bounding box center [940, 58] width 94 height 32
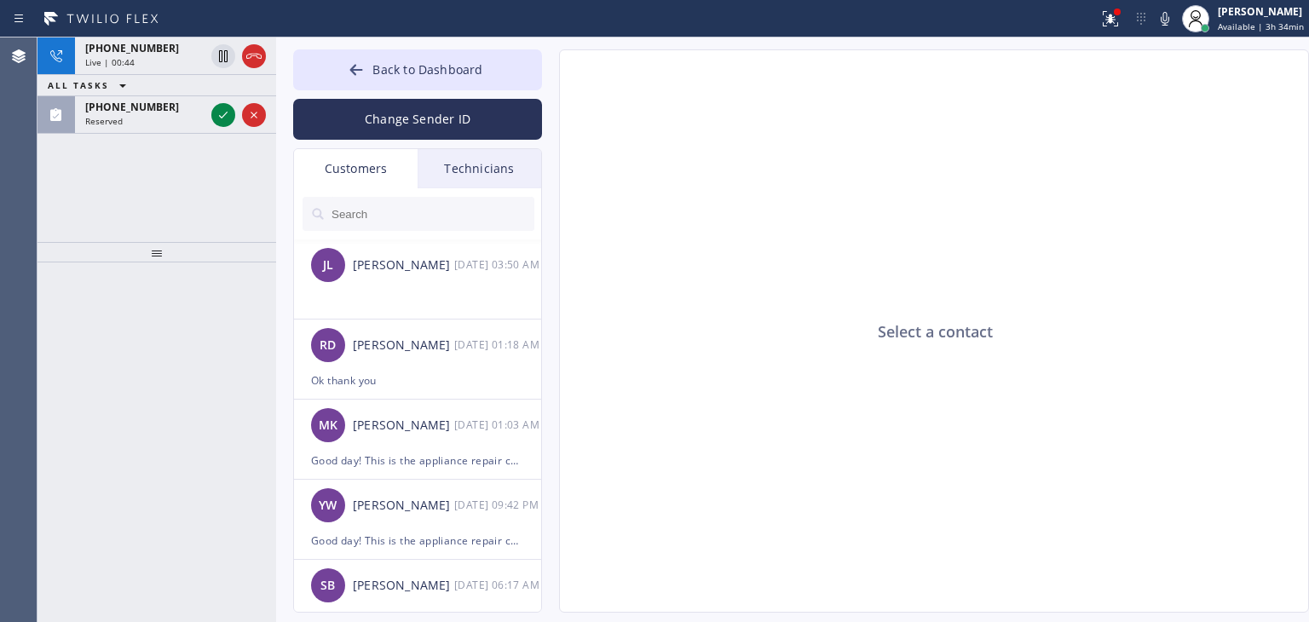
click at [365, 217] on input "text" at bounding box center [432, 214] width 204 height 34
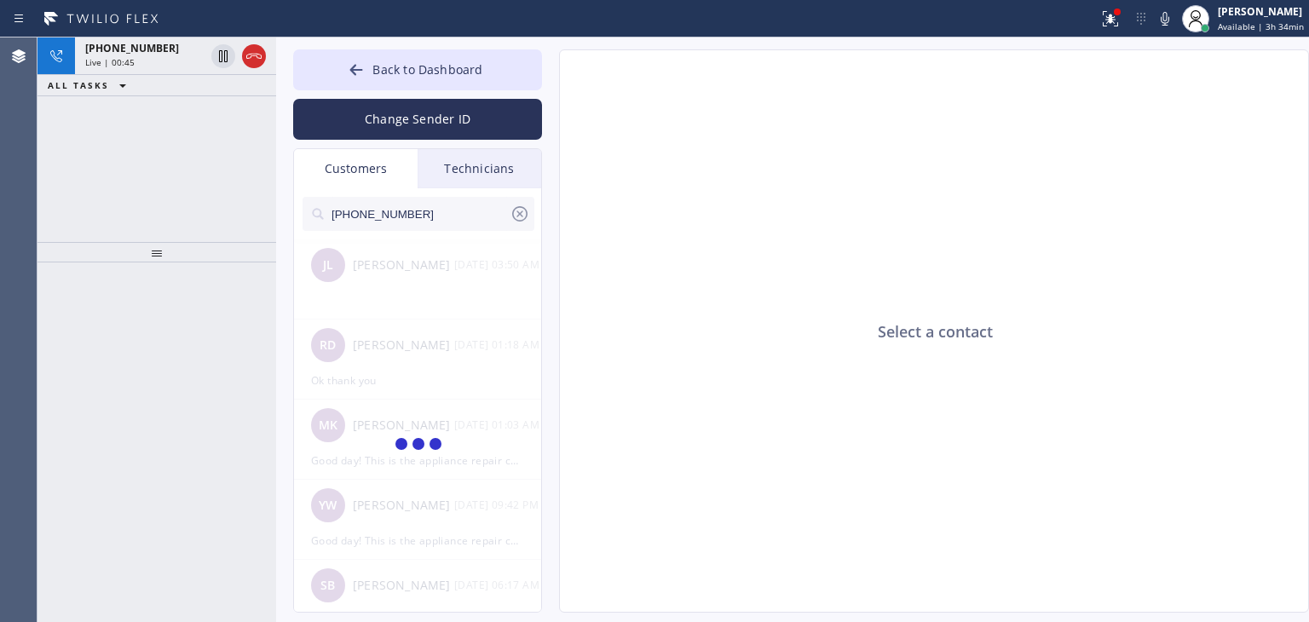
click at [441, 216] on input "(415) 948-3131" at bounding box center [420, 214] width 180 height 34
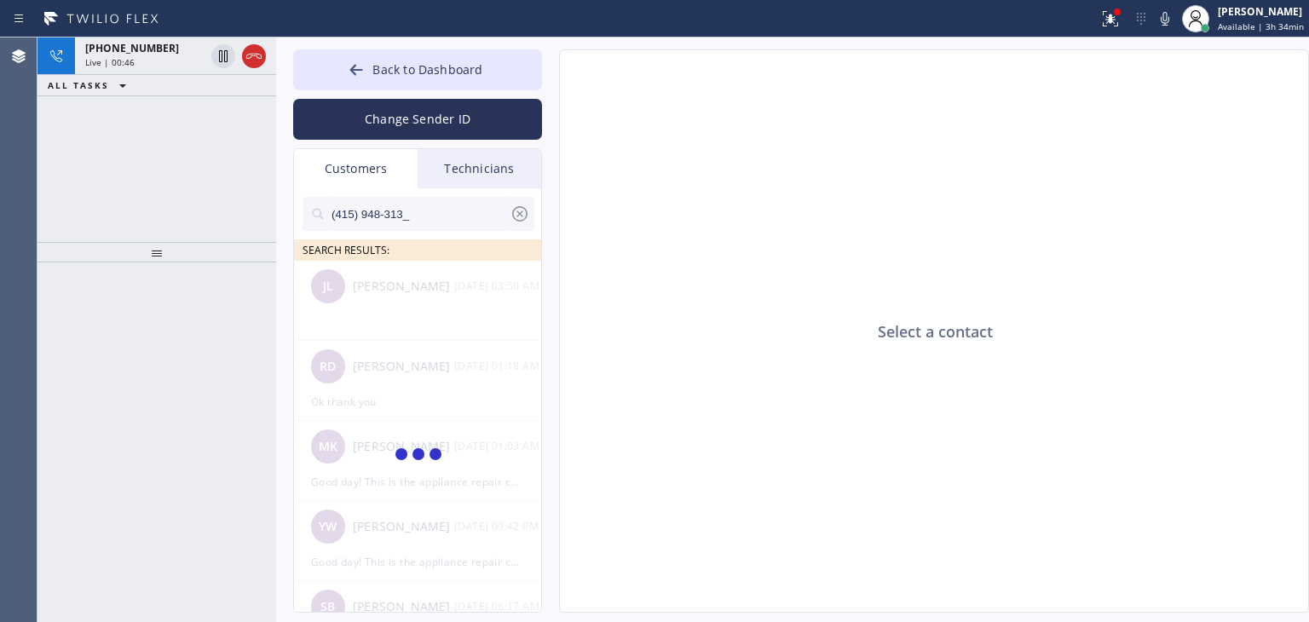
click at [441, 216] on input "(415) 948-313_" at bounding box center [420, 214] width 180 height 34
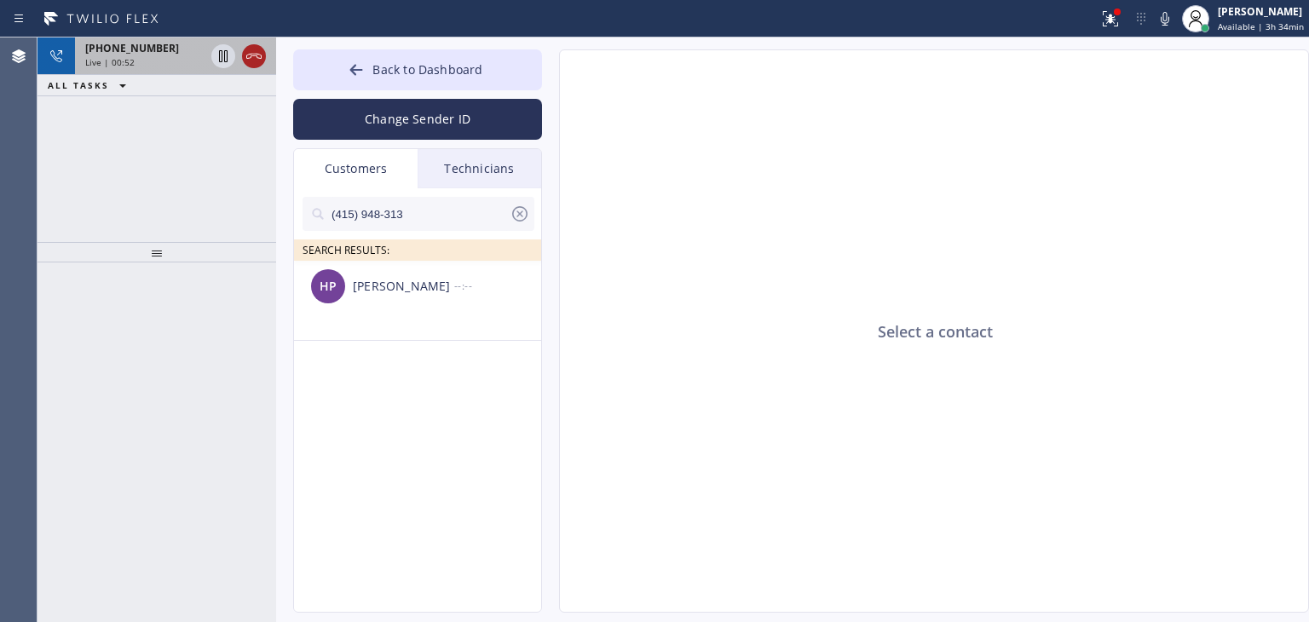
type input "(415) 948-313"
click at [264, 49] on div at bounding box center [254, 56] width 24 height 20
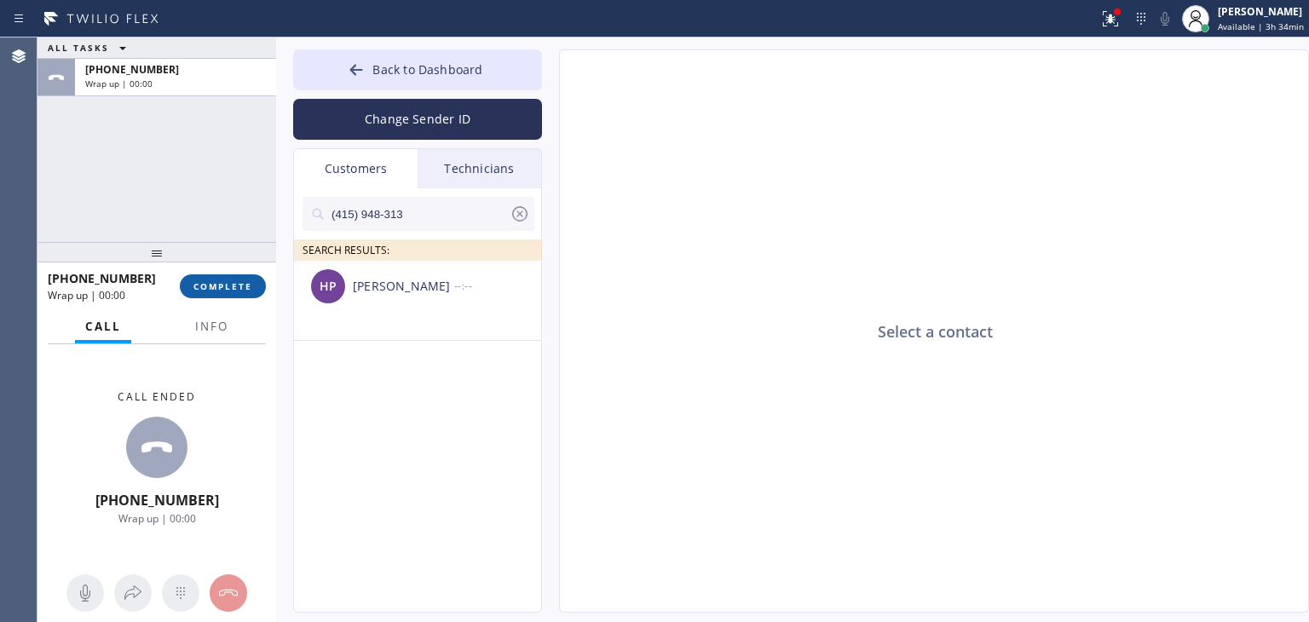
click at [256, 280] on button "COMPLETE" at bounding box center [223, 286] width 86 height 24
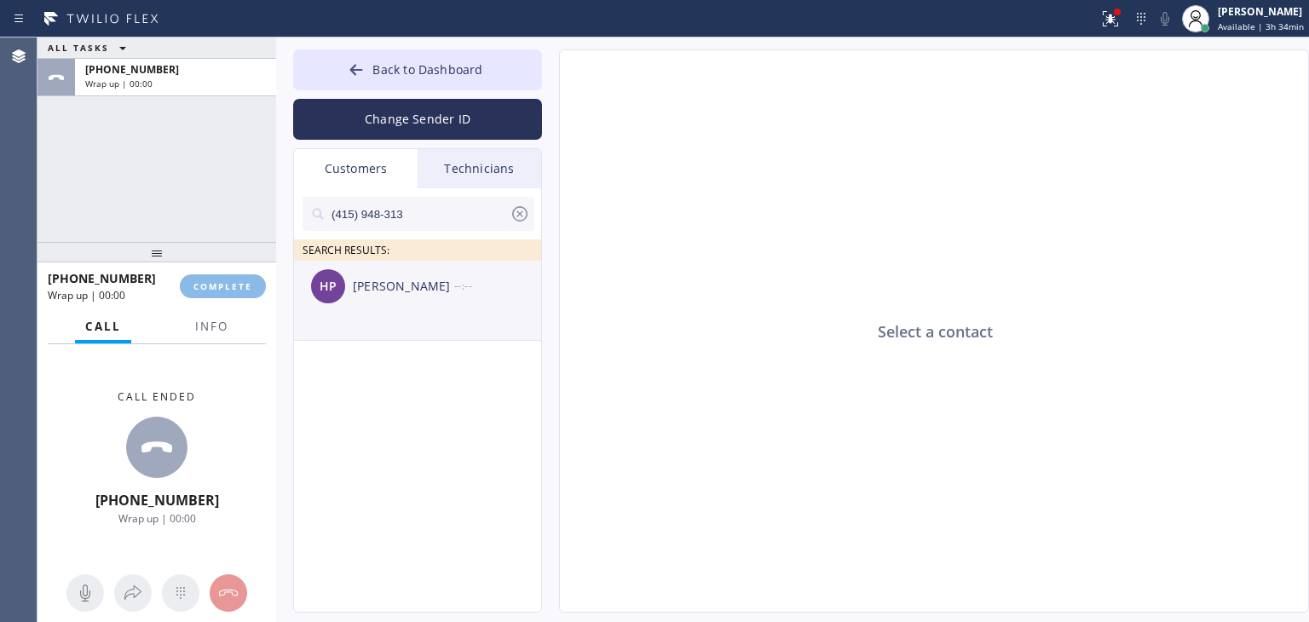
click at [450, 303] on div "HP Heather Pierini --:--" at bounding box center [418, 286] width 249 height 51
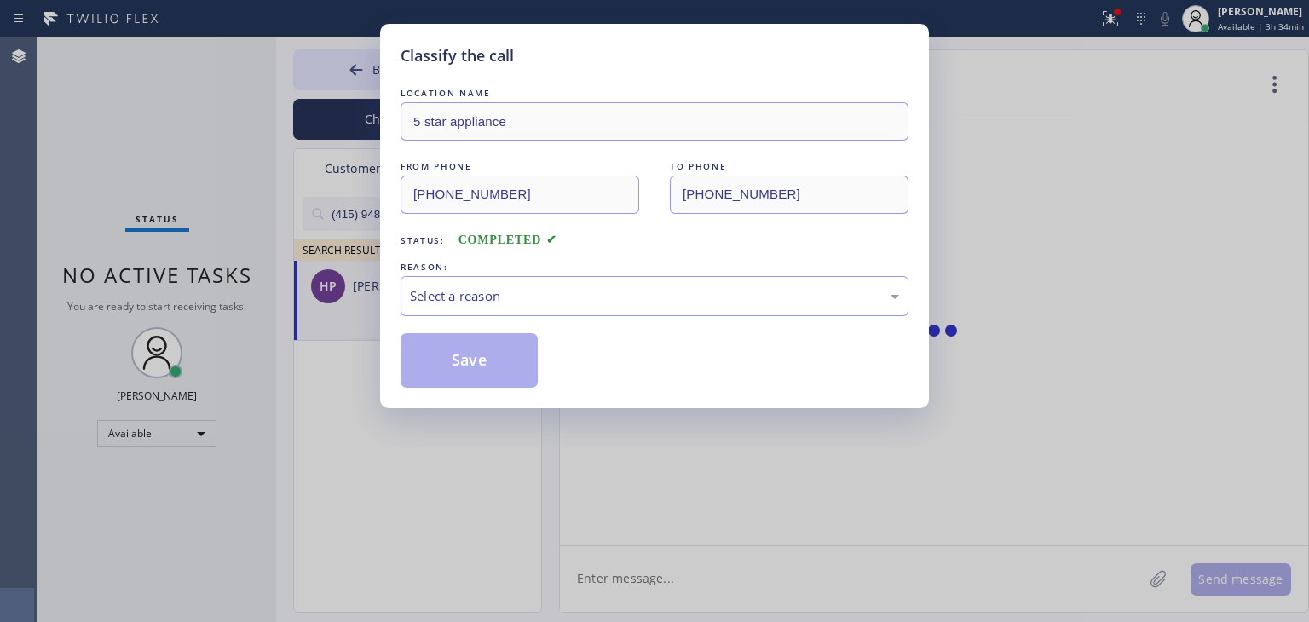
type input "(213) 687-2604"
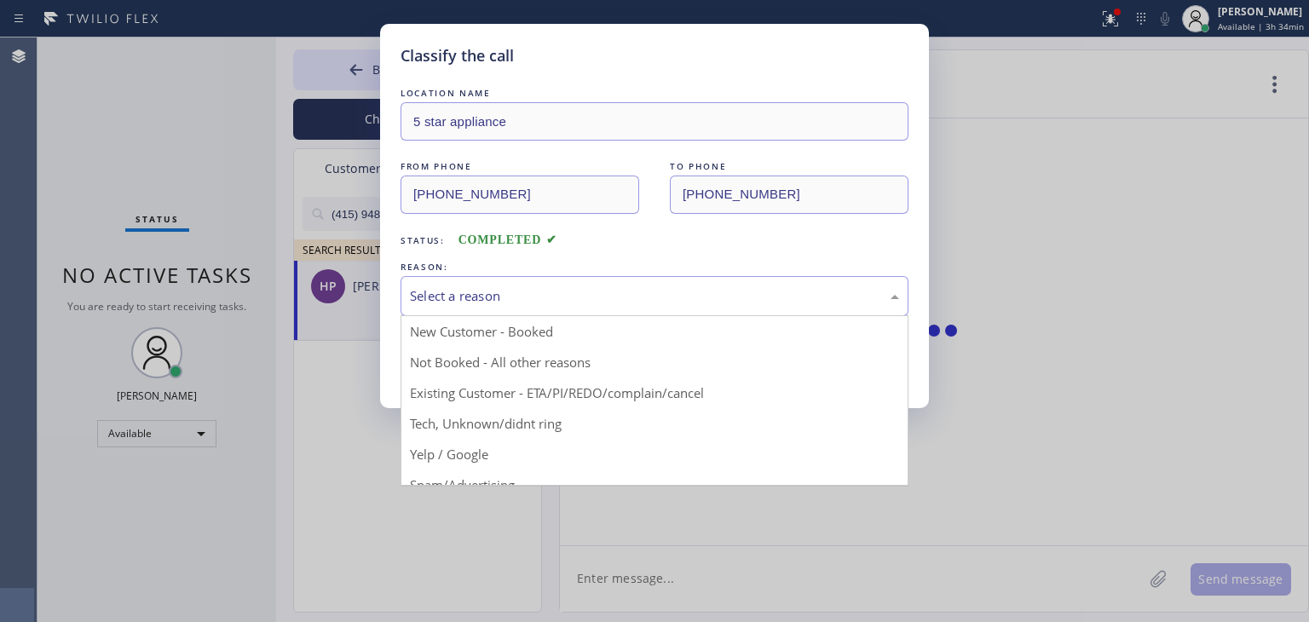
click at [676, 291] on div "Select a reason" at bounding box center [654, 296] width 489 height 20
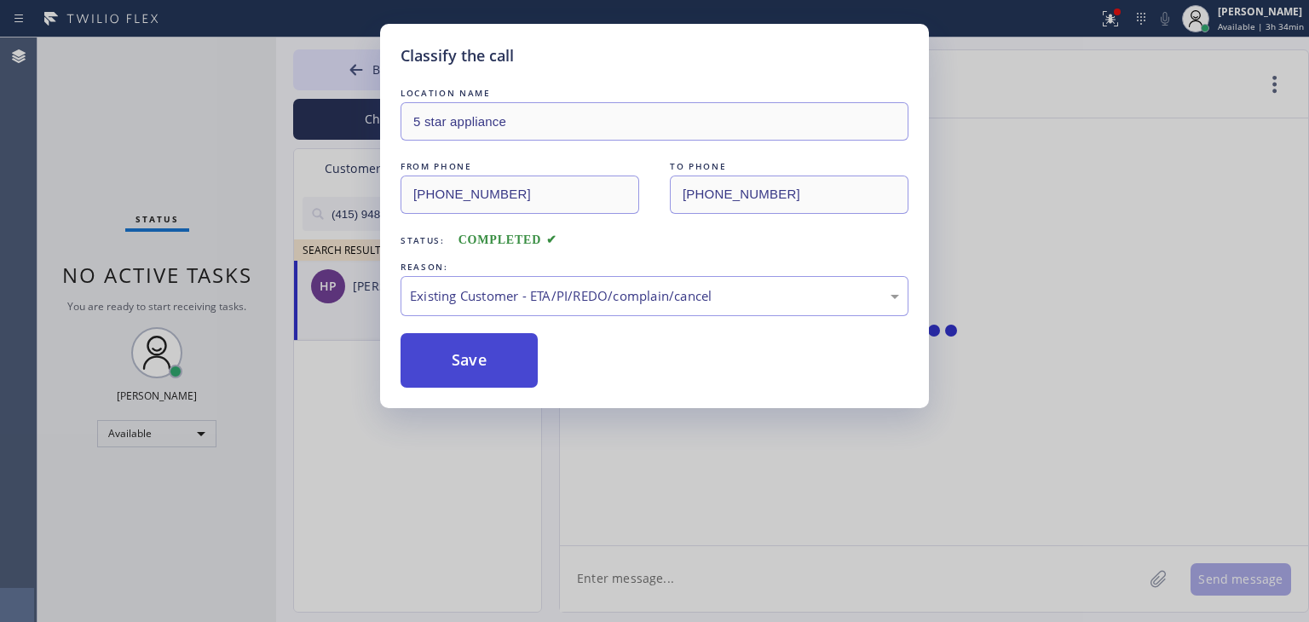
click at [475, 358] on button "Save" at bounding box center [468, 360] width 137 height 55
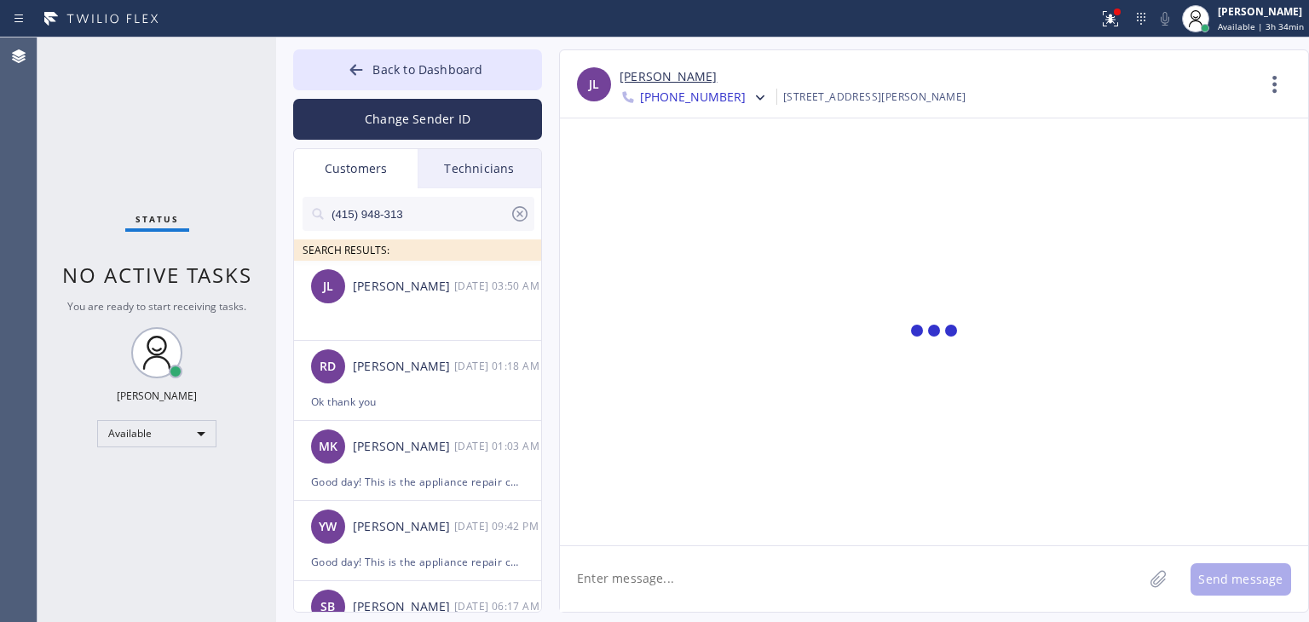
click at [460, 226] on input "(415) 948-313" at bounding box center [420, 214] width 180 height 34
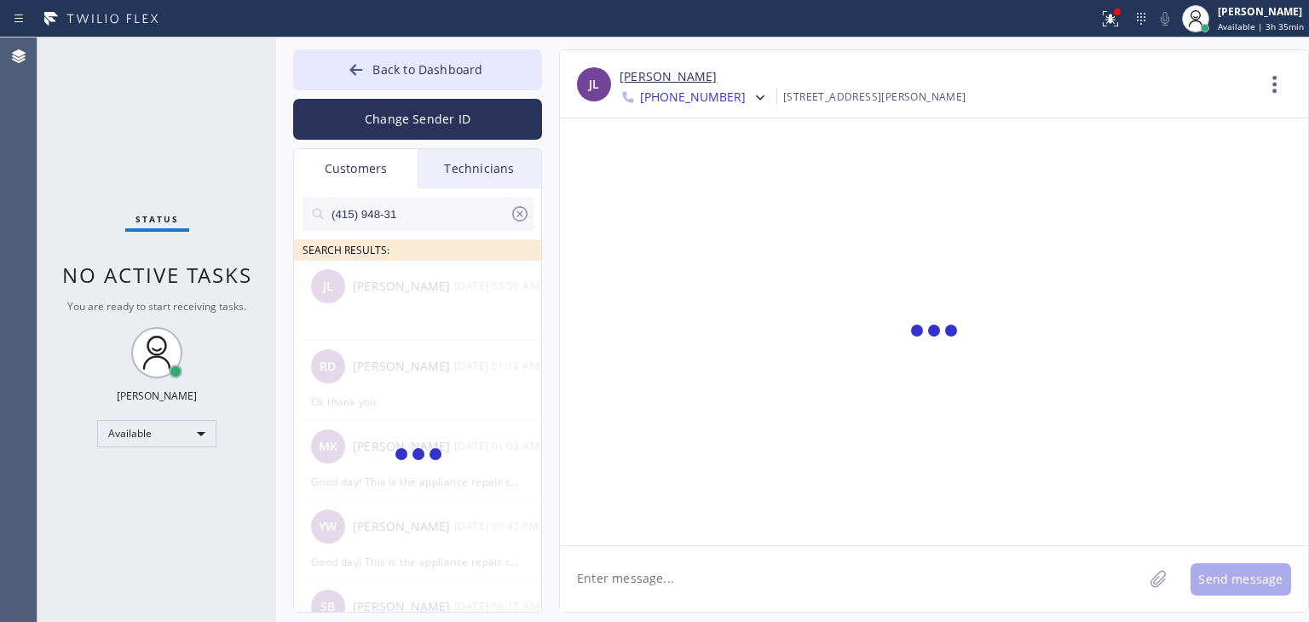
click at [460, 222] on input "(415) 948-31" at bounding box center [420, 214] width 180 height 34
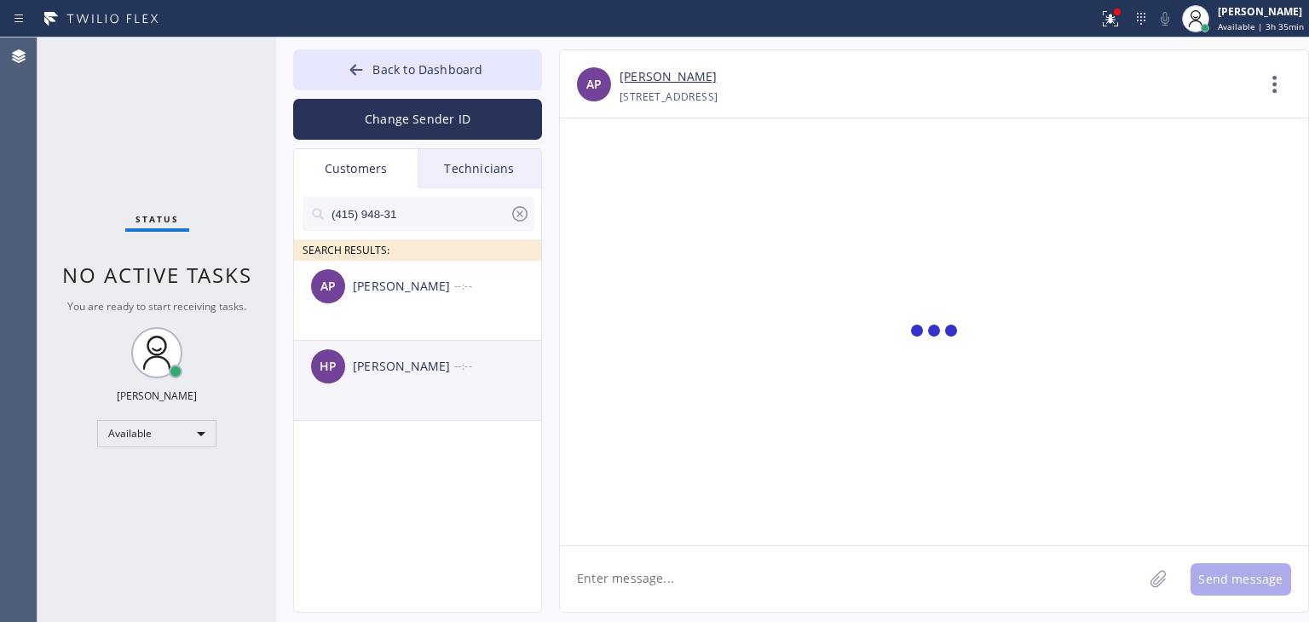
type input "(415) 948-31"
click at [448, 401] on li "HP Heather Pierini --:--" at bounding box center [418, 381] width 249 height 80
paste textarea "Good day! This is the appliance repair company you recently contacted. Unfortun…"
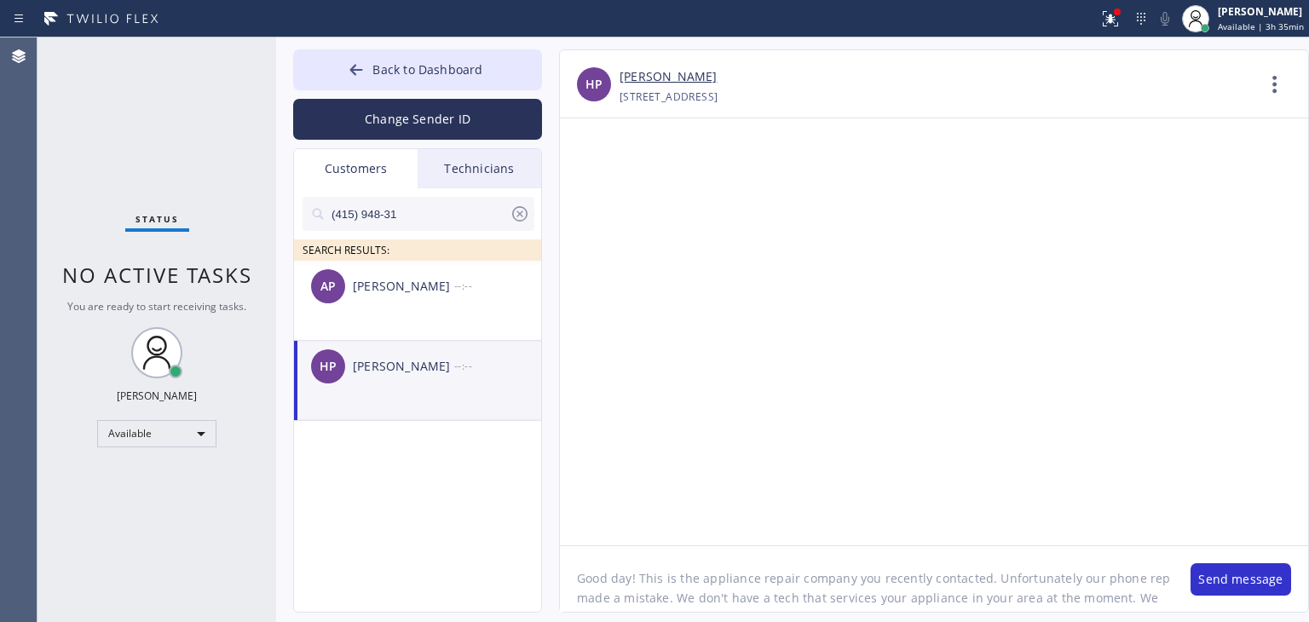
scroll to position [14, 0]
click at [726, 578] on textarea "Good day! This is the appliance repair company you recently contacted. Unfortun…" at bounding box center [866, 579] width 613 height 66
type textarea "Good day! This is the appliance repair company you recently contacted. Unfortun…"
click at [1263, 584] on button "Send message" at bounding box center [1240, 579] width 101 height 32
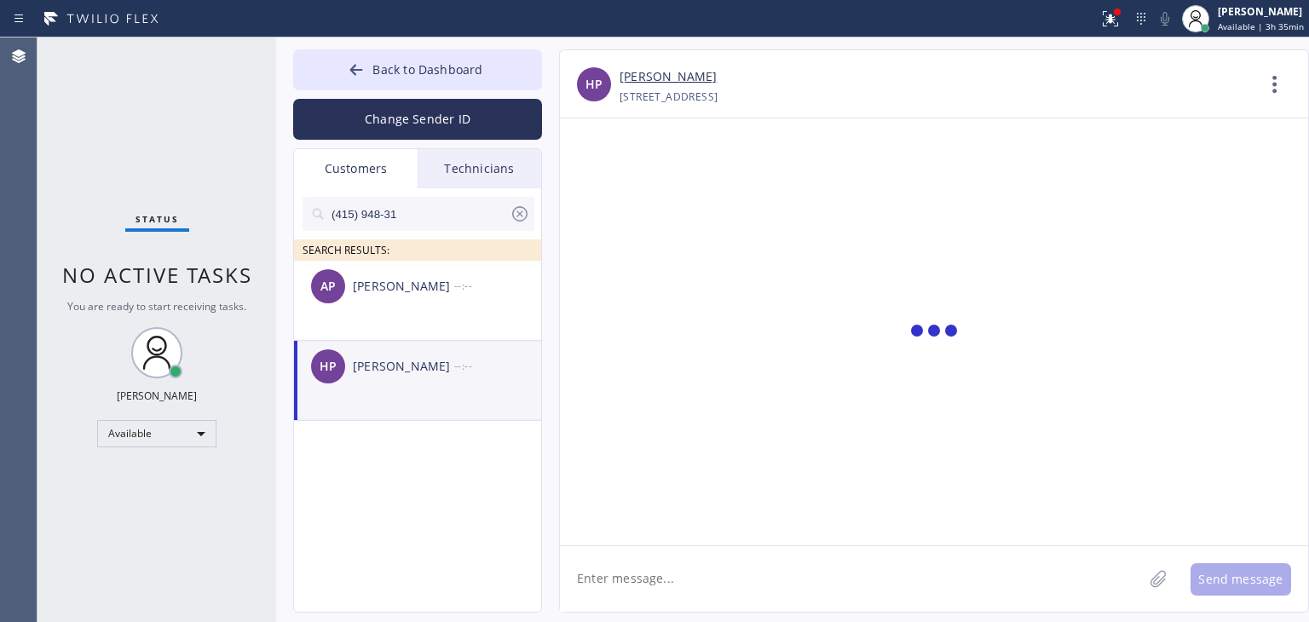
scroll to position [0, 0]
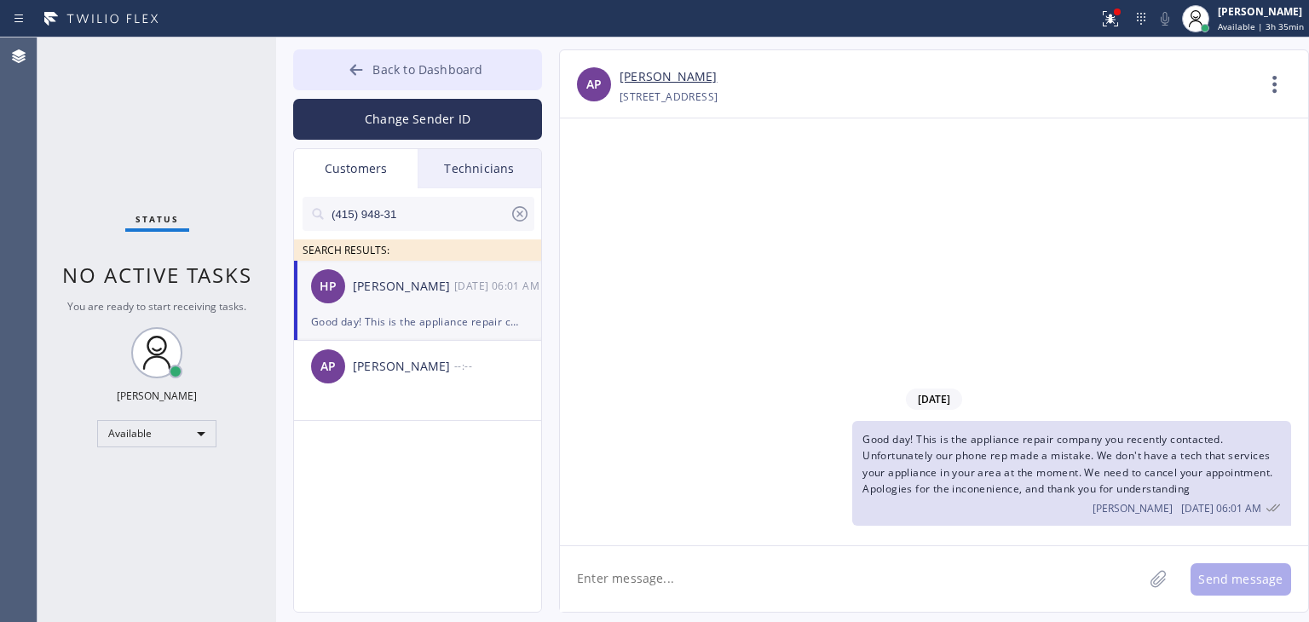
click at [441, 55] on button "Back to Dashboard" at bounding box center [417, 69] width 249 height 41
